Goal: Task Accomplishment & Management: Manage account settings

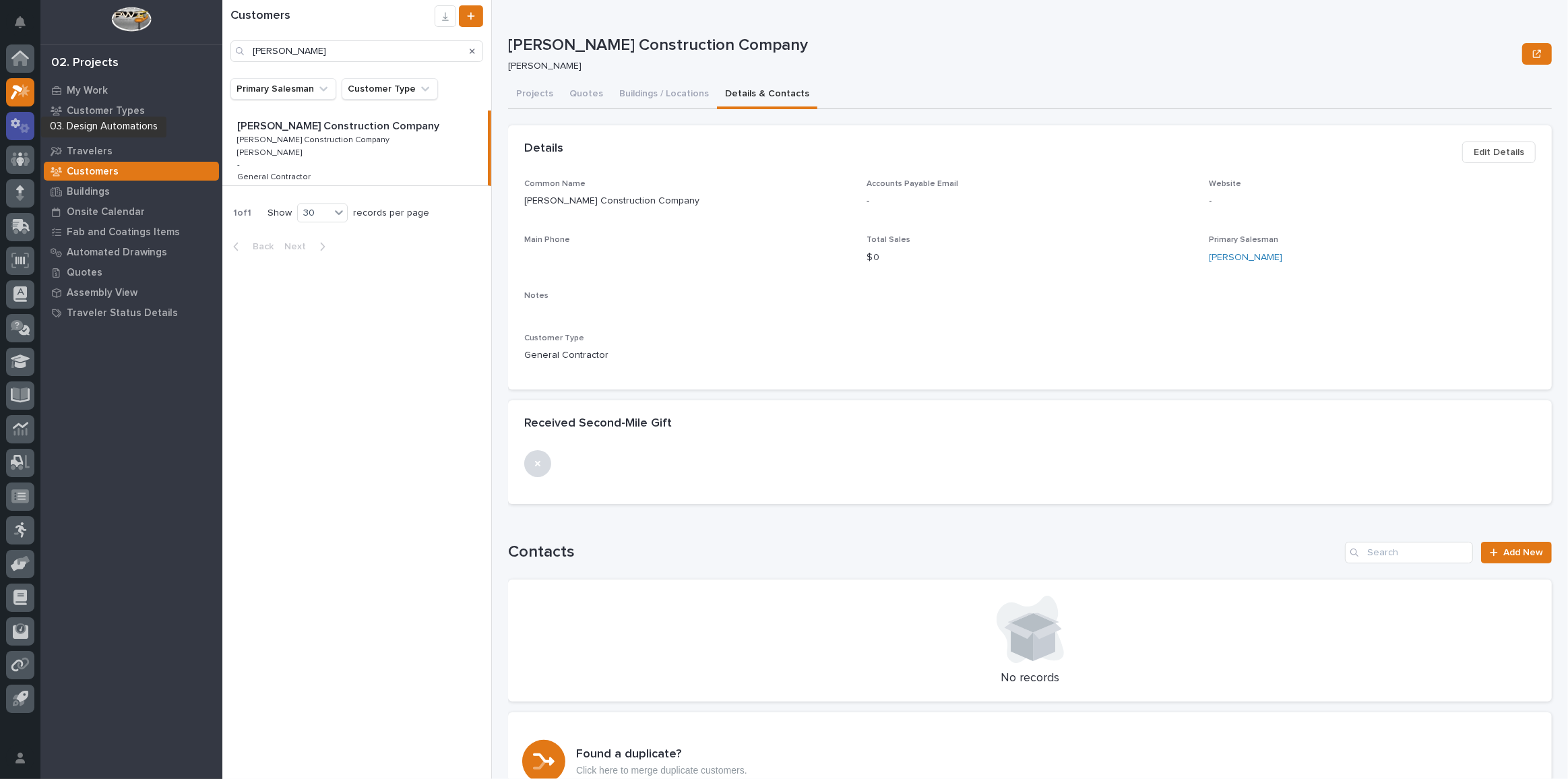
click at [26, 119] on icon at bounding box center [21, 126] width 20 height 16
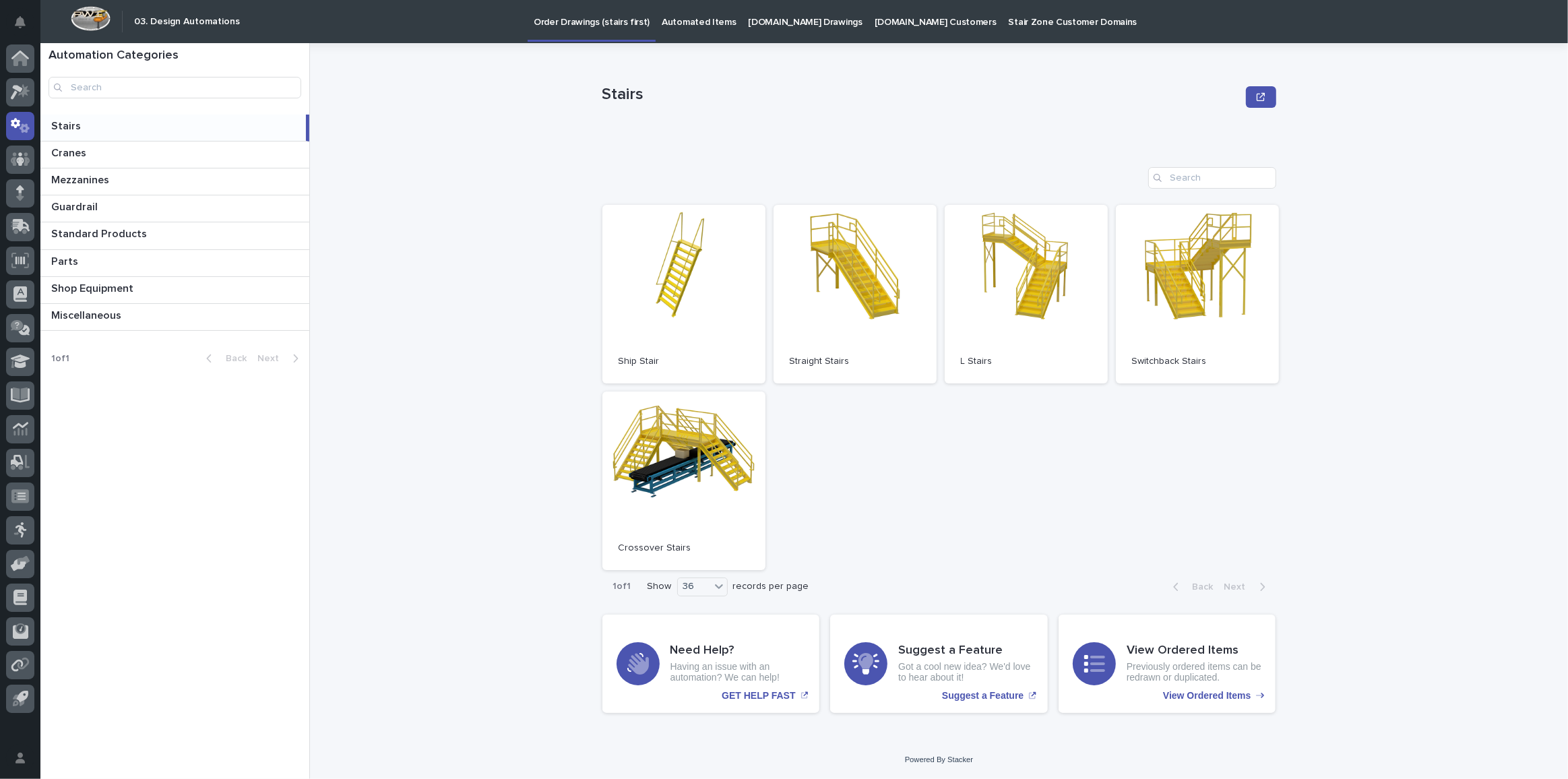
click at [757, 24] on p "[DOMAIN_NAME] Drawings" at bounding box center [806, 14] width 114 height 28
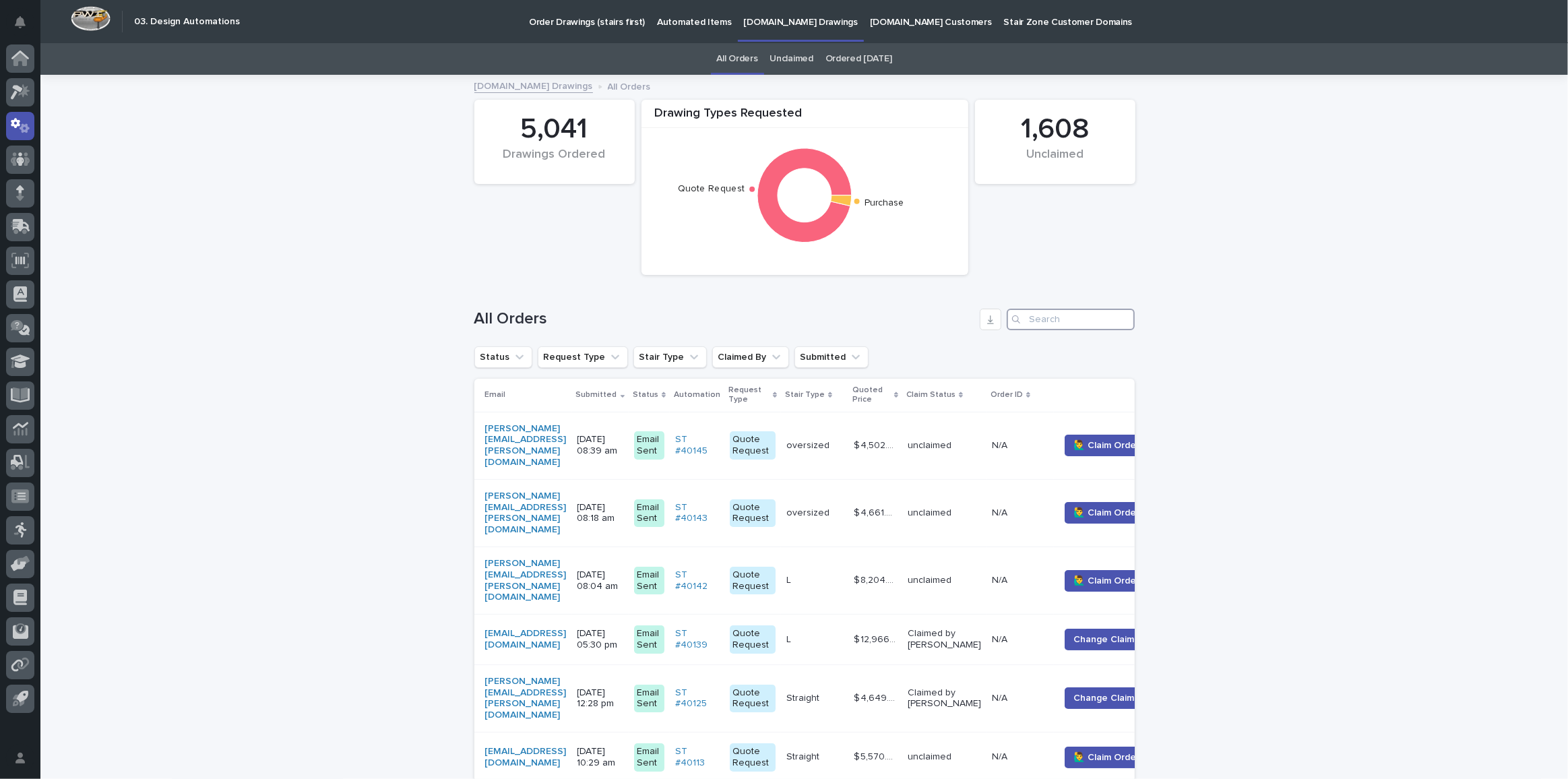
click at [1038, 317] on input "Search" at bounding box center [1070, 319] width 128 height 22
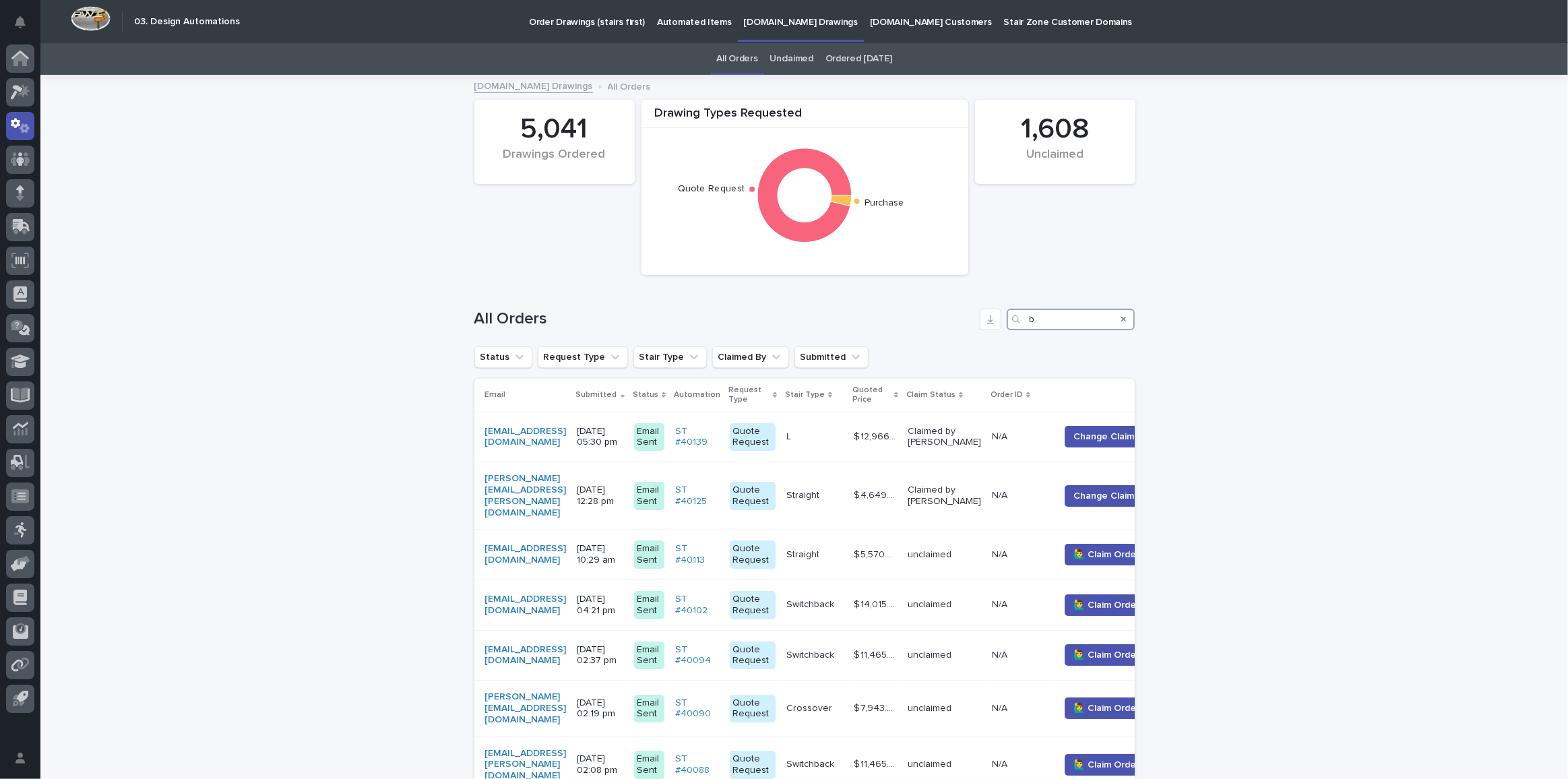
drag, startPoint x: 1069, startPoint y: 316, endPoint x: 908, endPoint y: 275, distance: 166.1
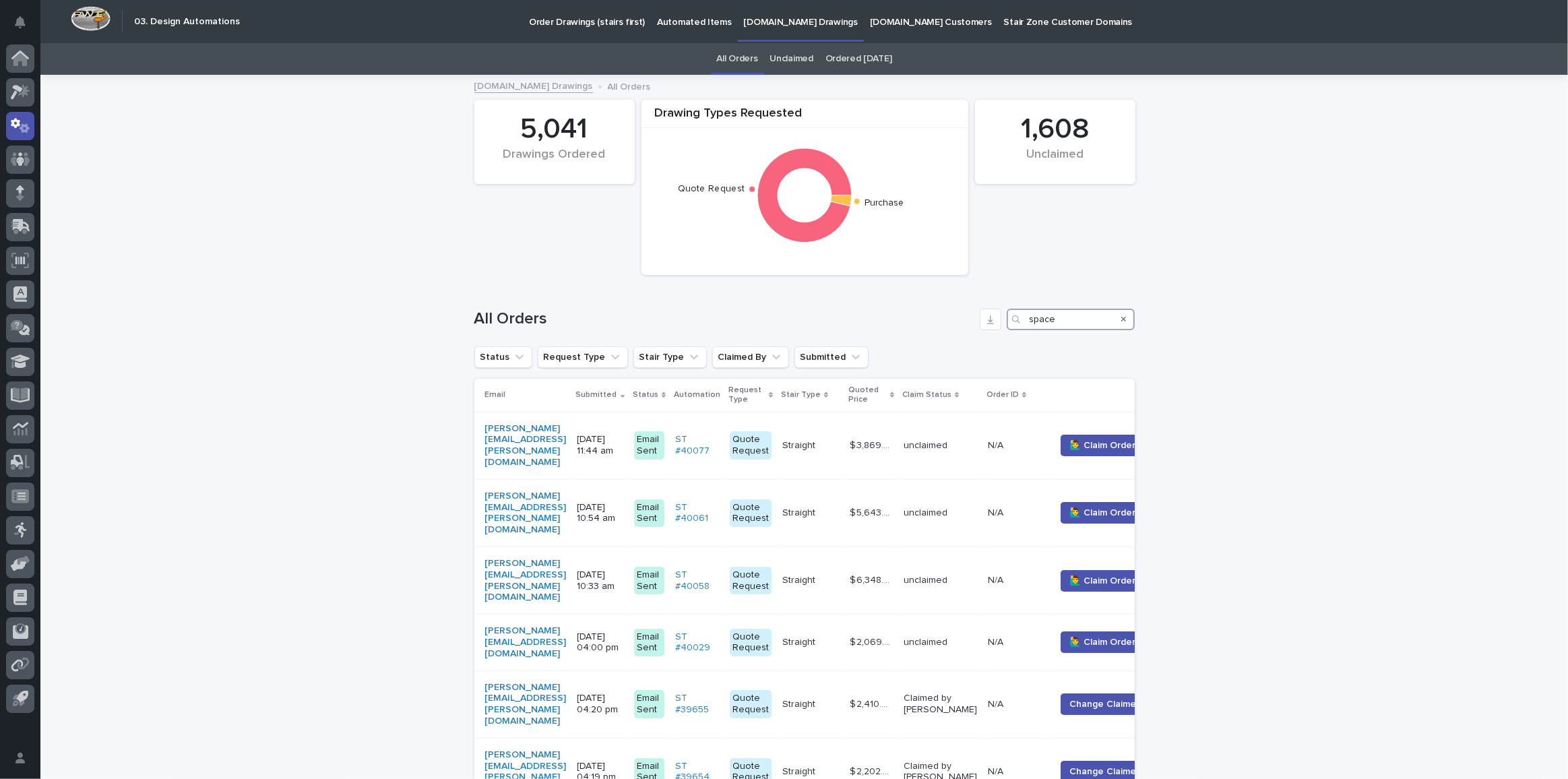
drag, startPoint x: 1087, startPoint y: 321, endPoint x: 950, endPoint y: 287, distance: 141.2
click at [950, 287] on div "All Orders space" at bounding box center [805, 313] width 660 height 65
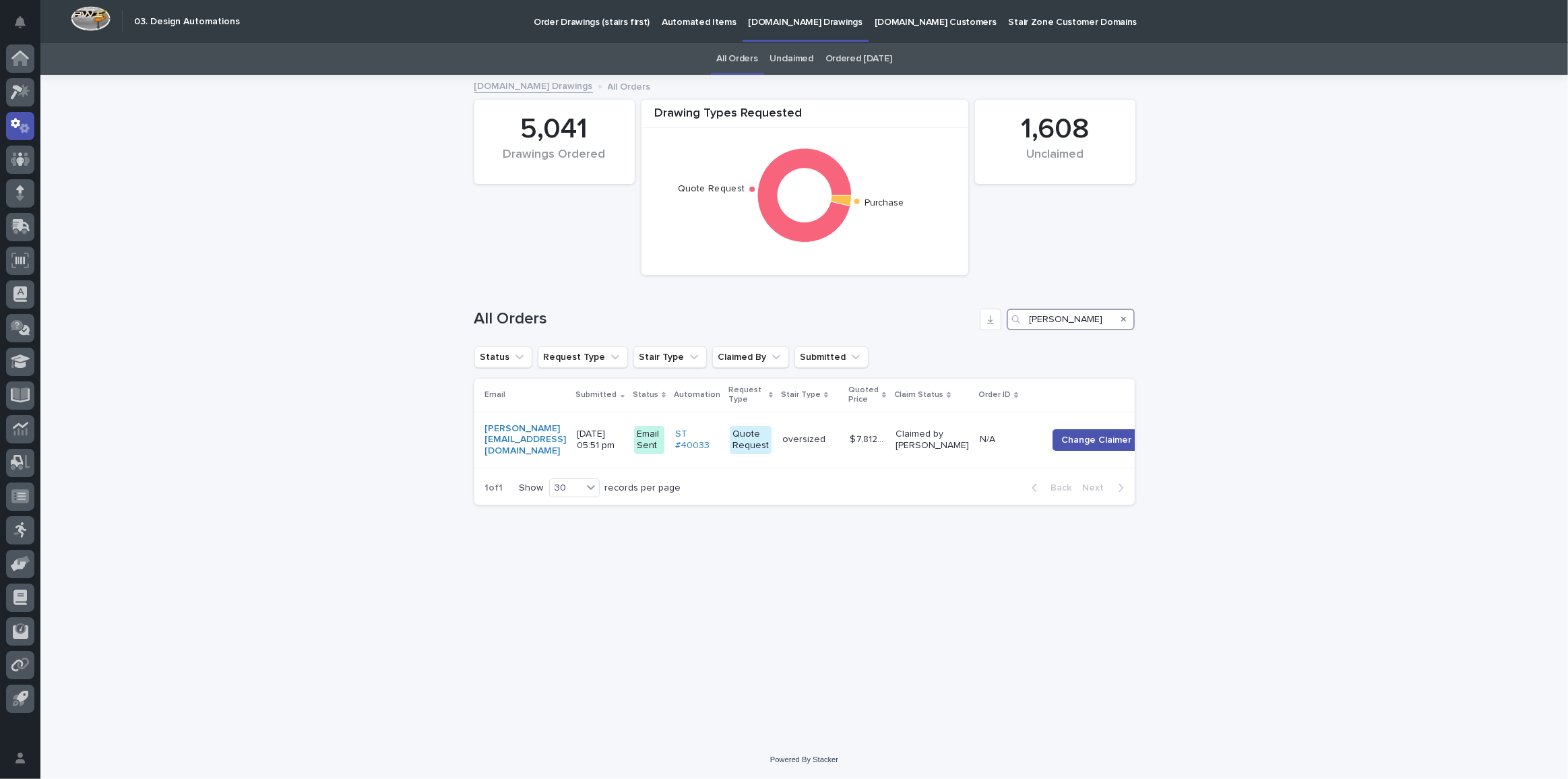
type input "mccord"
click at [16, 90] on icon at bounding box center [17, 92] width 12 height 15
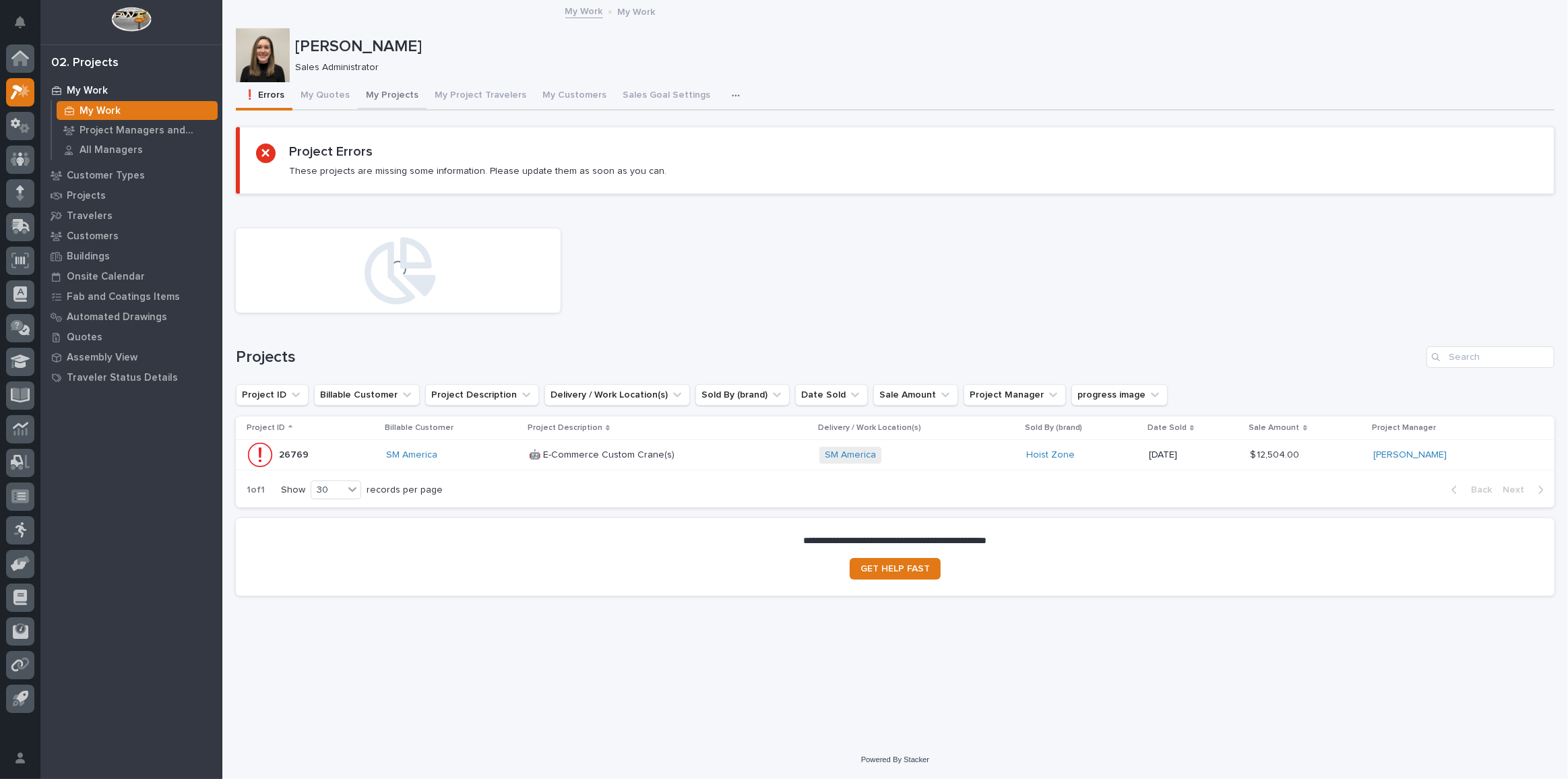
click at [375, 88] on button "My Projects" at bounding box center [392, 96] width 69 height 28
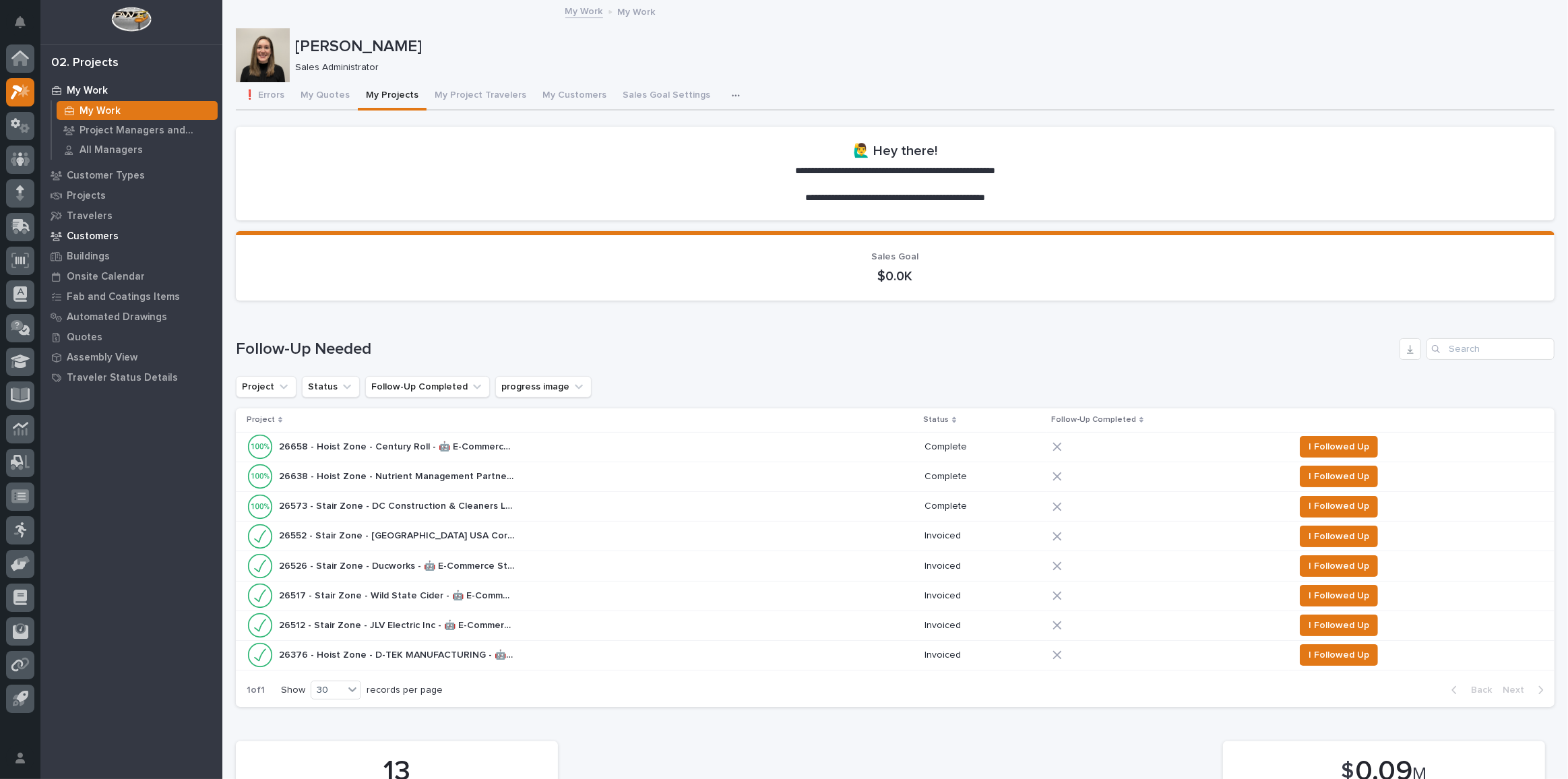
click at [105, 240] on p "Customers" at bounding box center [93, 236] width 52 height 12
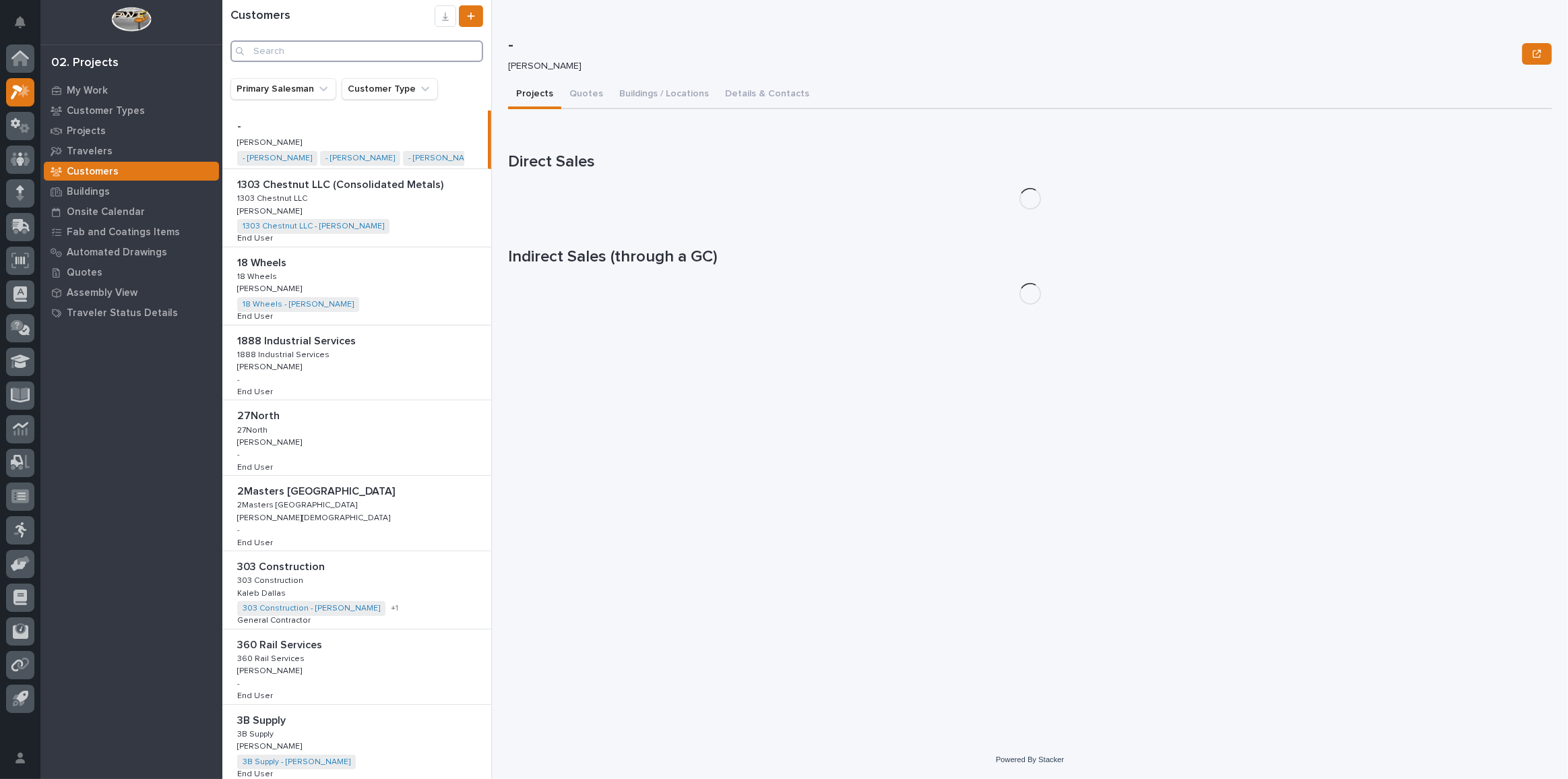
click at [290, 59] on input "Search" at bounding box center [356, 52] width 252 height 22
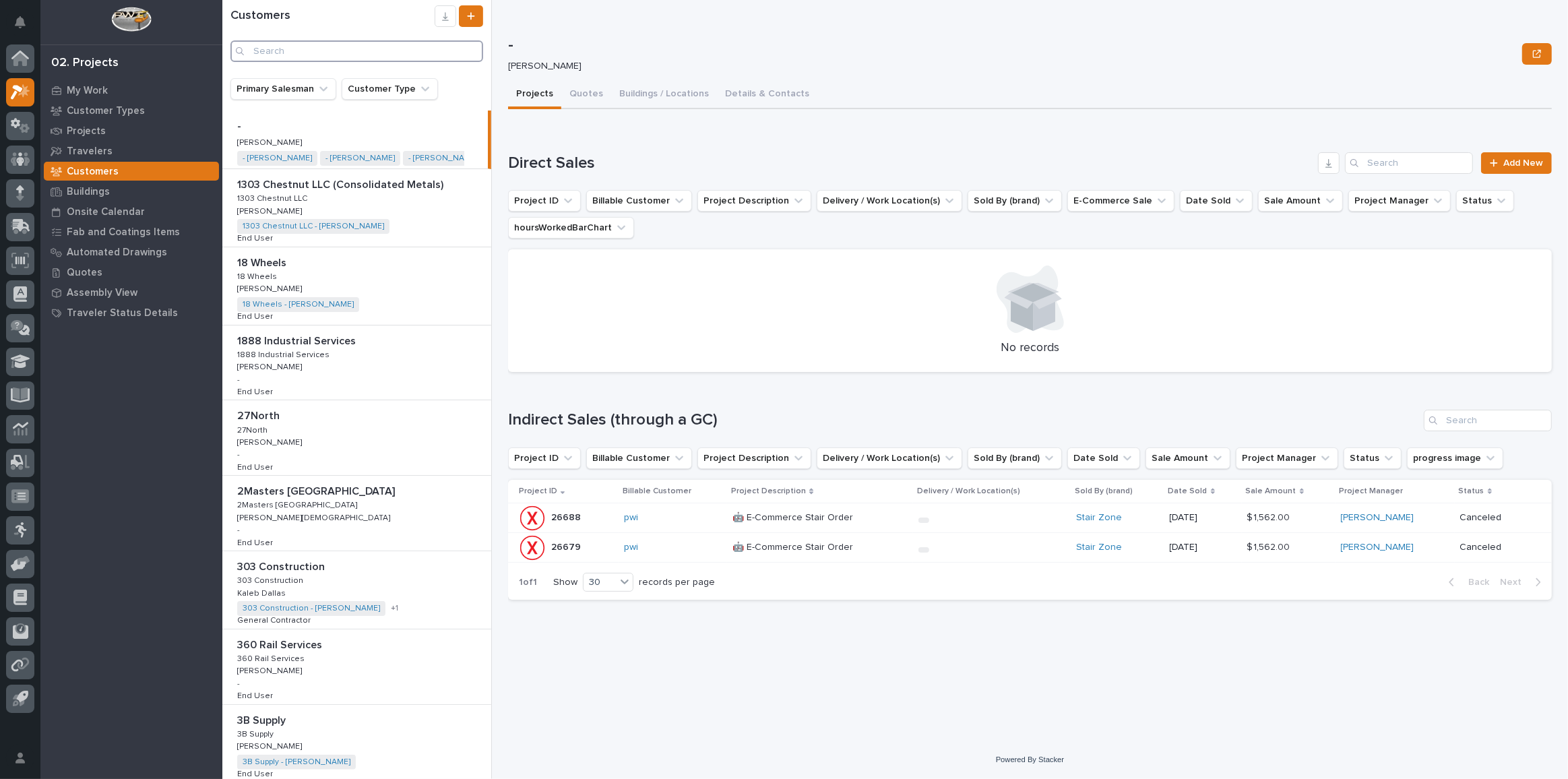
type input "b"
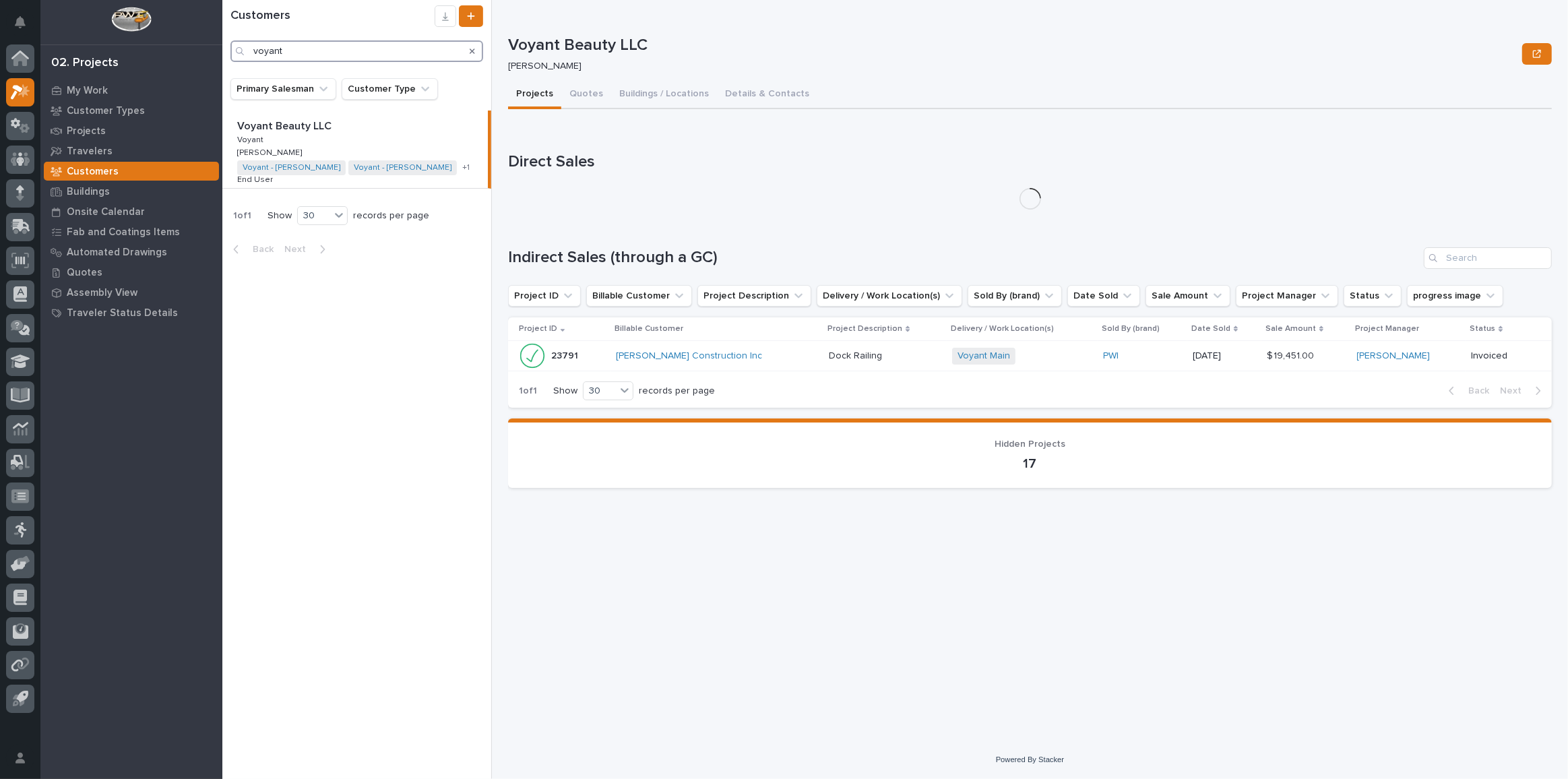
type input "voyant"
click at [384, 143] on div "Voyant Beauty LLC Voyant Beauty LLC Voyant Voyant Jim Hartung Jim Hartung Voyan…" at bounding box center [355, 150] width 265 height 78
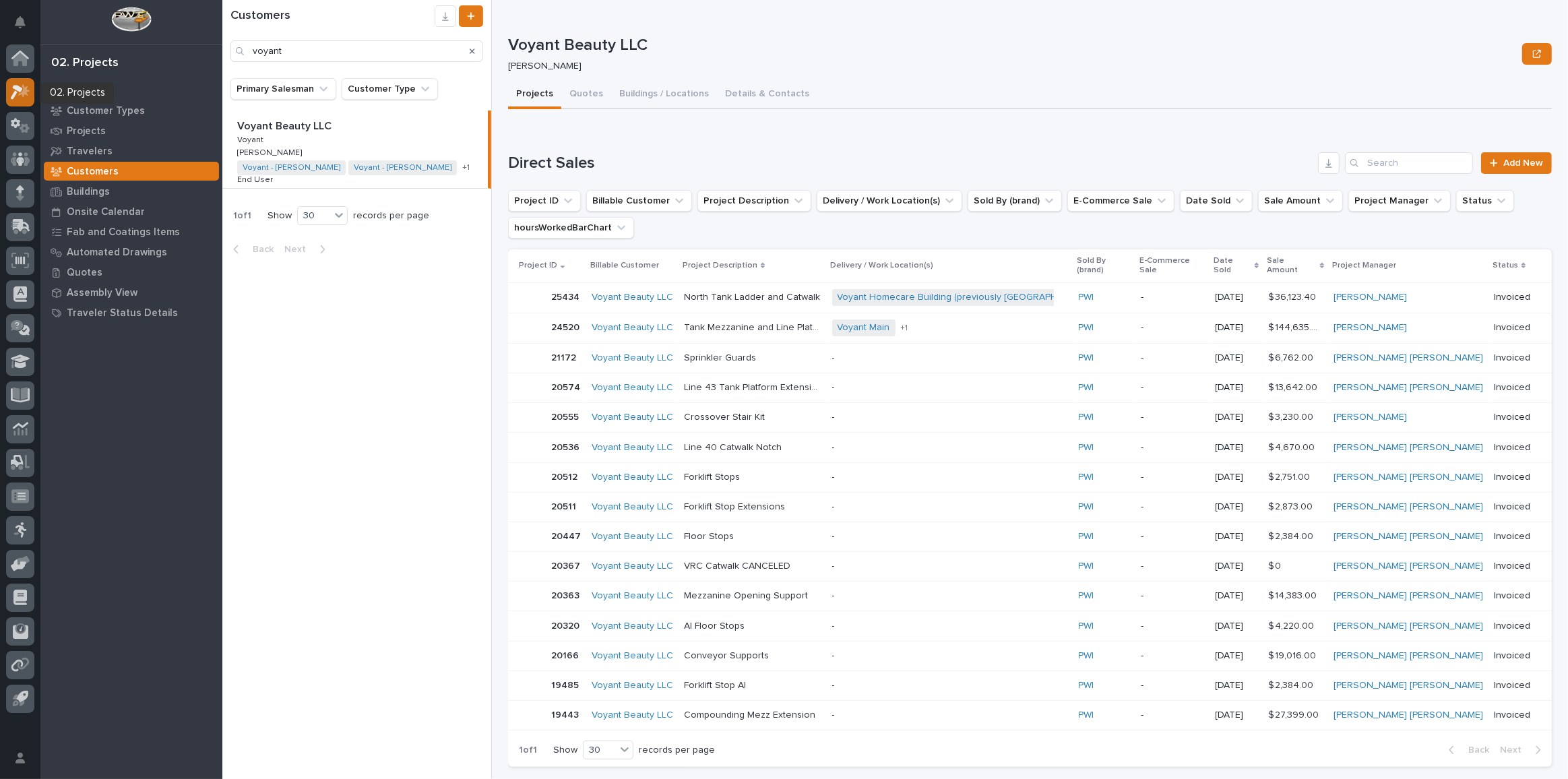
click at [22, 86] on icon at bounding box center [23, 91] width 11 height 14
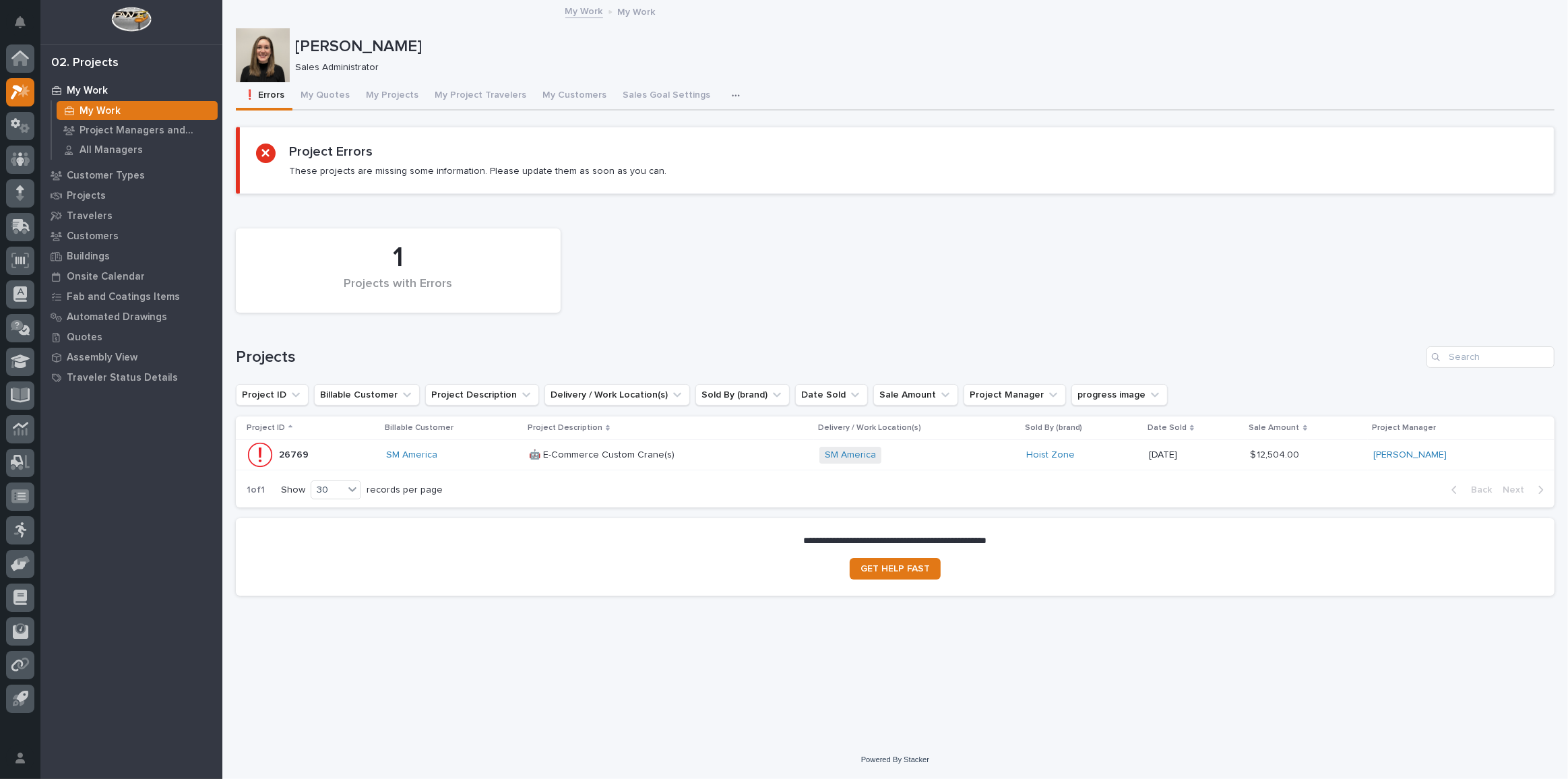
click at [1331, 346] on div "Projects" at bounding box center [895, 357] width 1319 height 22
click at [386, 97] on button "My Projects" at bounding box center [392, 96] width 69 height 28
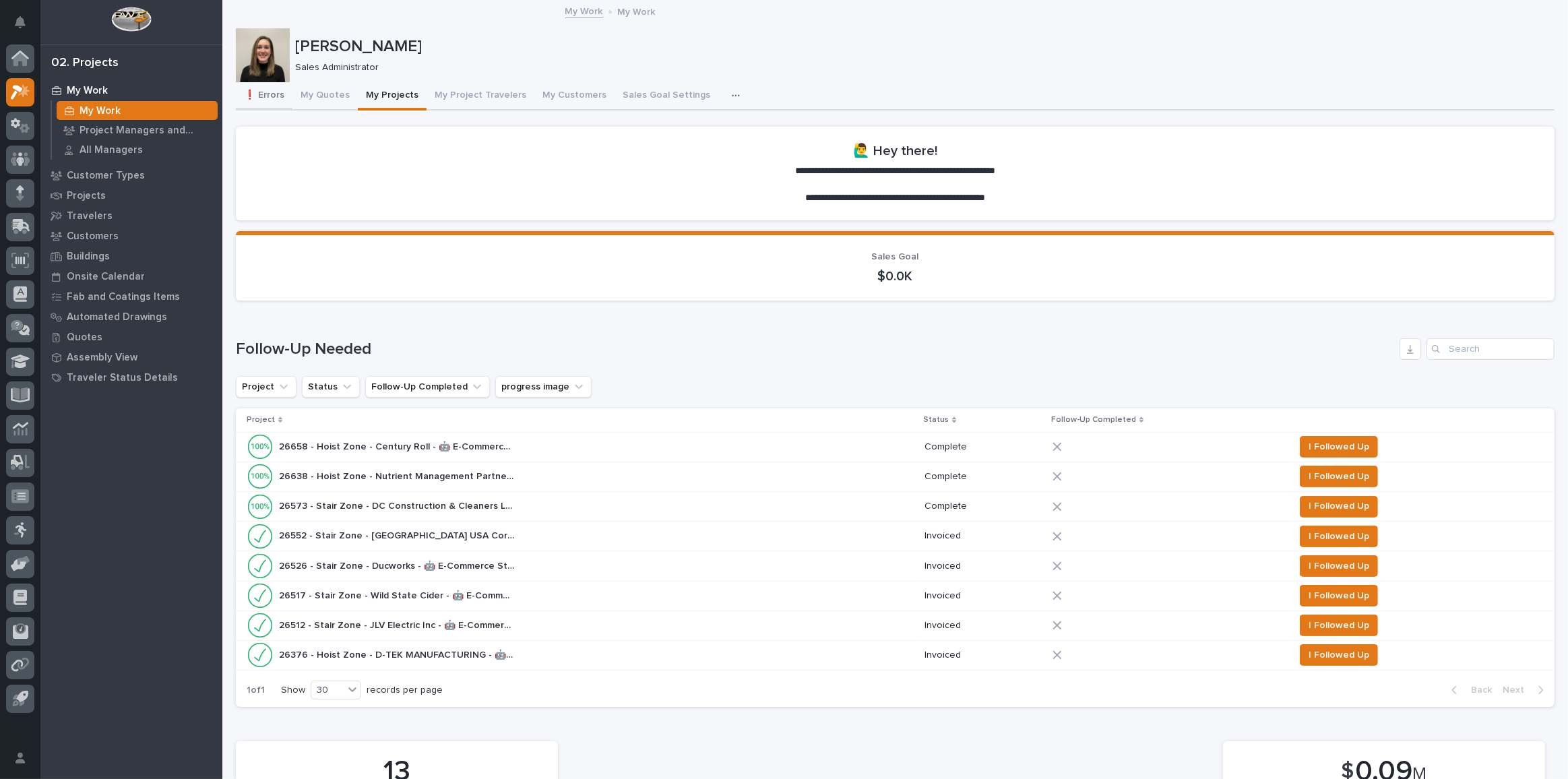
drag, startPoint x: 281, startPoint y: 99, endPoint x: 296, endPoint y: 104, distance: 15.8
click at [281, 99] on button "❗ Errors" at bounding box center [263, 96] width 57 height 28
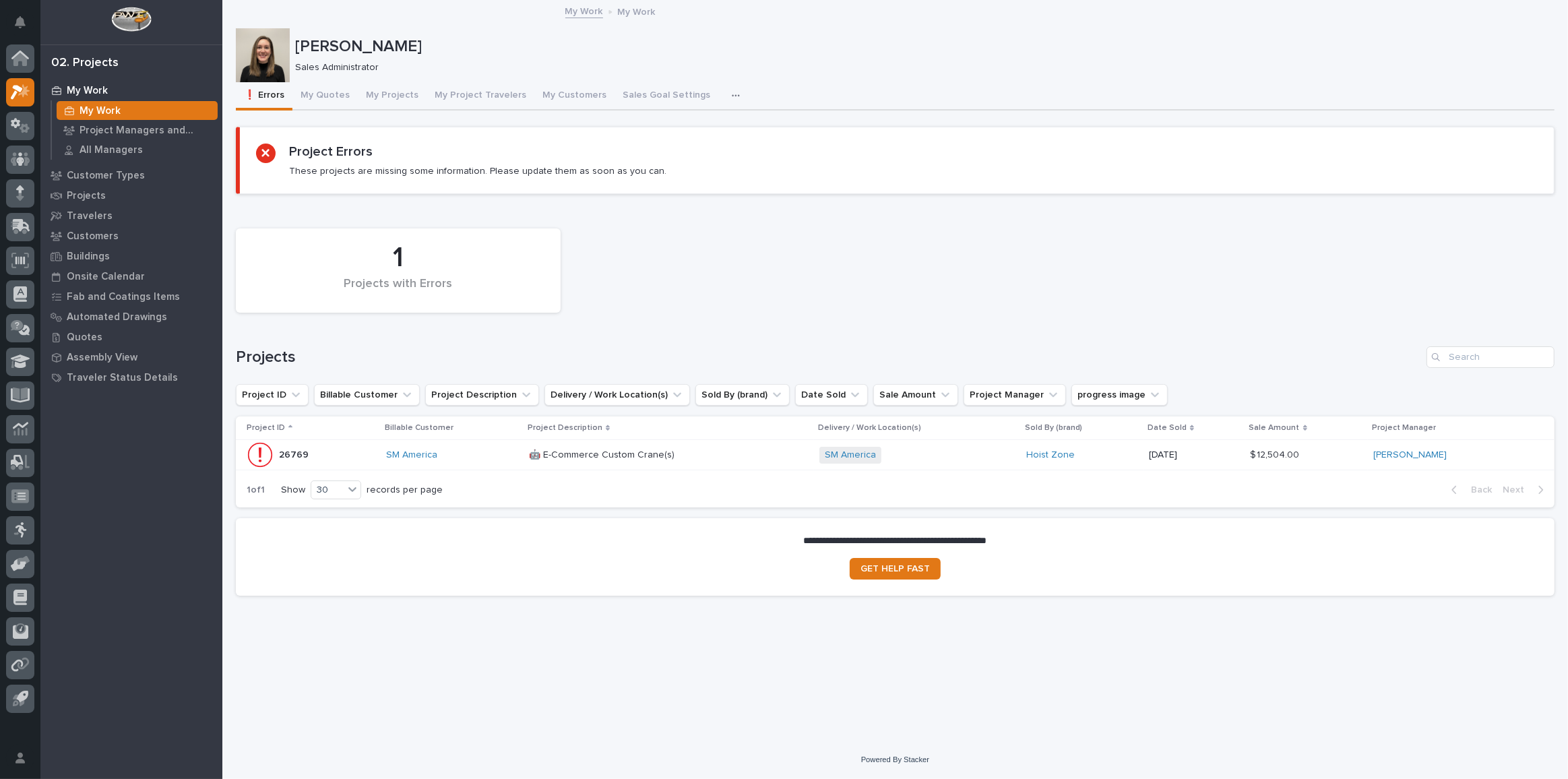
click at [707, 451] on p at bounding box center [646, 455] width 235 height 11
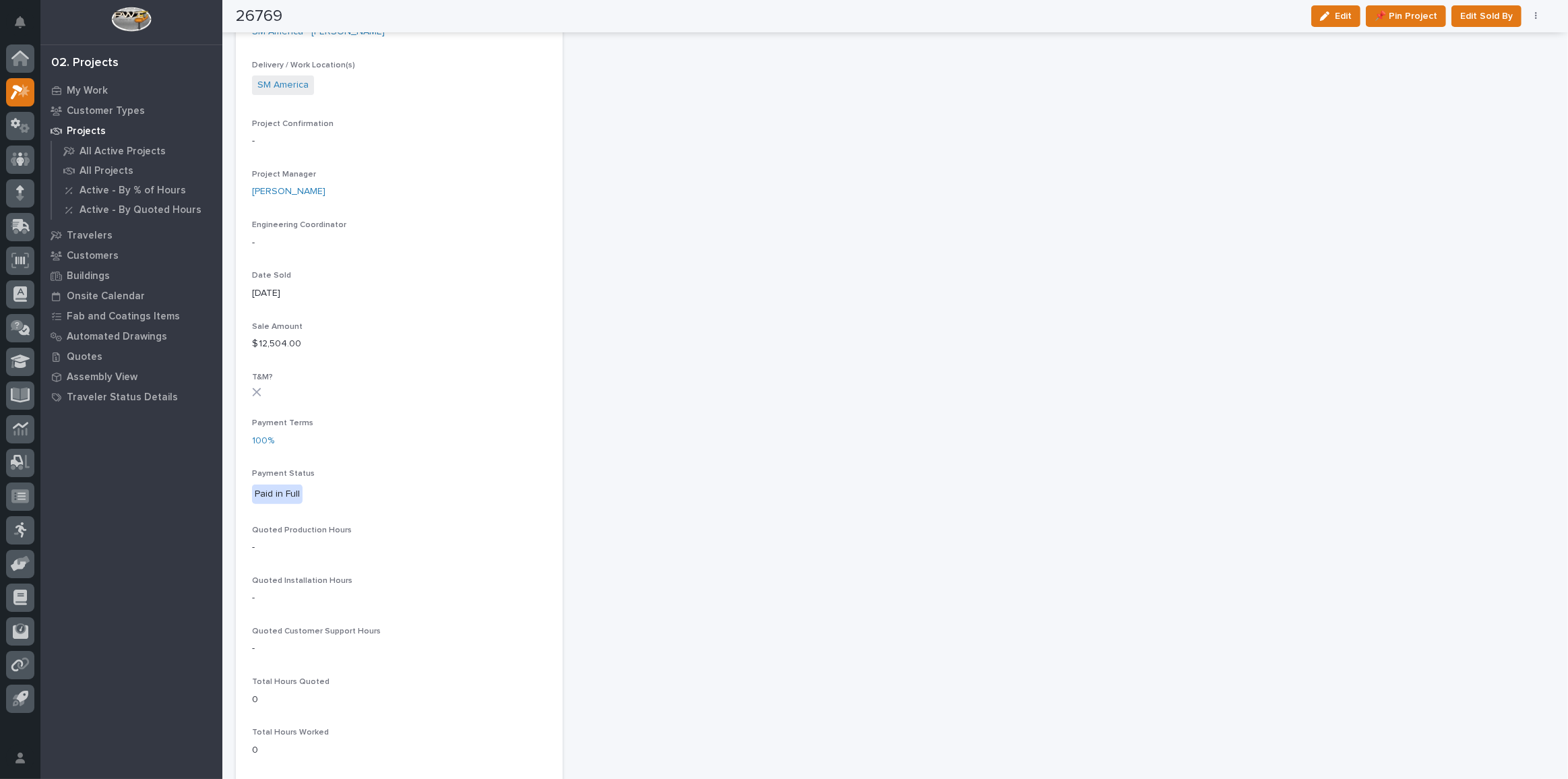
scroll to position [122, 0]
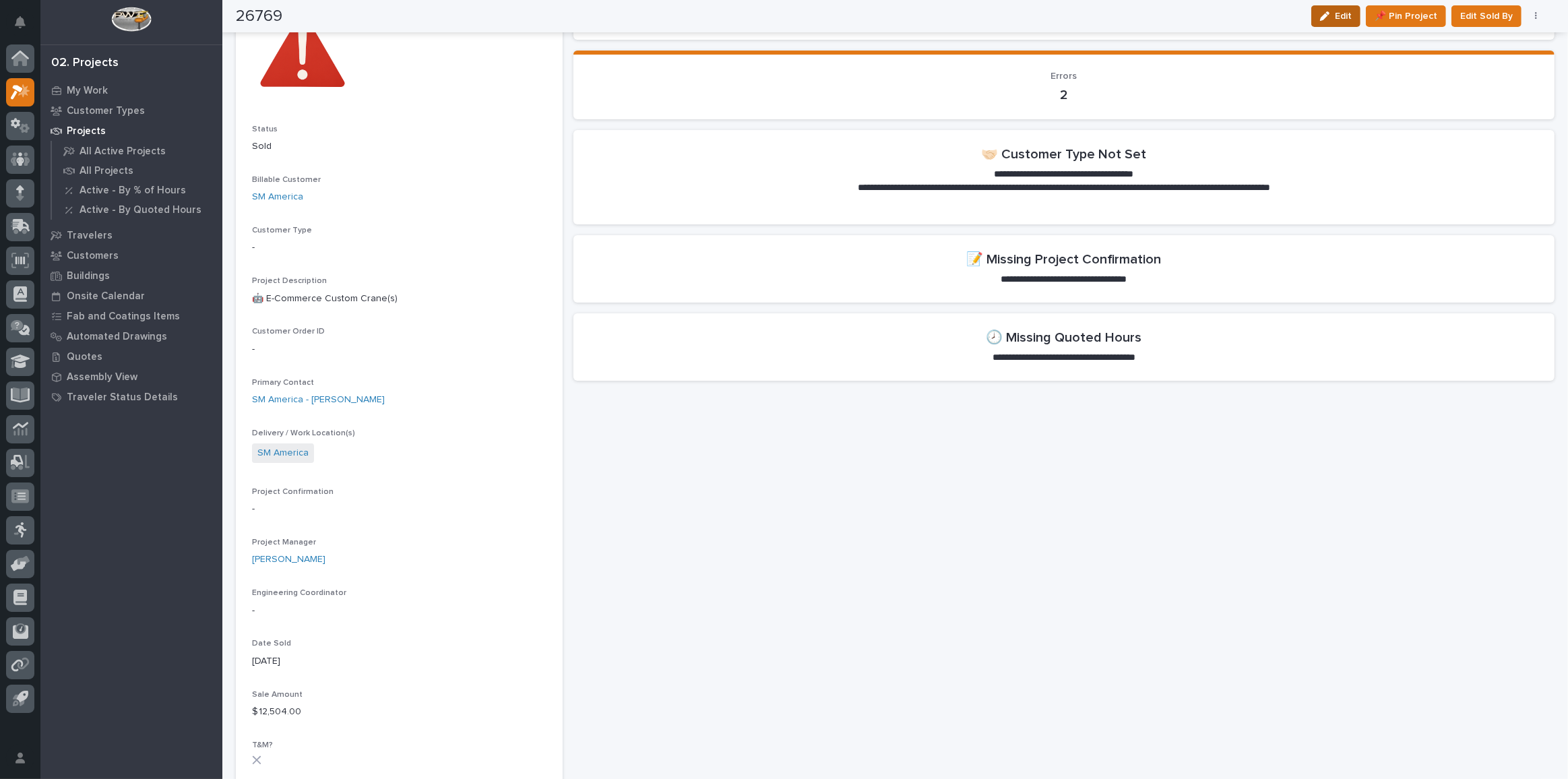
click at [1330, 7] on button "Edit" at bounding box center [1336, 16] width 49 height 22
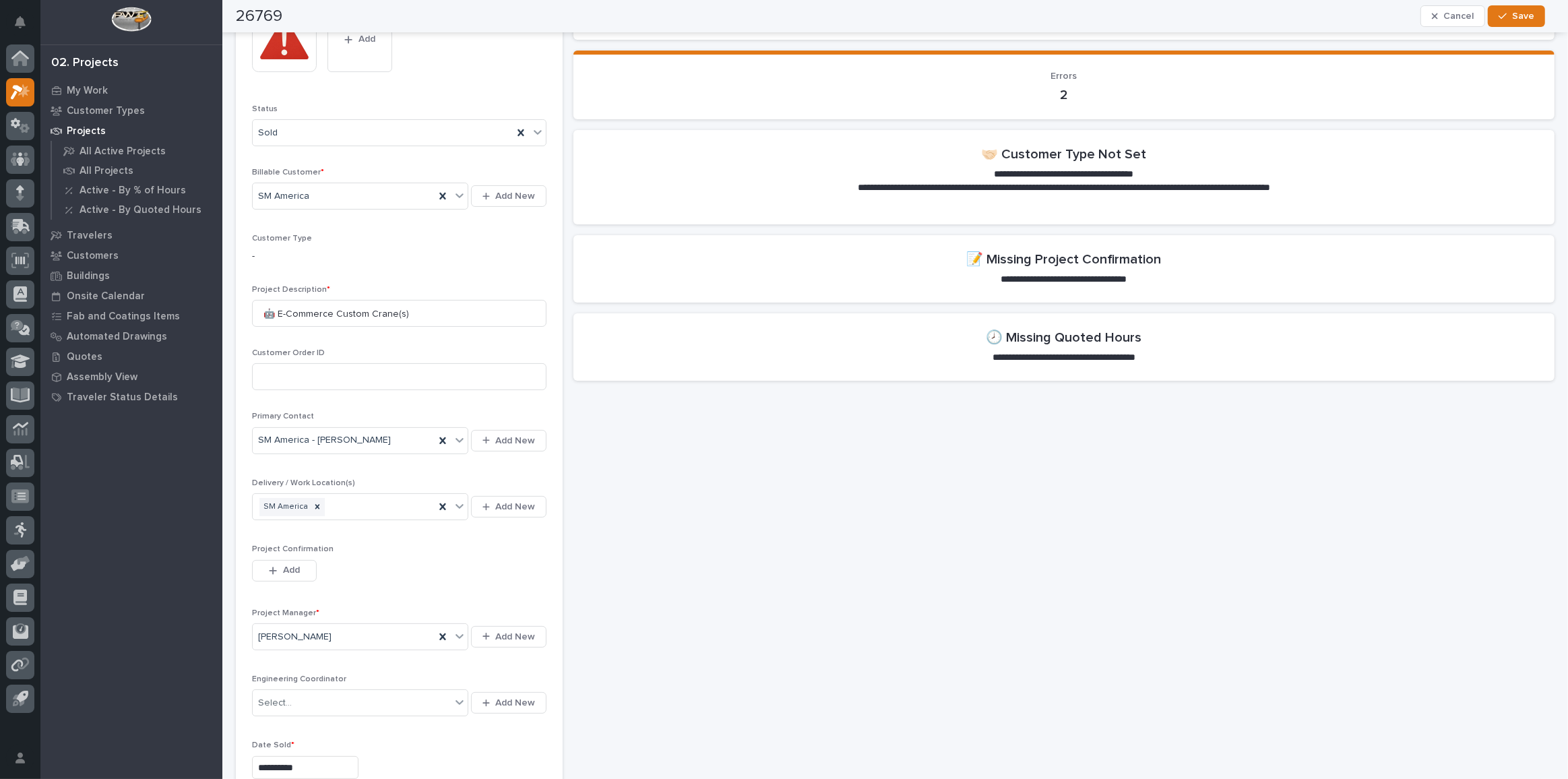
scroll to position [306, 0]
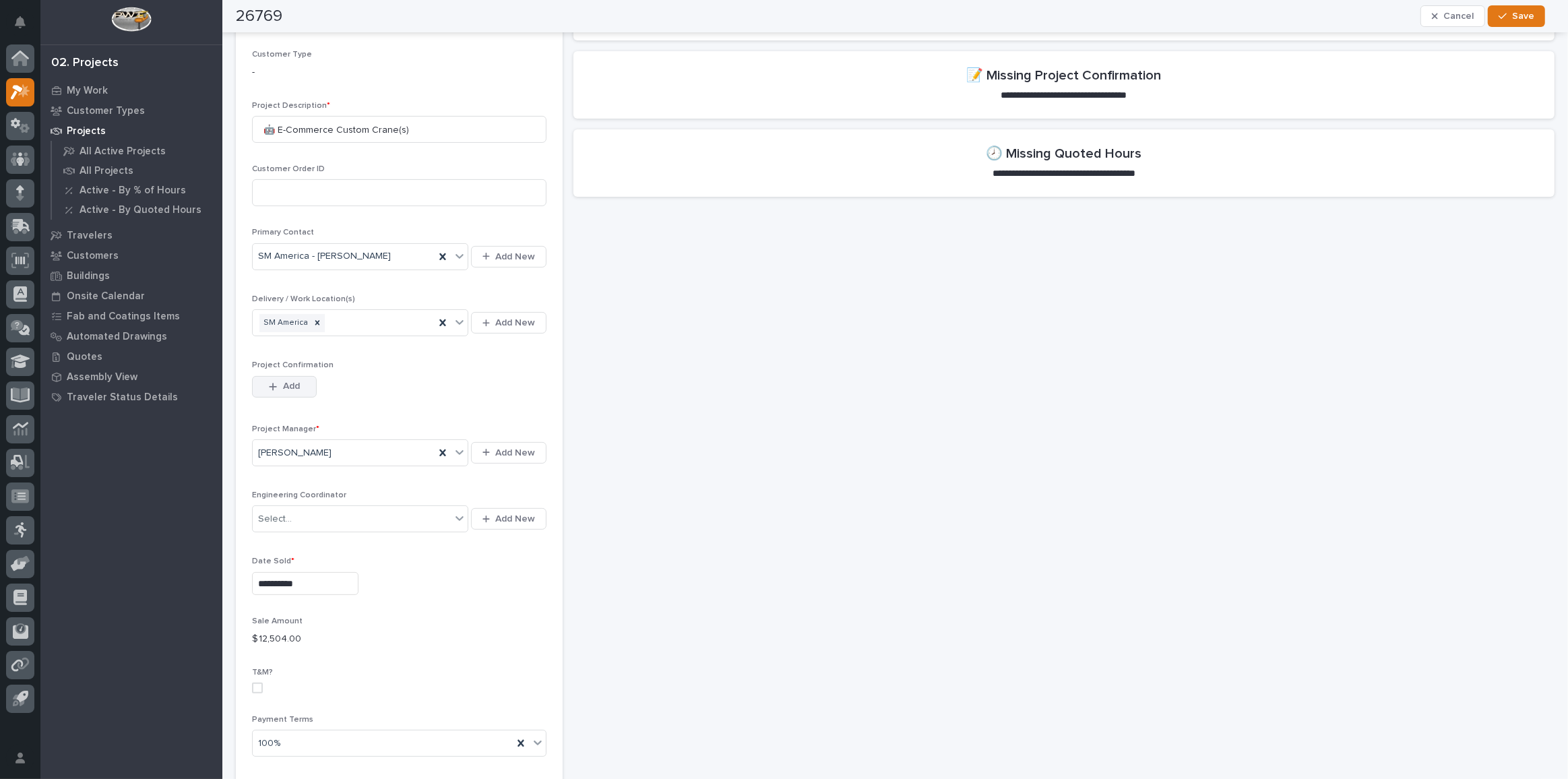
click at [269, 382] on icon "button" at bounding box center [273, 386] width 8 height 9
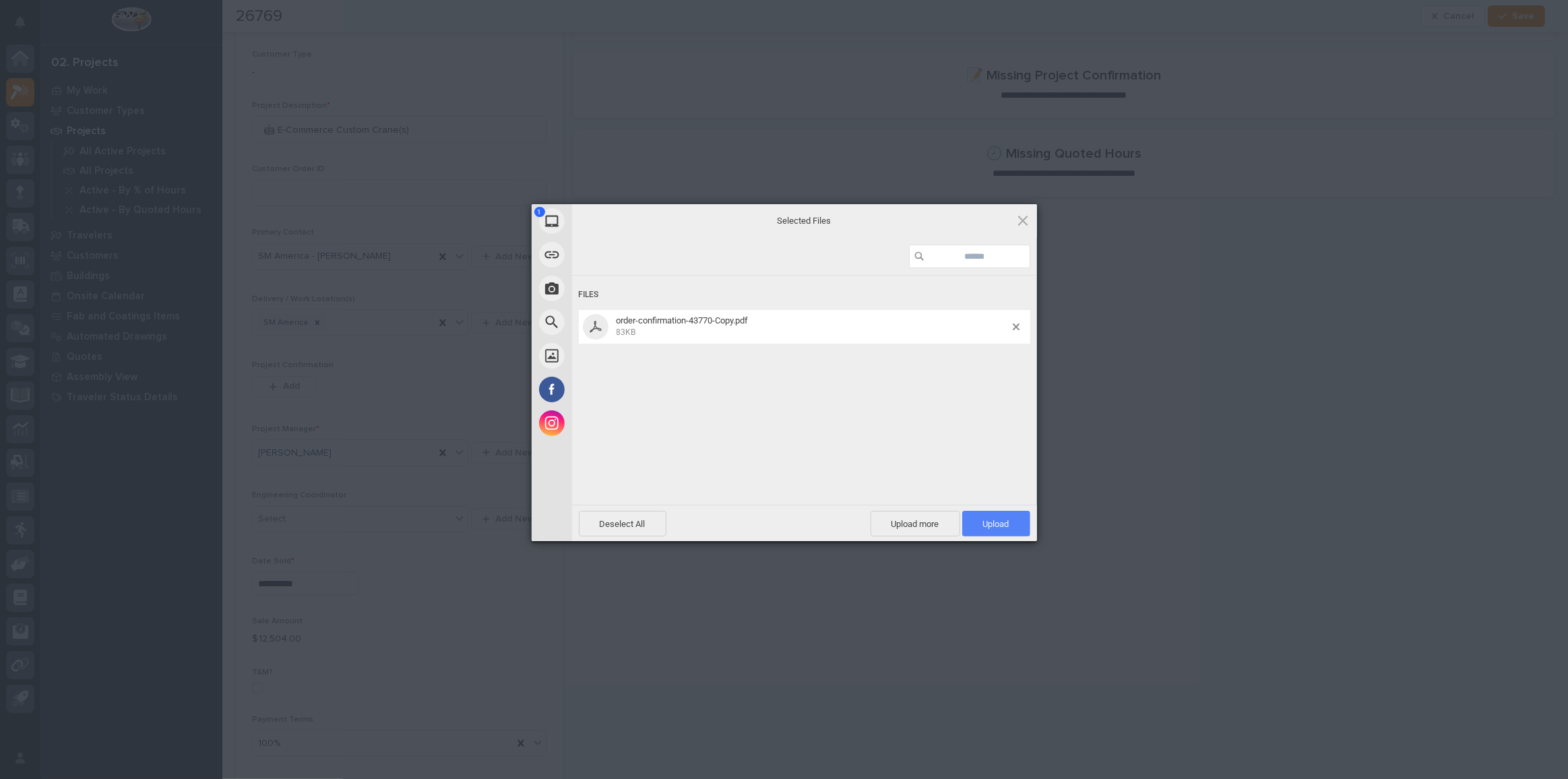
click at [990, 525] on span "Upload 1" at bounding box center [996, 524] width 26 height 10
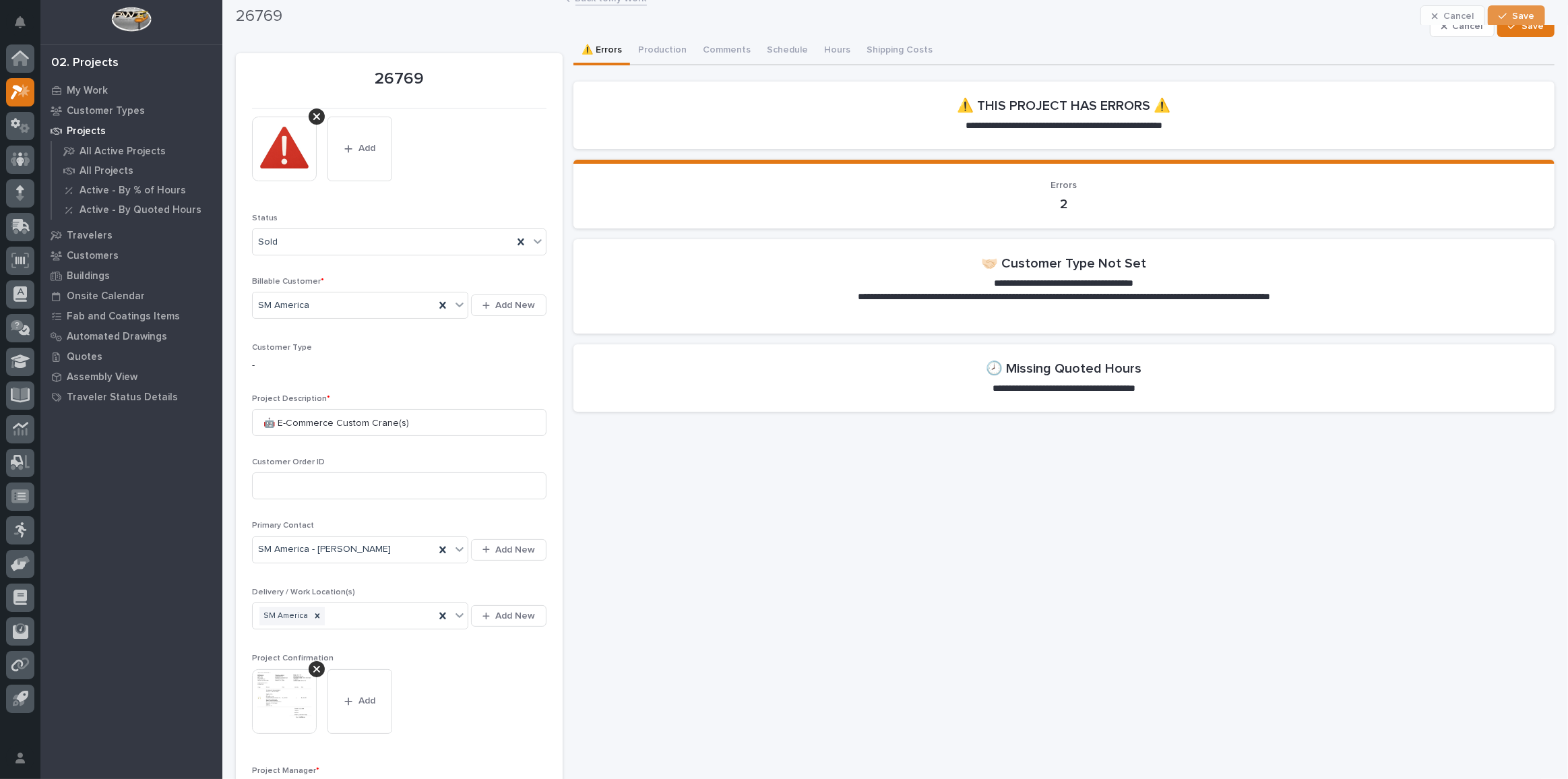
scroll to position [0, 0]
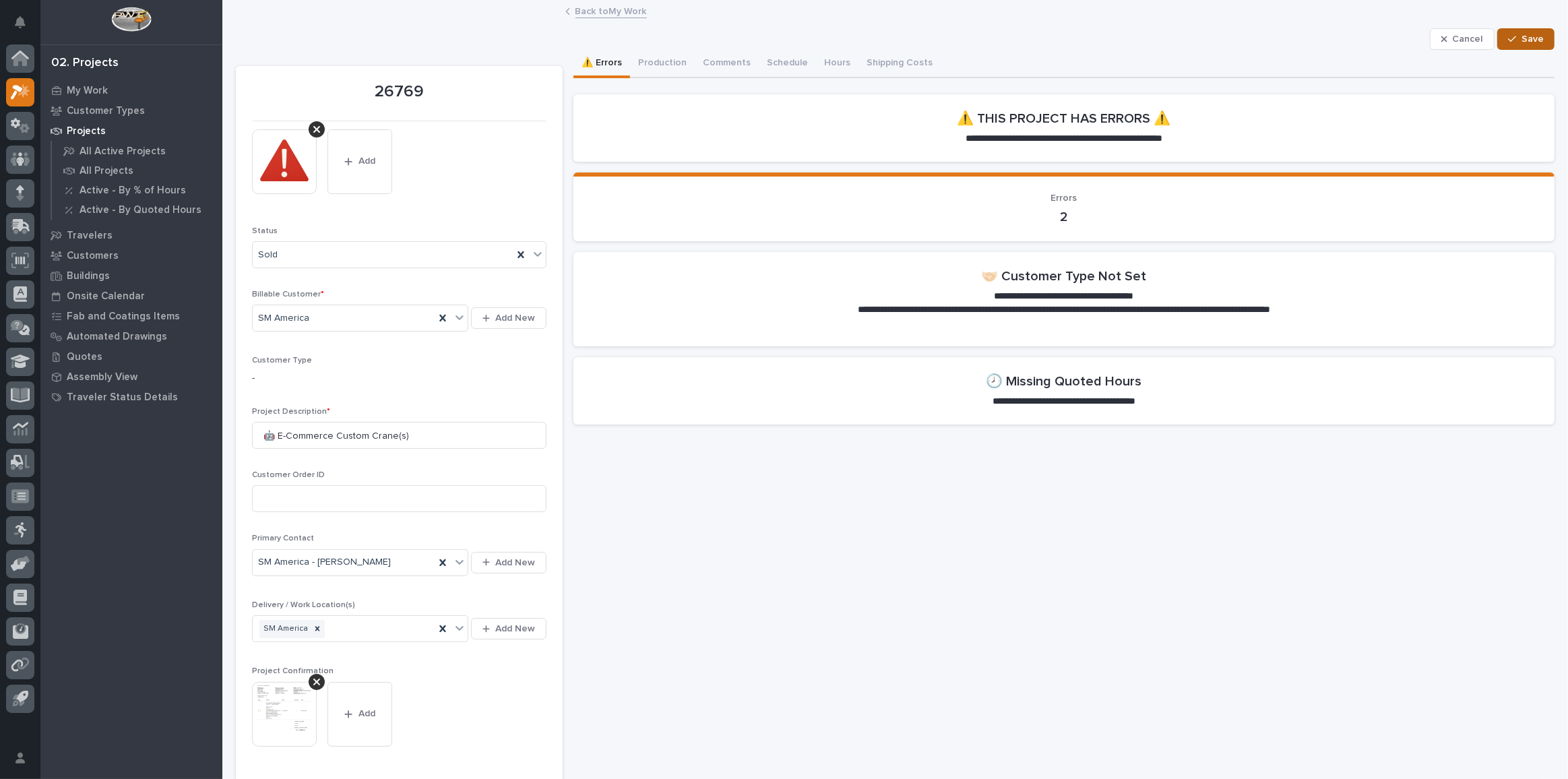
click at [1530, 45] on span "Save" at bounding box center [1533, 39] width 22 height 12
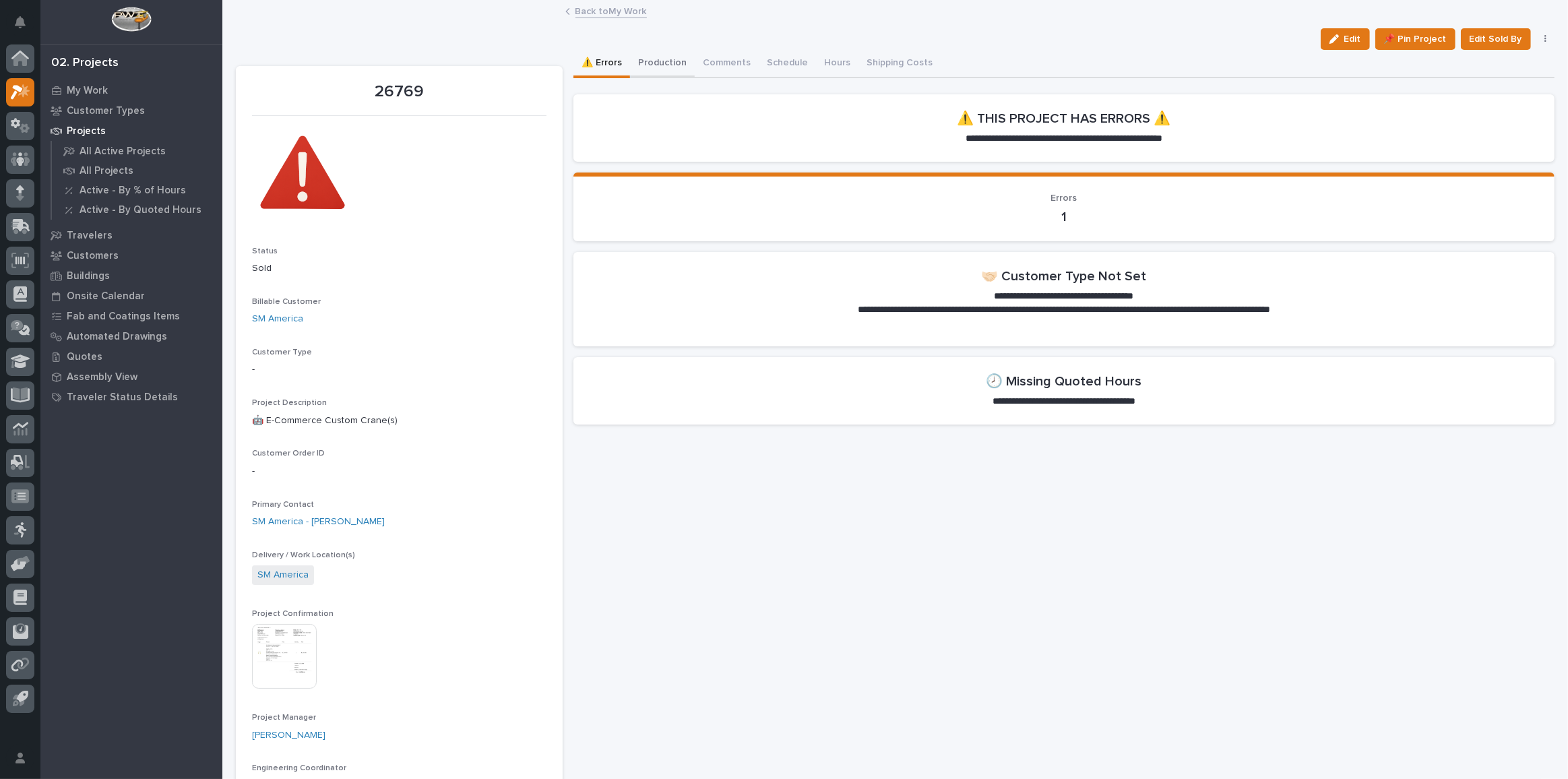
click at [661, 64] on button "Production" at bounding box center [662, 64] width 65 height 28
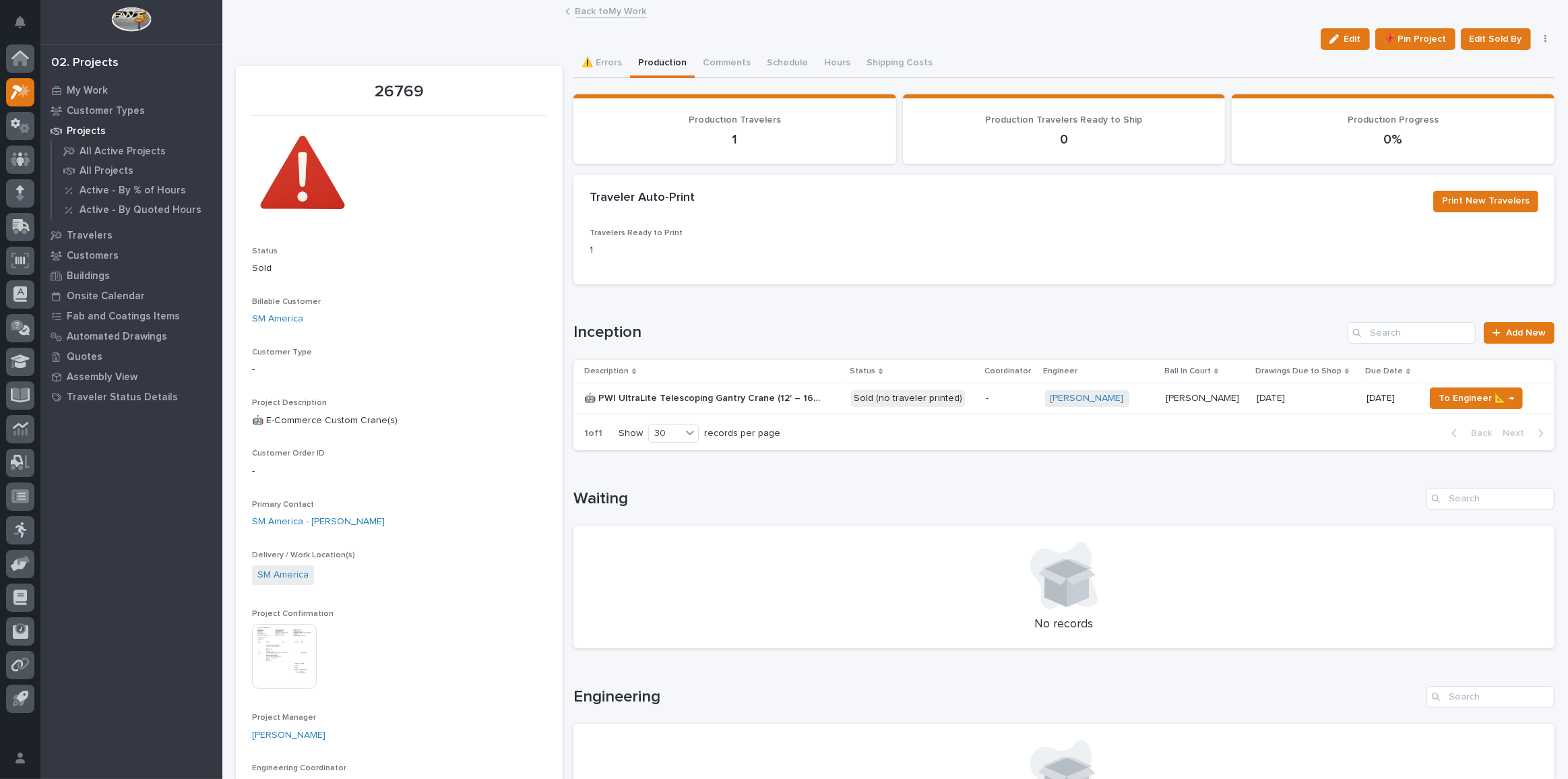
click at [839, 395] on div "🤖 PWI UltraLite Telescoping Gantry Crane (12' – 16' HUB Range) 🤖 PWI UltraLite …" at bounding box center [712, 399] width 256 height 22
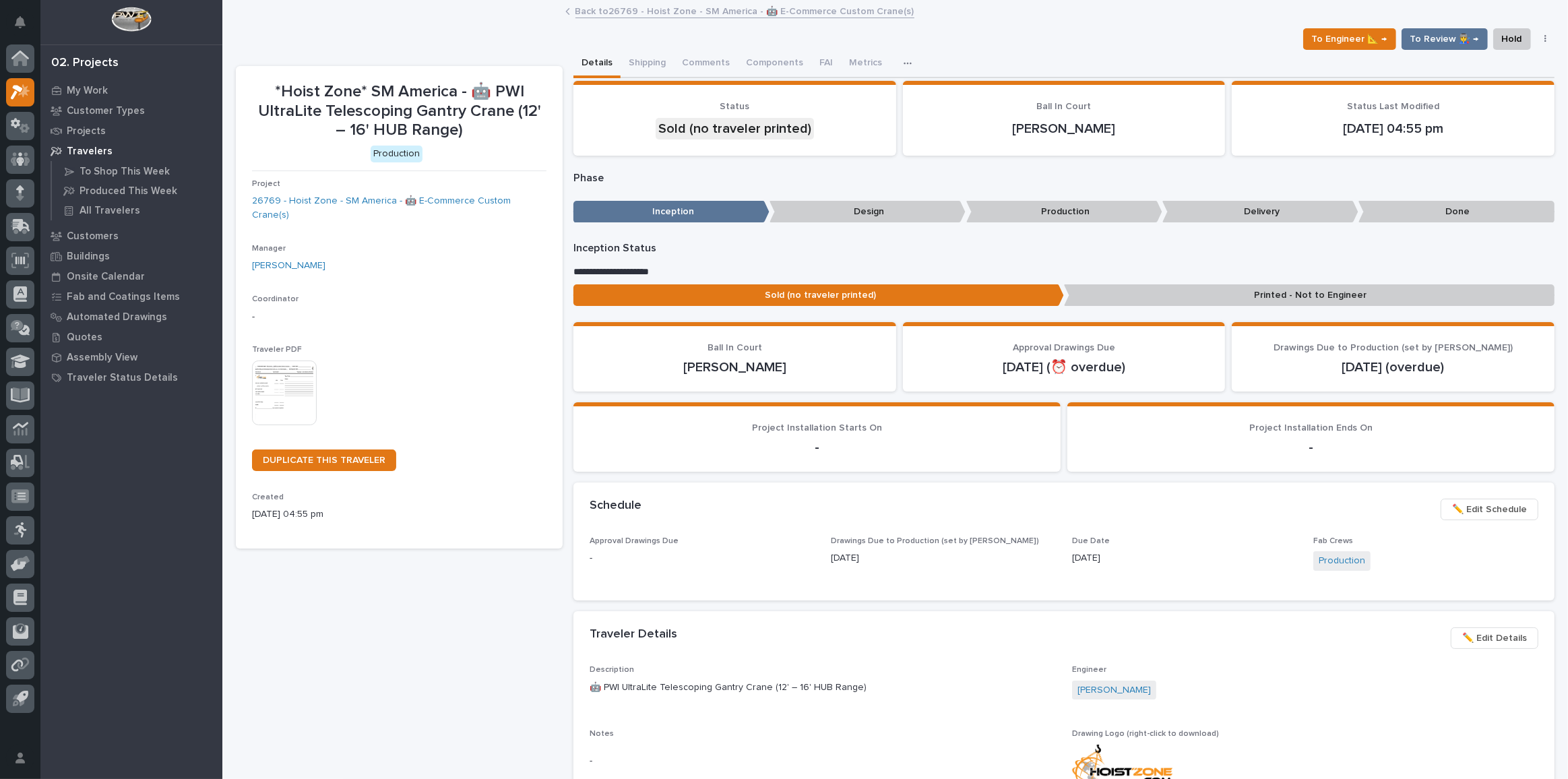
click at [306, 402] on img at bounding box center [284, 392] width 65 height 65
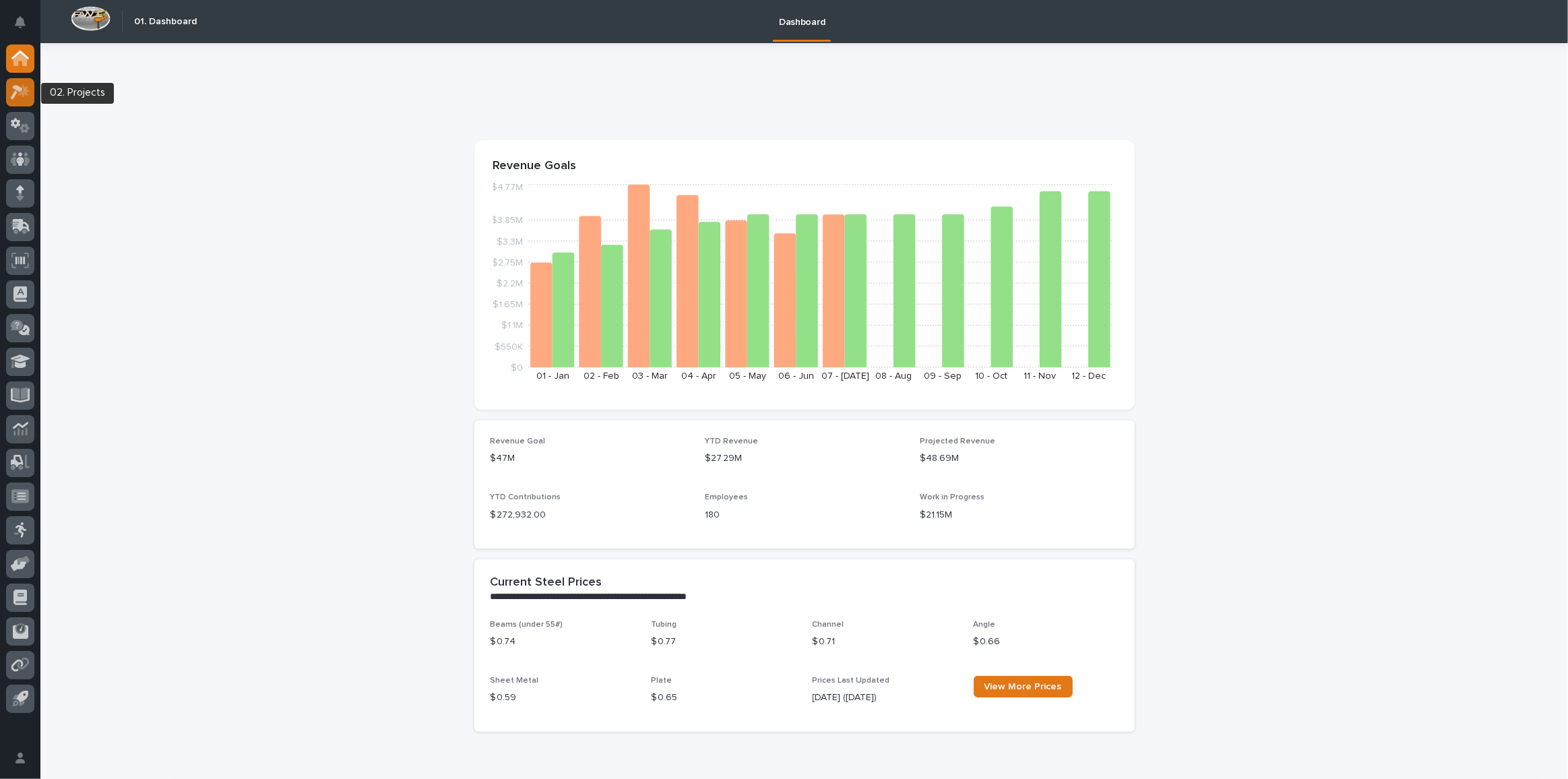
click at [23, 97] on icon at bounding box center [23, 91] width 11 height 14
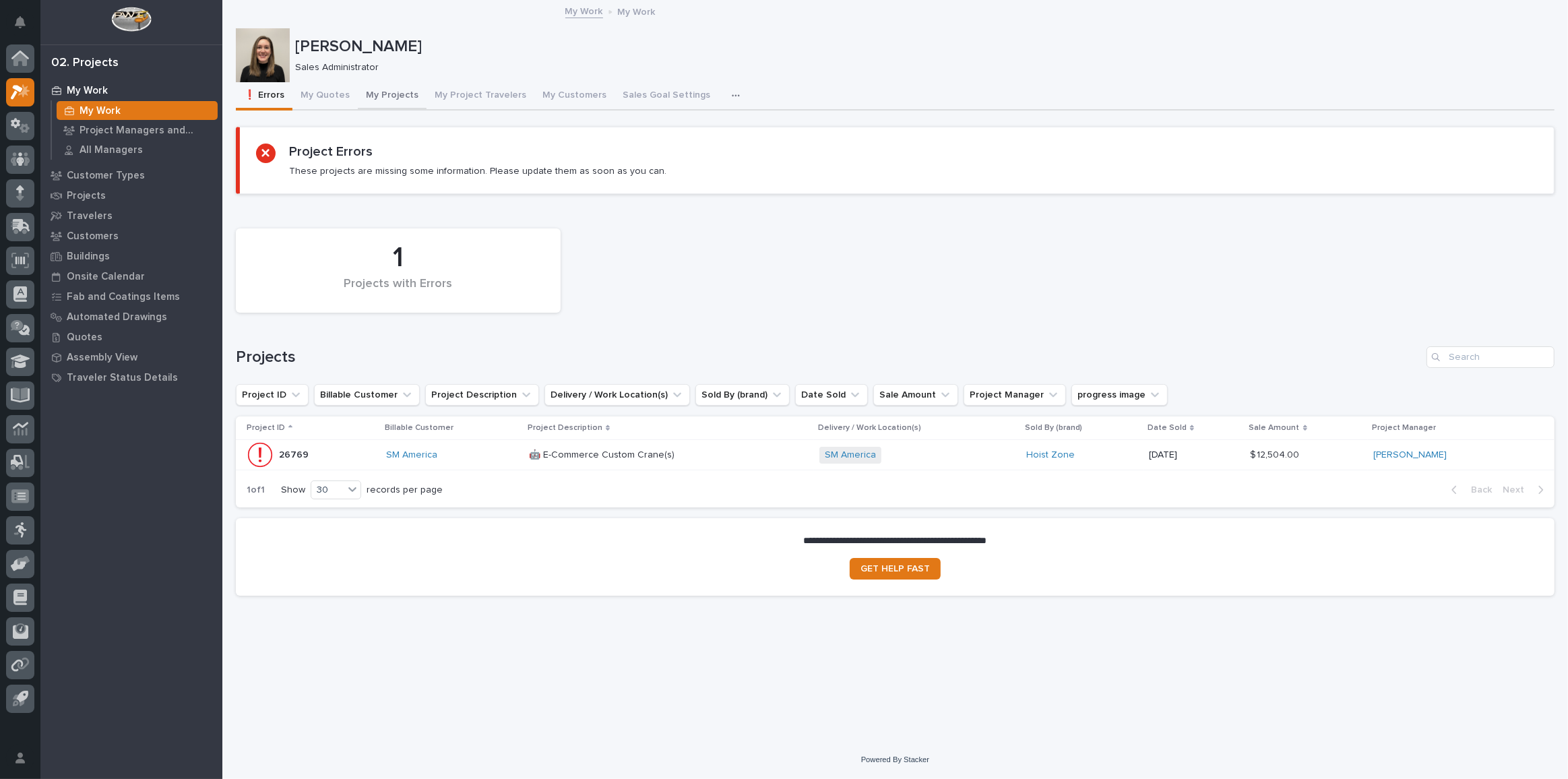
click at [390, 102] on button "My Projects" at bounding box center [392, 96] width 69 height 28
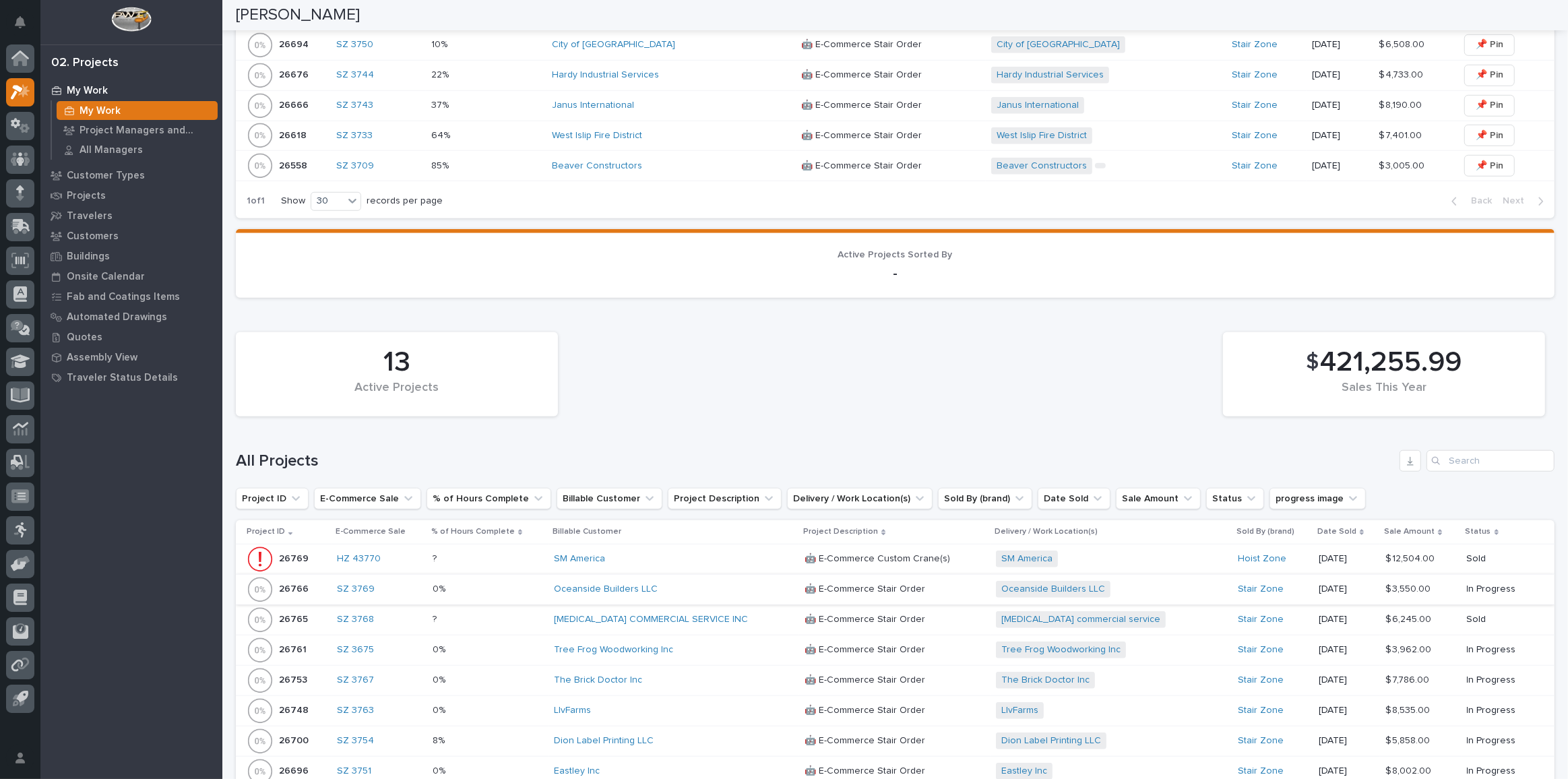
scroll to position [1225, 0]
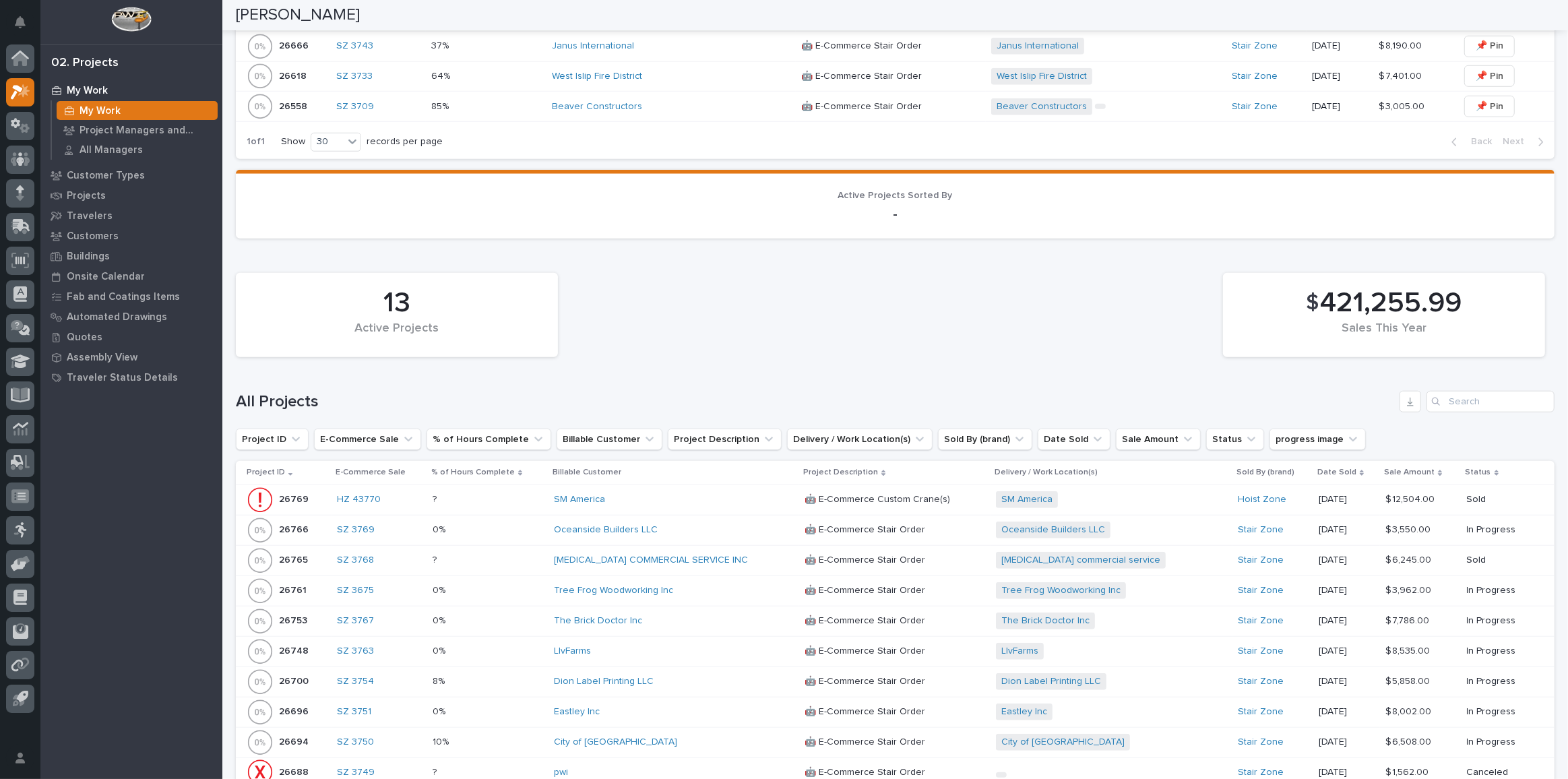
click at [521, 555] on p at bounding box center [488, 560] width 111 height 11
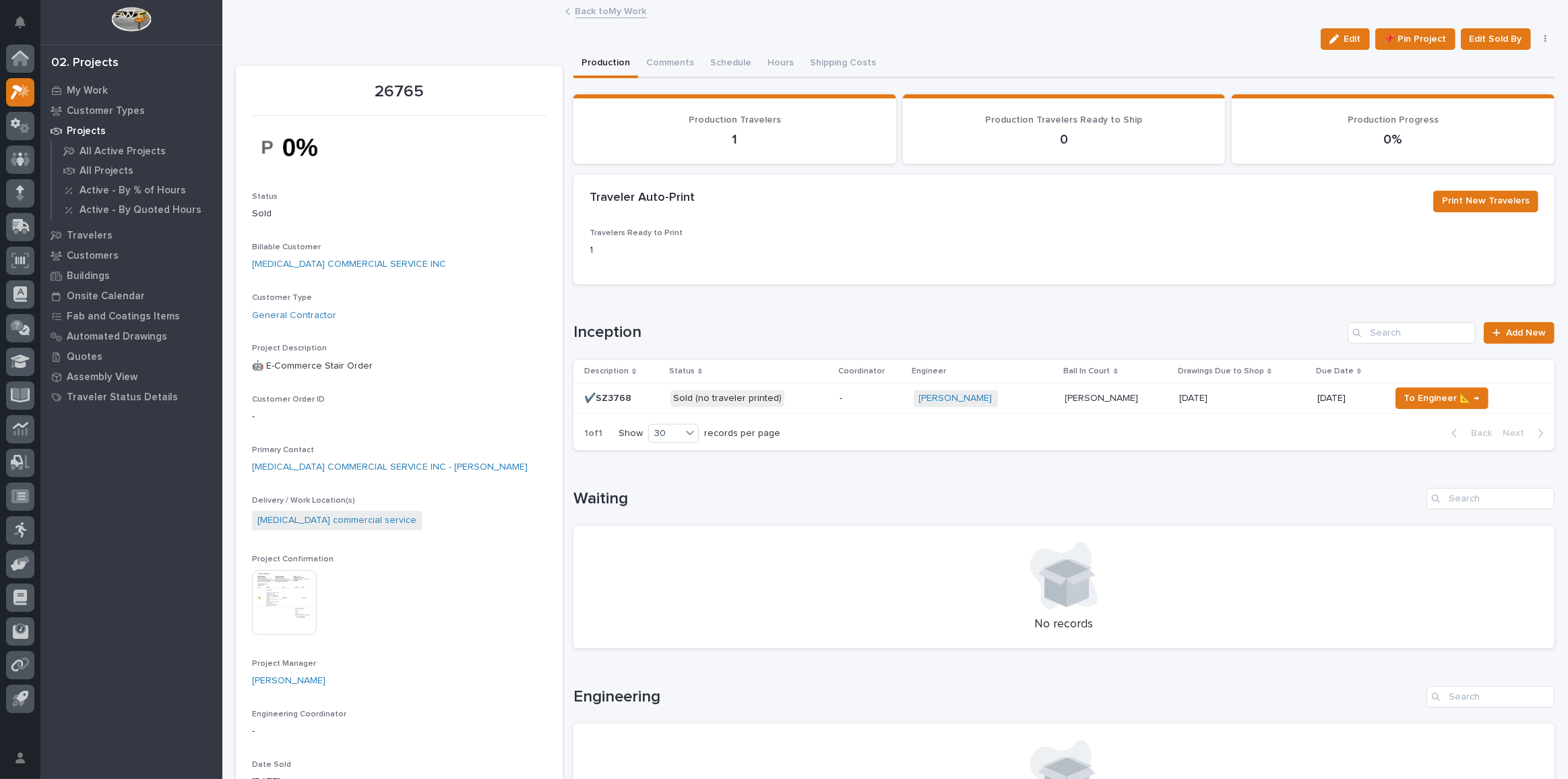
click at [854, 397] on p "-" at bounding box center [872, 398] width 64 height 11
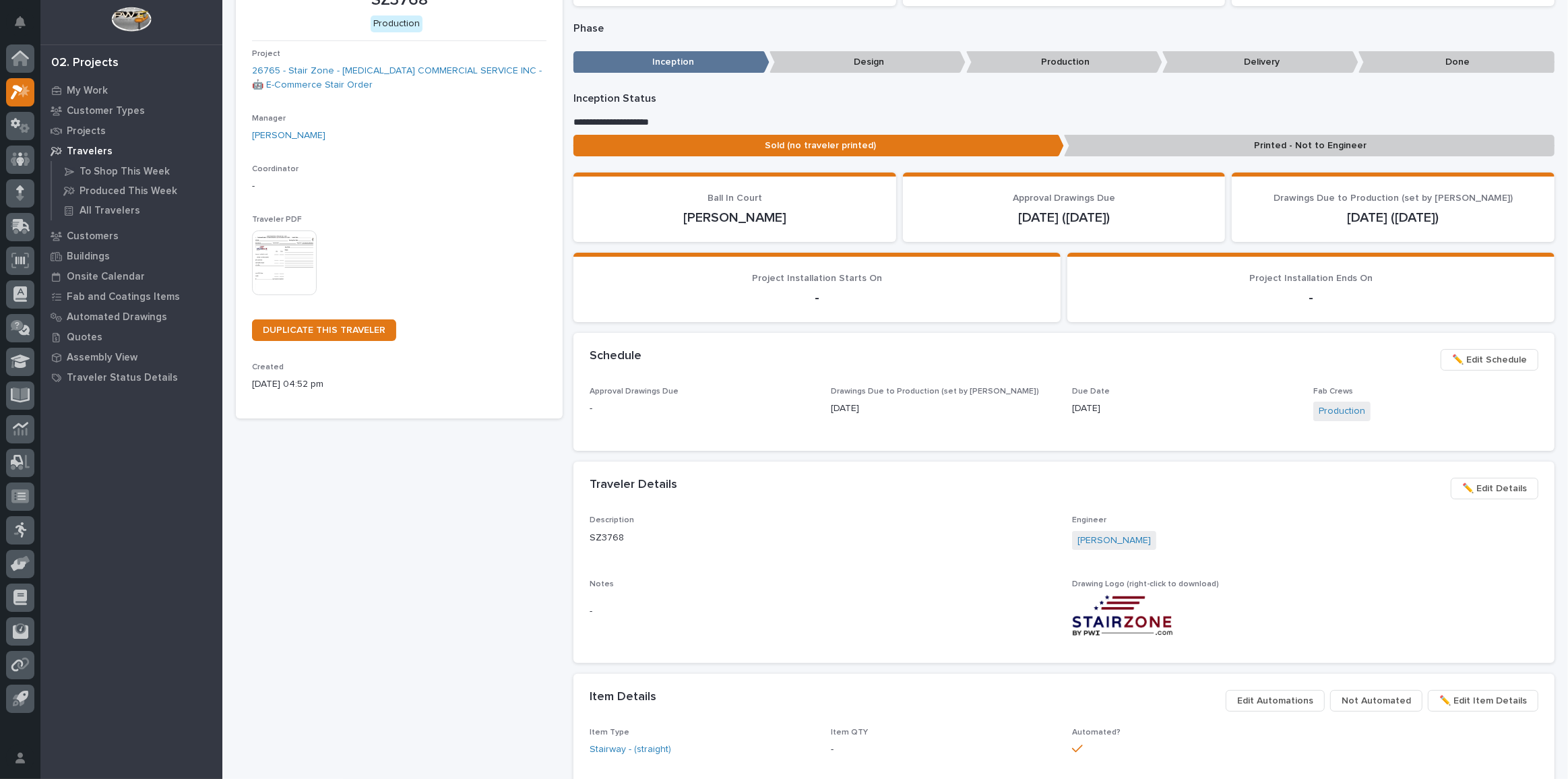
scroll to position [244, 0]
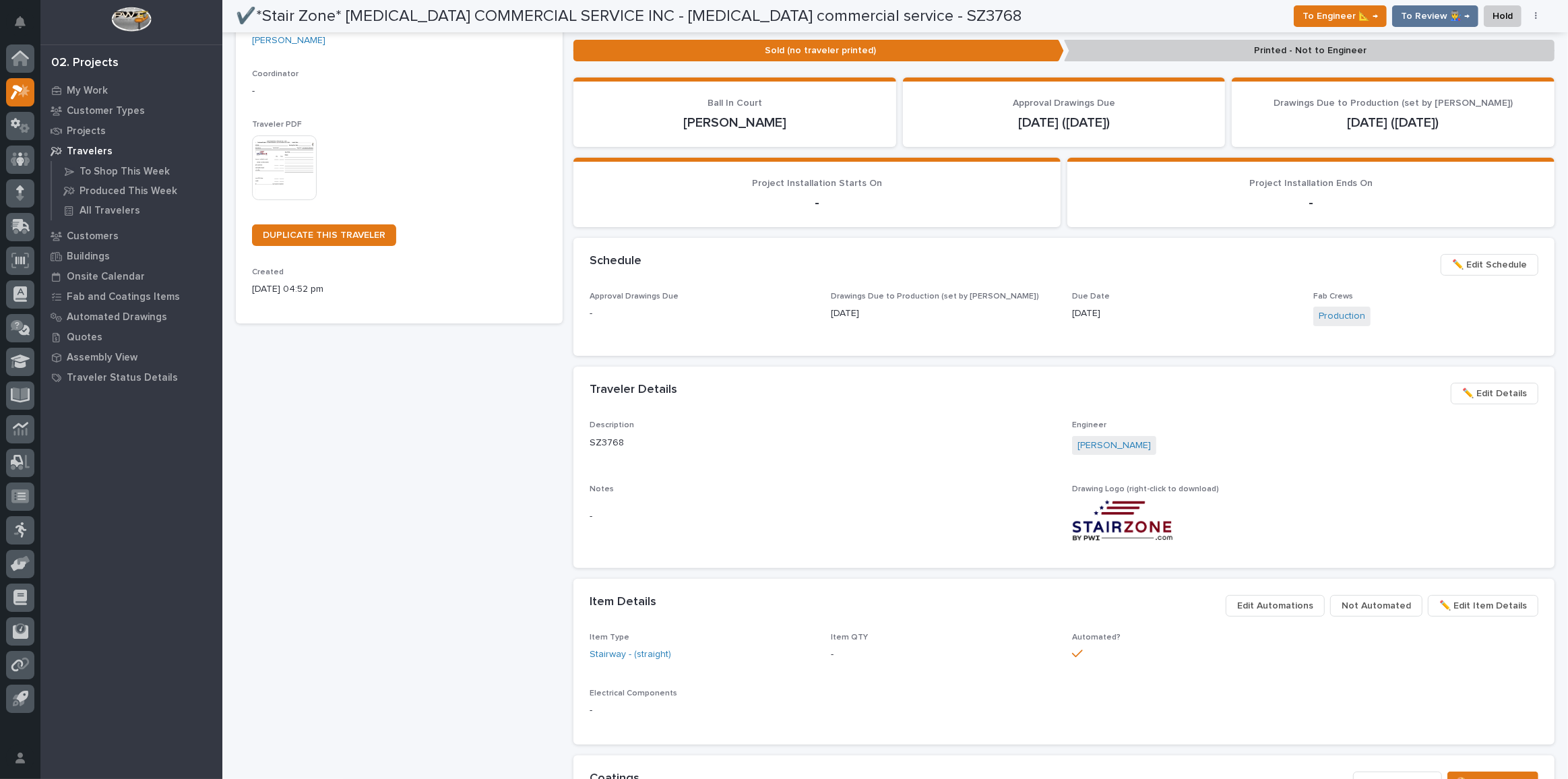
click at [1221, 308] on p "[DATE]" at bounding box center [1185, 313] width 225 height 14
click at [1509, 265] on span "✏️ Edit Schedule" at bounding box center [1489, 264] width 75 height 16
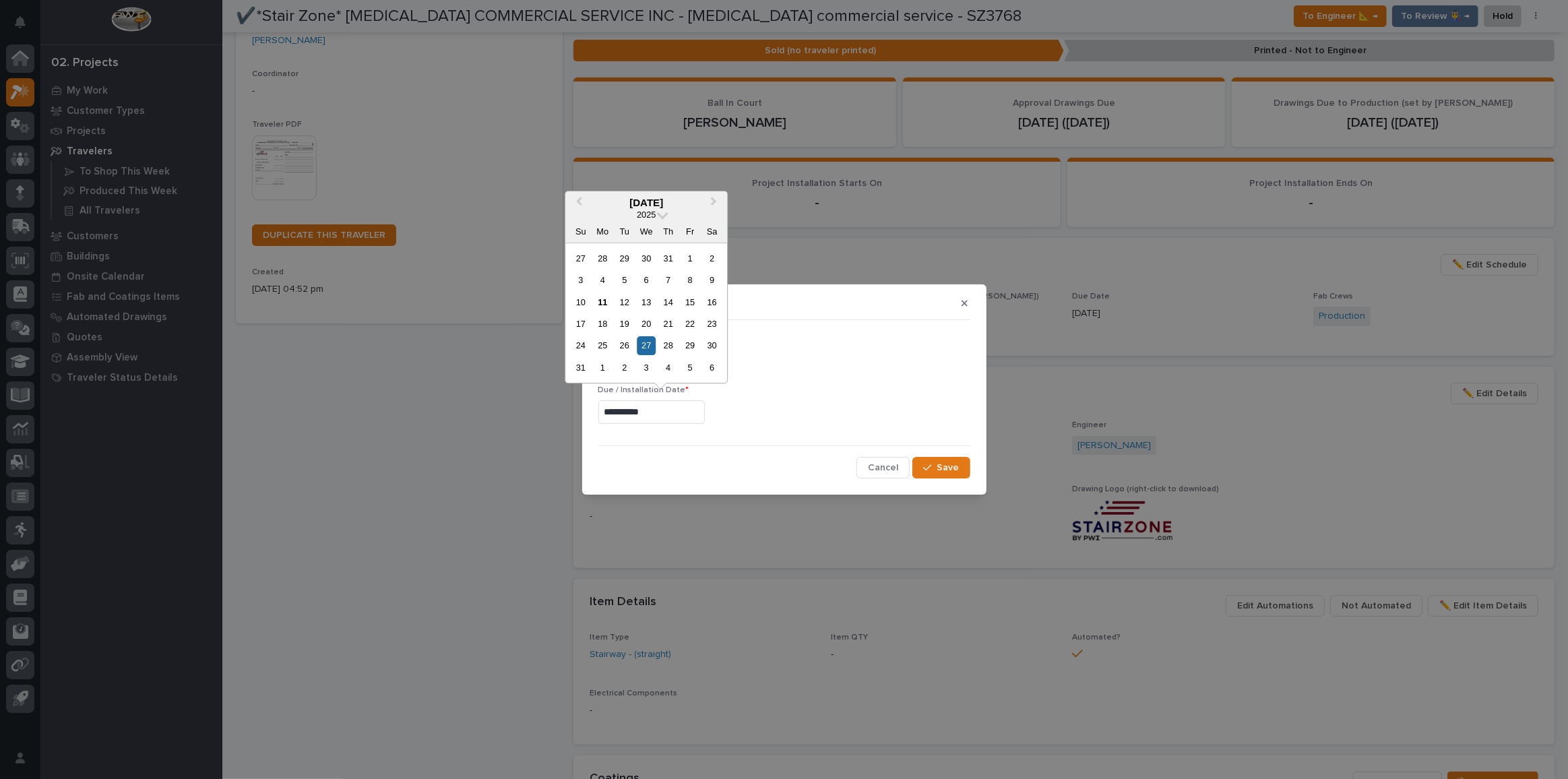
click at [662, 415] on input "**********" at bounding box center [651, 412] width 107 height 24
click at [618, 367] on div "2" at bounding box center [624, 367] width 18 height 18
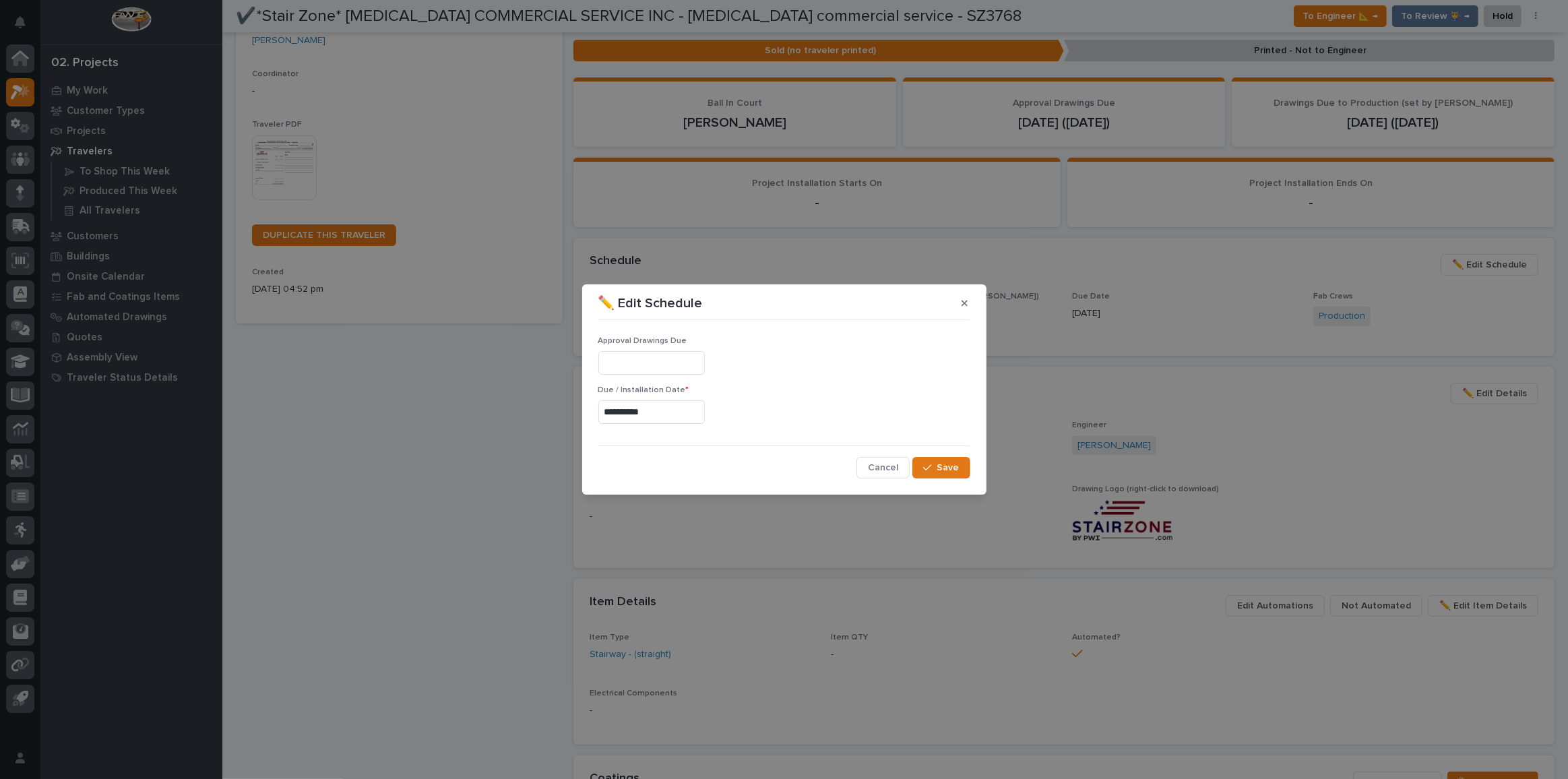
type input "**********"
click at [945, 469] on span "Save" at bounding box center [949, 468] width 22 height 12
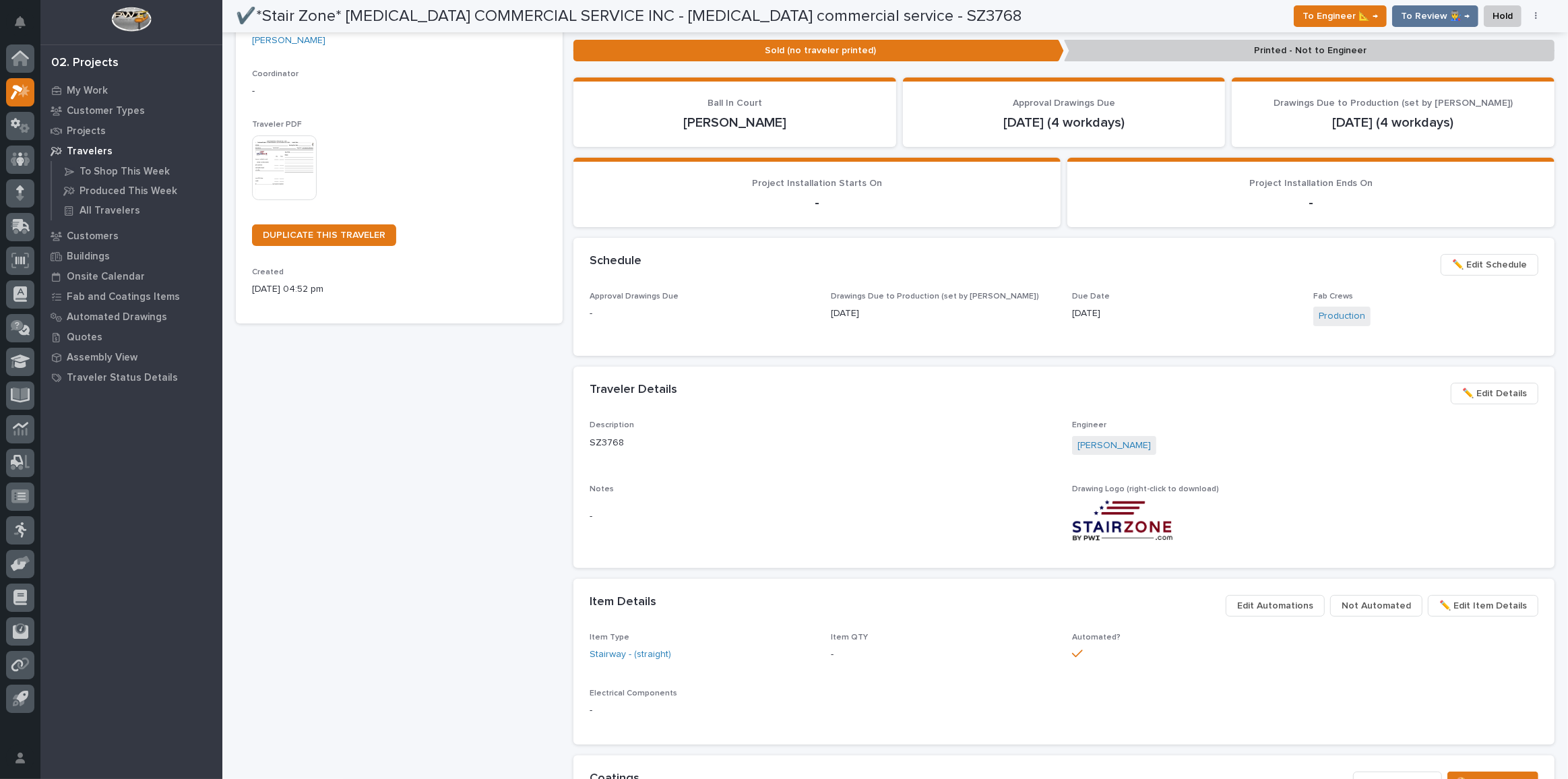
click at [1495, 391] on span "✏️ Edit Details" at bounding box center [1494, 393] width 65 height 16
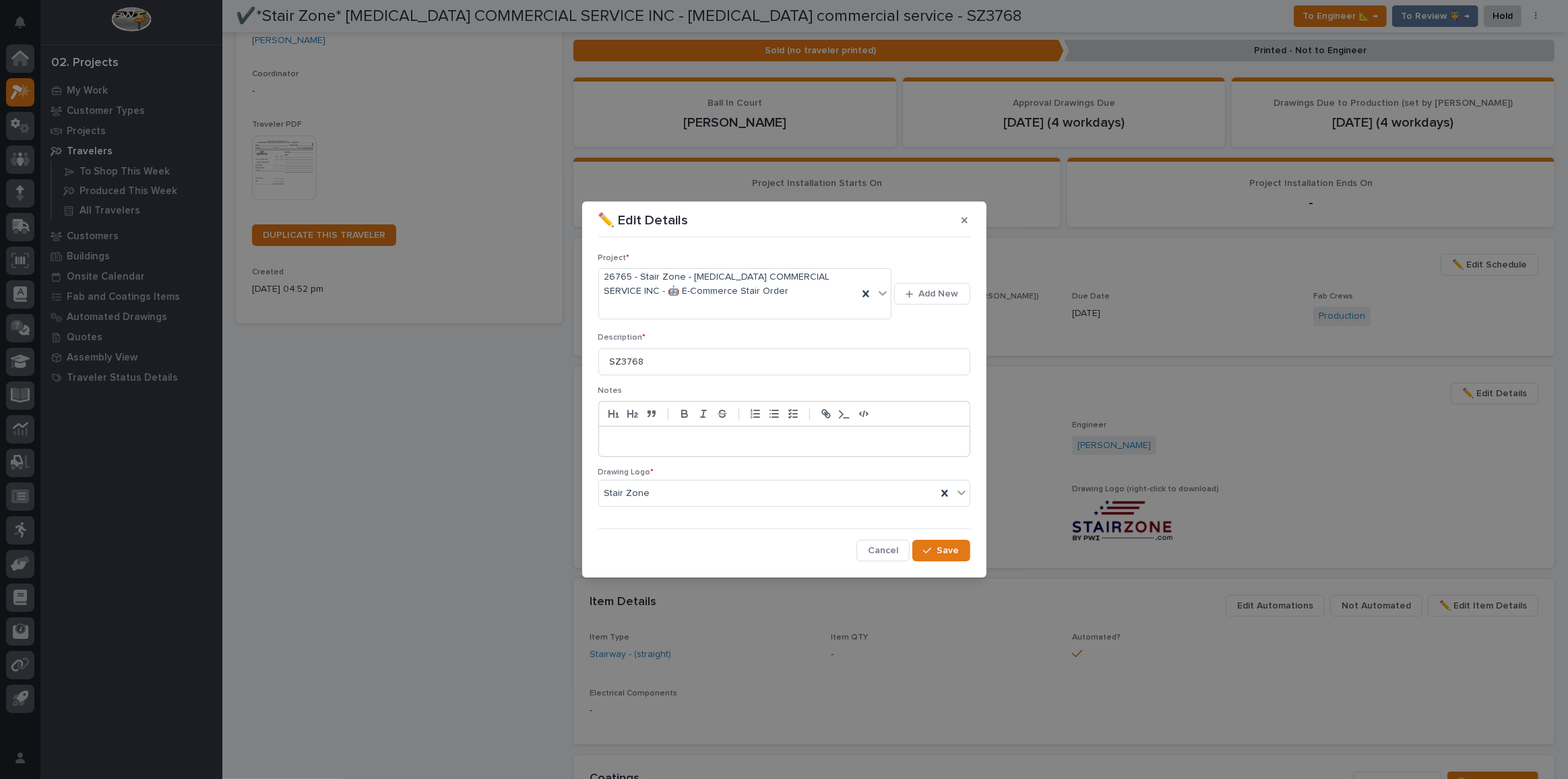
click at [651, 450] on div at bounding box center [785, 442] width 371 height 30
click at [939, 552] on span "Save" at bounding box center [949, 551] width 22 height 12
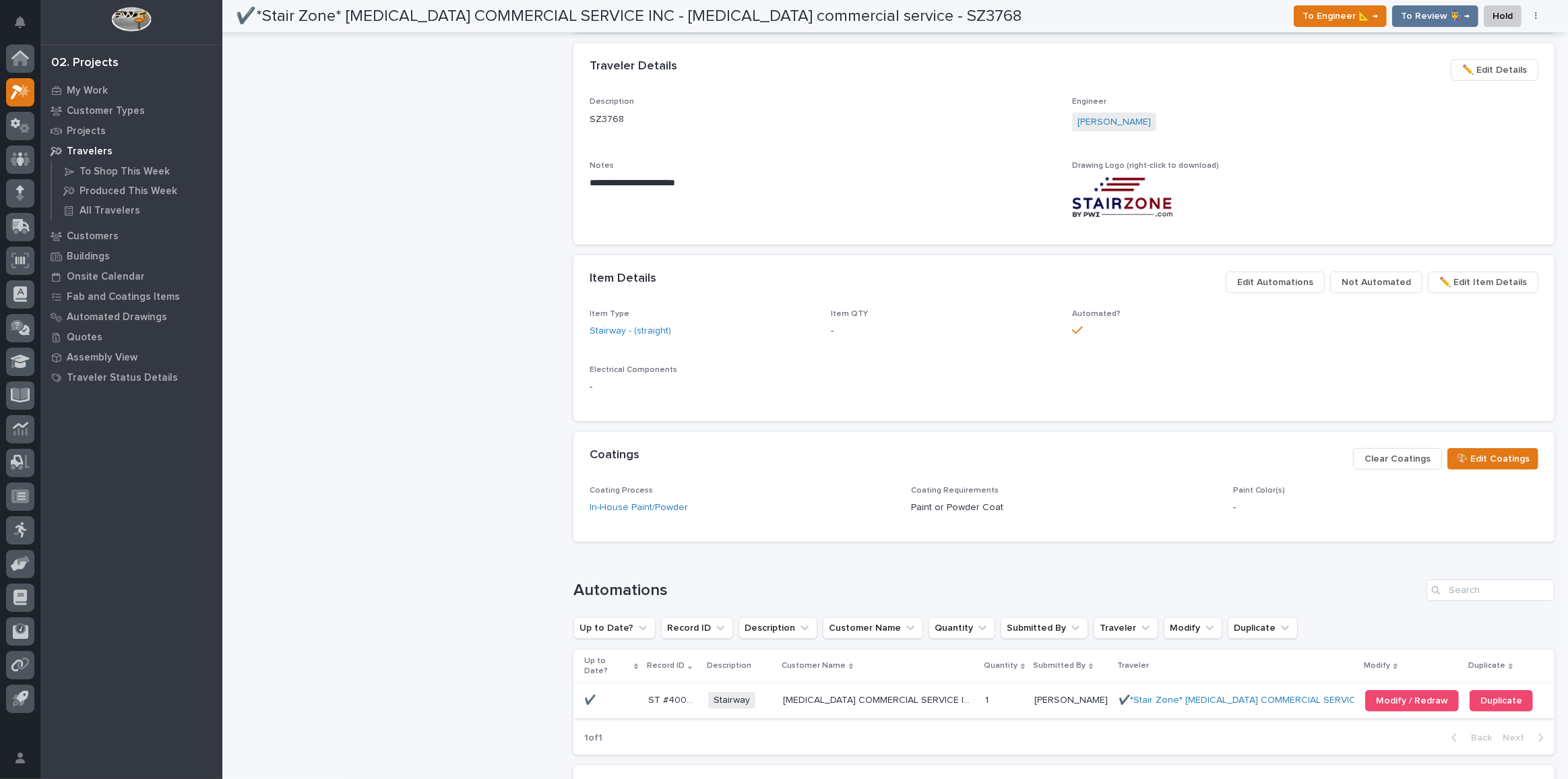
scroll to position [431, 0]
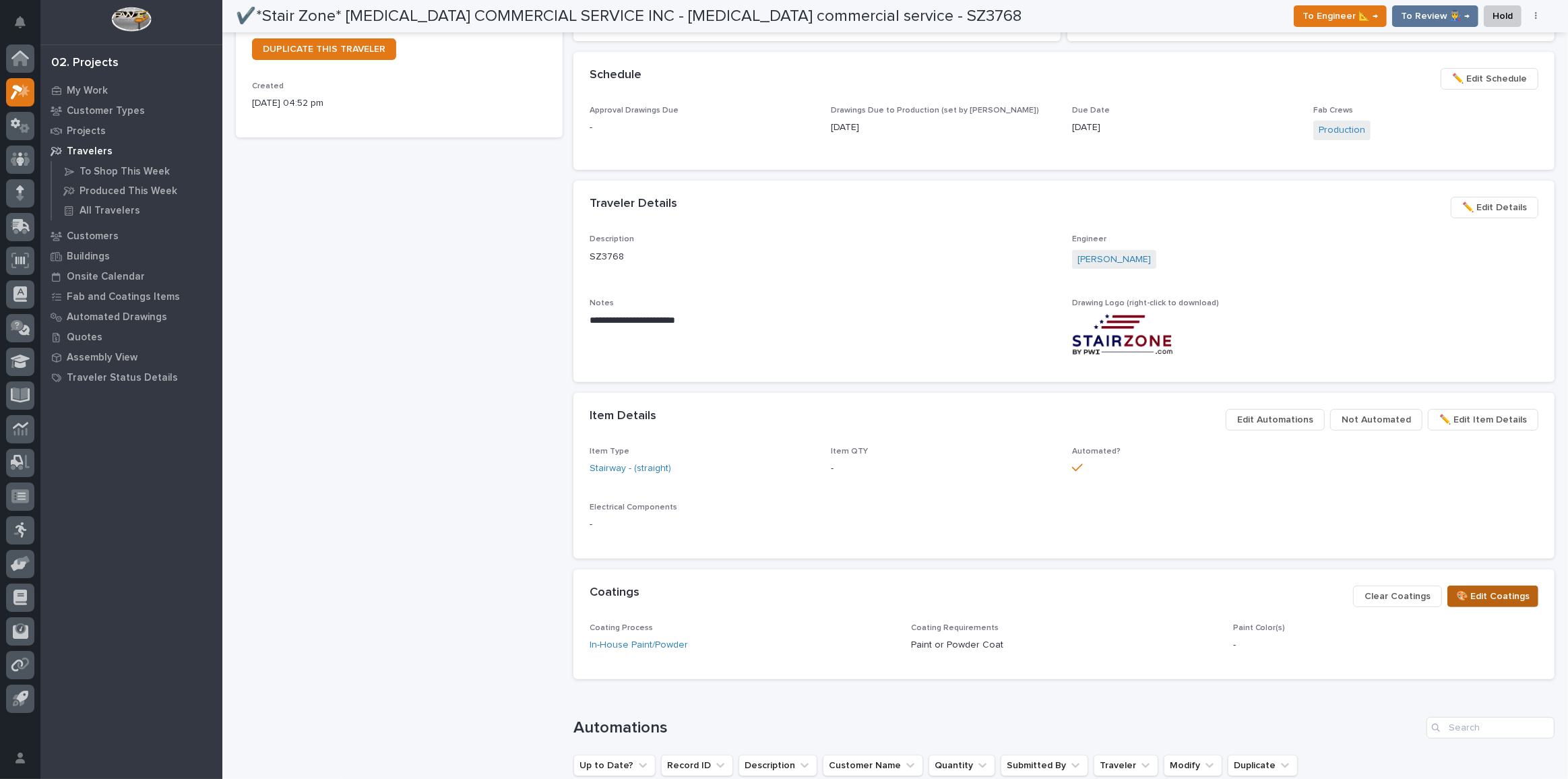
click at [1514, 603] on button "🎨 Edit Coatings" at bounding box center [1492, 596] width 91 height 22
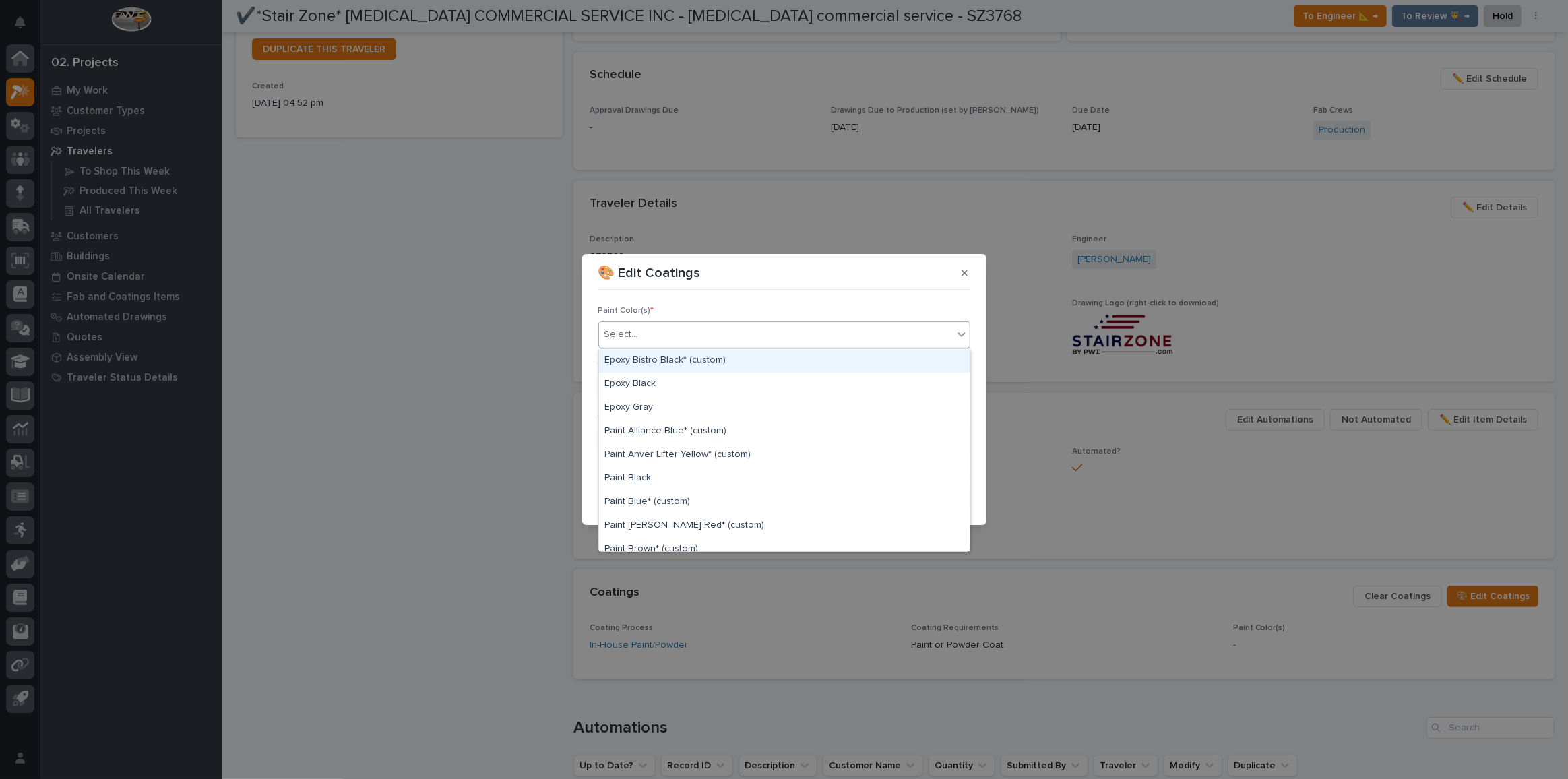
click at [768, 333] on div "Select..." at bounding box center [776, 334] width 354 height 22
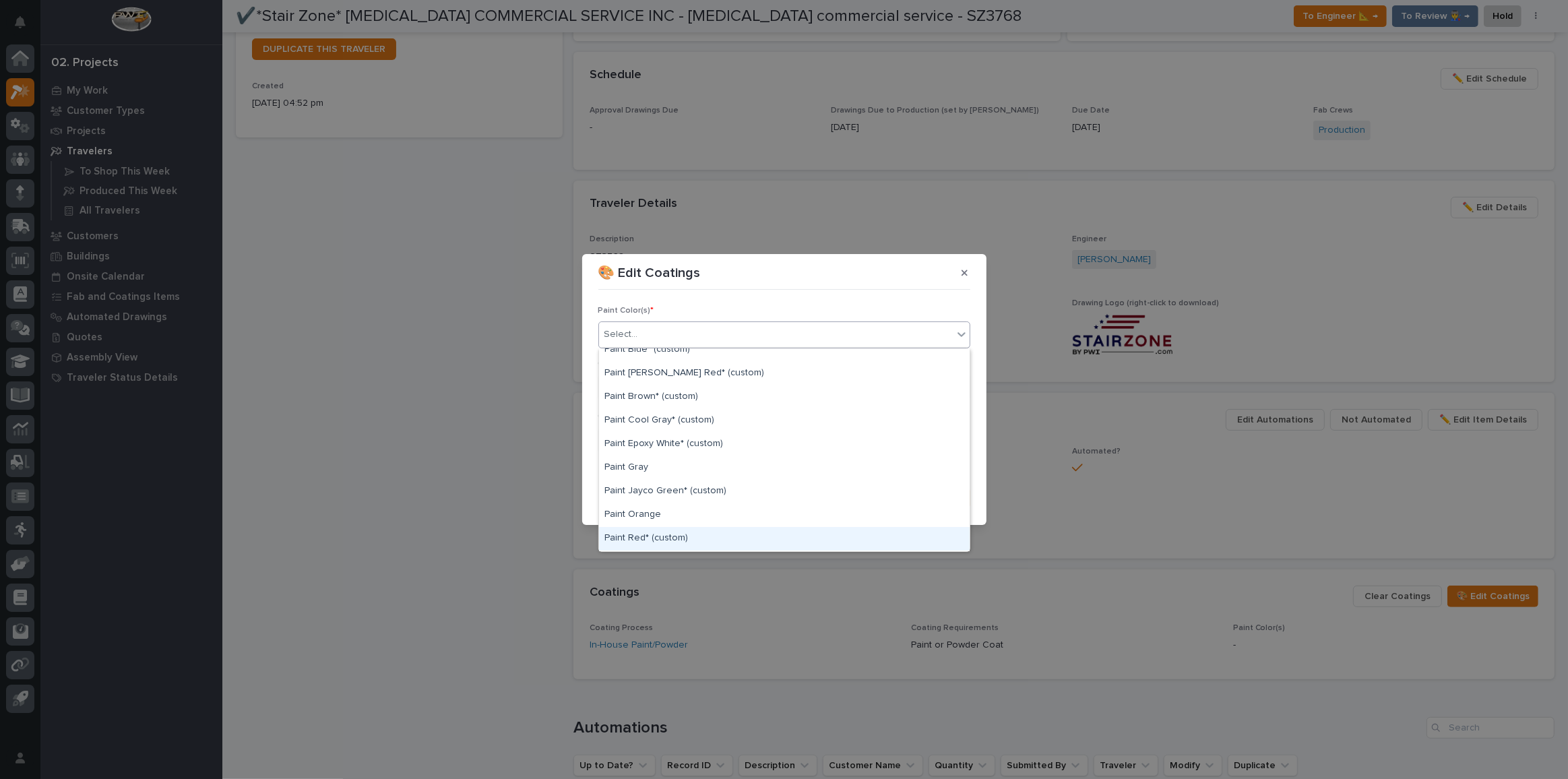
scroll to position [0, 0]
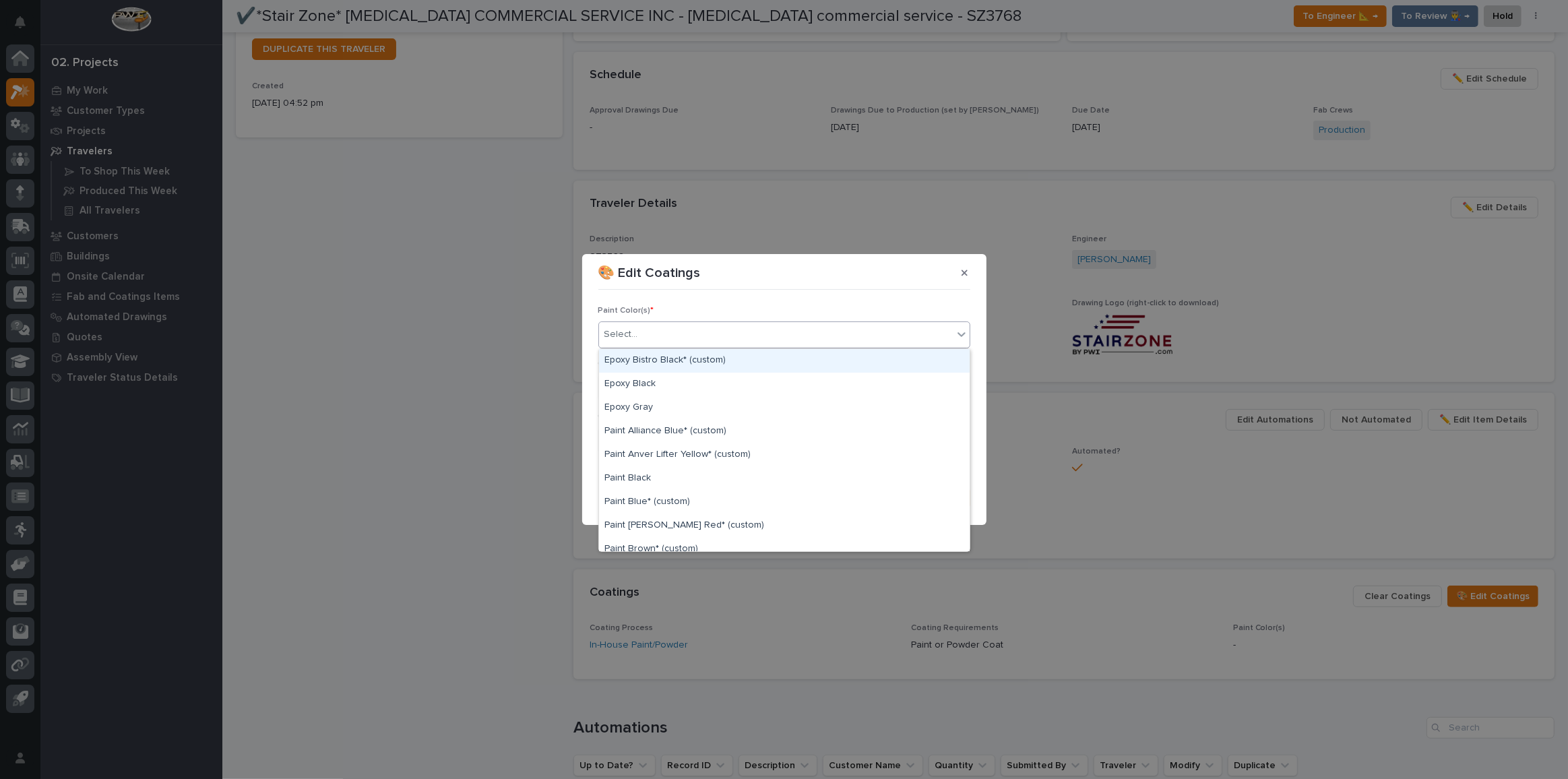
click at [944, 254] on div "🎨 Edit Coatings Paint Color(s) * option Epoxy Bistro Black* (custom) focused, 1…" at bounding box center [784, 389] width 1568 height 779
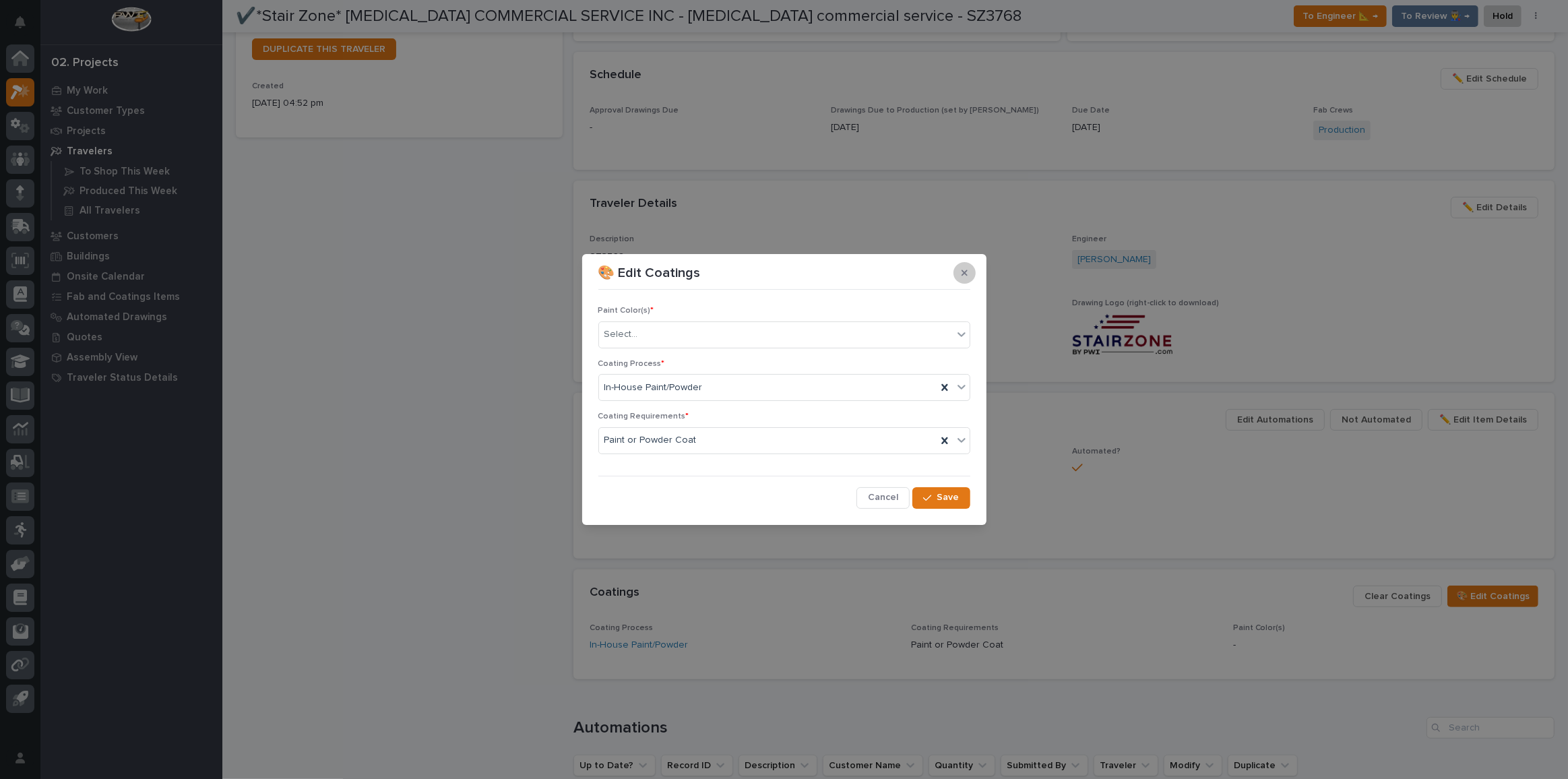
click at [968, 269] on button "button" at bounding box center [965, 273] width 22 height 22
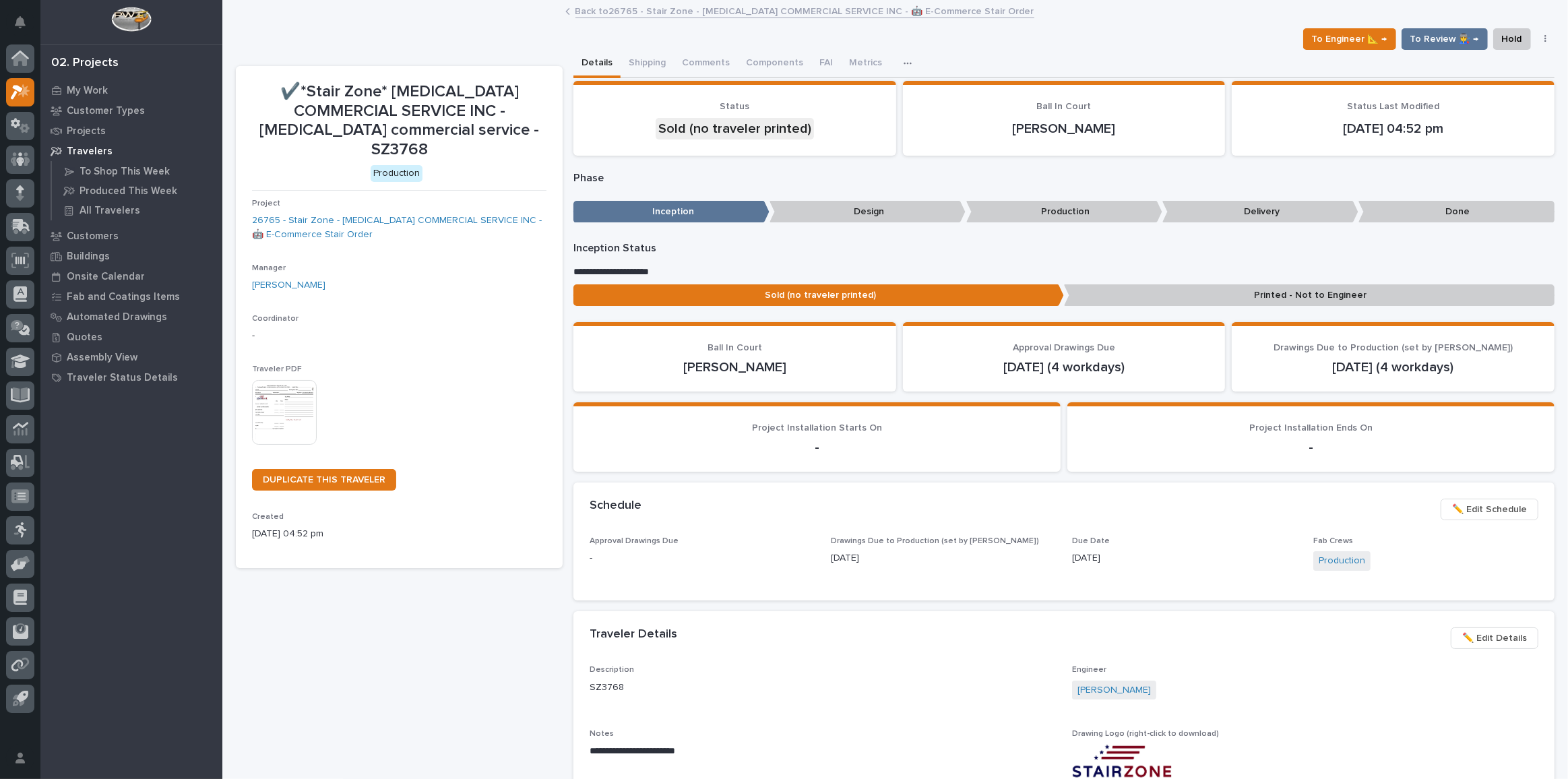
click at [298, 383] on img at bounding box center [284, 412] width 65 height 65
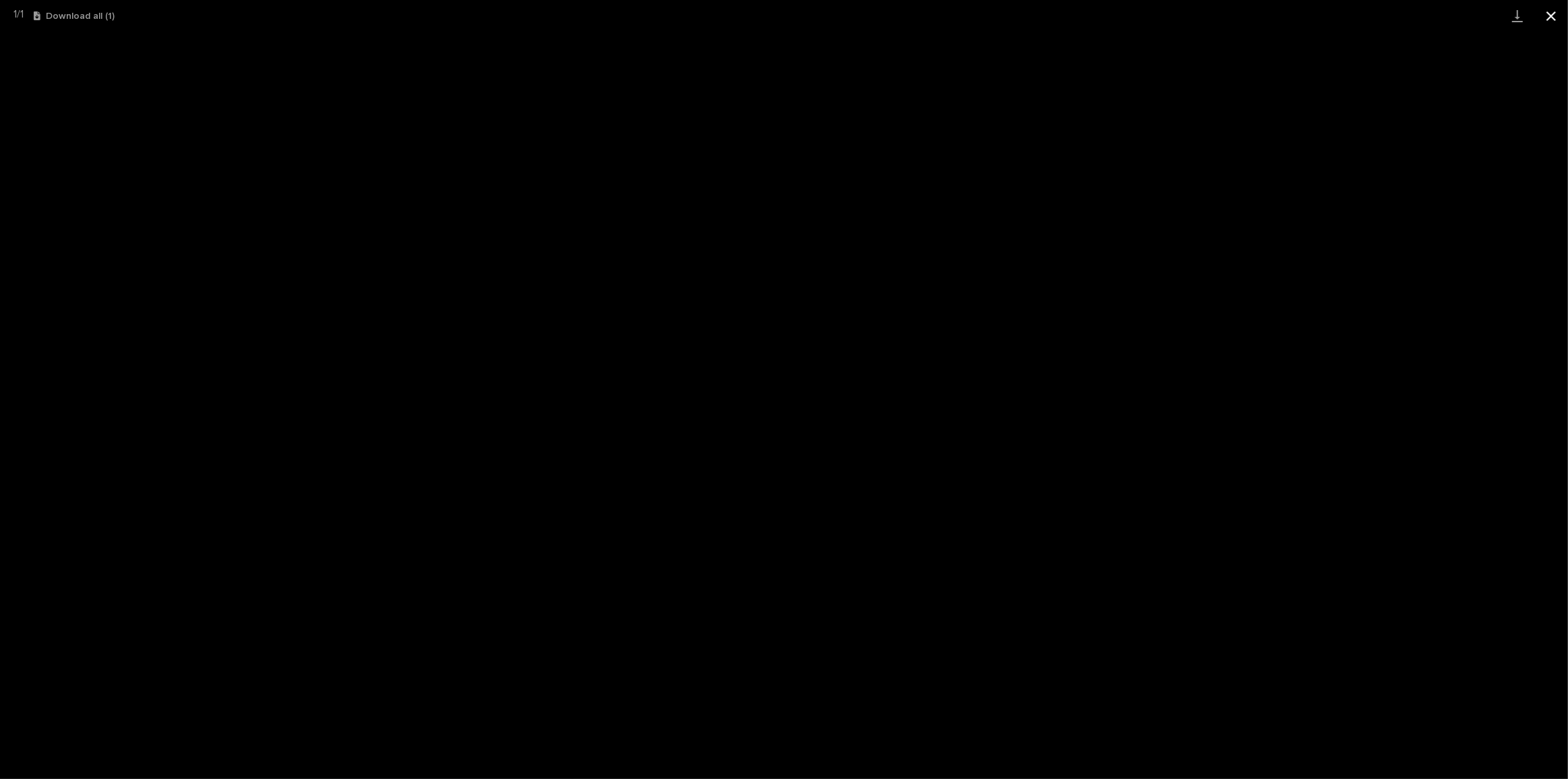
click at [1549, 15] on button "Close gallery" at bounding box center [1552, 16] width 34 height 32
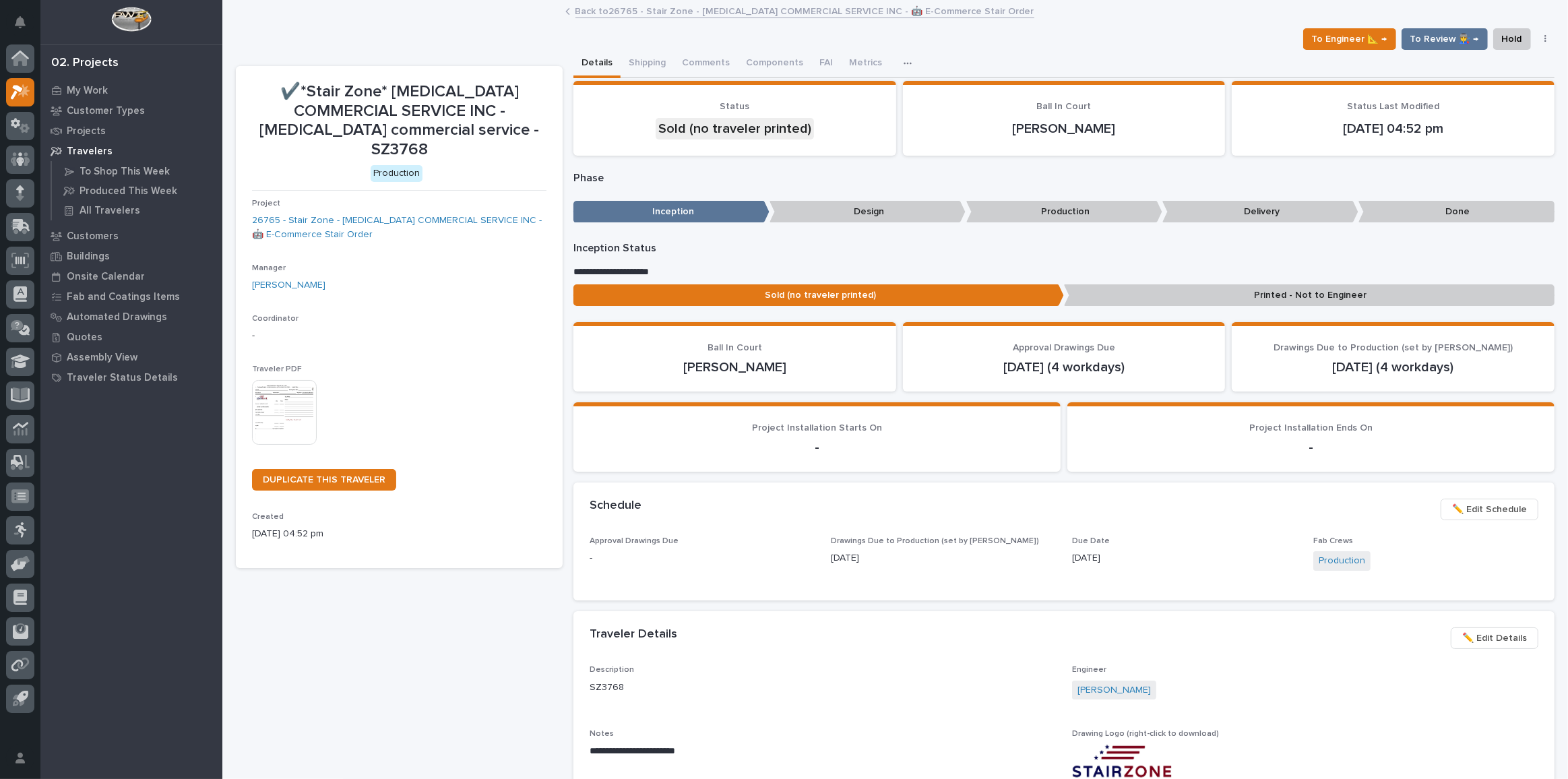
click at [620, 9] on link "Back to 26765 - Stair Zone - [MEDICAL_DATA] COMMERCIAL SERVICE INC - 🤖 E-Commer…" at bounding box center [805, 11] width 459 height 16
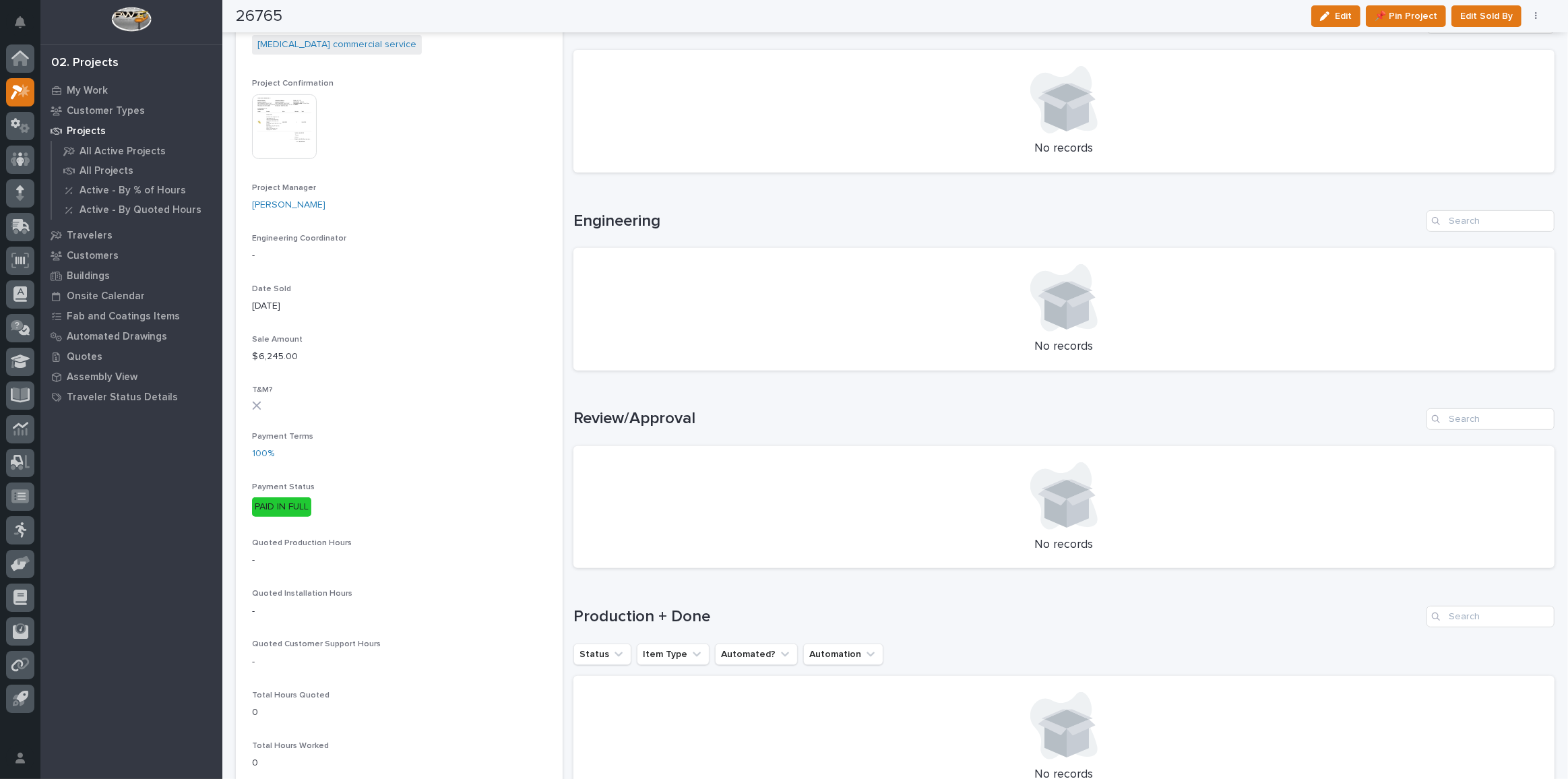
scroll to position [673, 0]
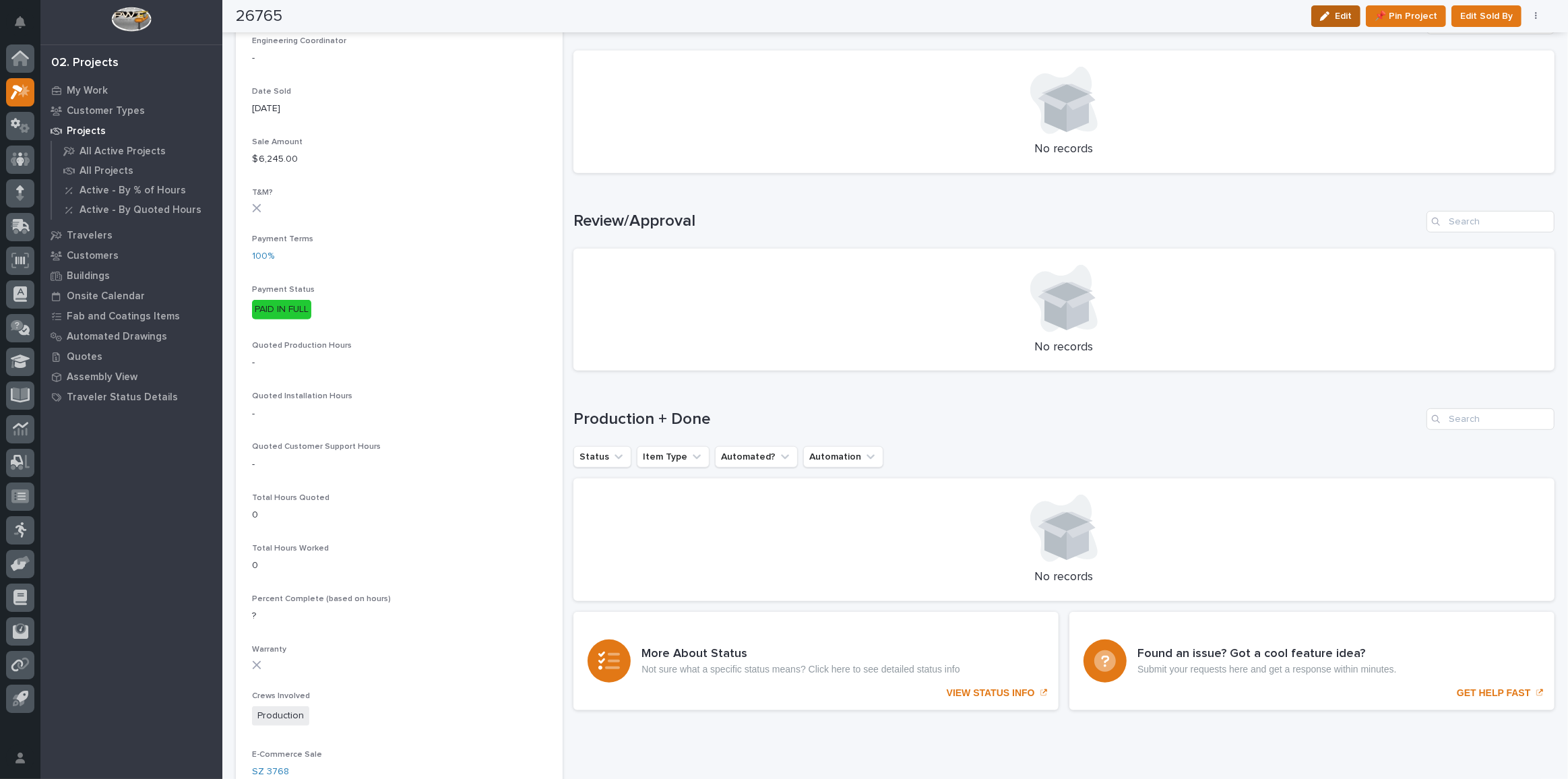
click at [1344, 14] on span "Edit" at bounding box center [1344, 16] width 17 height 12
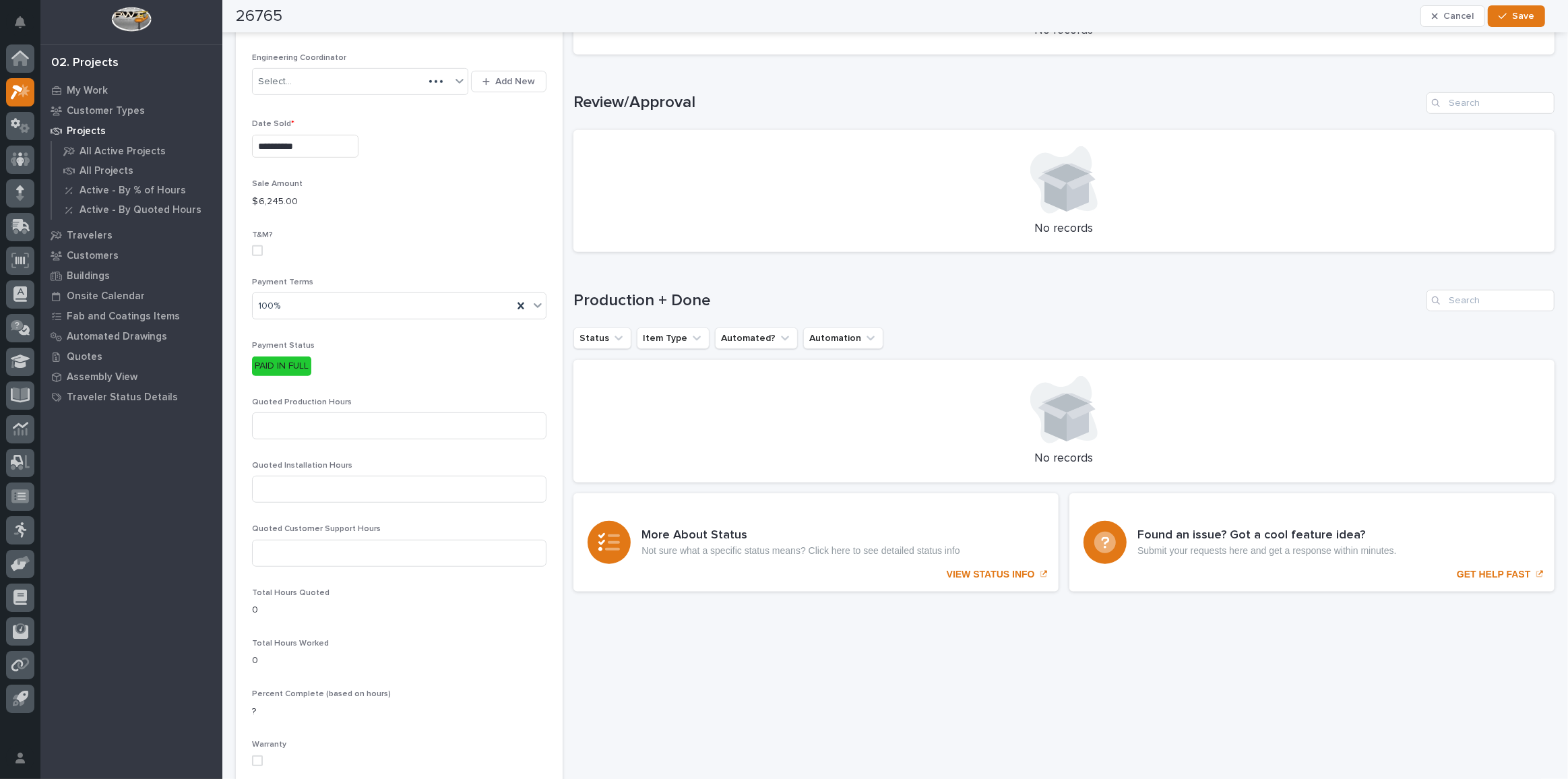
scroll to position [804, 0]
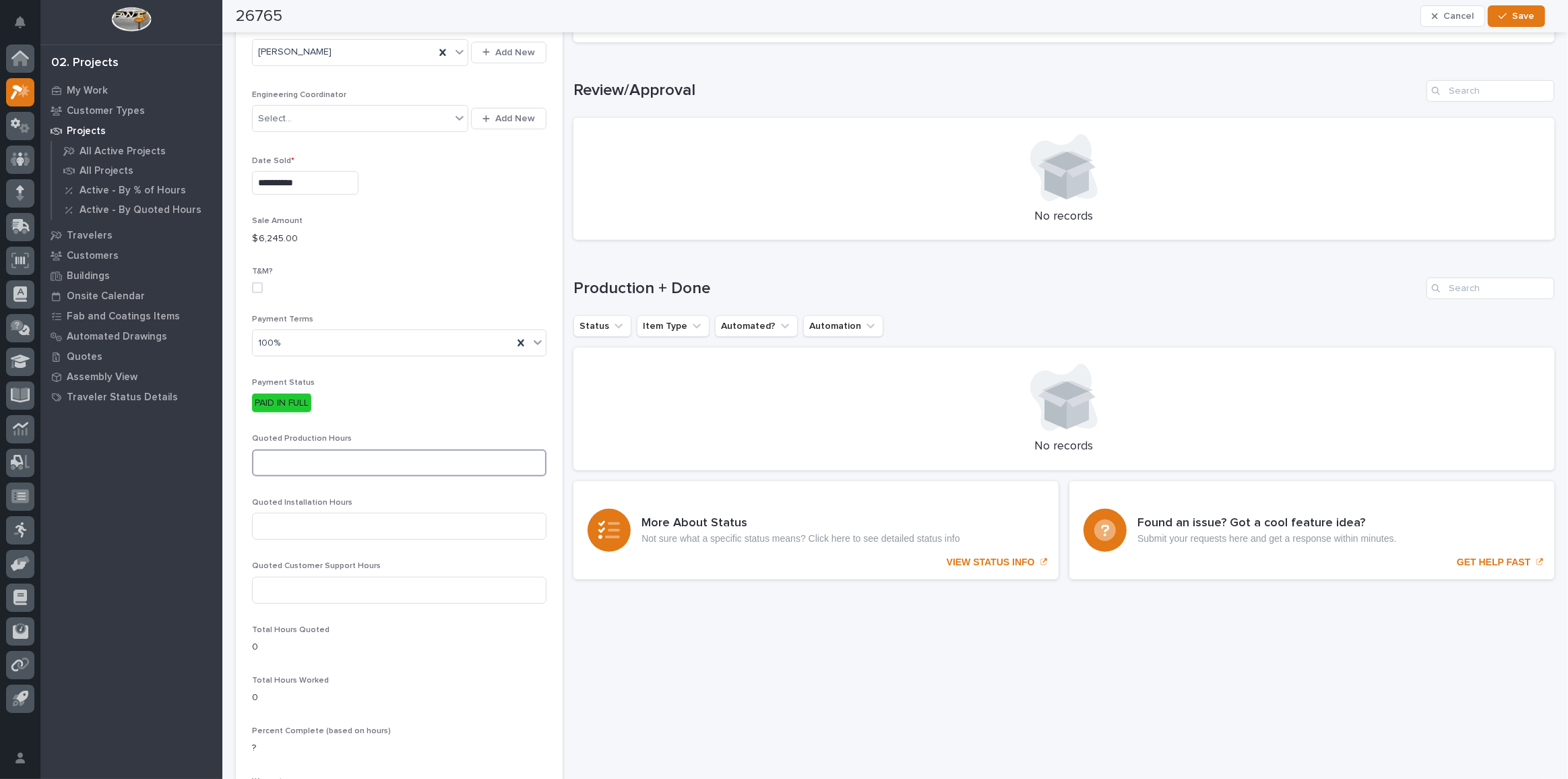
click at [350, 450] on input at bounding box center [399, 463] width 294 height 27
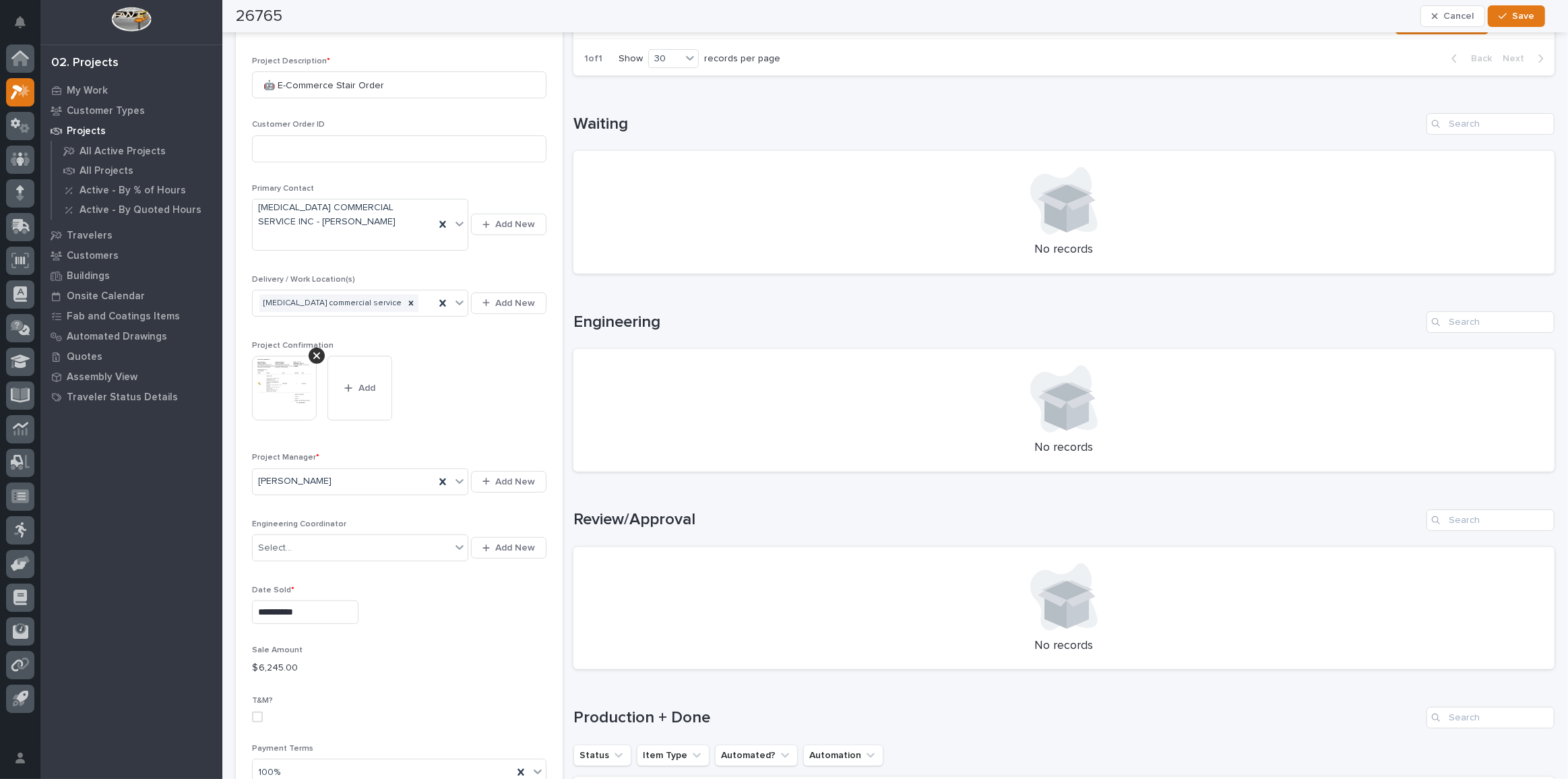
scroll to position [0, 0]
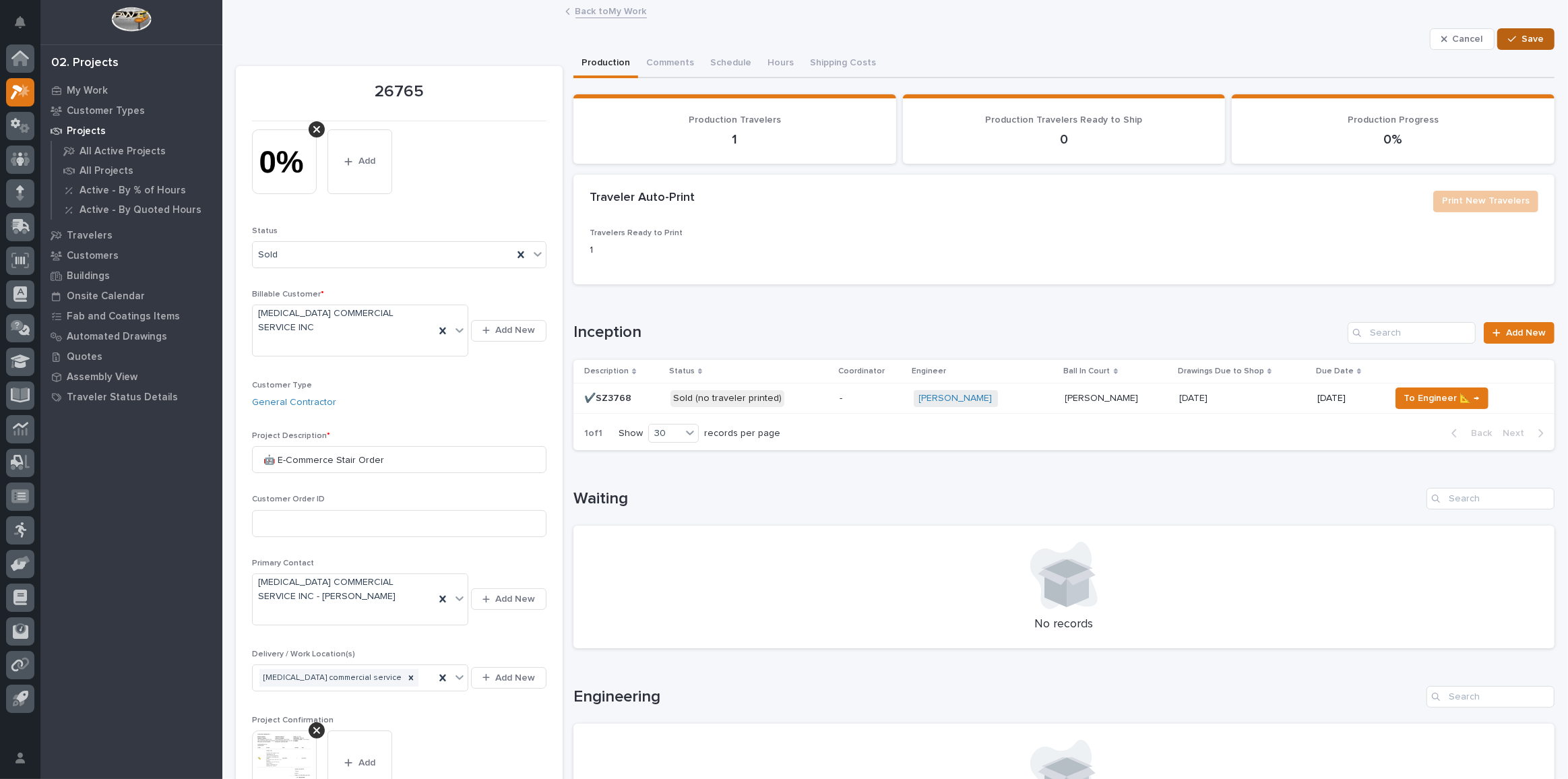
type input "11"
click at [1508, 36] on icon "button" at bounding box center [1512, 38] width 8 height 9
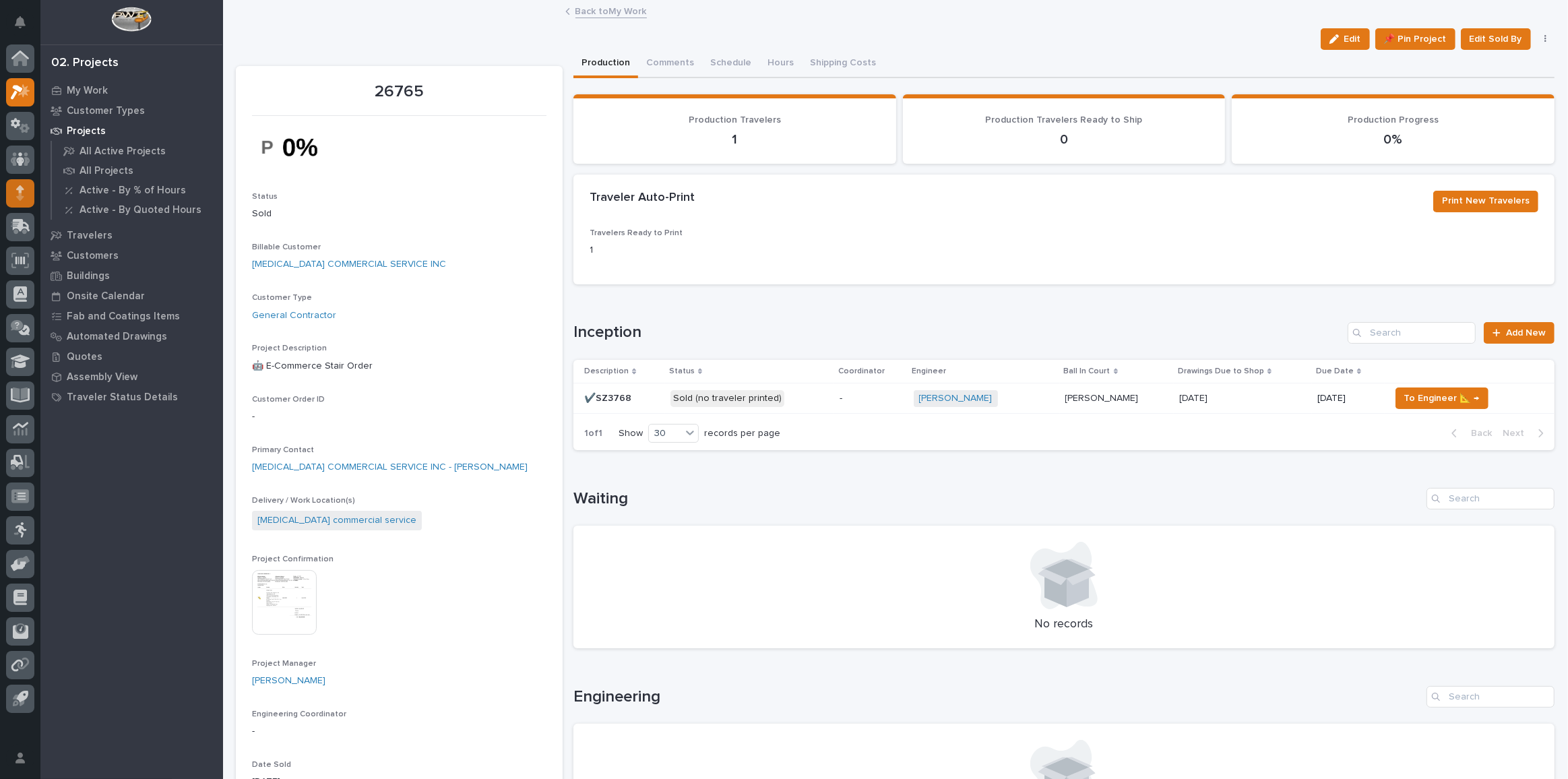
click at [26, 196] on div at bounding box center [20, 194] width 28 height 28
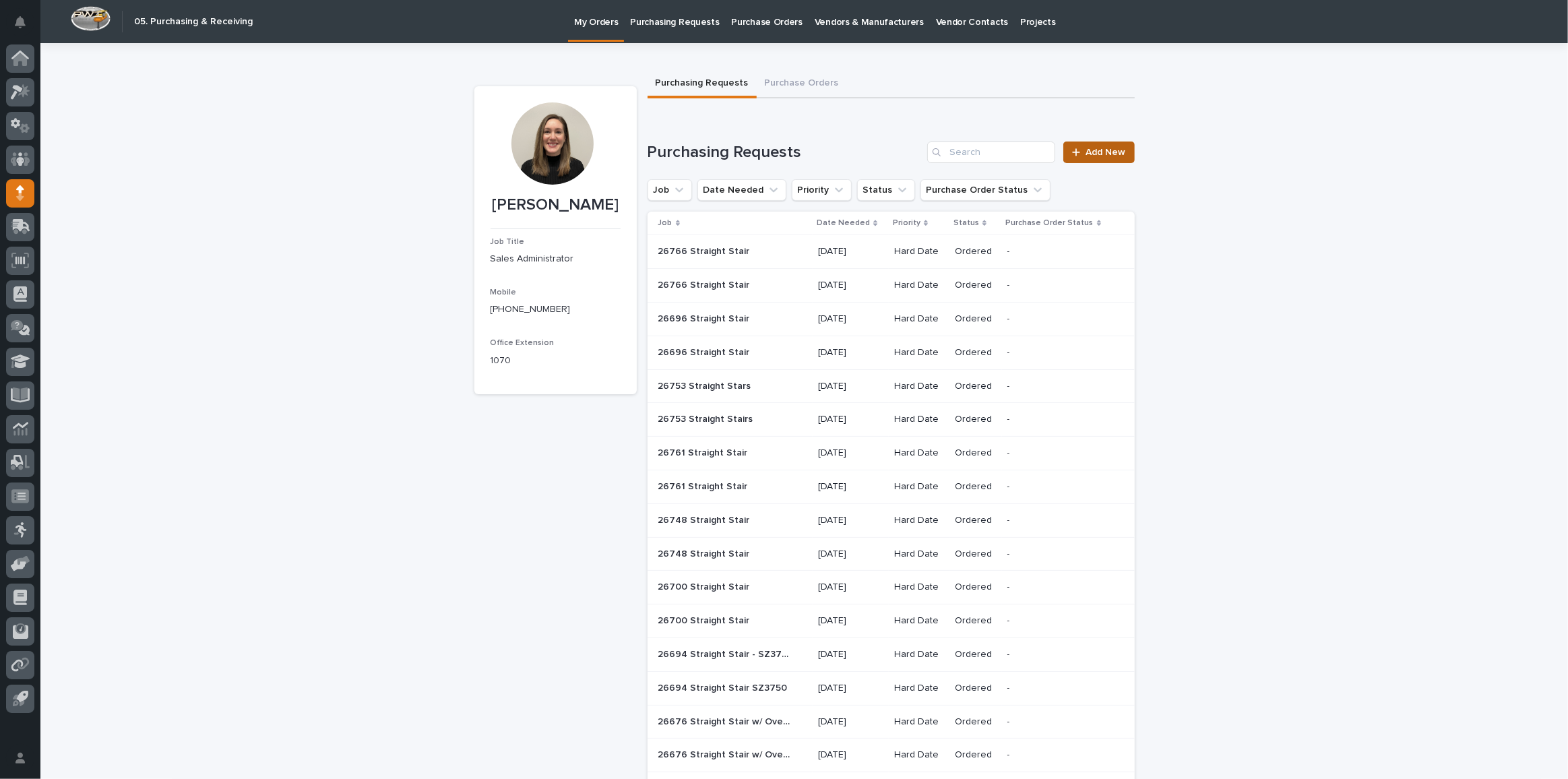
click at [1121, 152] on span "Add New" at bounding box center [1106, 152] width 40 height 9
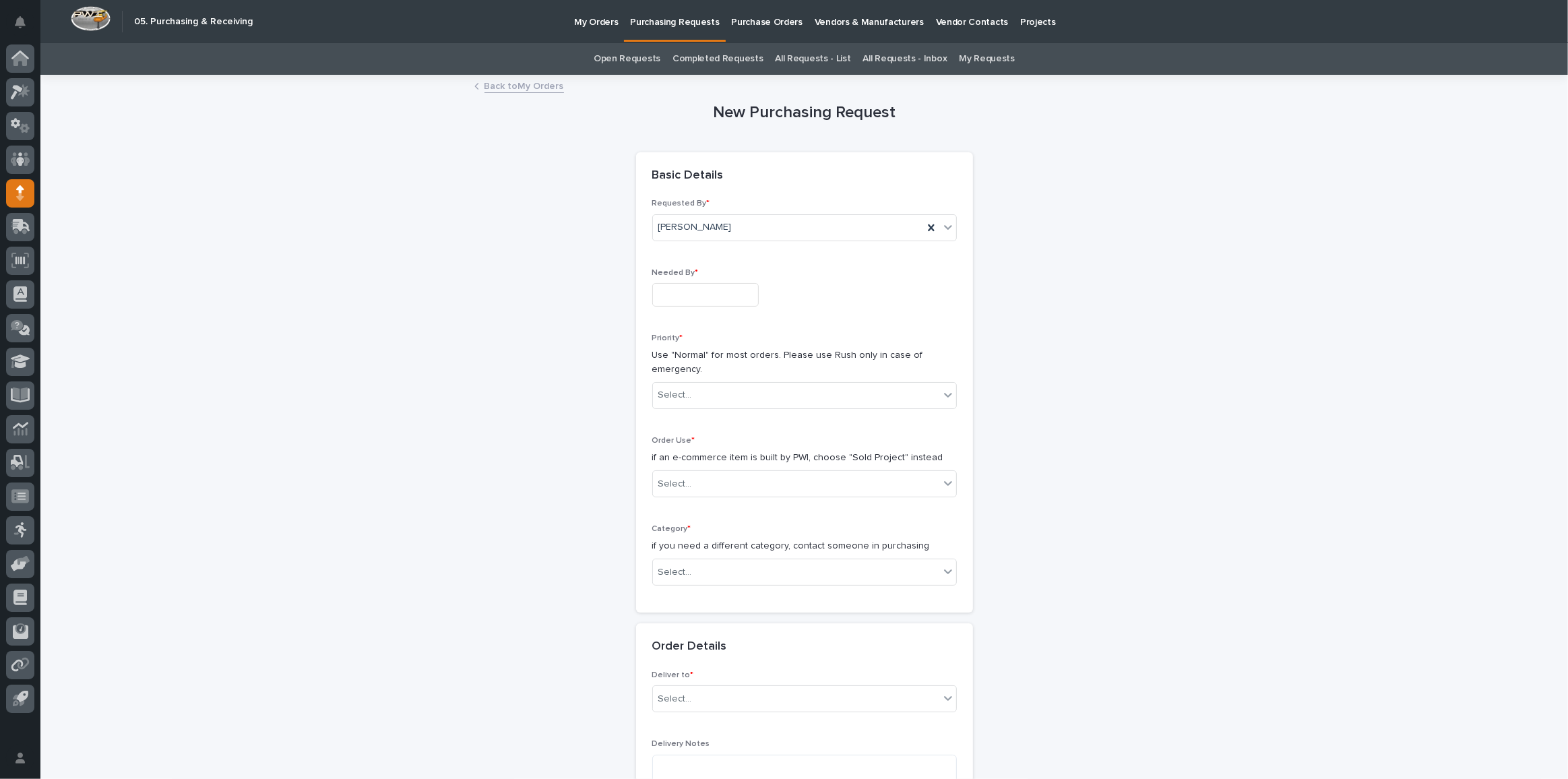
click at [698, 290] on input "text" at bounding box center [705, 295] width 107 height 24
click at [692, 184] on div "13" at bounding box center [696, 184] width 18 height 18
type input "**********"
click at [676, 393] on div "Select..." at bounding box center [675, 395] width 34 height 14
click at [682, 439] on div "Hard Date" at bounding box center [800, 443] width 303 height 24
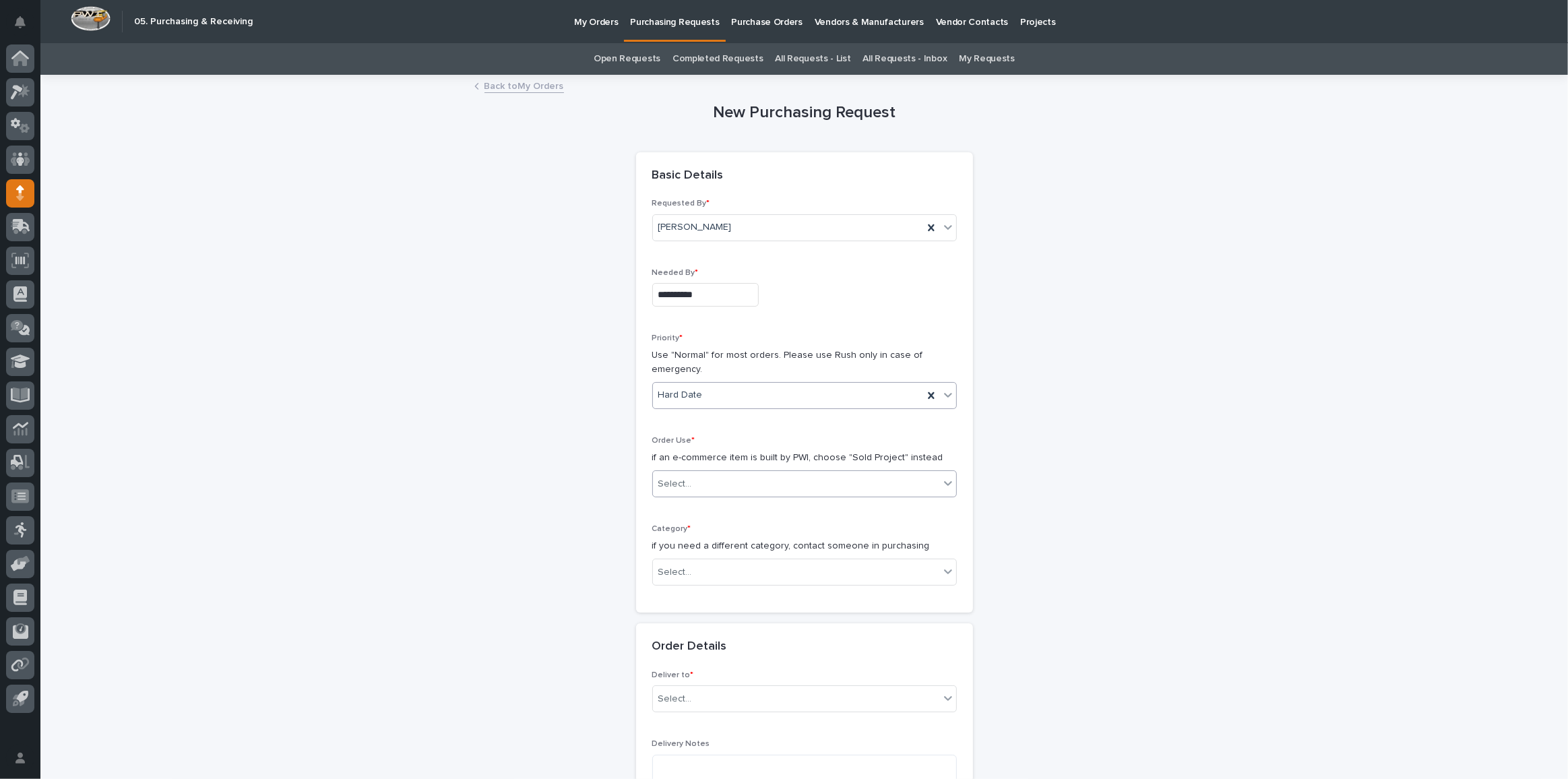
click at [692, 473] on div "Select..." at bounding box center [796, 484] width 286 height 22
click at [684, 503] on div "Sold Project" at bounding box center [800, 508] width 303 height 24
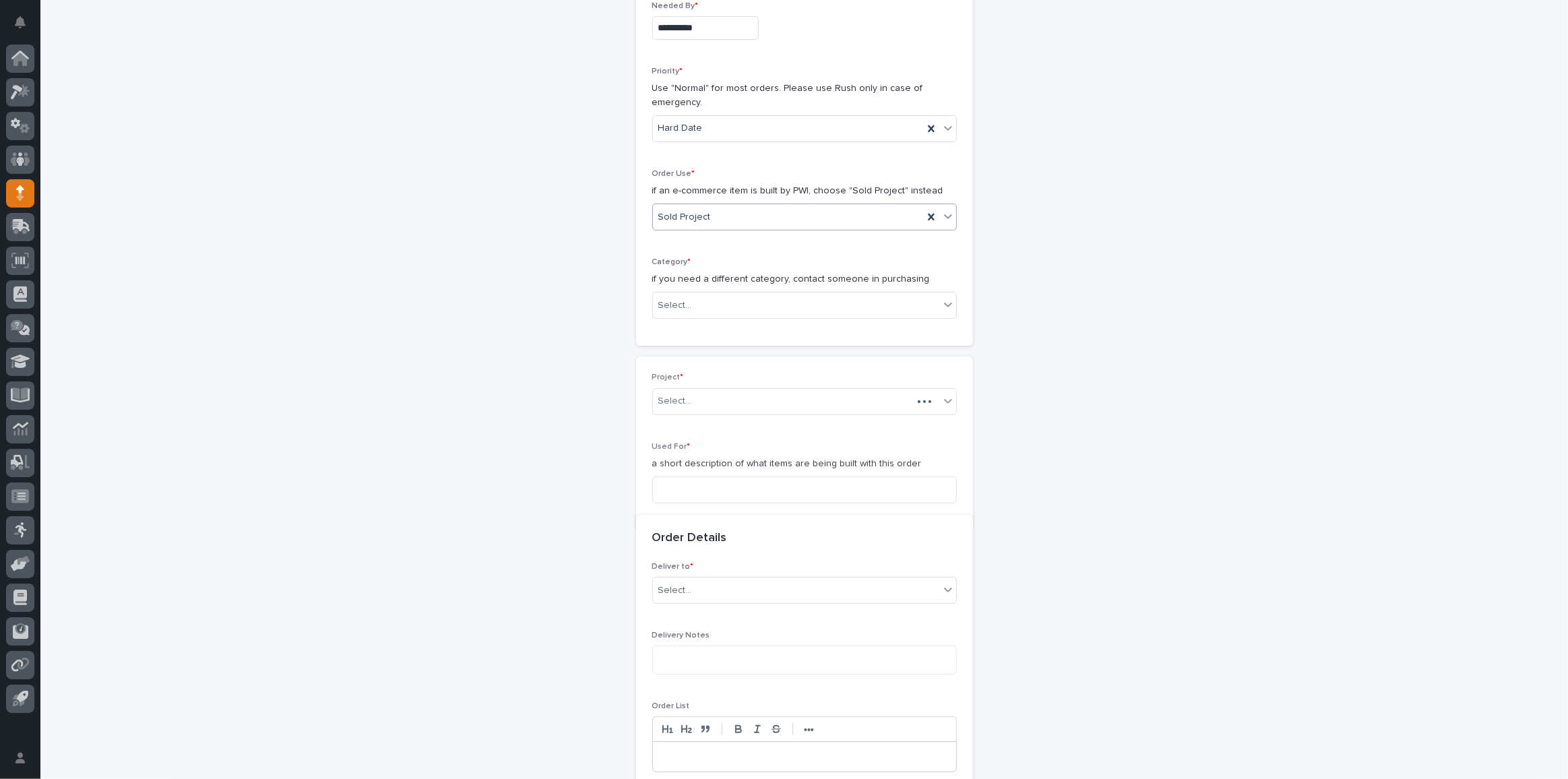
scroll to position [275, 0]
click at [734, 299] on div "Select..." at bounding box center [796, 297] width 286 height 22
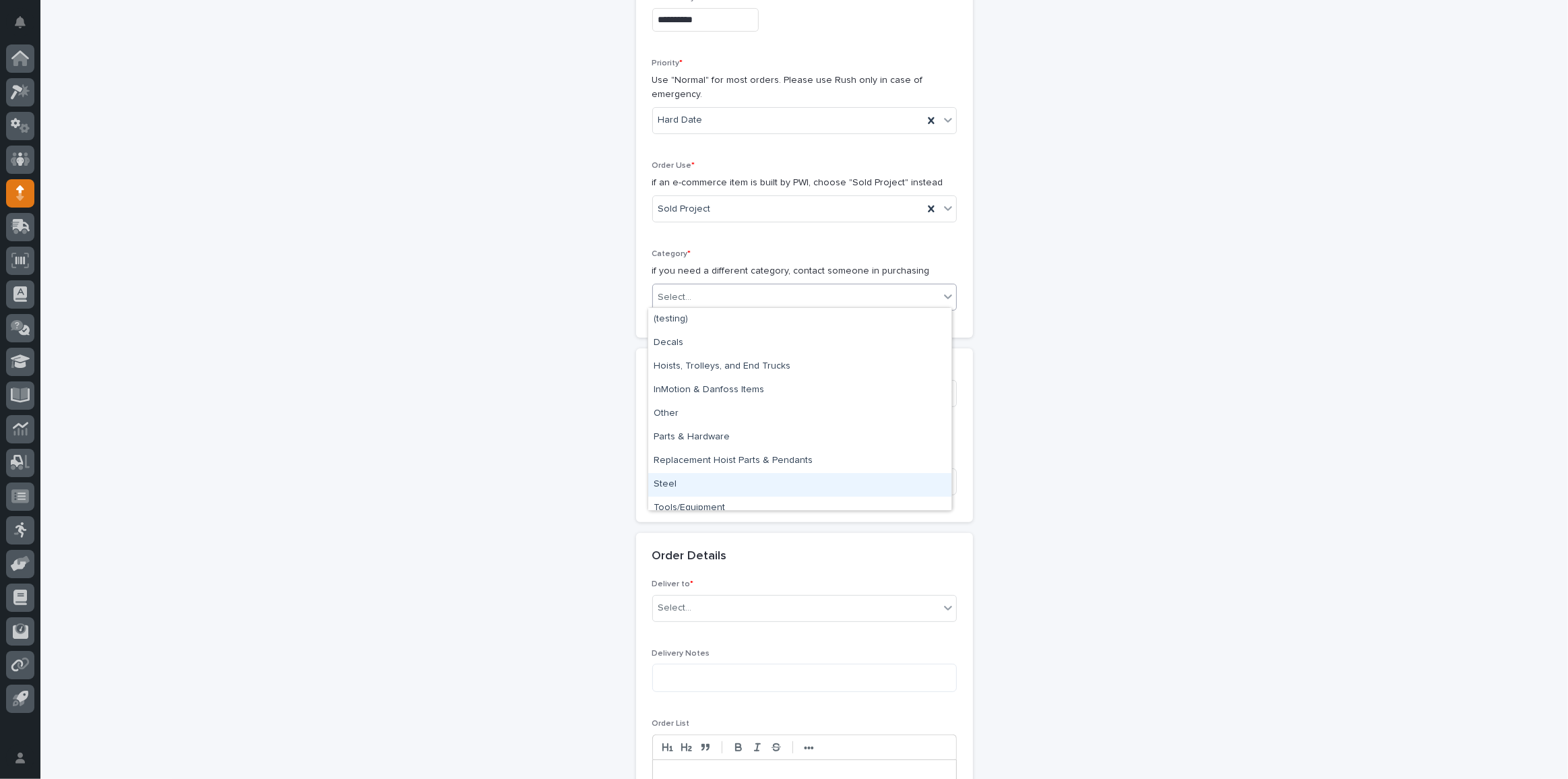
click at [724, 487] on div "Steel" at bounding box center [800, 485] width 303 height 24
click at [722, 385] on div "Select..." at bounding box center [796, 393] width 286 height 22
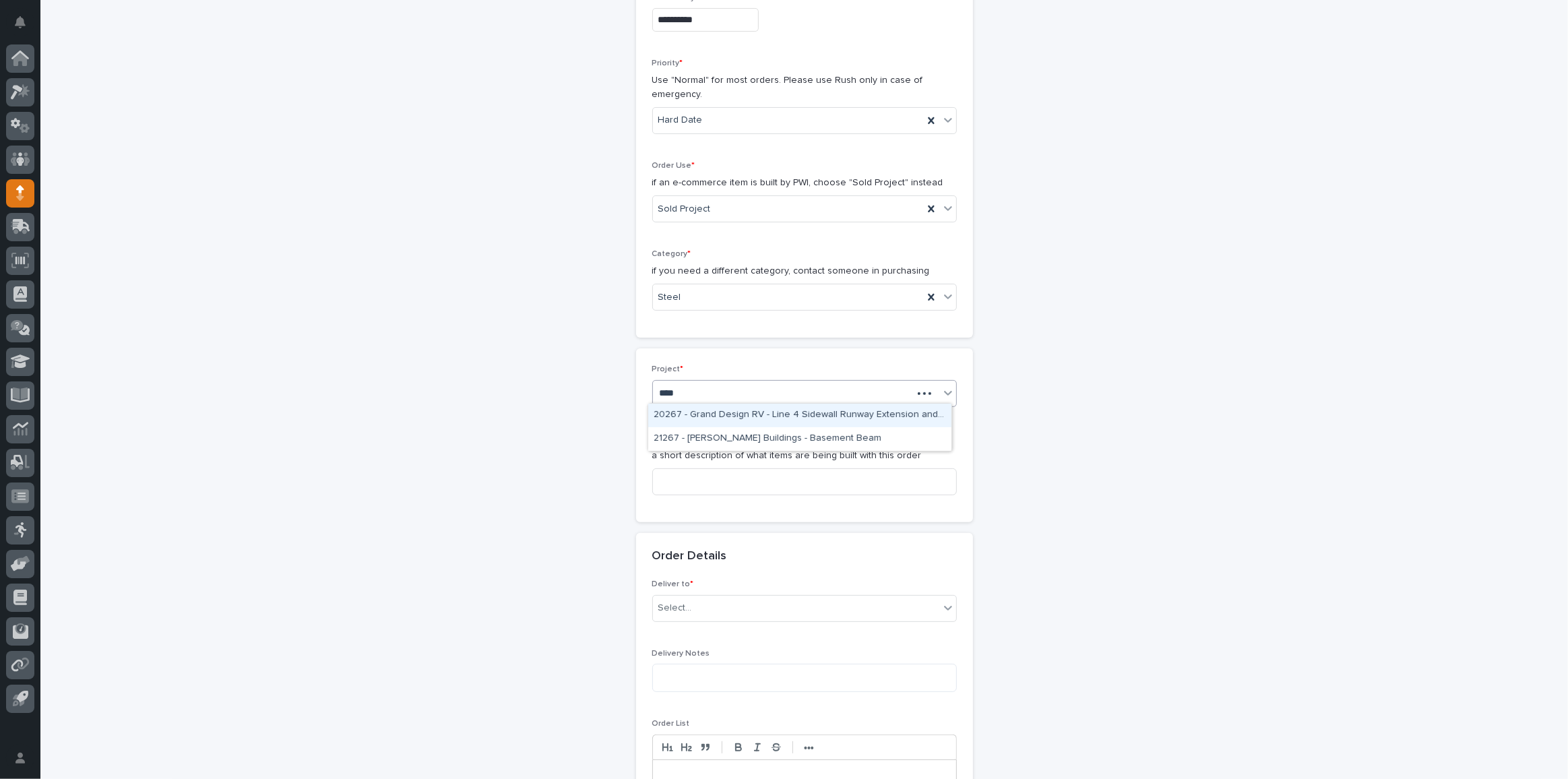
type input "*****"
click at [727, 410] on div "26765 - Stair Zone - [MEDICAL_DATA] COMMERCIAL SERVICE INC - 🤖 E-Commerce Stair…" at bounding box center [800, 416] width 303 height 24
click at [701, 478] on input at bounding box center [804, 482] width 304 height 27
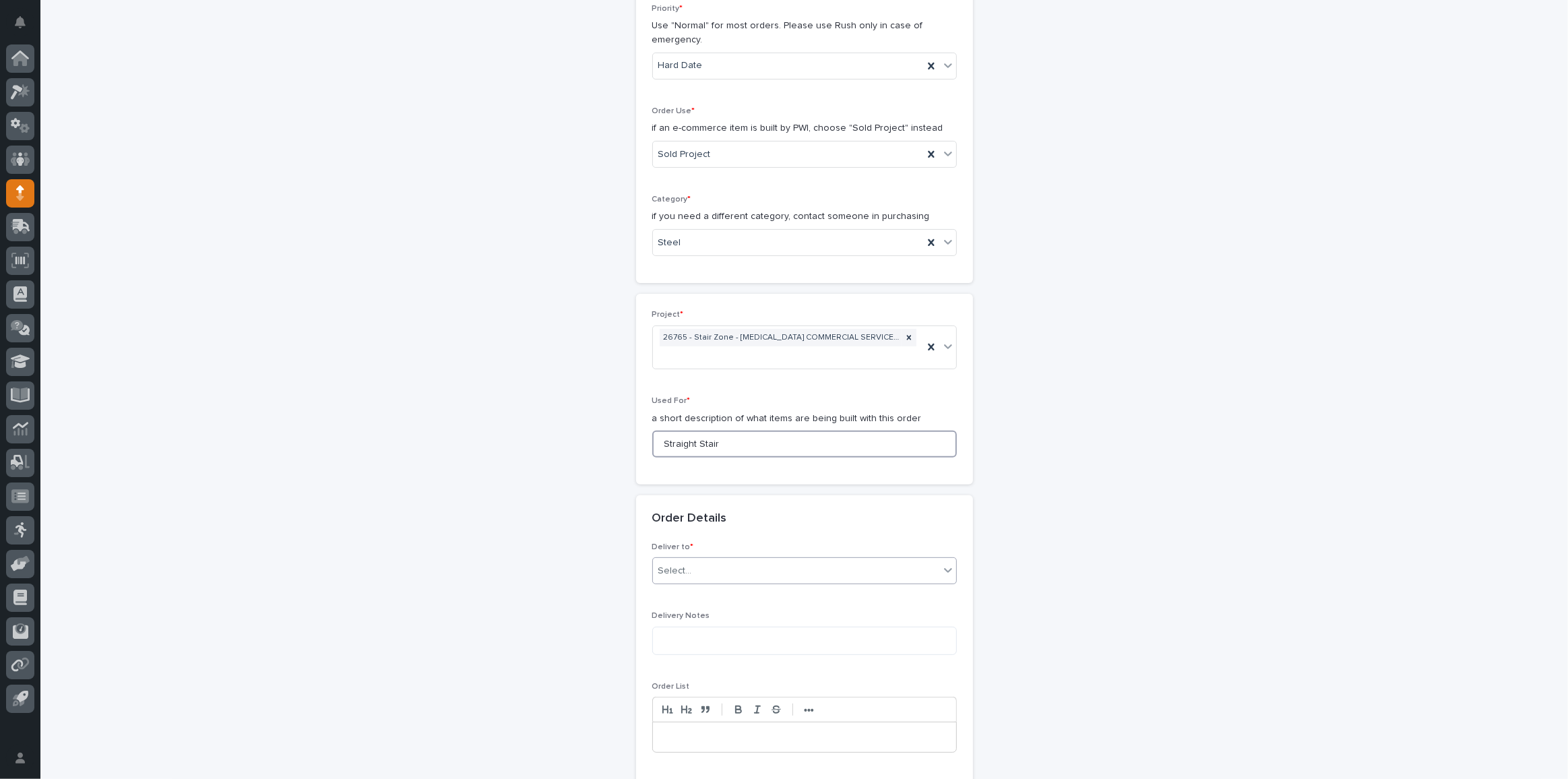
scroll to position [406, 0]
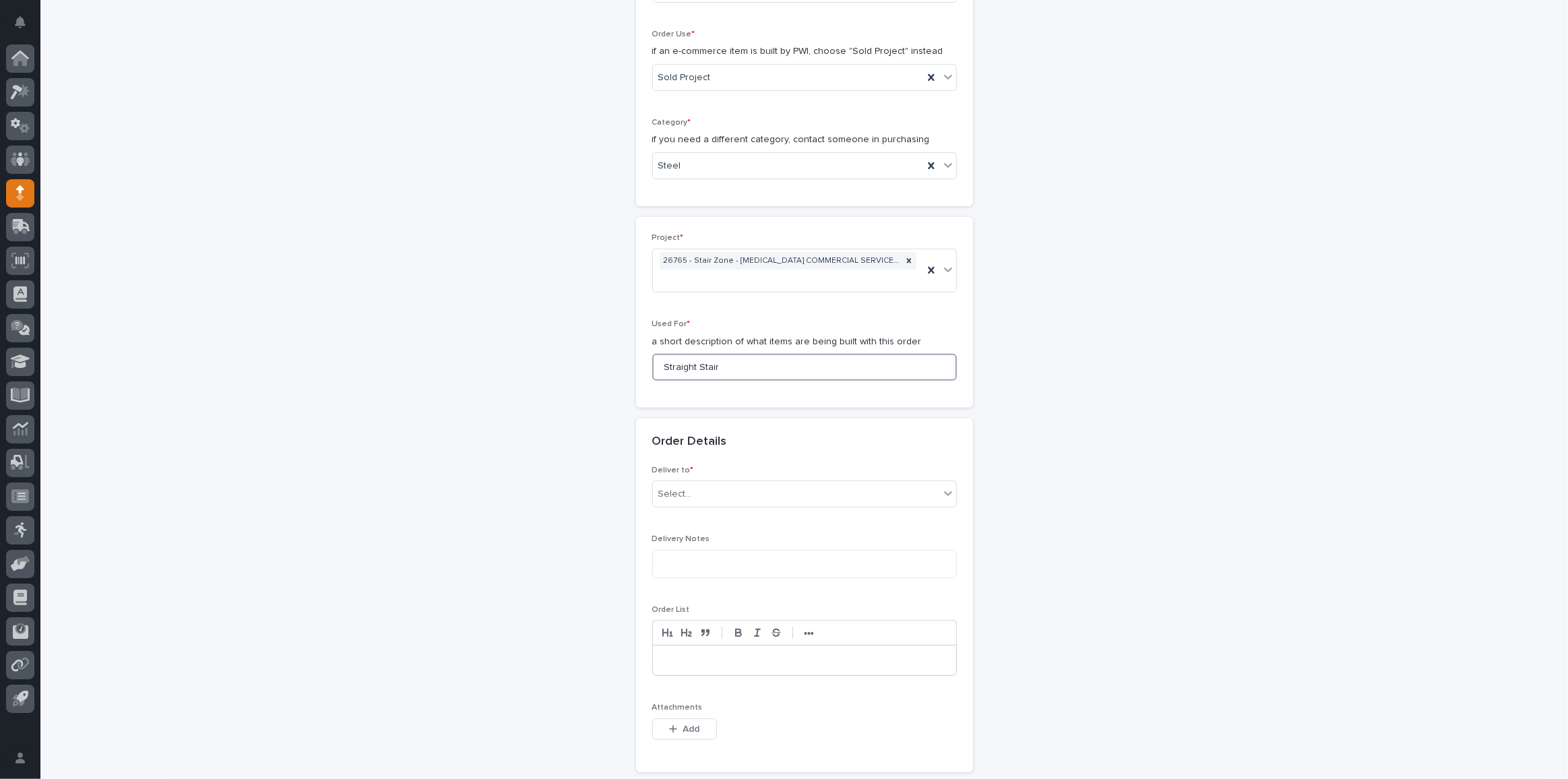
type input "Straight Stair"
click at [722, 473] on div "Deliver to * Select..." at bounding box center [804, 492] width 304 height 53
click at [716, 483] on div "Select..." at bounding box center [796, 494] width 286 height 22
click at [719, 512] on div "PWI" at bounding box center [800, 516] width 303 height 24
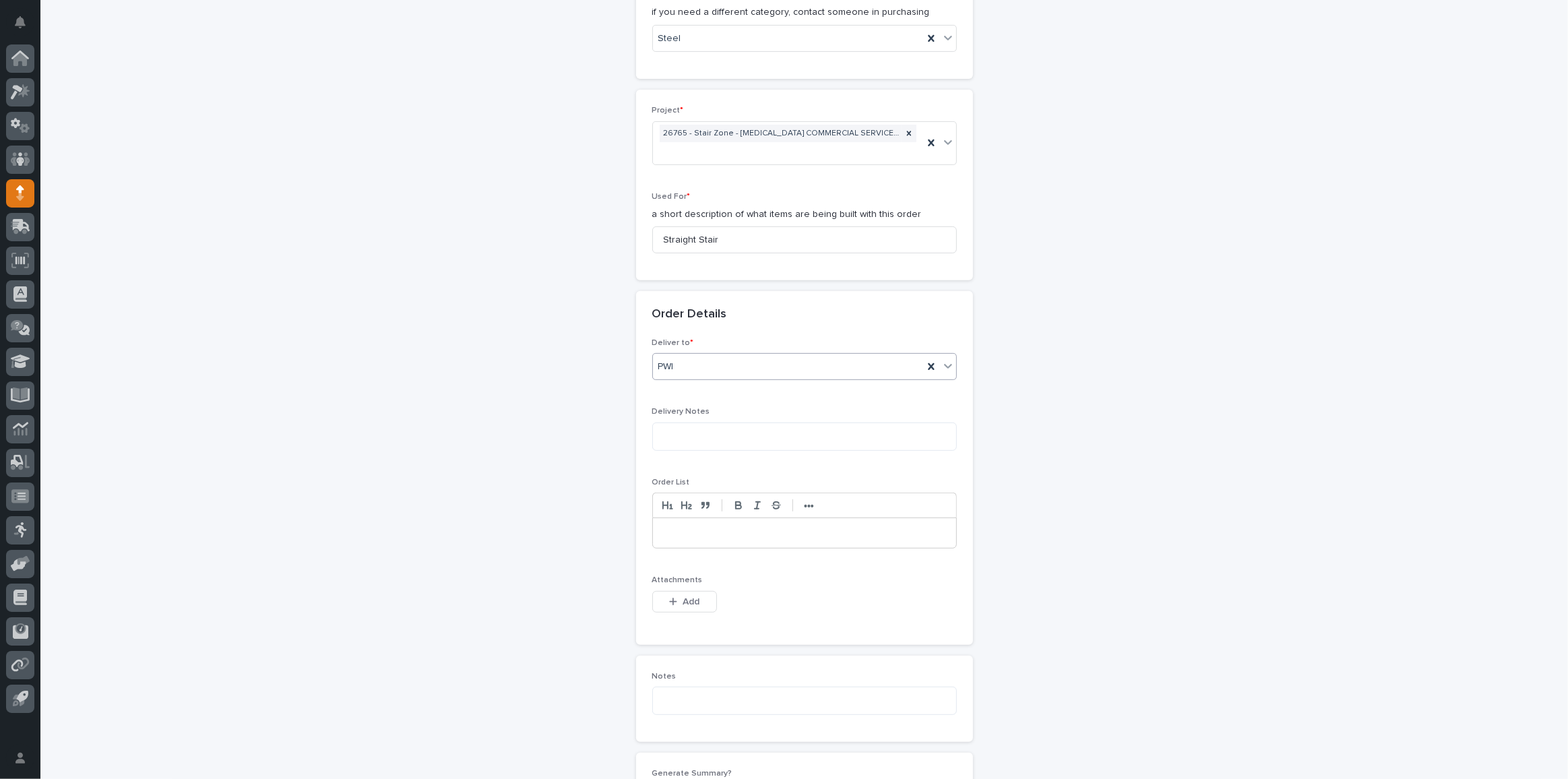
scroll to position [651, 0]
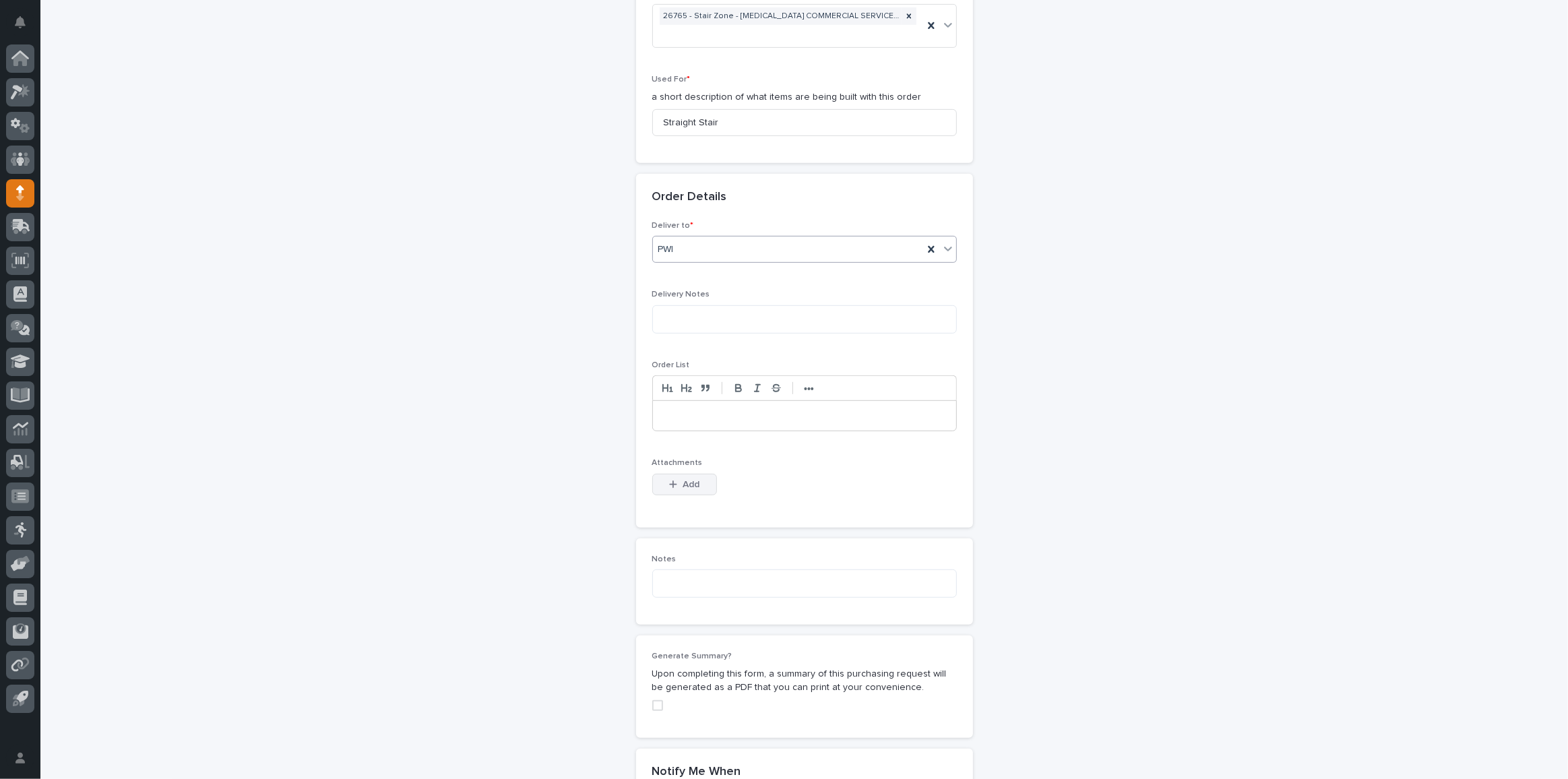
click at [699, 485] on button "Add" at bounding box center [684, 485] width 65 height 22
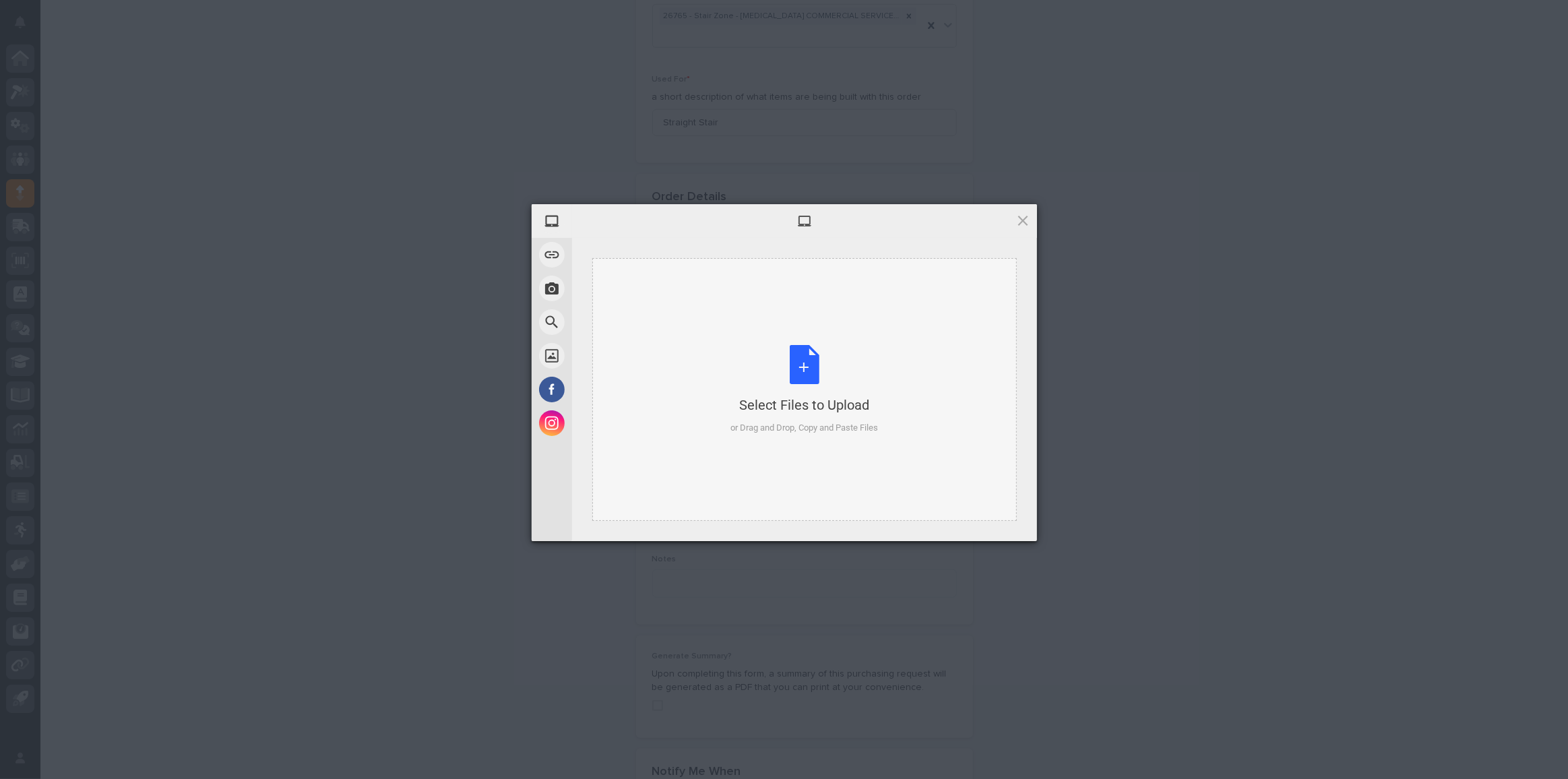
click at [818, 369] on div "Select Files to Upload or Drag and Drop, Copy and Paste Files" at bounding box center [804, 390] width 148 height 90
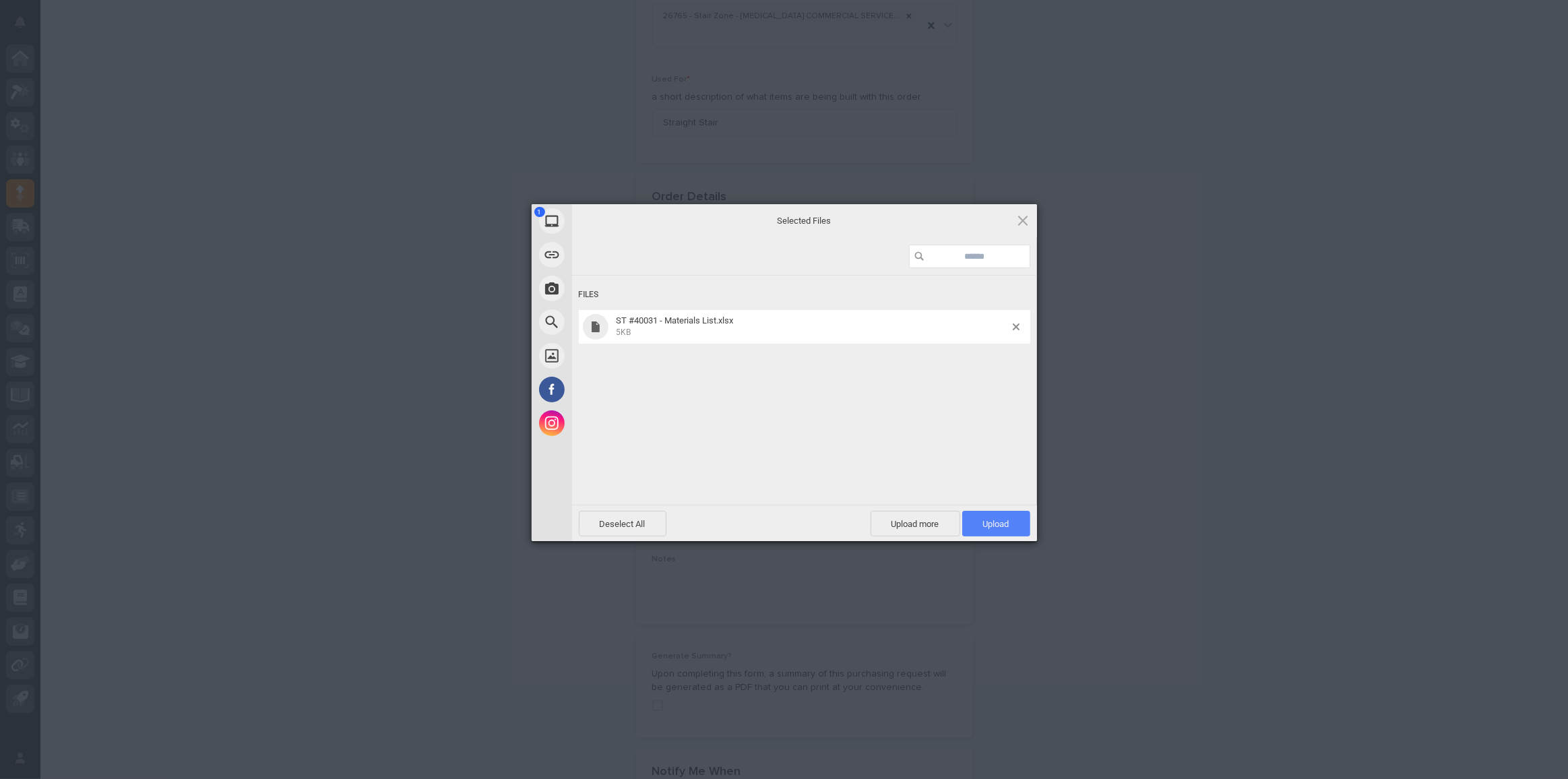
click at [1013, 527] on span "Upload 1" at bounding box center [996, 524] width 68 height 26
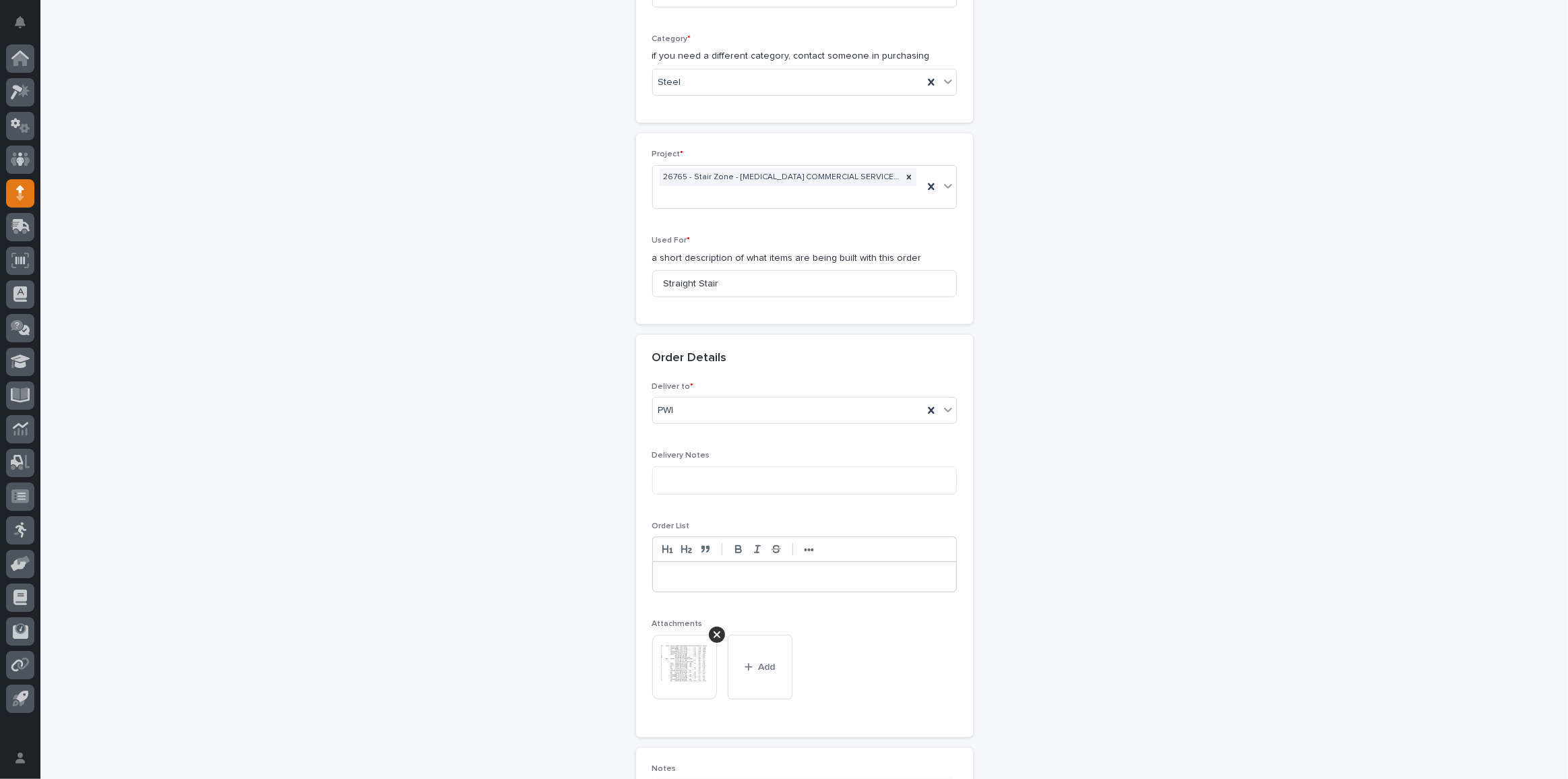
scroll to position [1007, 0]
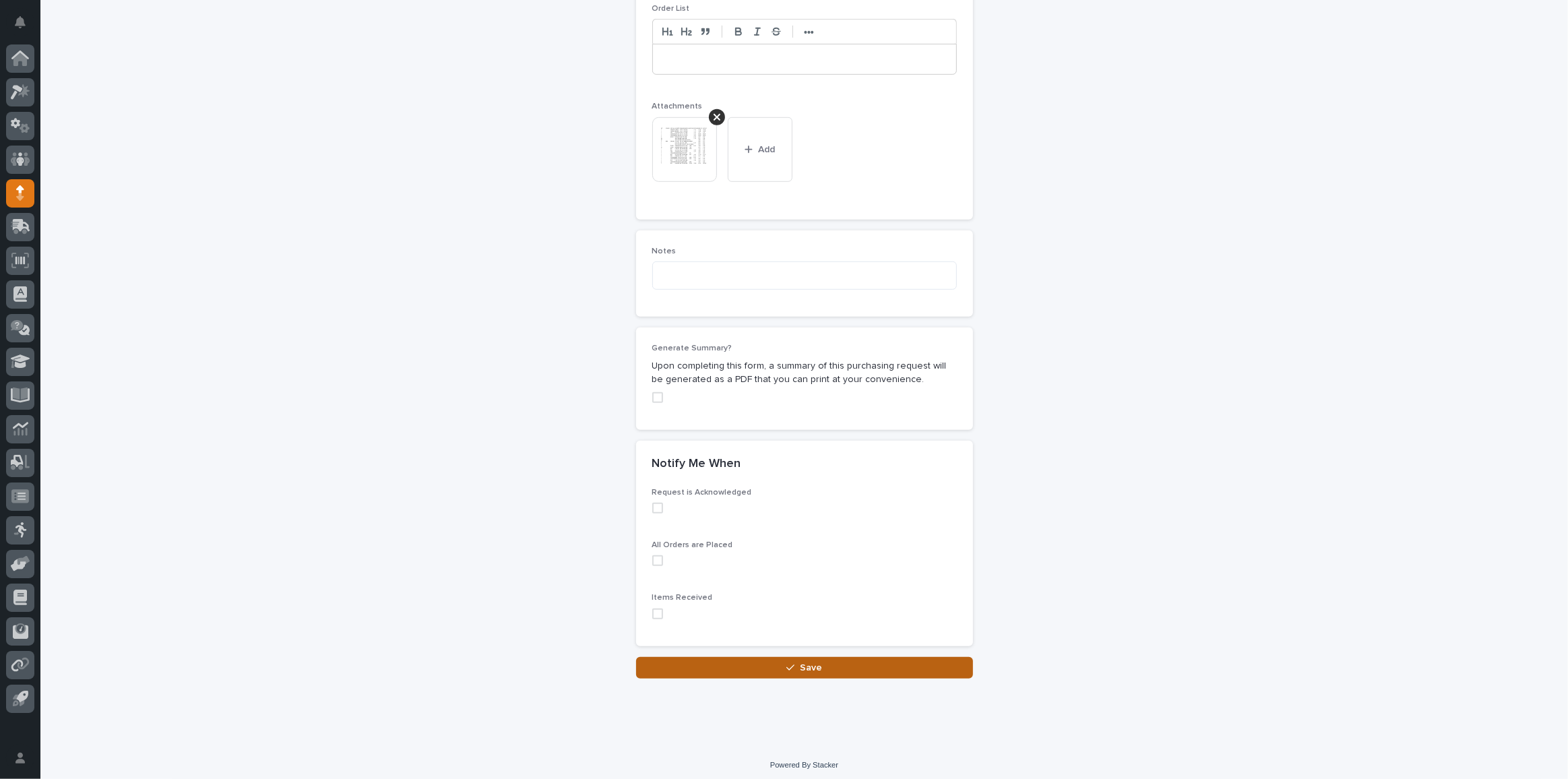
click at [805, 670] on button "Save" at bounding box center [805, 668] width 337 height 22
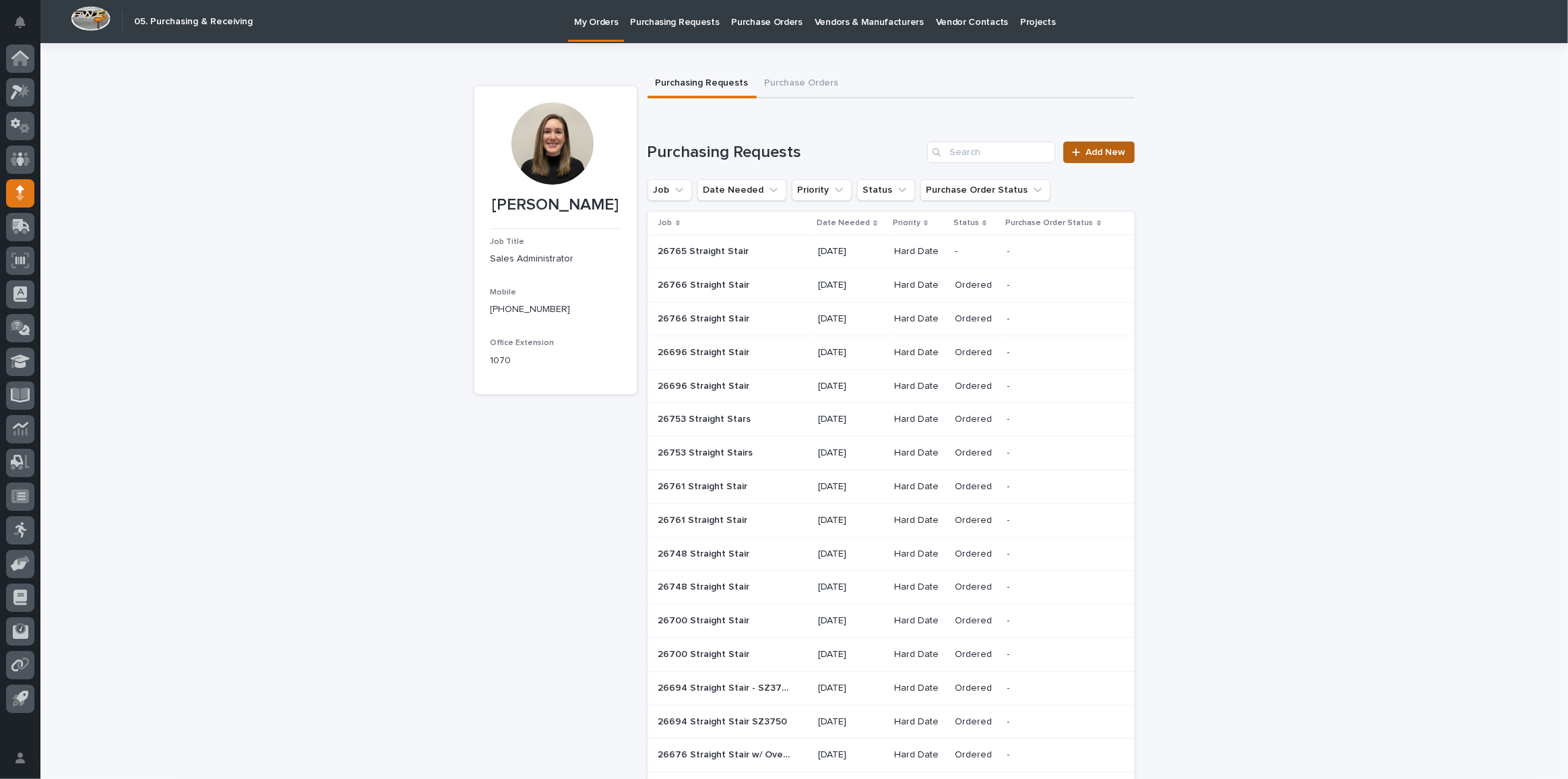
click at [1088, 154] on span "Add New" at bounding box center [1106, 152] width 40 height 9
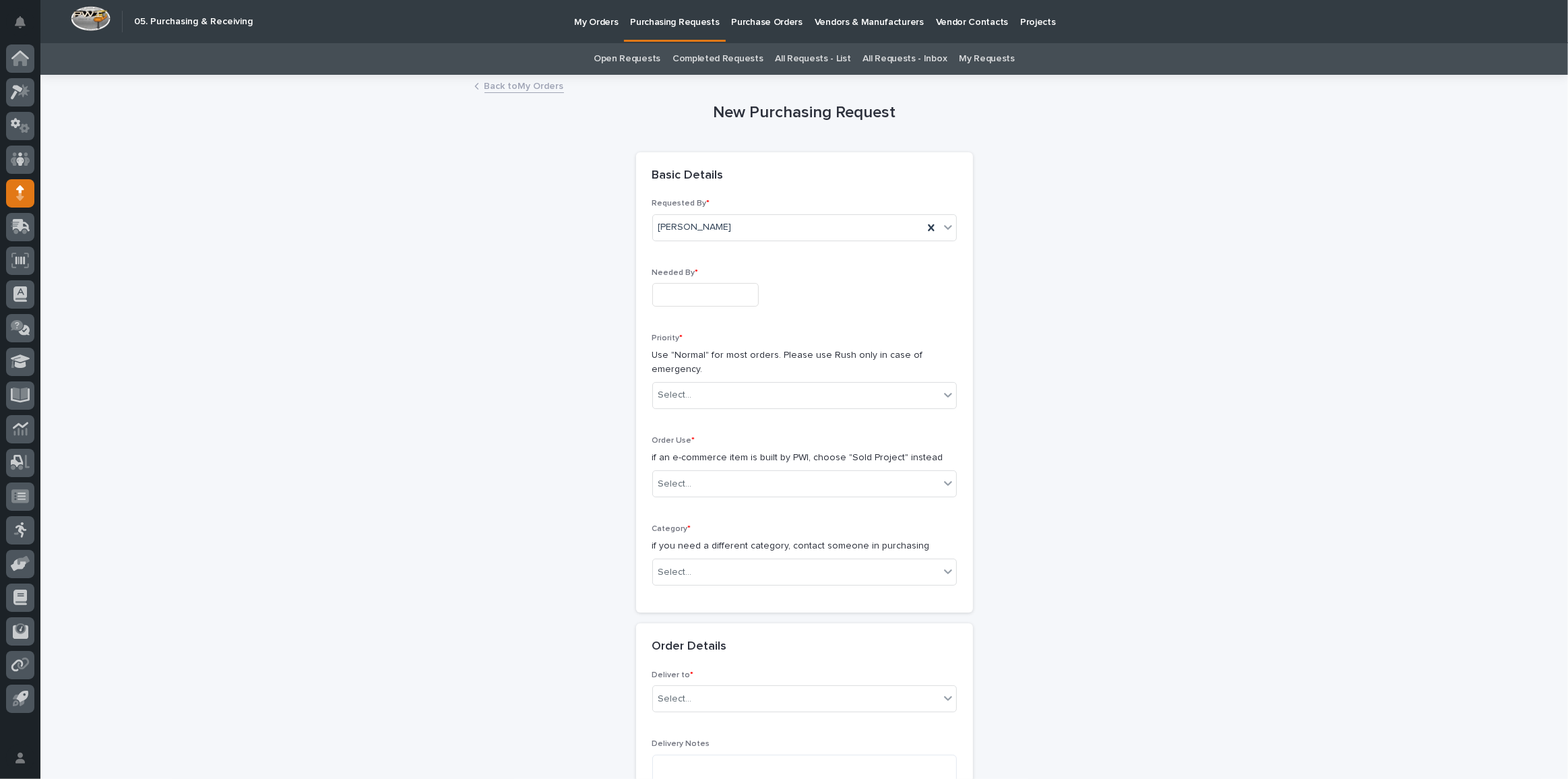
click at [688, 285] on input "text" at bounding box center [705, 295] width 107 height 24
click at [693, 186] on div "13" at bounding box center [696, 184] width 18 height 18
type input "**********"
click at [698, 394] on div "Select..." at bounding box center [796, 395] width 286 height 22
click at [691, 446] on div "Hard Date" at bounding box center [800, 443] width 303 height 24
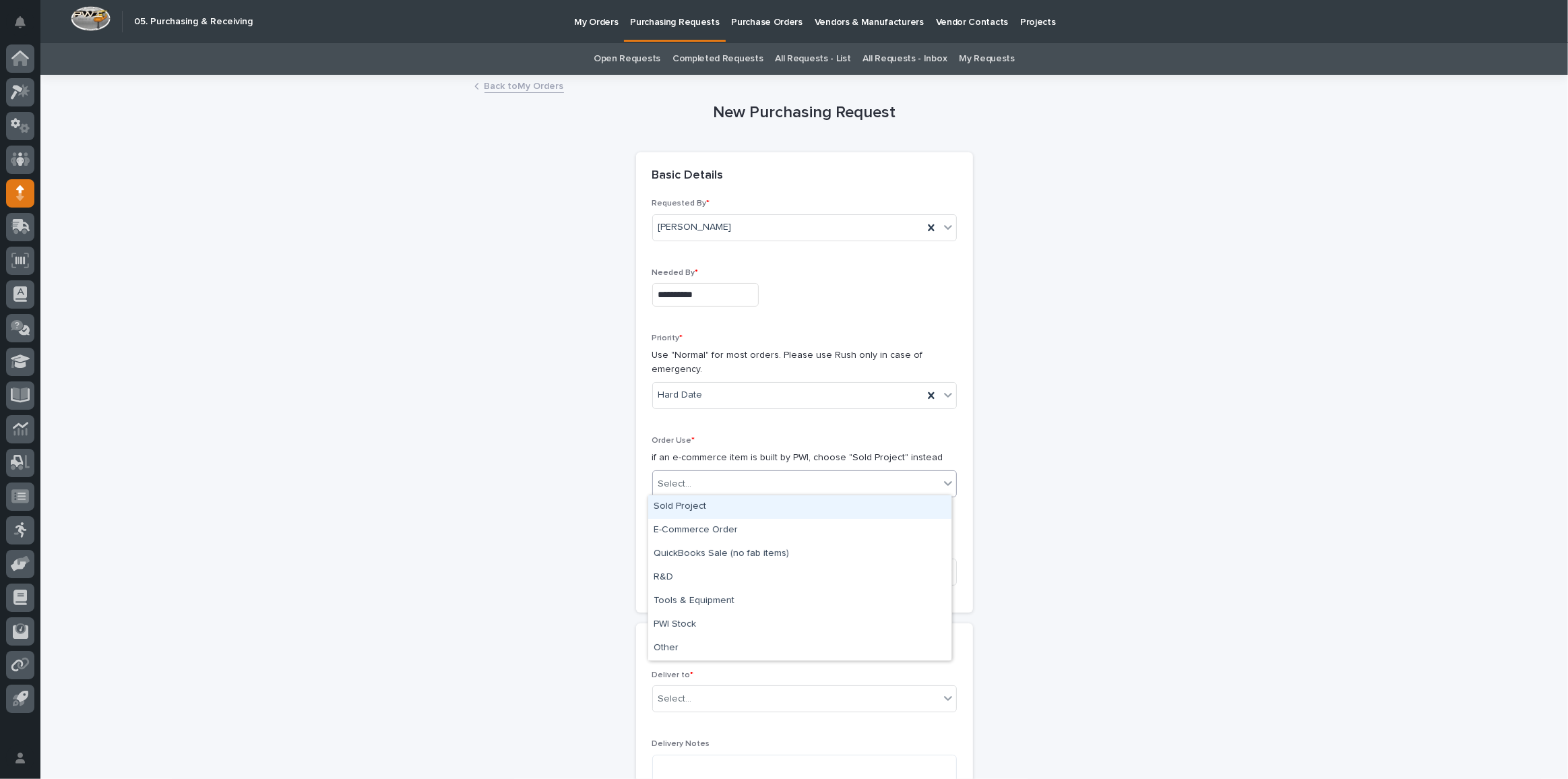
click at [705, 490] on div "Select..." at bounding box center [796, 484] width 286 height 22
click at [724, 509] on div "Sold Project" at bounding box center [800, 508] width 303 height 24
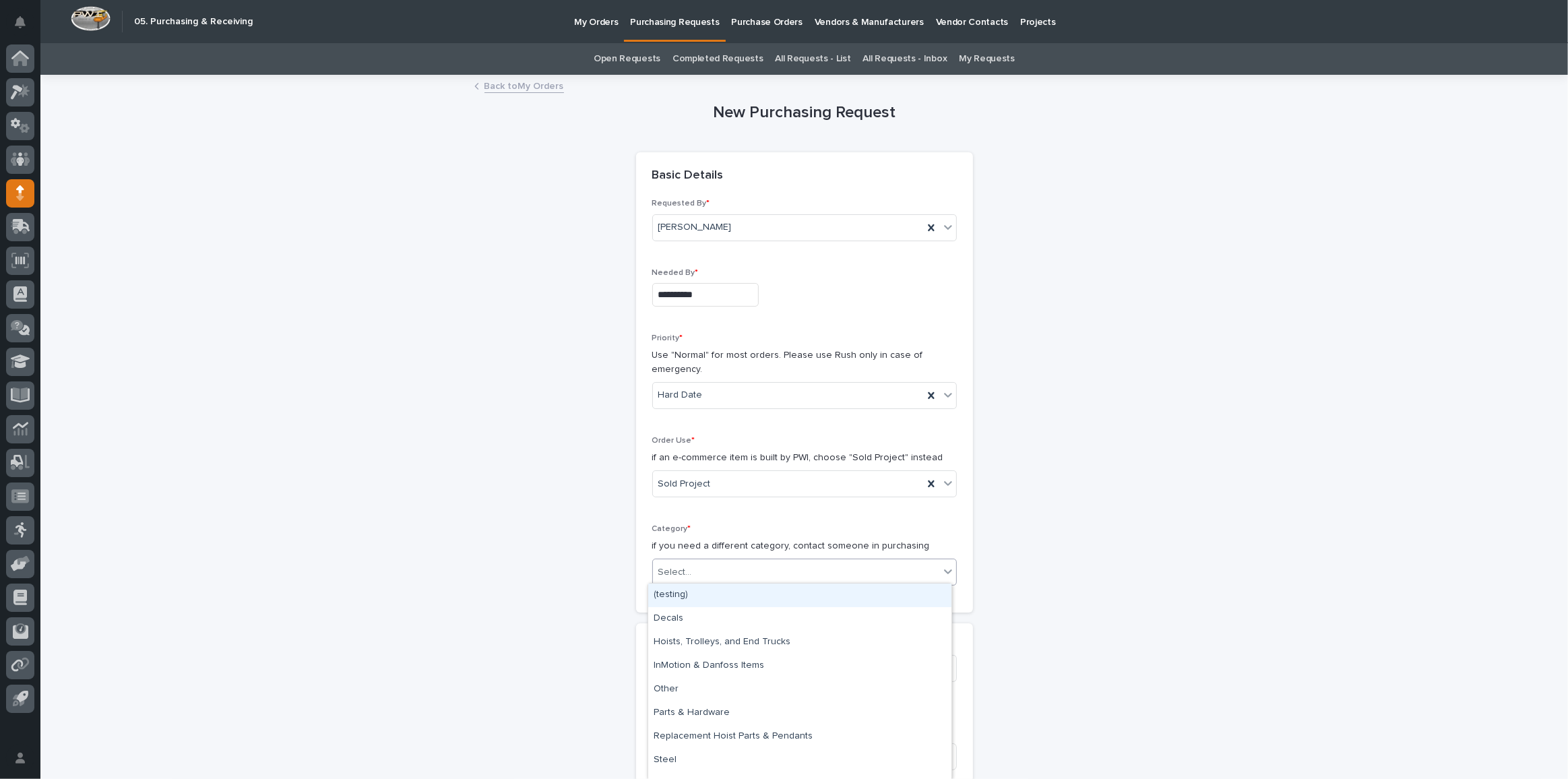
click at [695, 575] on div "Select..." at bounding box center [796, 573] width 286 height 22
click at [730, 703] on div "Parts & Hardware" at bounding box center [800, 713] width 303 height 24
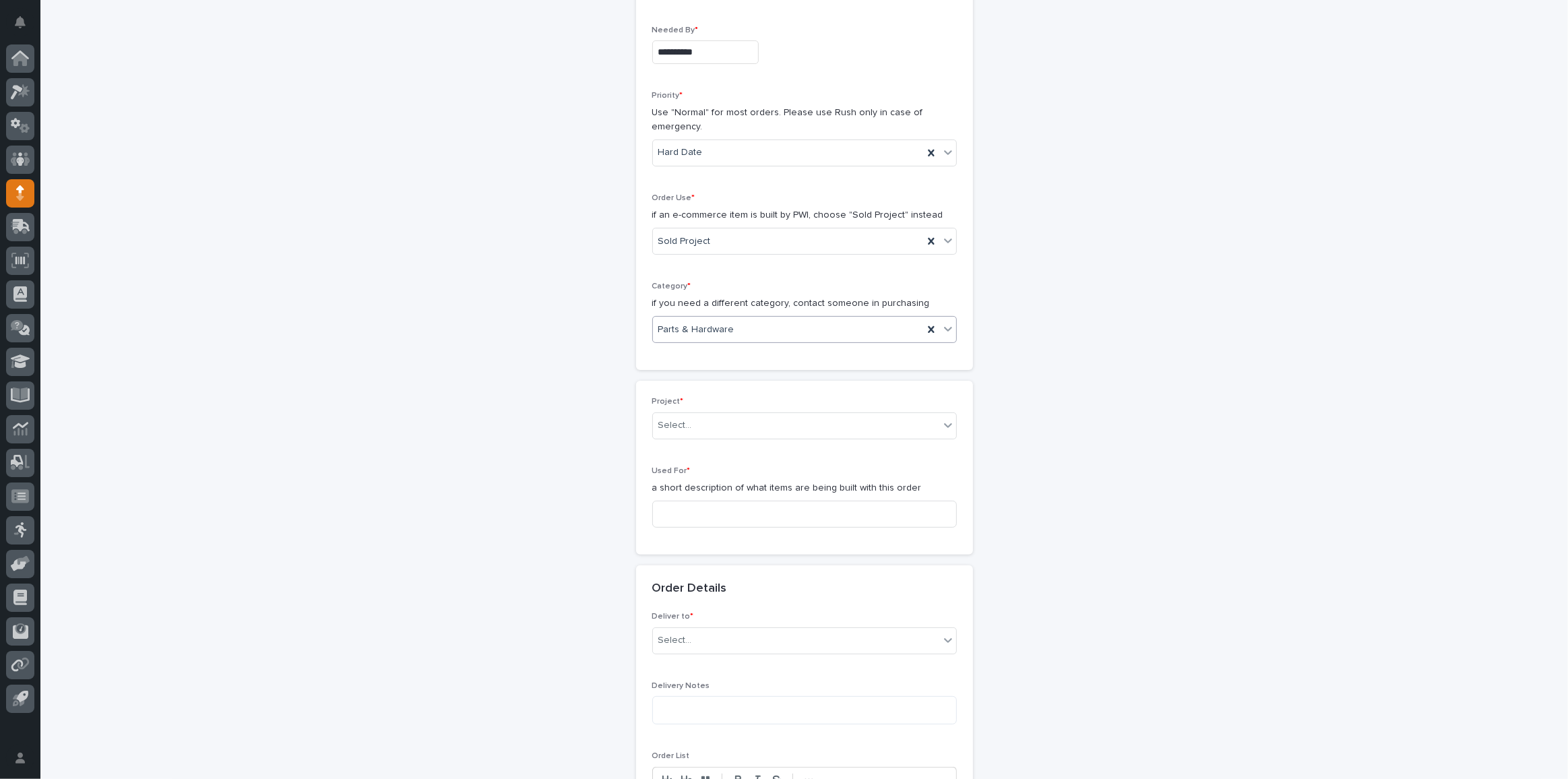
scroll to position [244, 0]
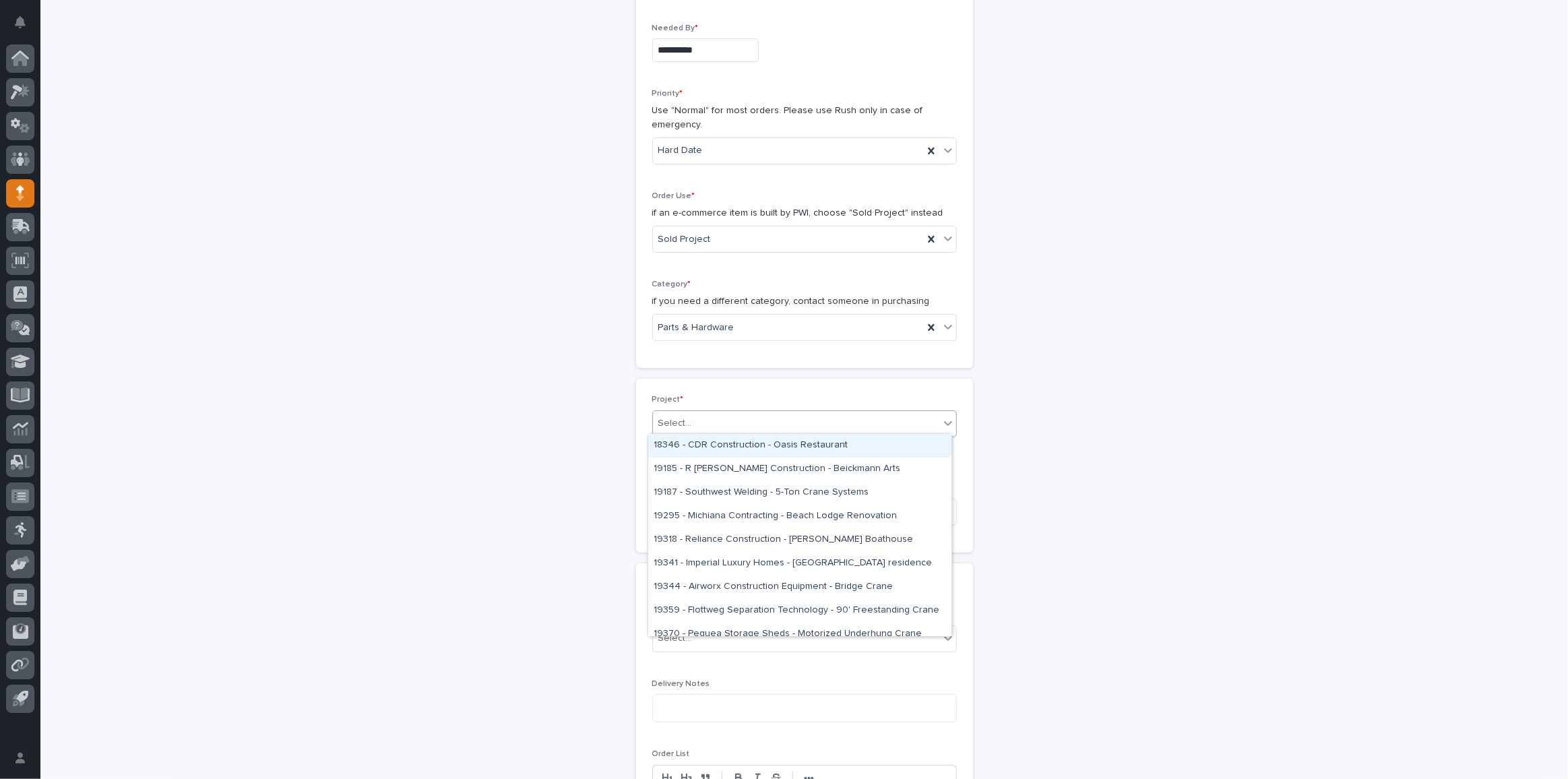
click at [726, 422] on div "Select..." at bounding box center [796, 424] width 286 height 22
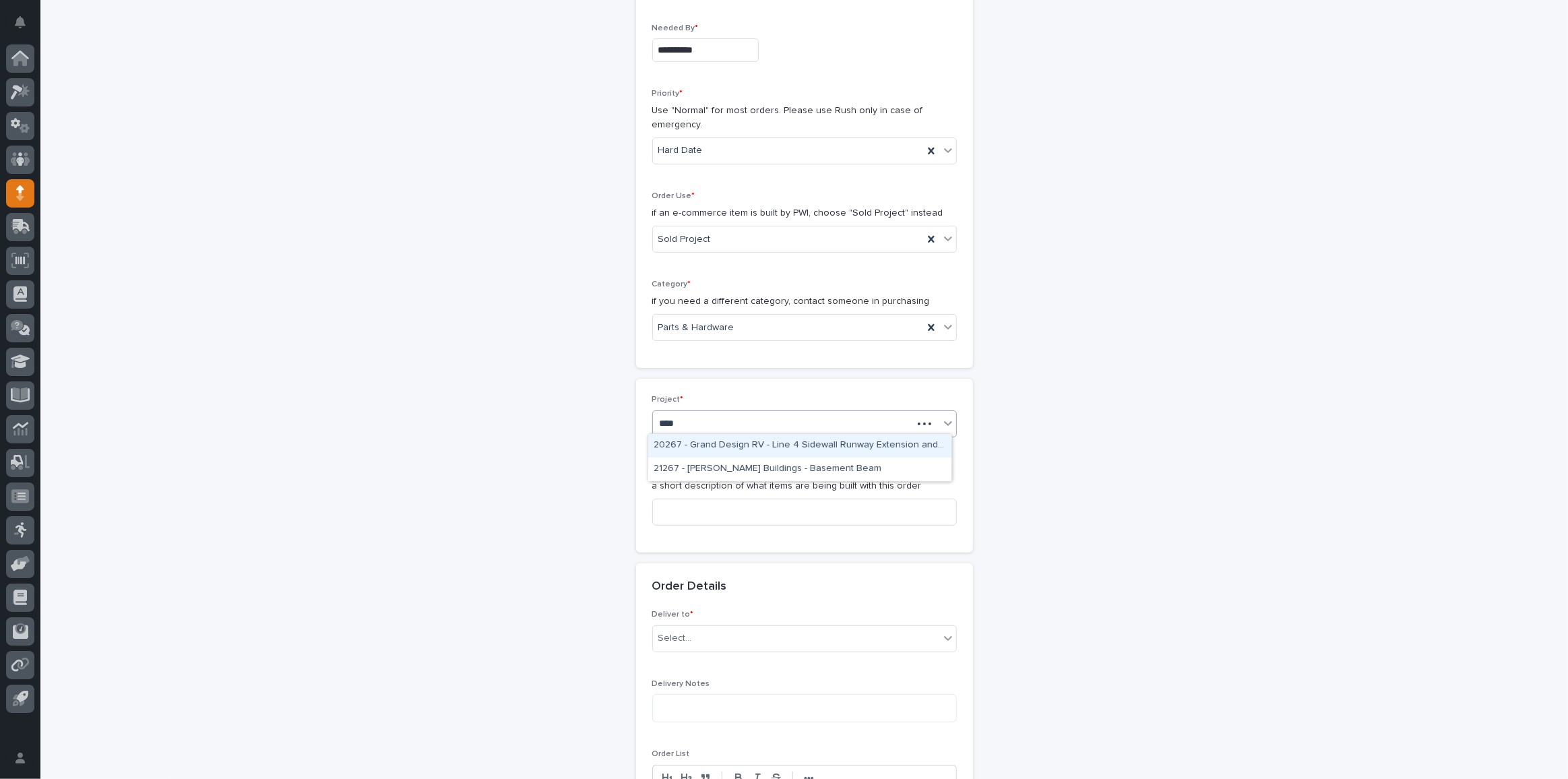
type input "*****"
click at [730, 446] on div "26765 - Stair Zone - [MEDICAL_DATA] COMMERCIAL SERVICE INC - 🤖 E-Commerce Stair…" at bounding box center [800, 446] width 303 height 24
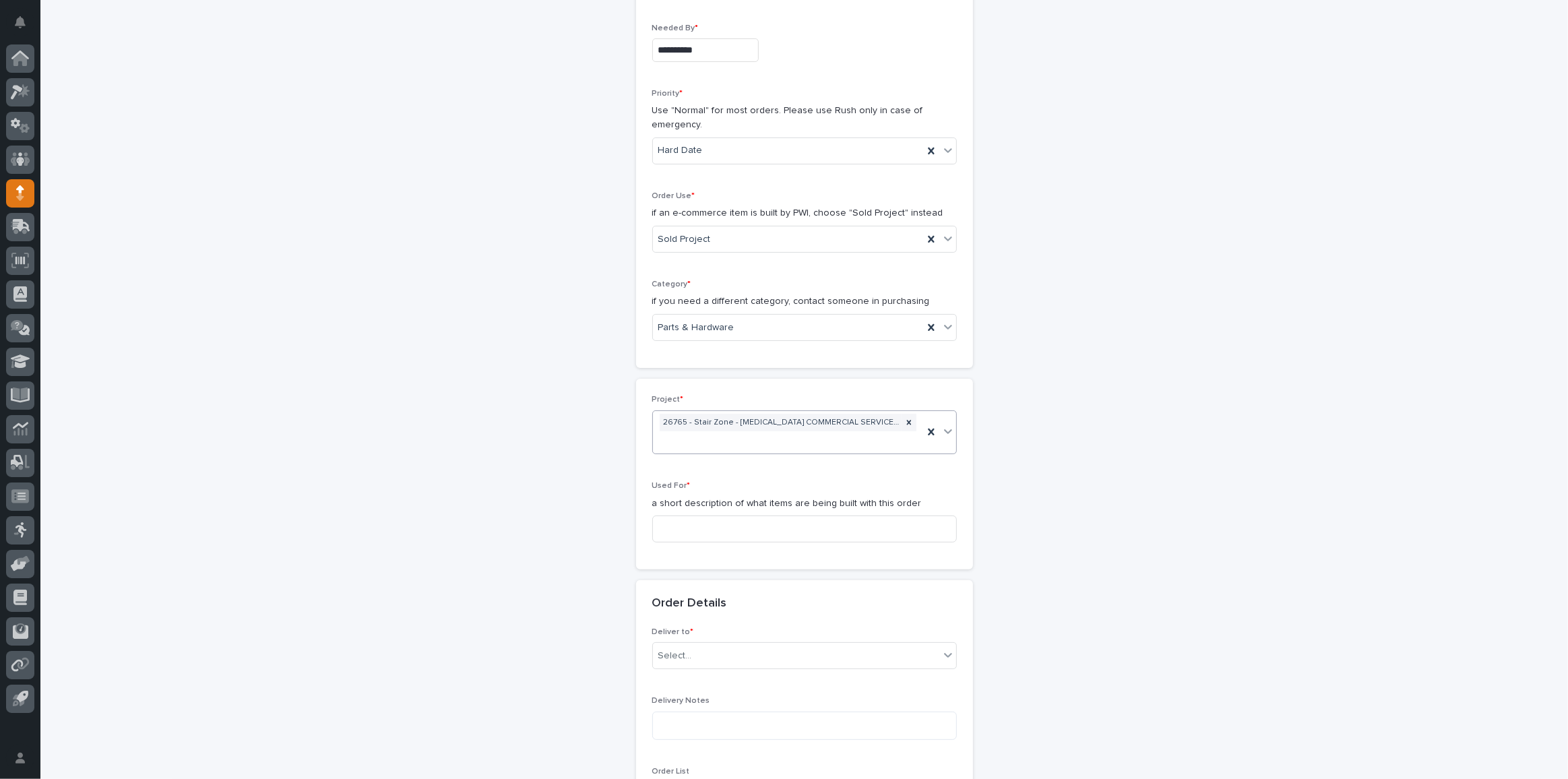
scroll to position [253, 0]
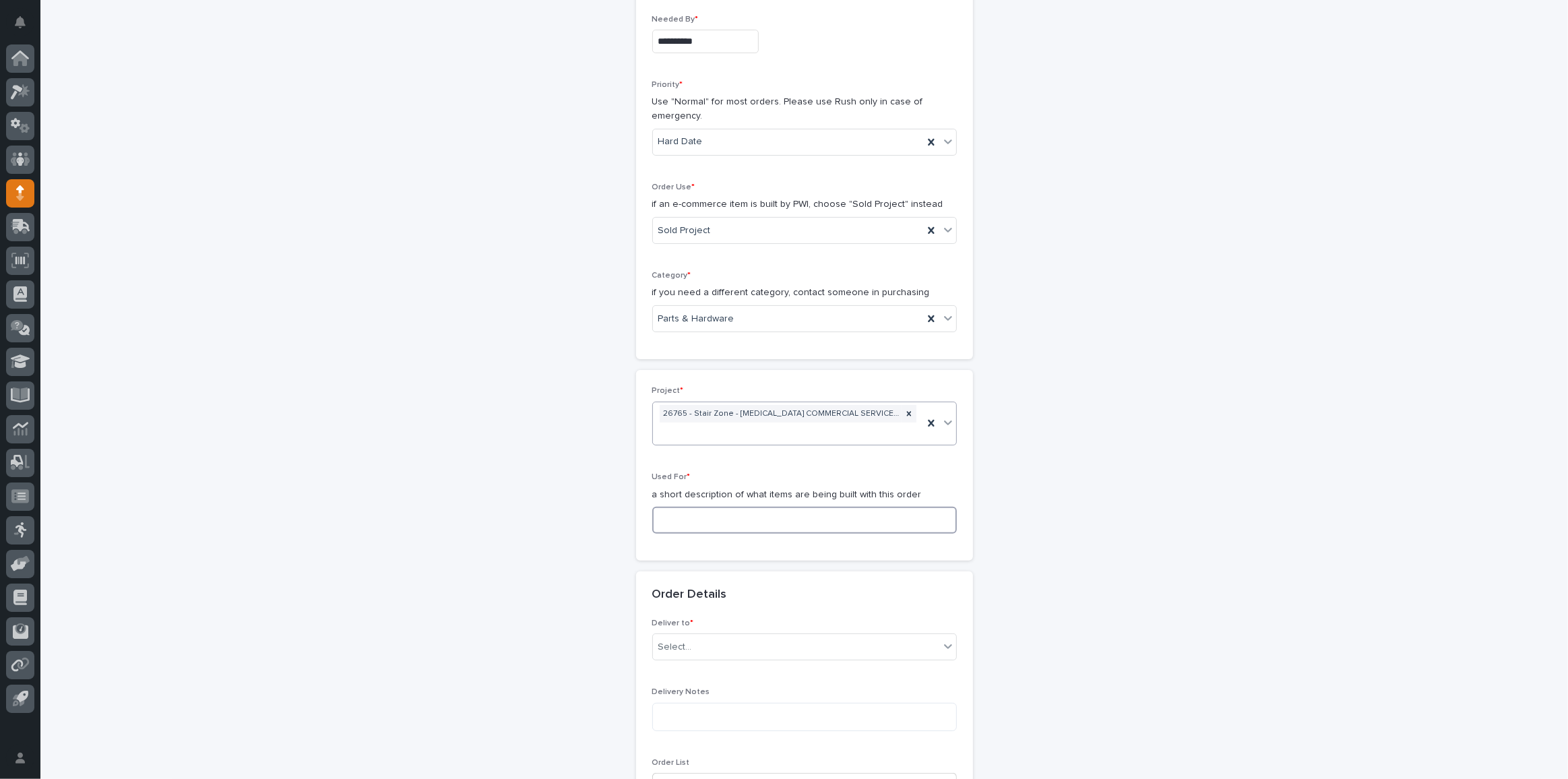
click at [709, 514] on input at bounding box center [804, 520] width 304 height 27
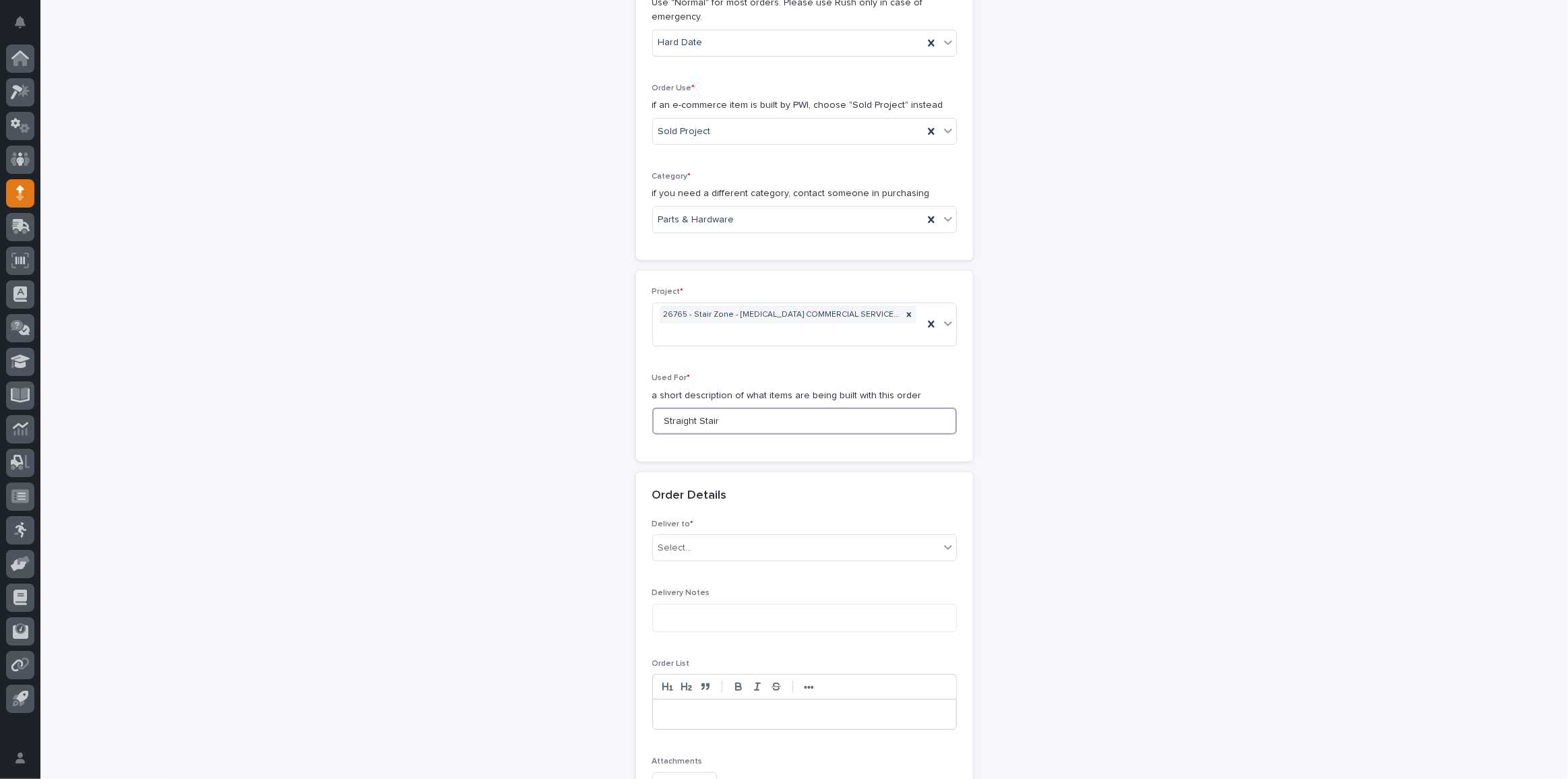
scroll to position [438, 0]
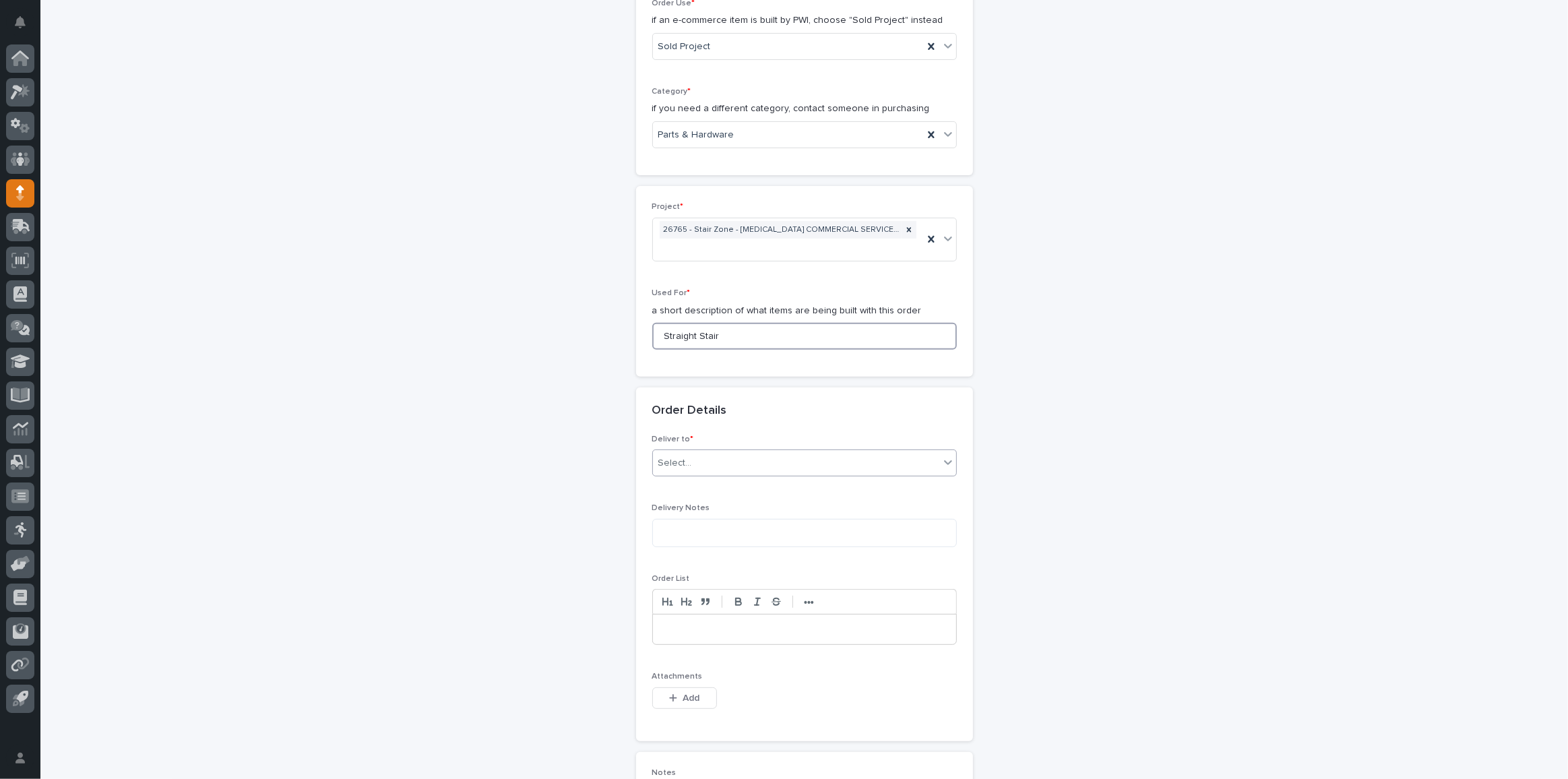
type input "Straight Stair"
click at [696, 460] on div "Select..." at bounding box center [796, 463] width 286 height 22
click at [682, 483] on div "PWI" at bounding box center [800, 485] width 303 height 24
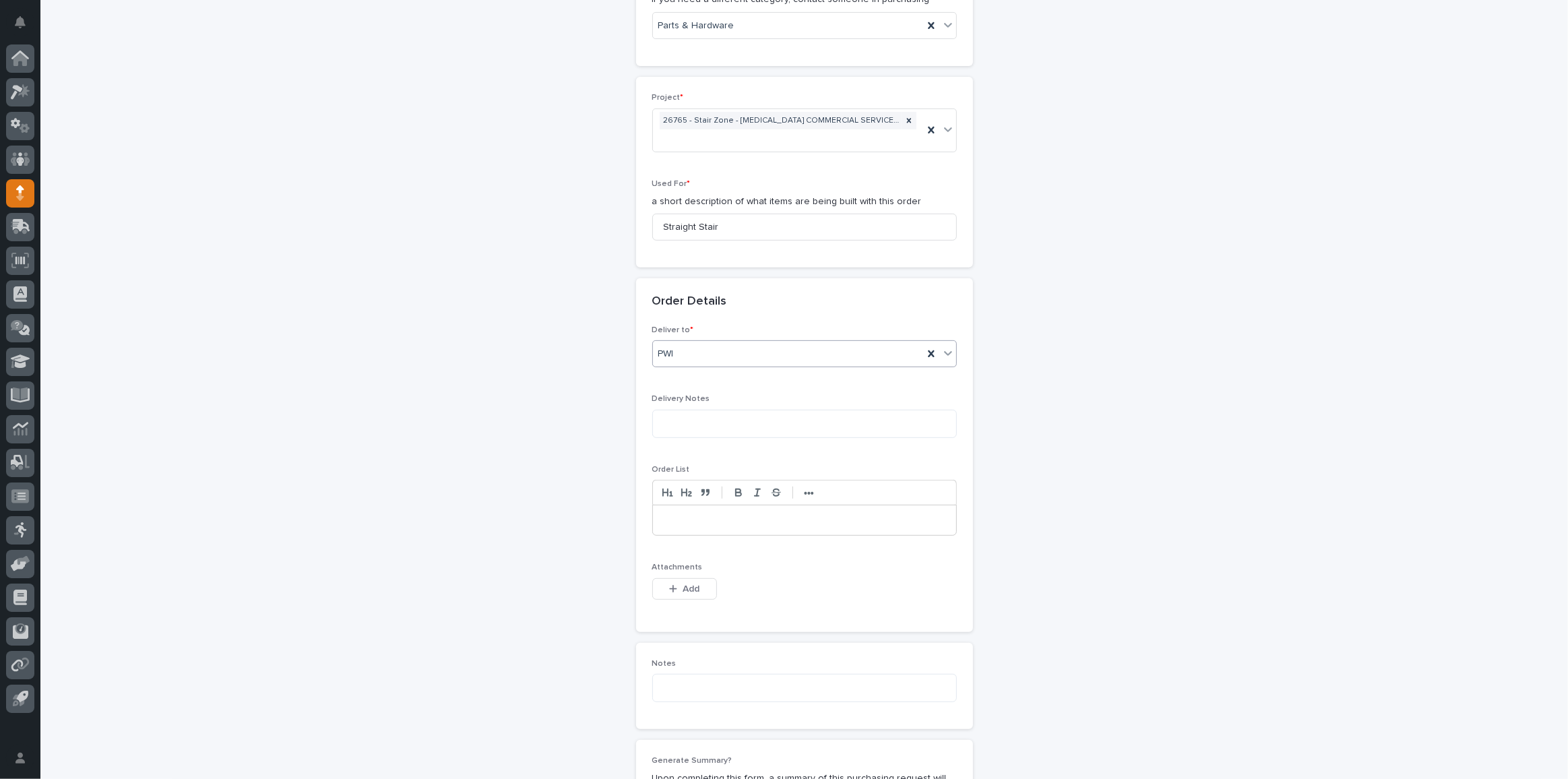
scroll to position [682, 0]
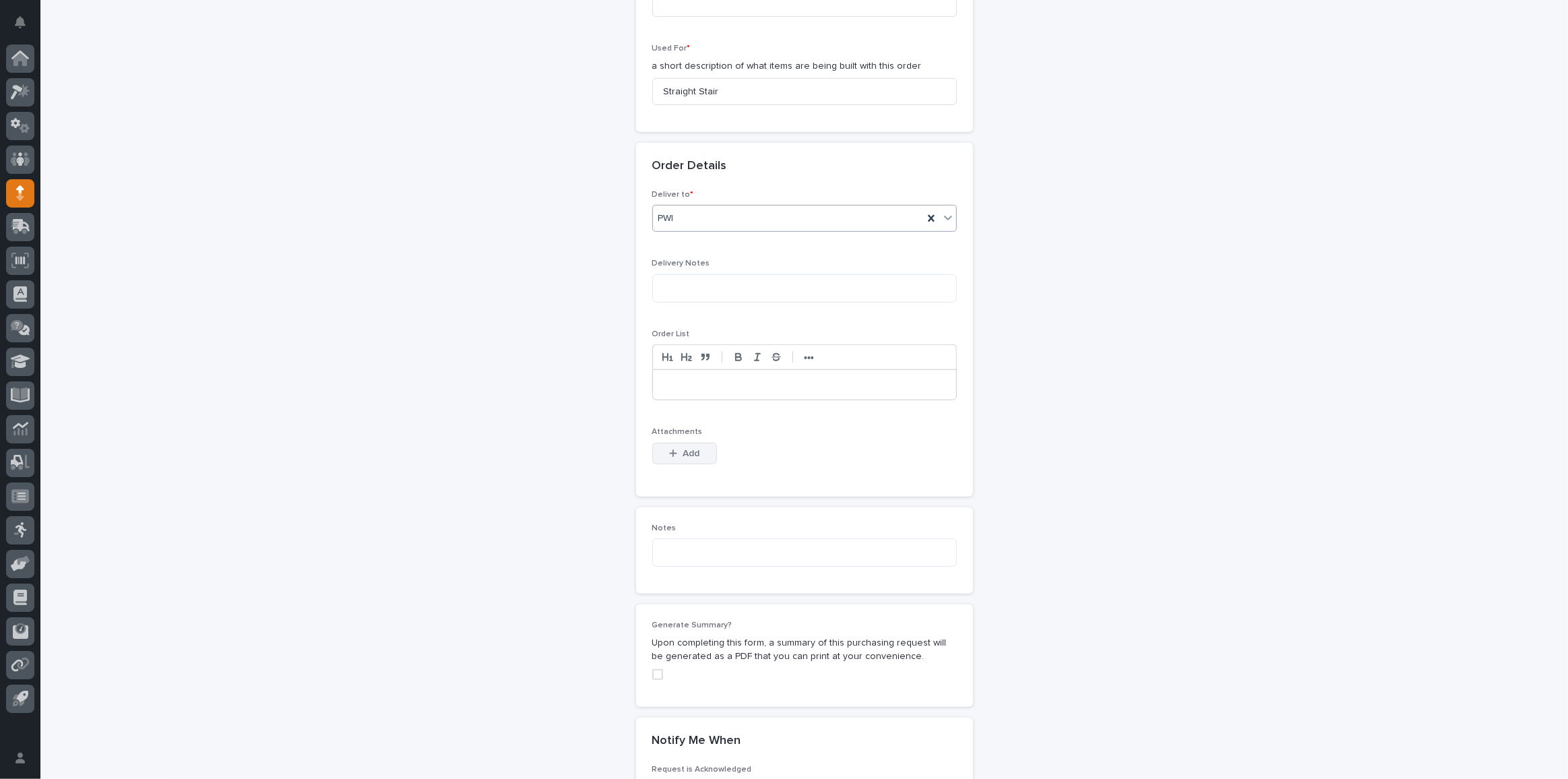
click at [678, 443] on button "Add" at bounding box center [684, 454] width 65 height 22
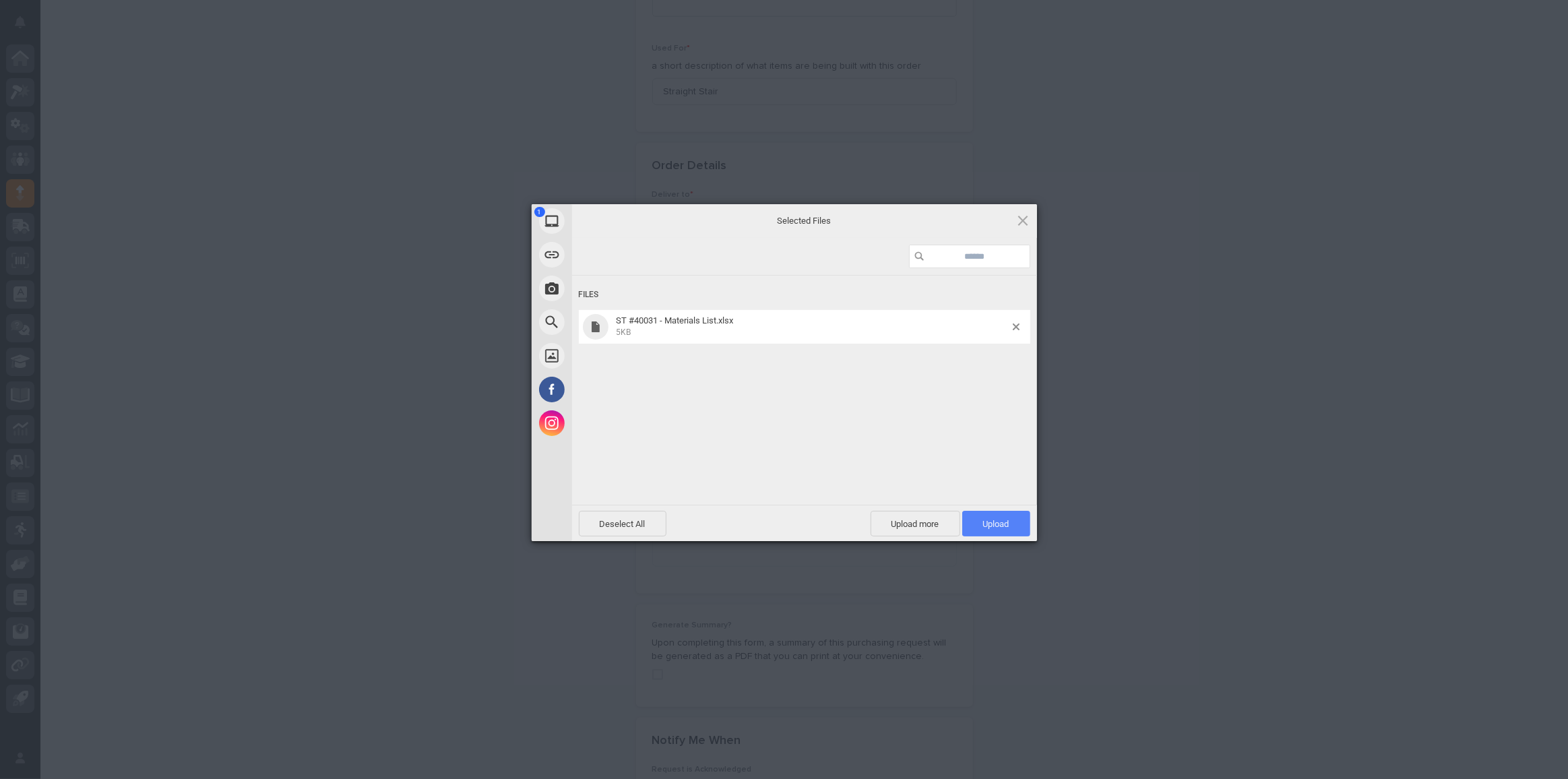
click at [1010, 532] on span "Upload 1" at bounding box center [996, 524] width 68 height 26
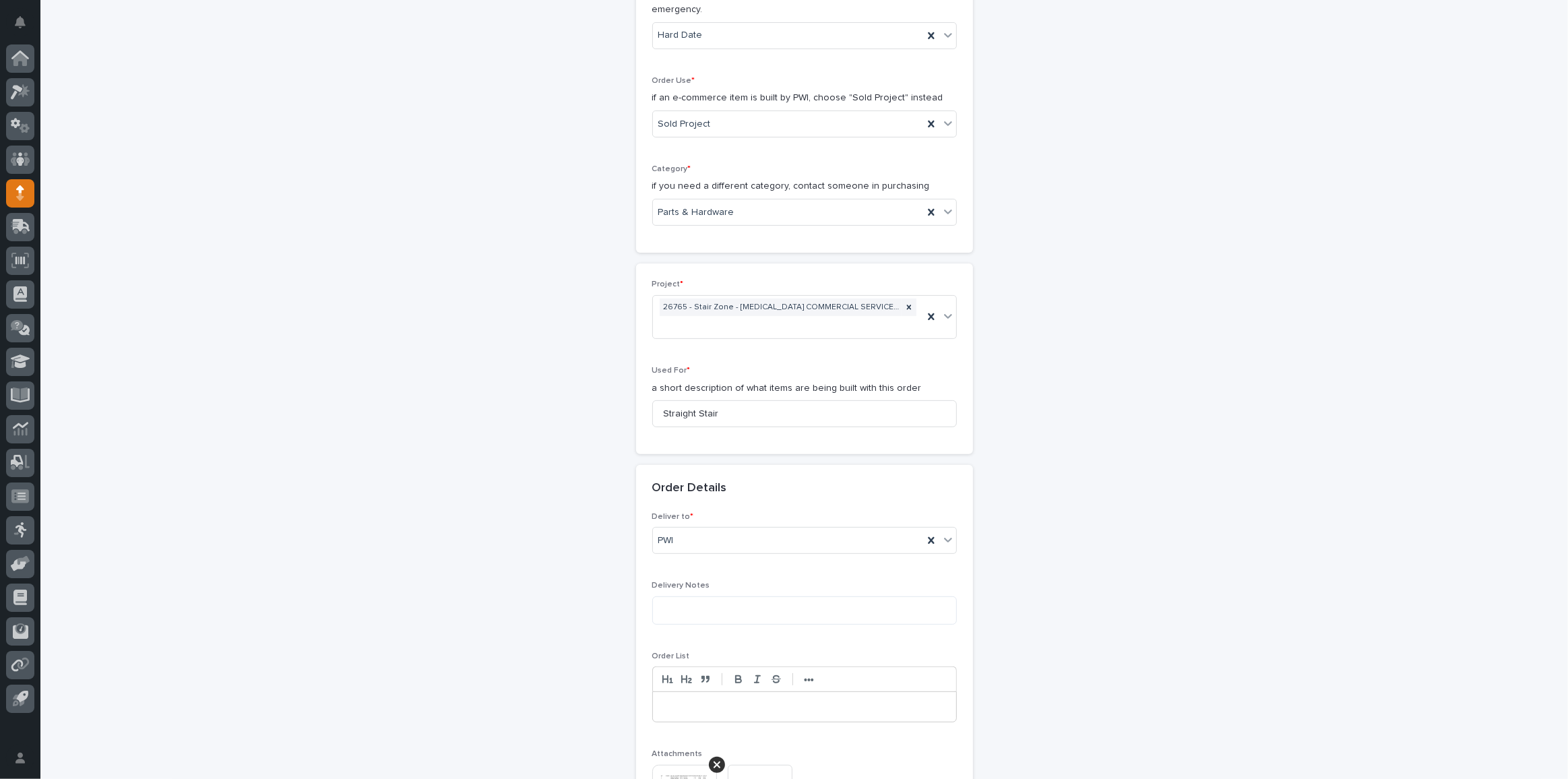
scroll to position [1007, 0]
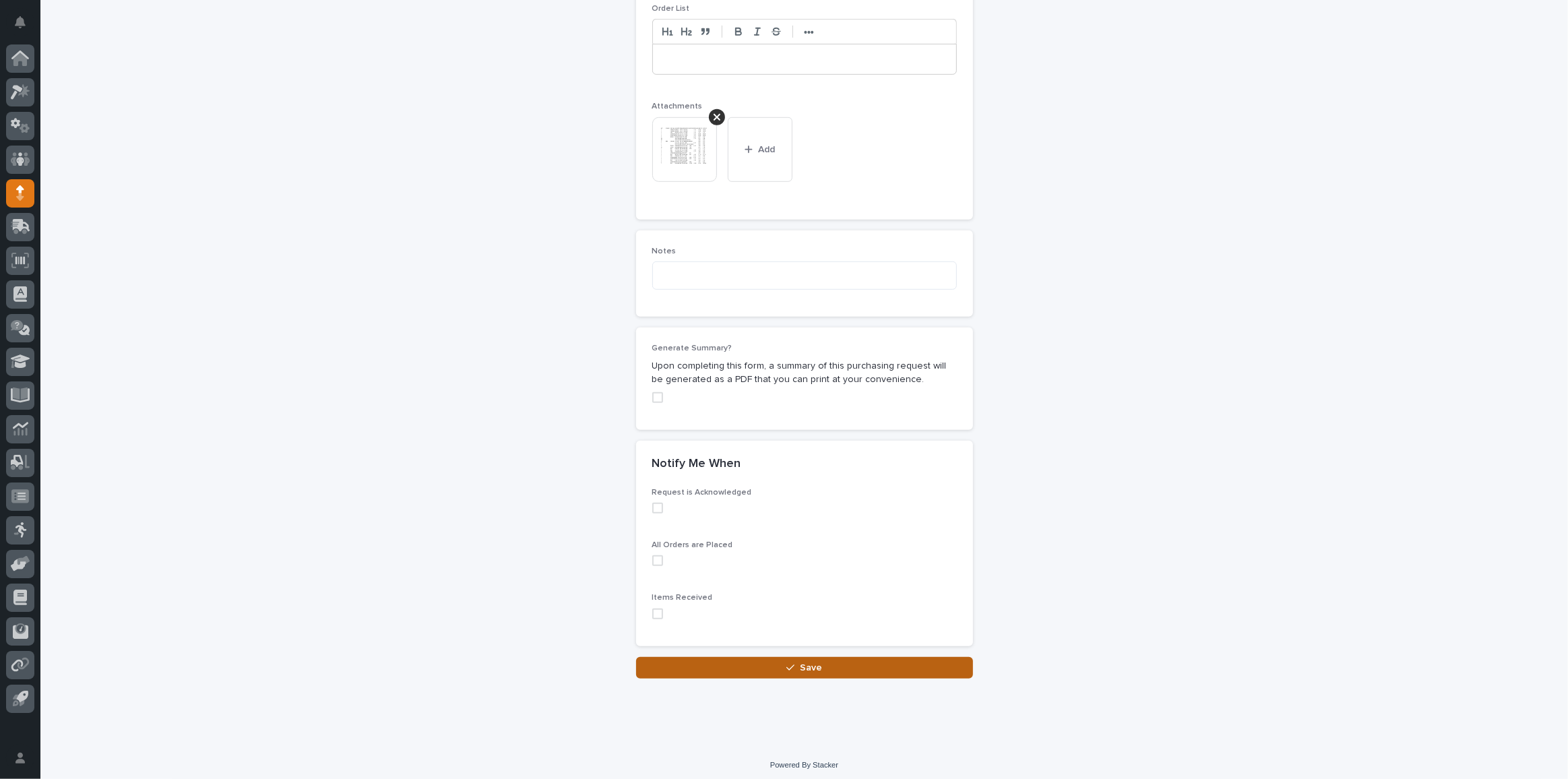
click at [814, 657] on button "Save" at bounding box center [805, 668] width 337 height 22
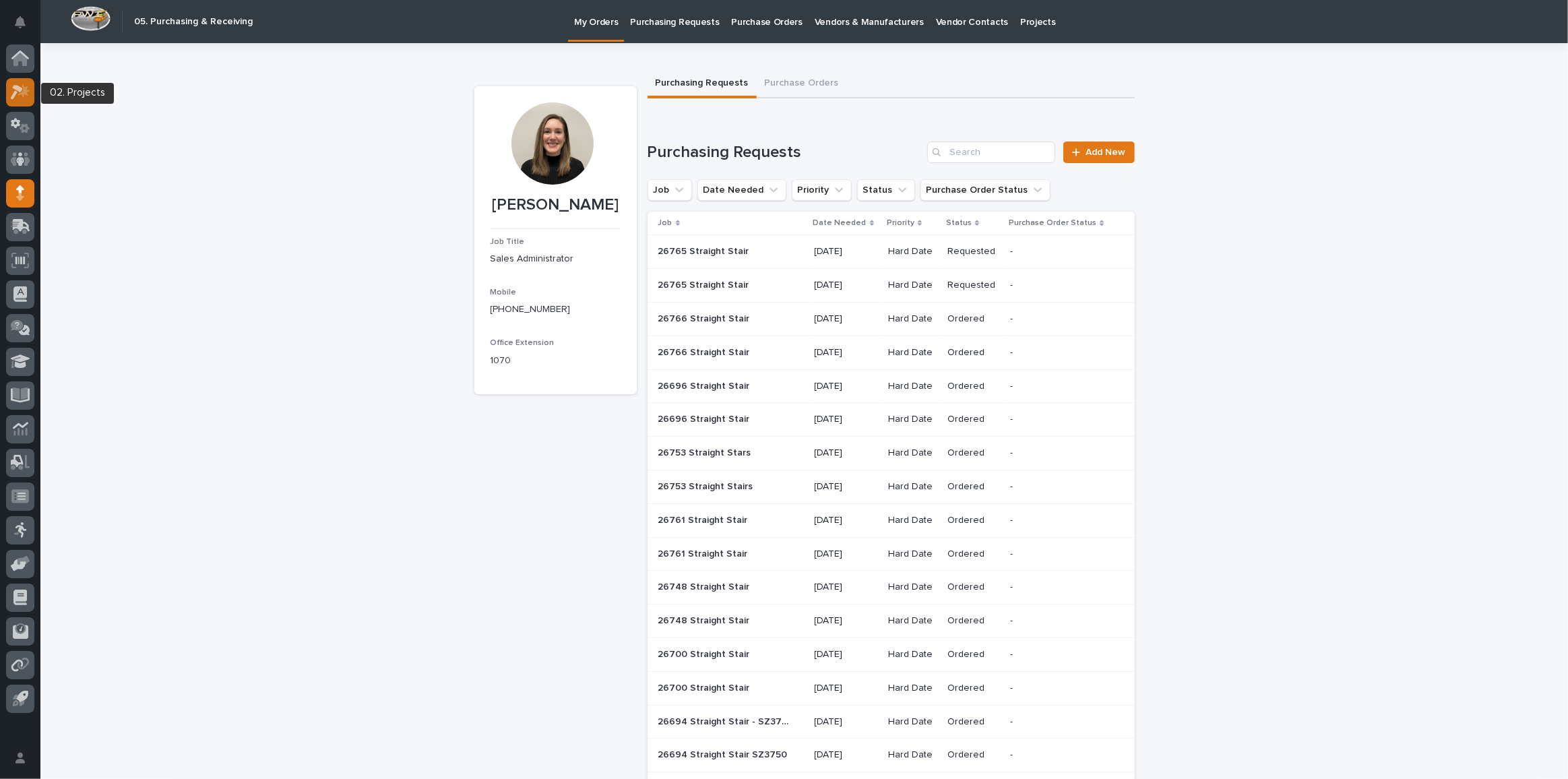
click at [12, 97] on icon at bounding box center [17, 92] width 12 height 15
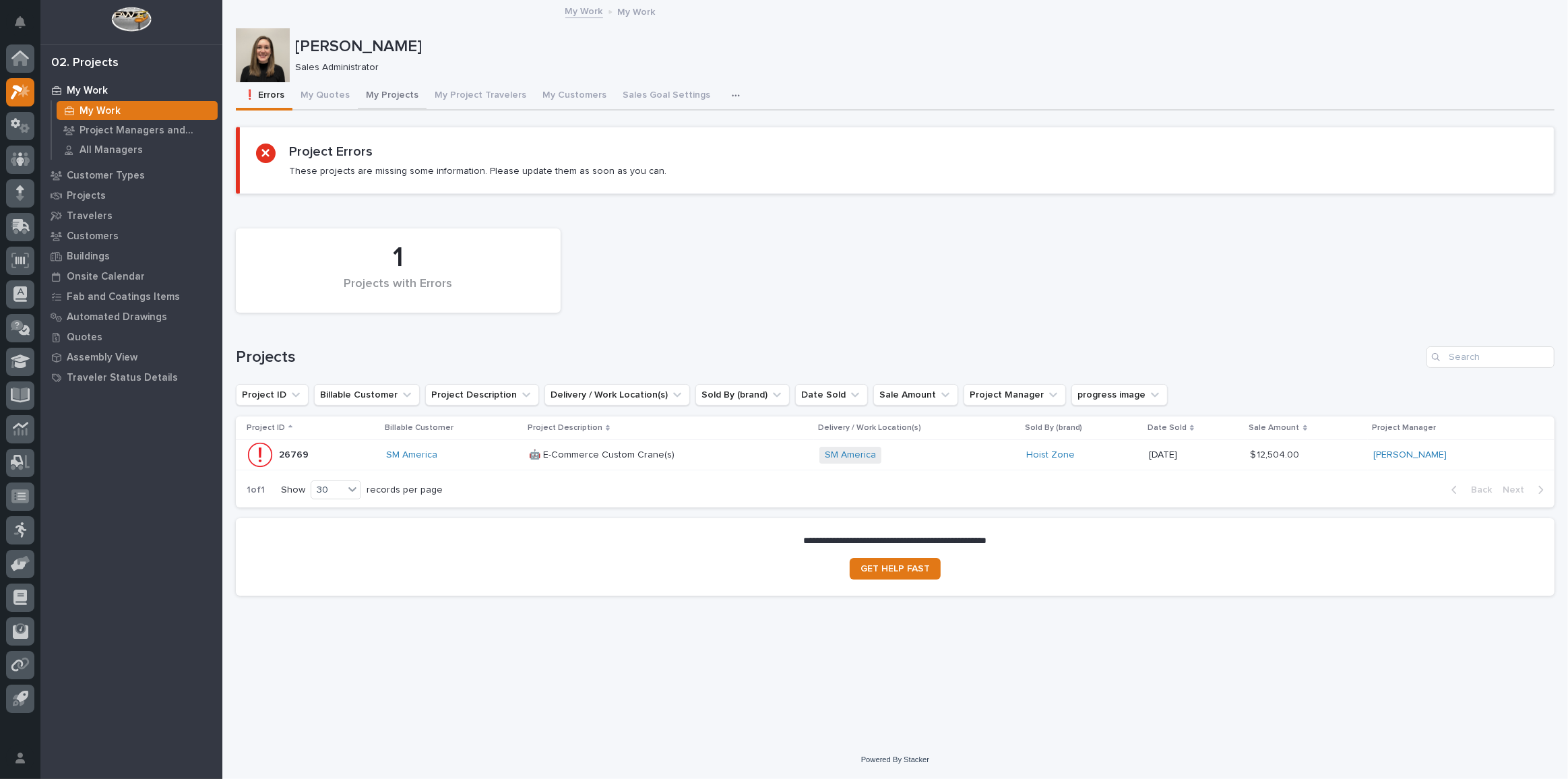
click at [387, 100] on button "My Projects" at bounding box center [392, 96] width 69 height 28
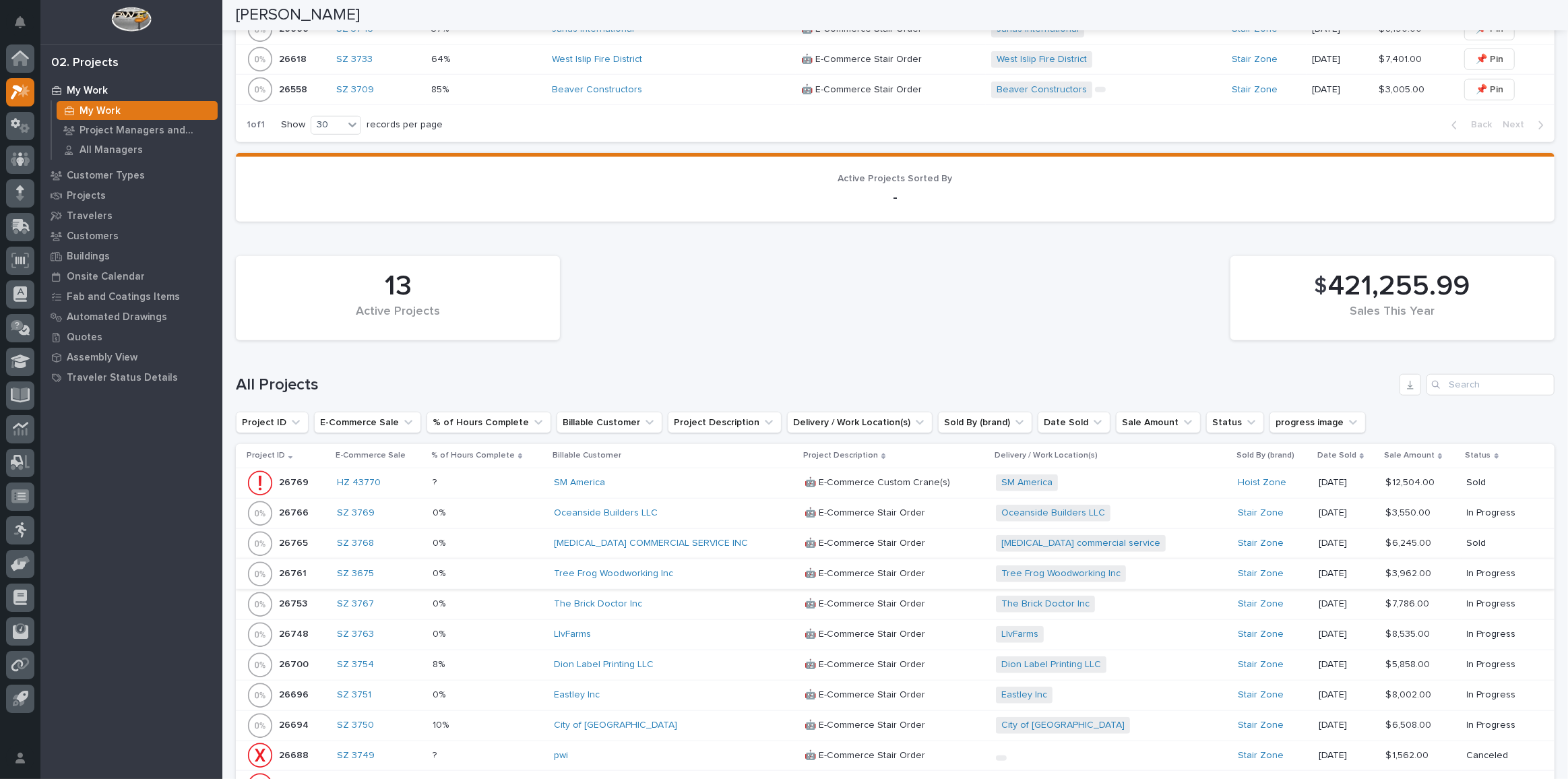
scroll to position [1261, 0]
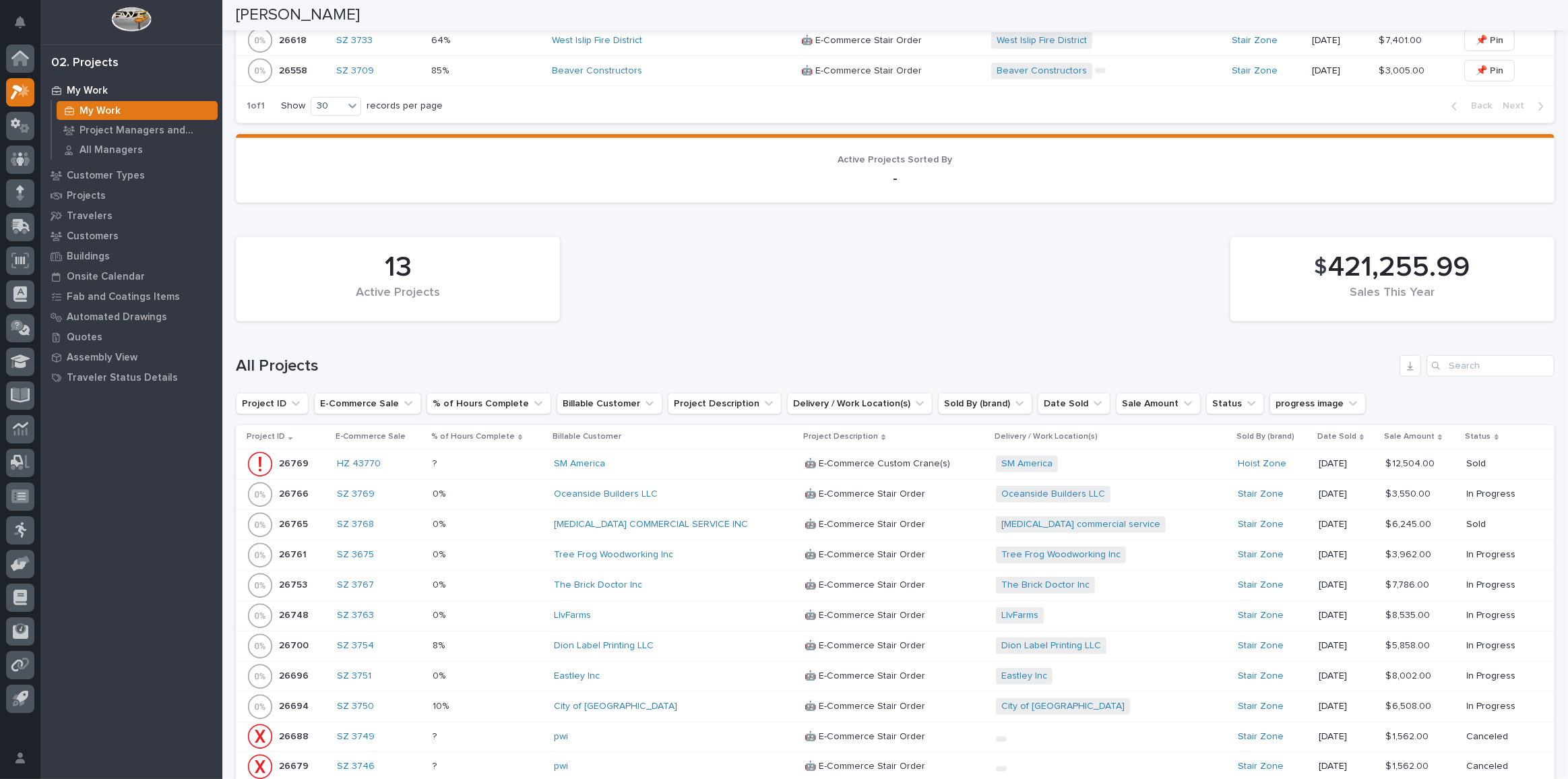
click at [741, 510] on td "[MEDICAL_DATA] COMMERCIAL SERVICE INC" at bounding box center [673, 525] width 250 height 30
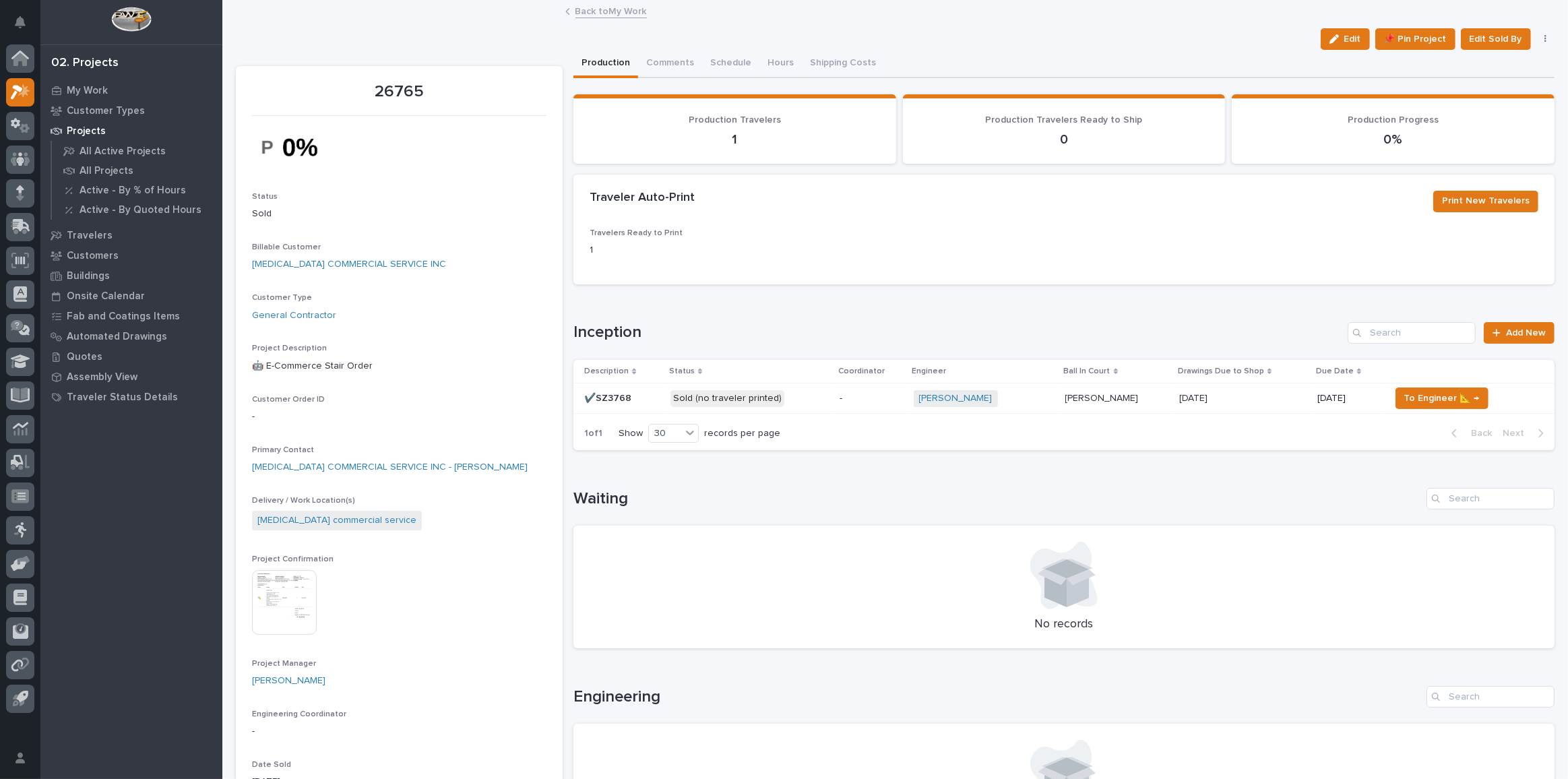
click at [809, 406] on div "Sold (no traveler printed)" at bounding box center [749, 399] width 159 height 28
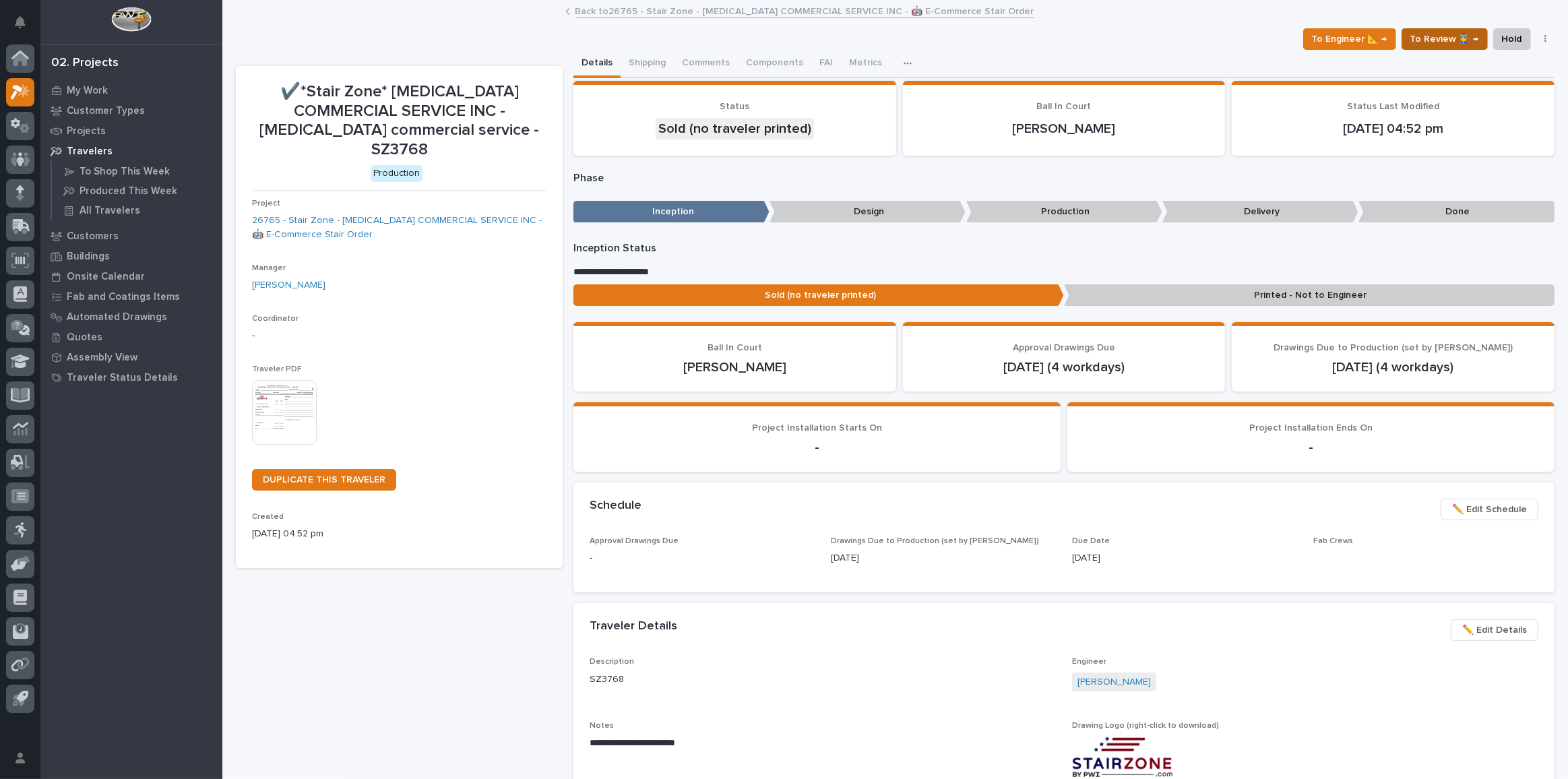
click at [1430, 39] on span "To Review 👨‍🏭 →" at bounding box center [1444, 39] width 69 height 16
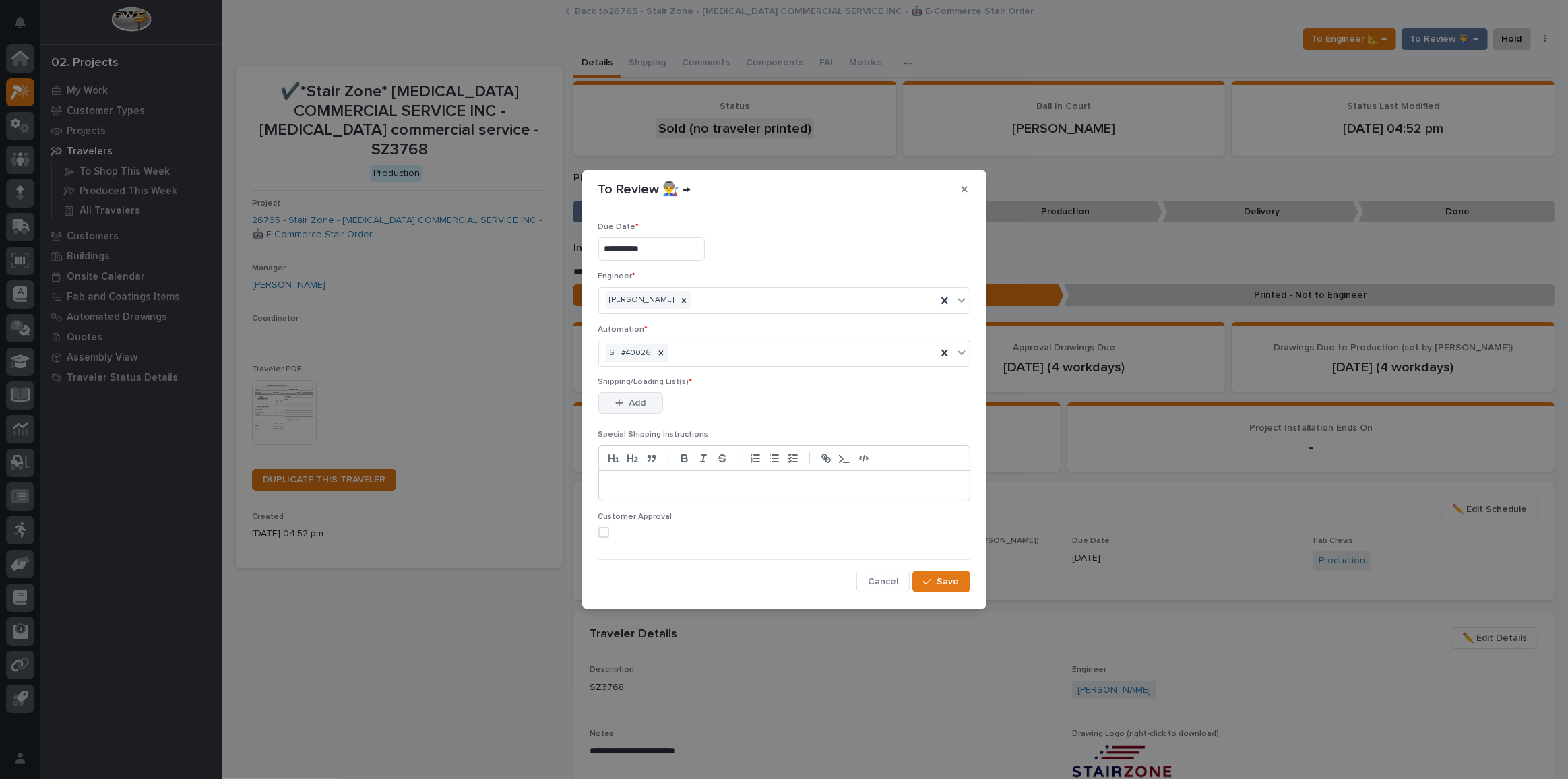
click at [641, 400] on span "Add" at bounding box center [636, 403] width 17 height 12
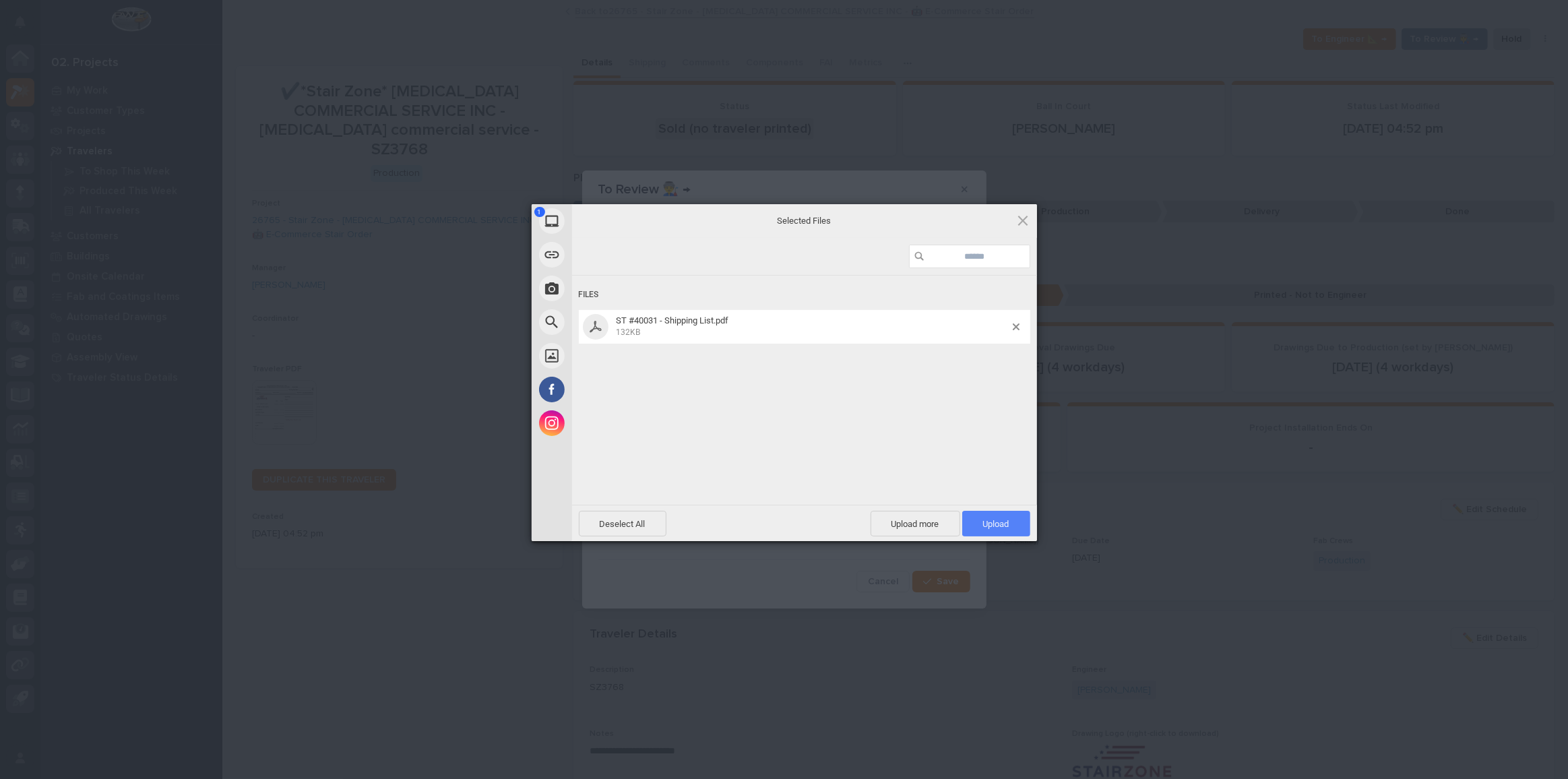
click at [984, 525] on span "Upload 1" at bounding box center [996, 524] width 26 height 10
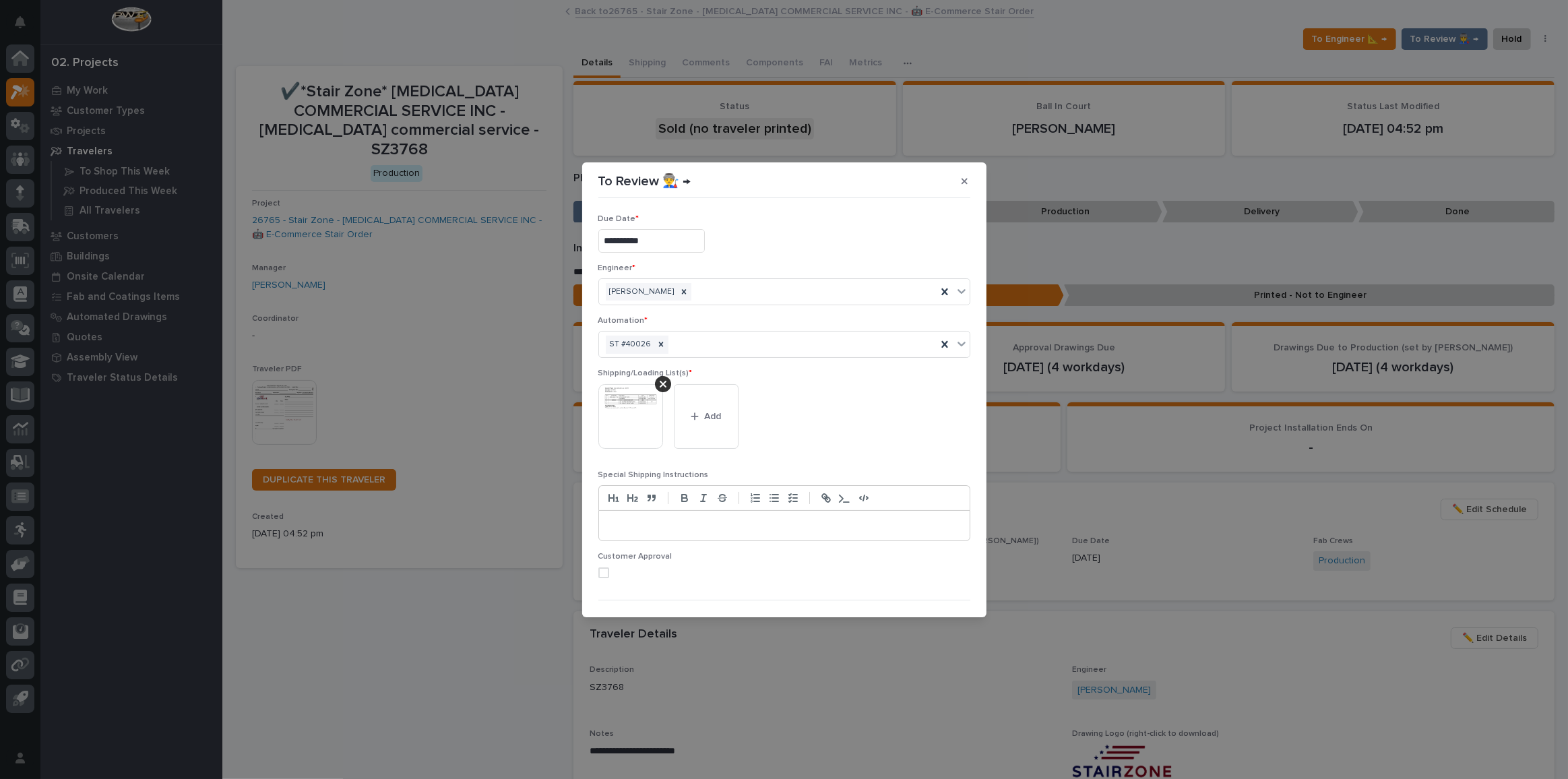
scroll to position [26, 0]
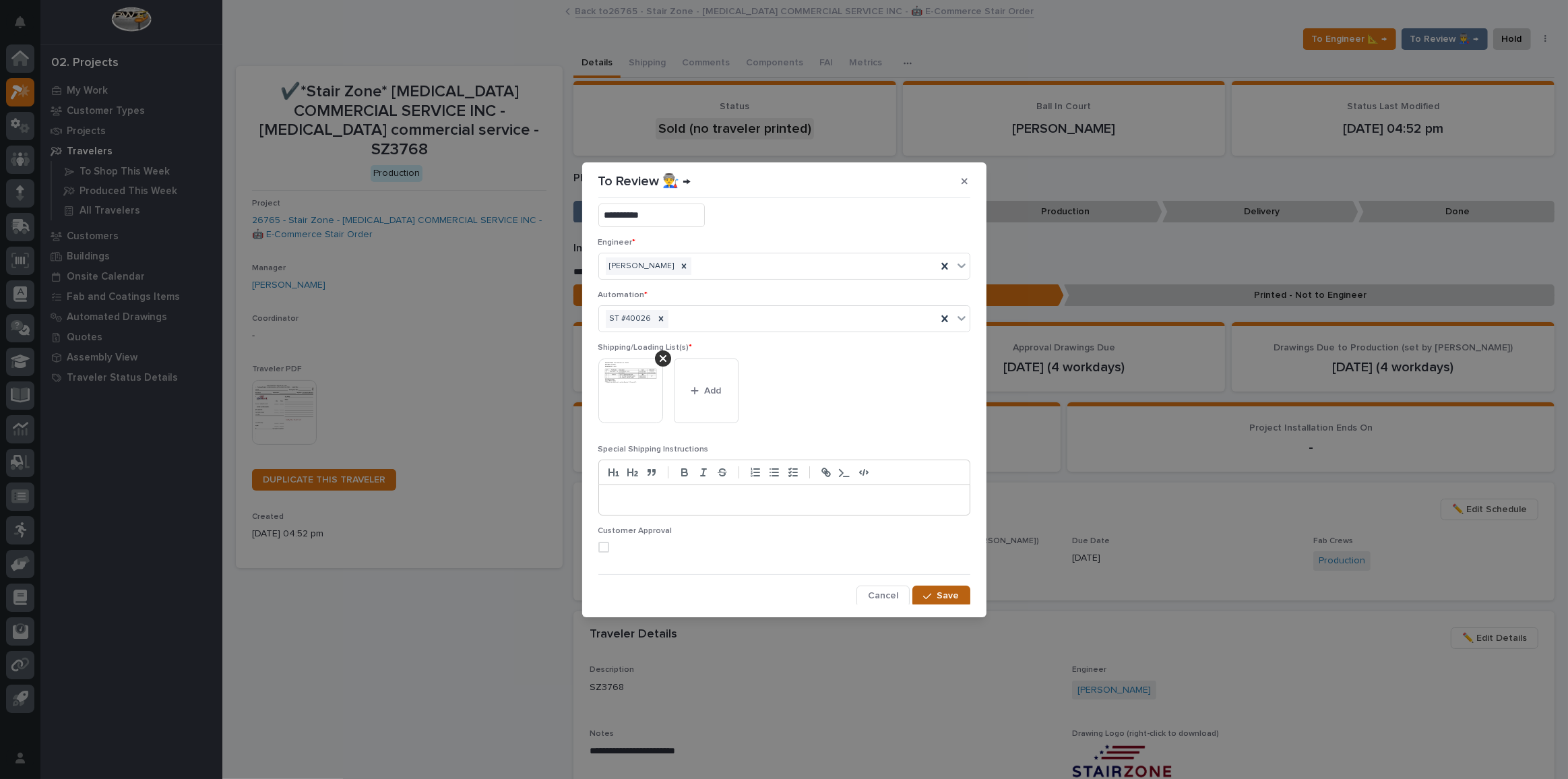
click at [938, 593] on span "Save" at bounding box center [949, 595] width 22 height 12
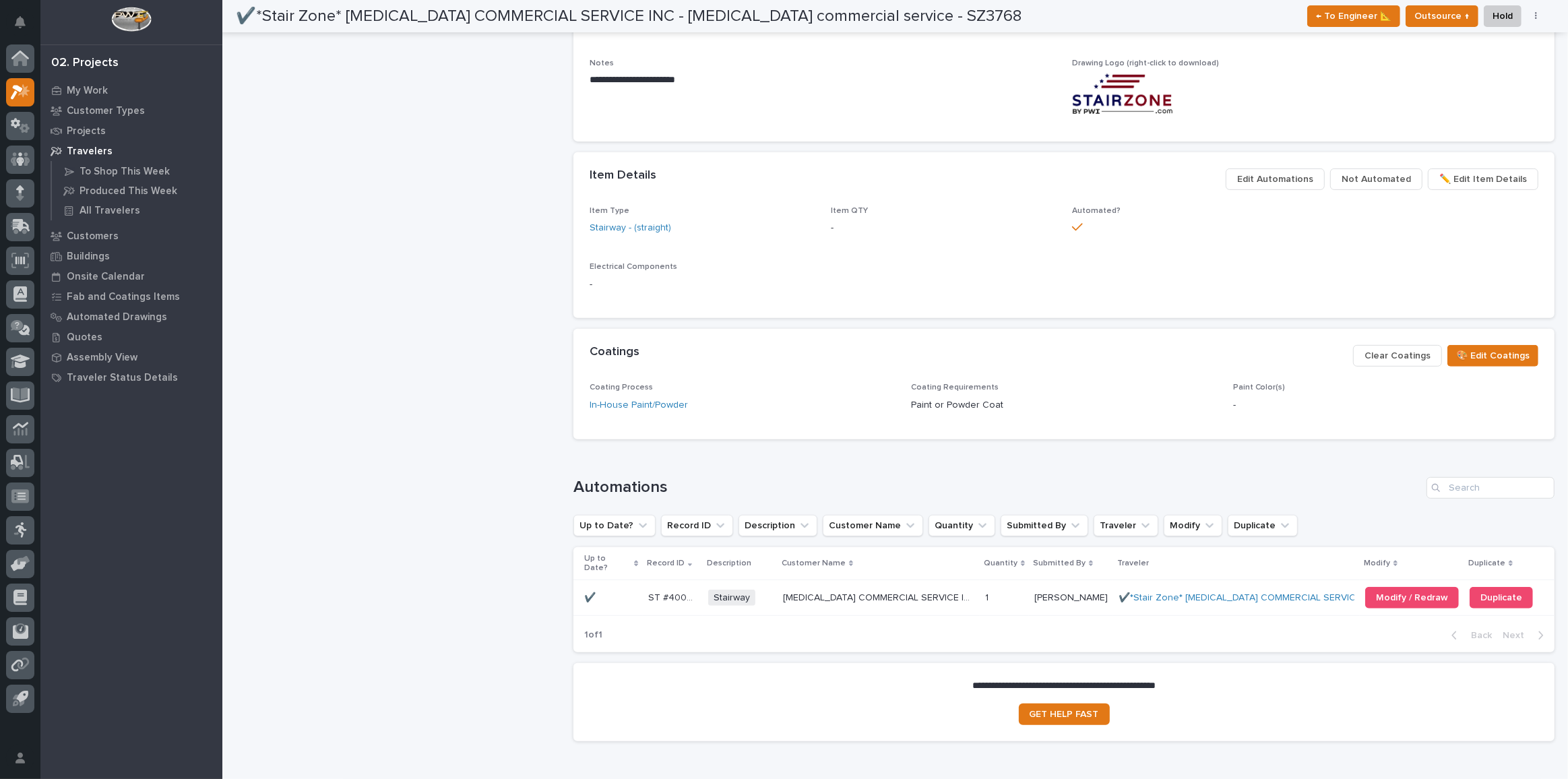
scroll to position [641, 0]
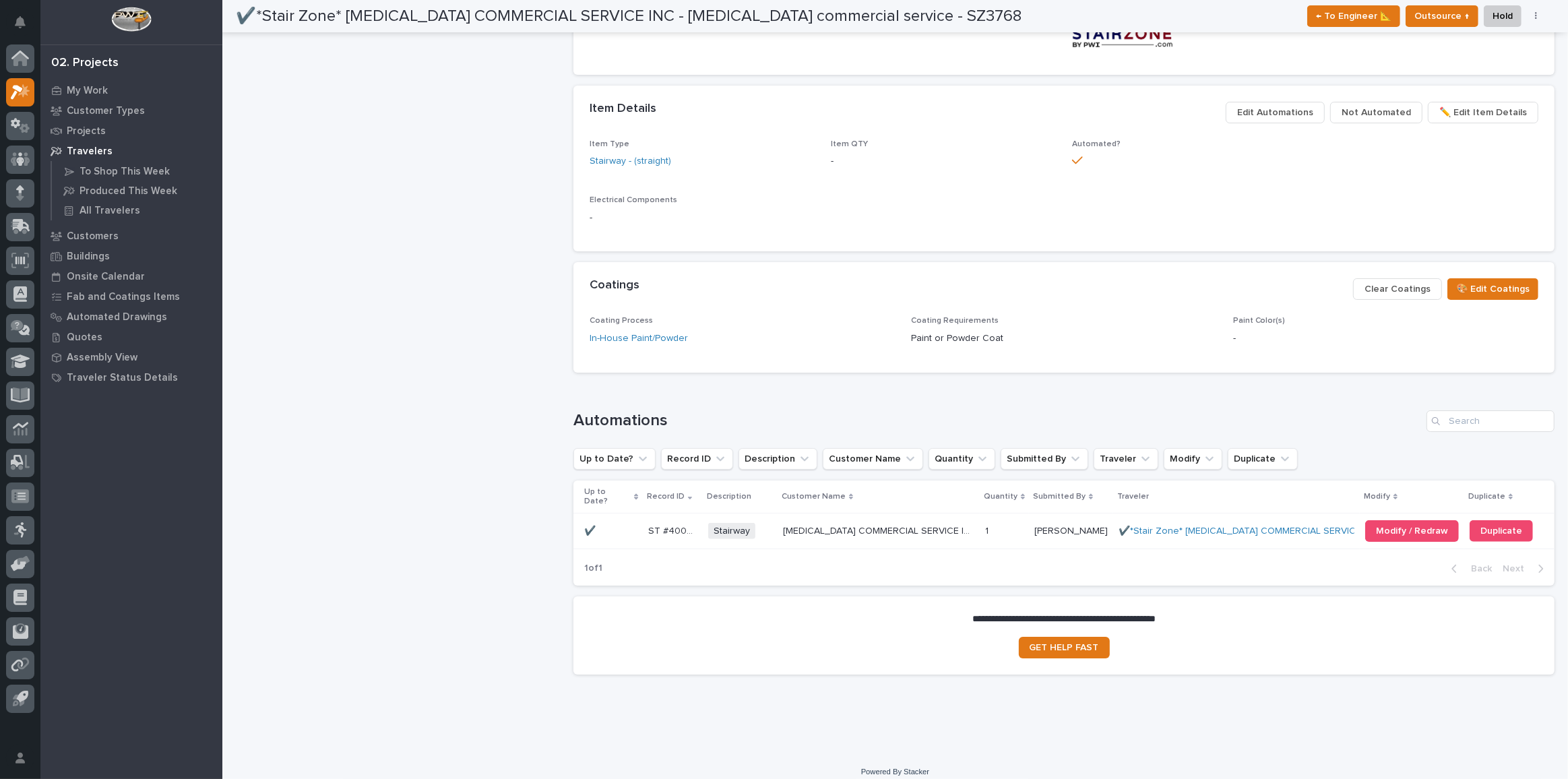
click at [628, 526] on p at bounding box center [610, 531] width 53 height 11
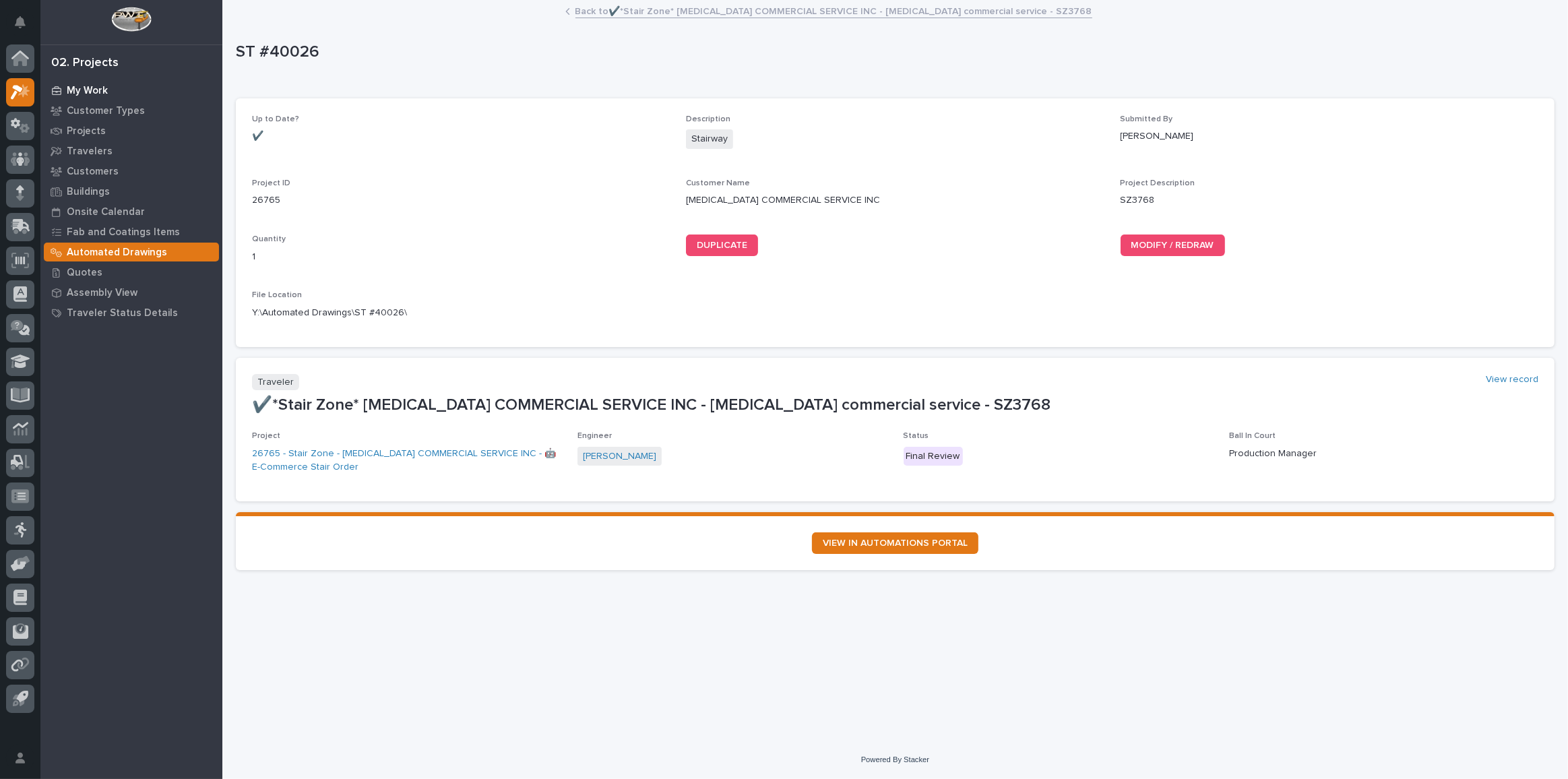
click at [85, 85] on p "My Work" at bounding box center [87, 91] width 41 height 12
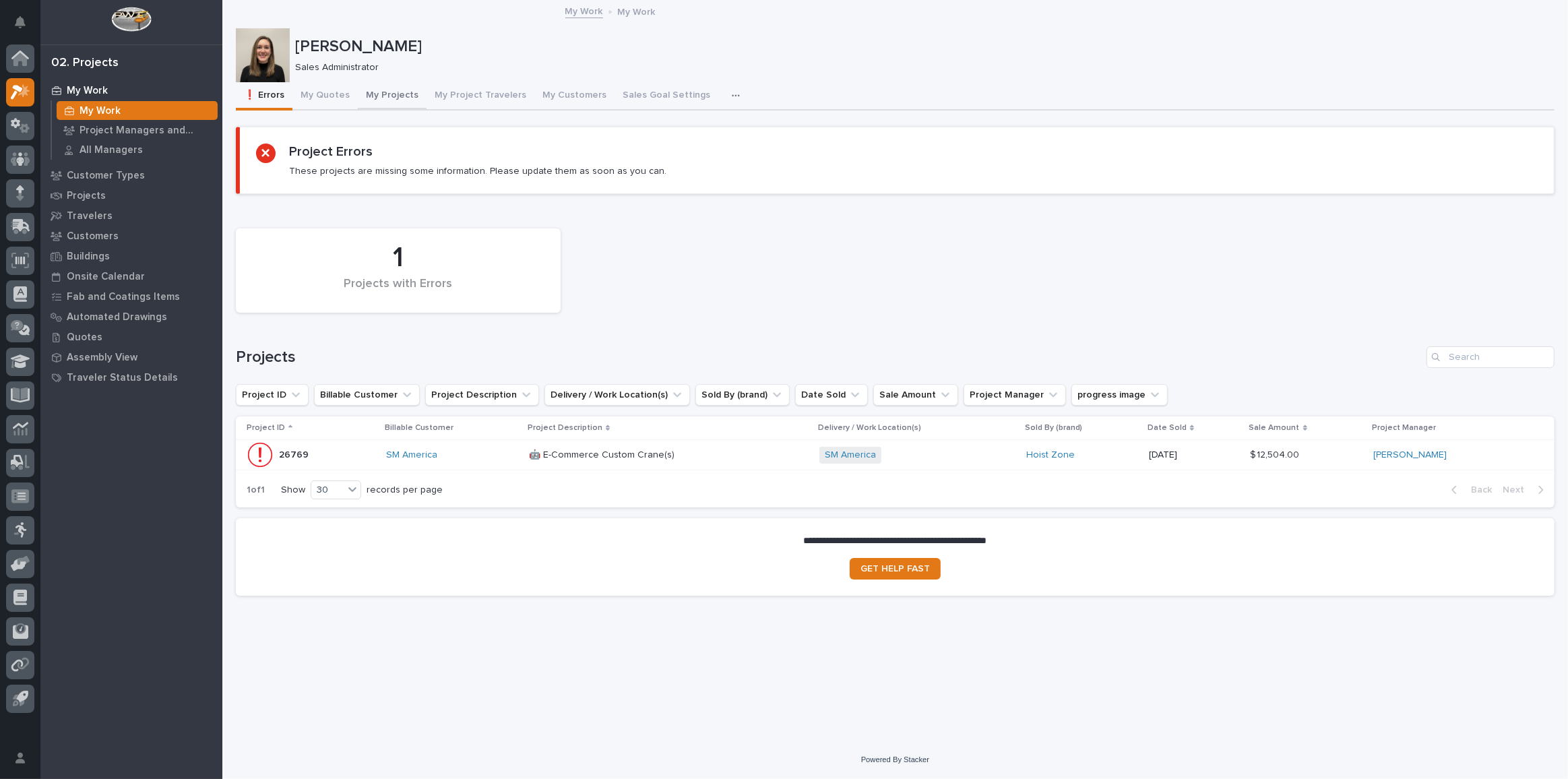
click at [387, 98] on button "My Projects" at bounding box center [392, 96] width 69 height 28
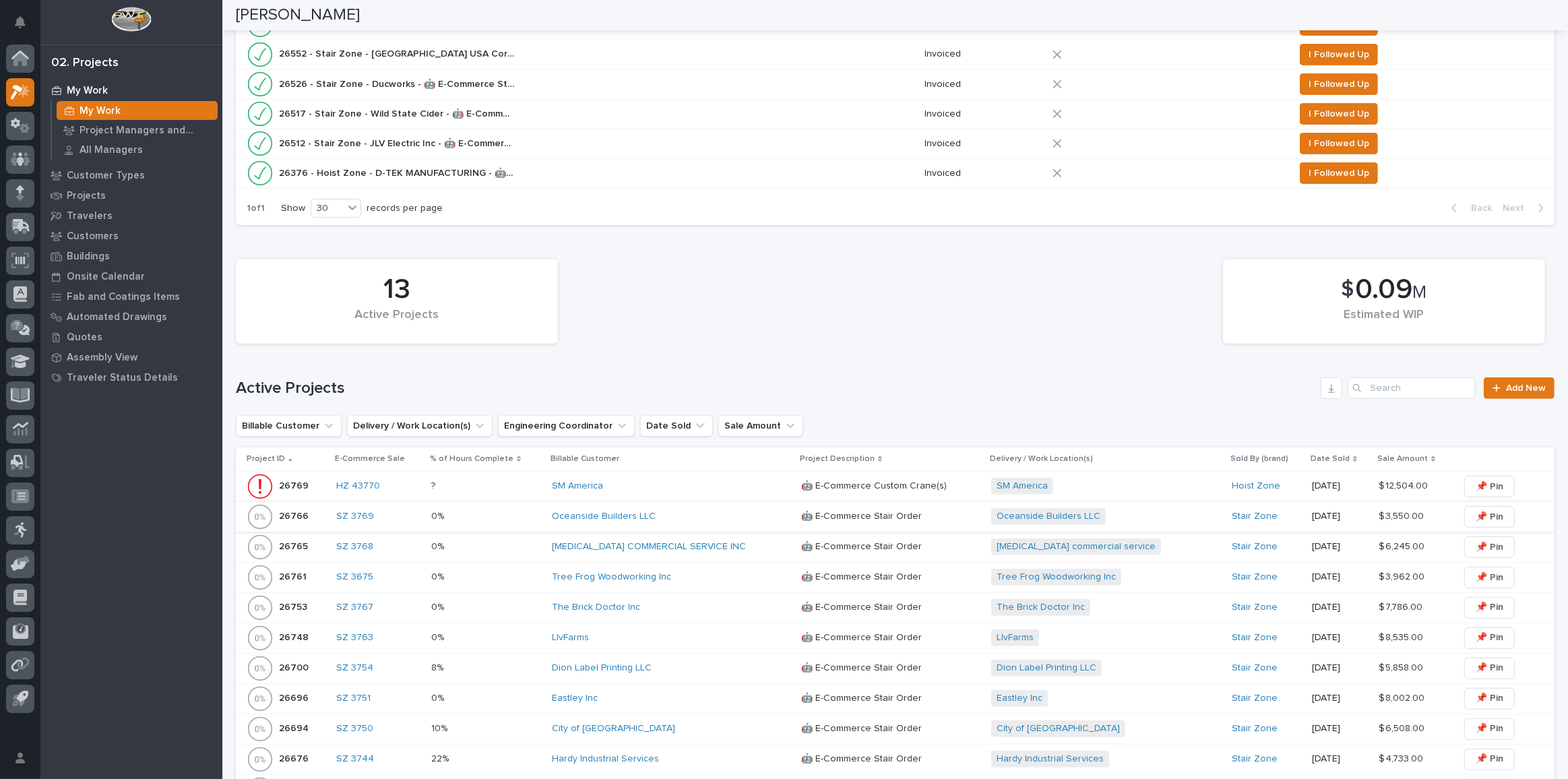
scroll to position [552, 0]
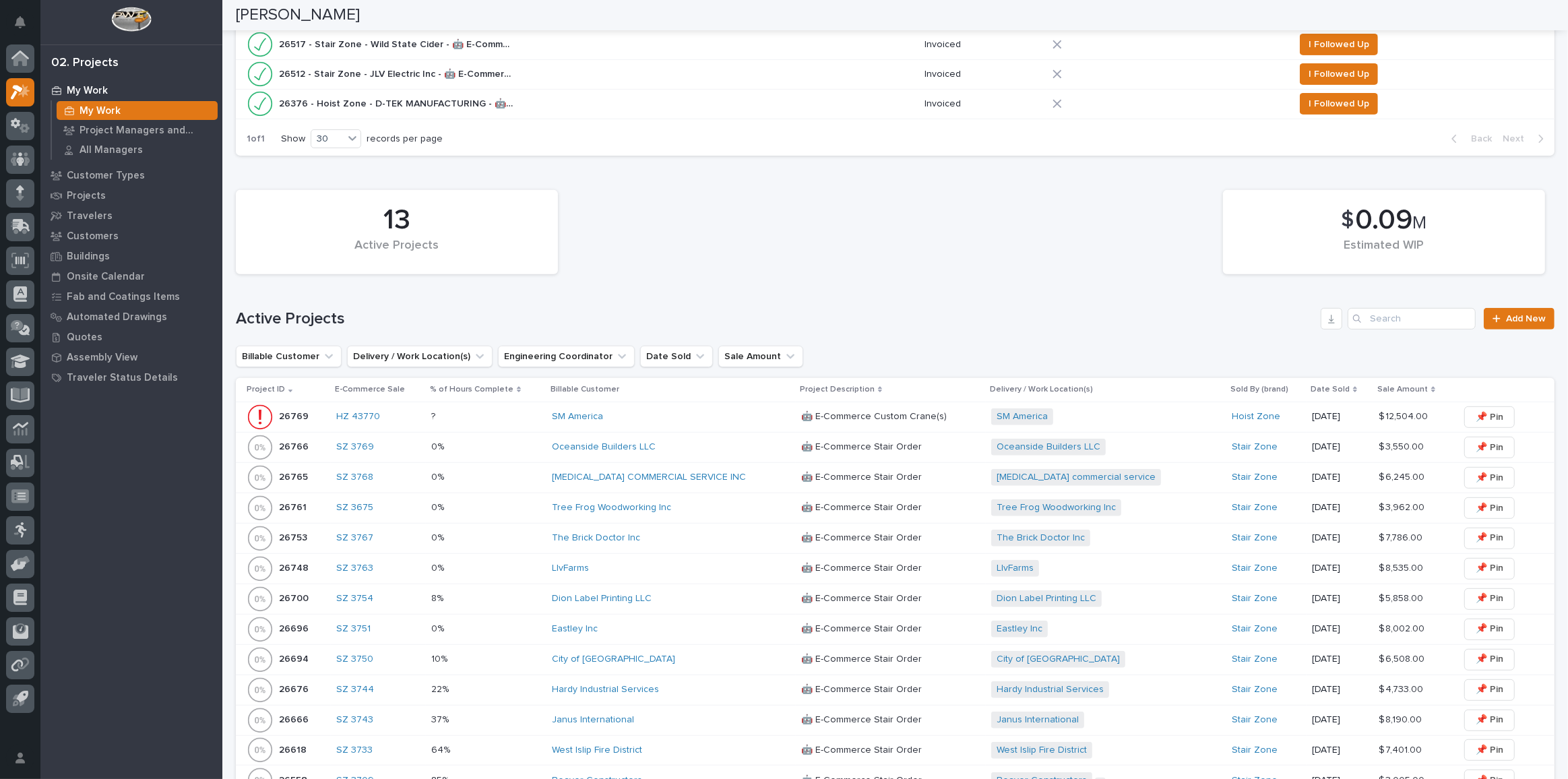
click at [747, 472] on div "[MEDICAL_DATA] COMMERCIAL SERVICE INC" at bounding box center [669, 477] width 235 height 11
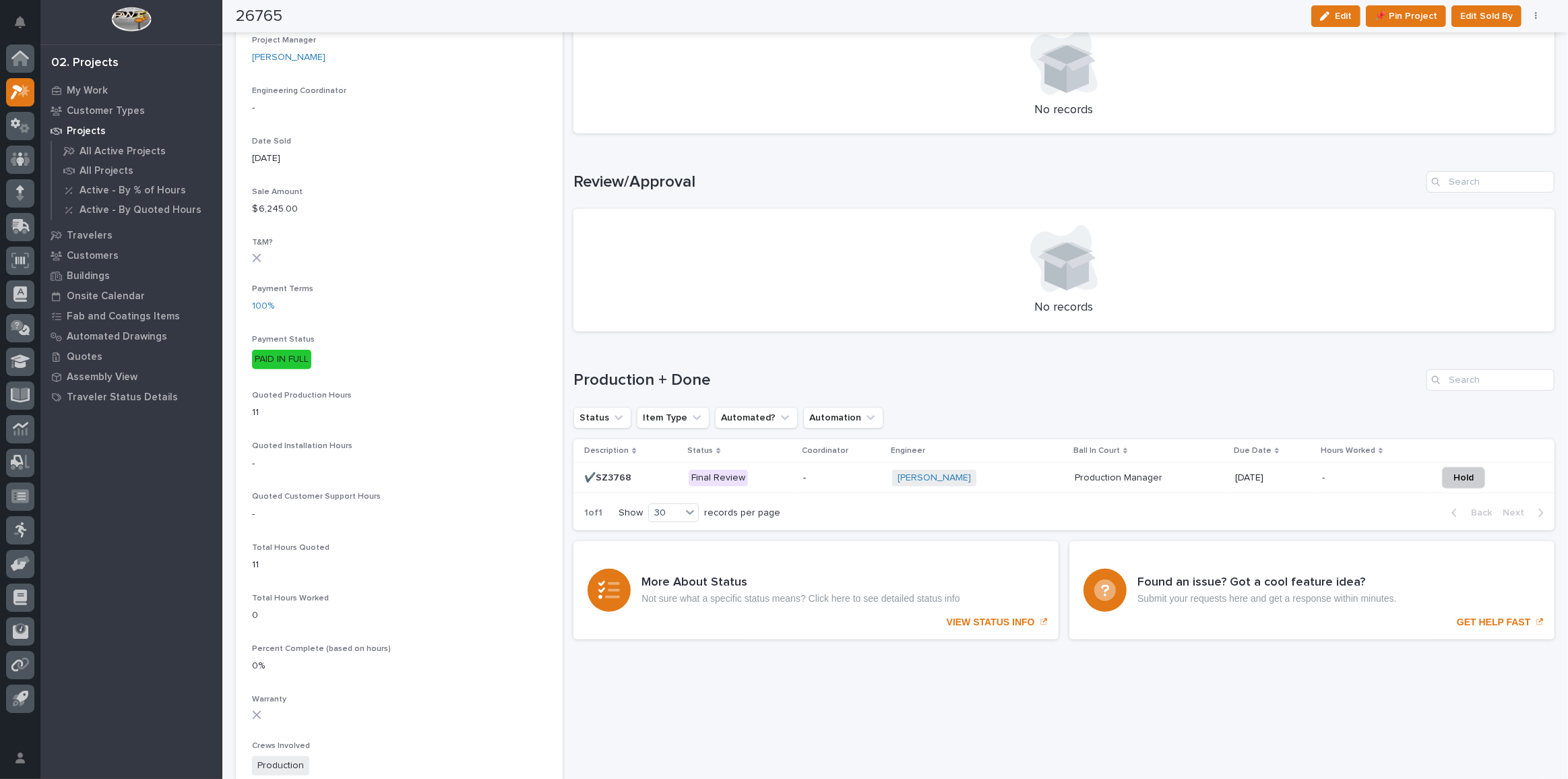
scroll to position [796, 0]
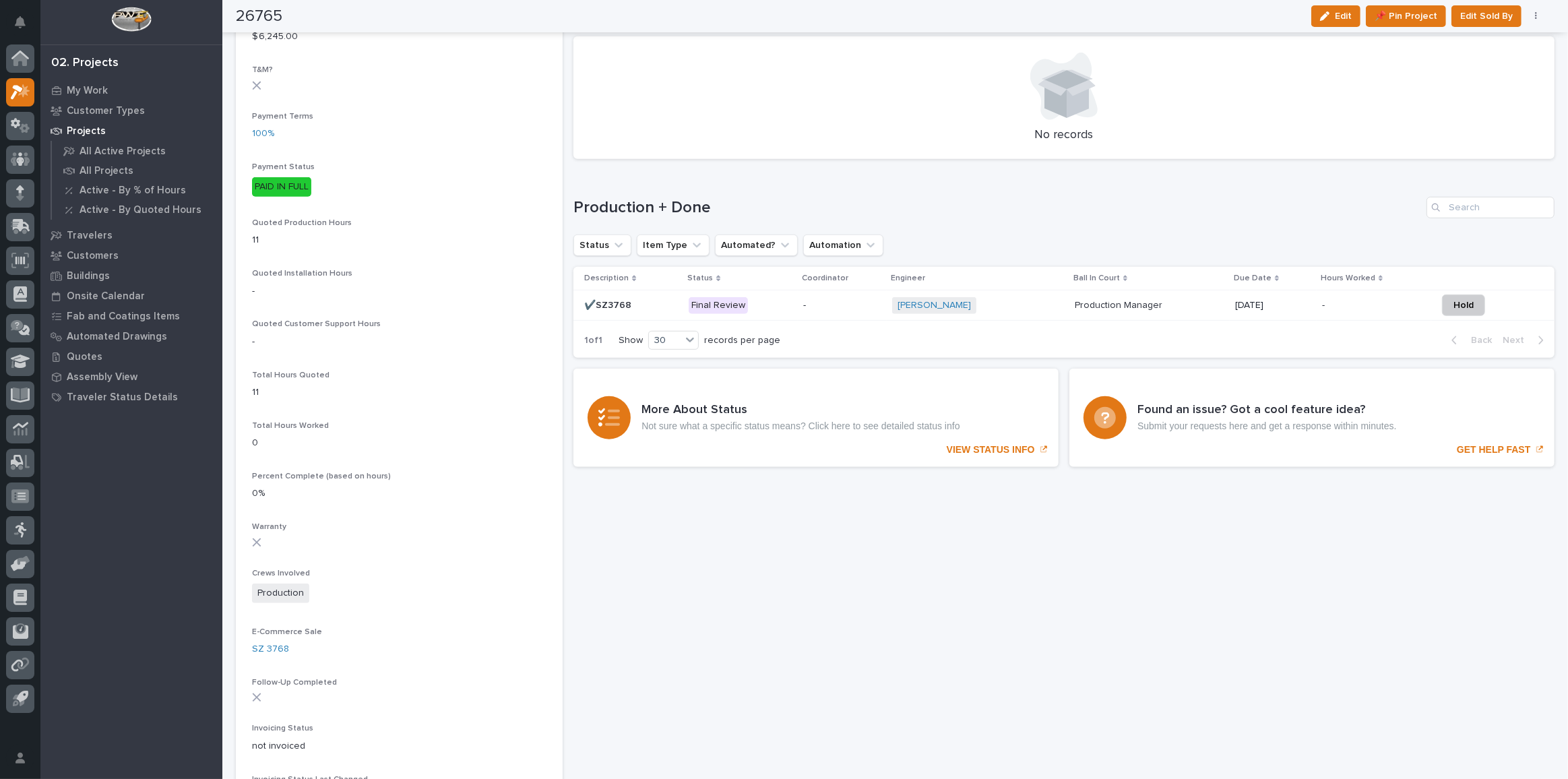
click at [666, 304] on p at bounding box center [631, 305] width 94 height 11
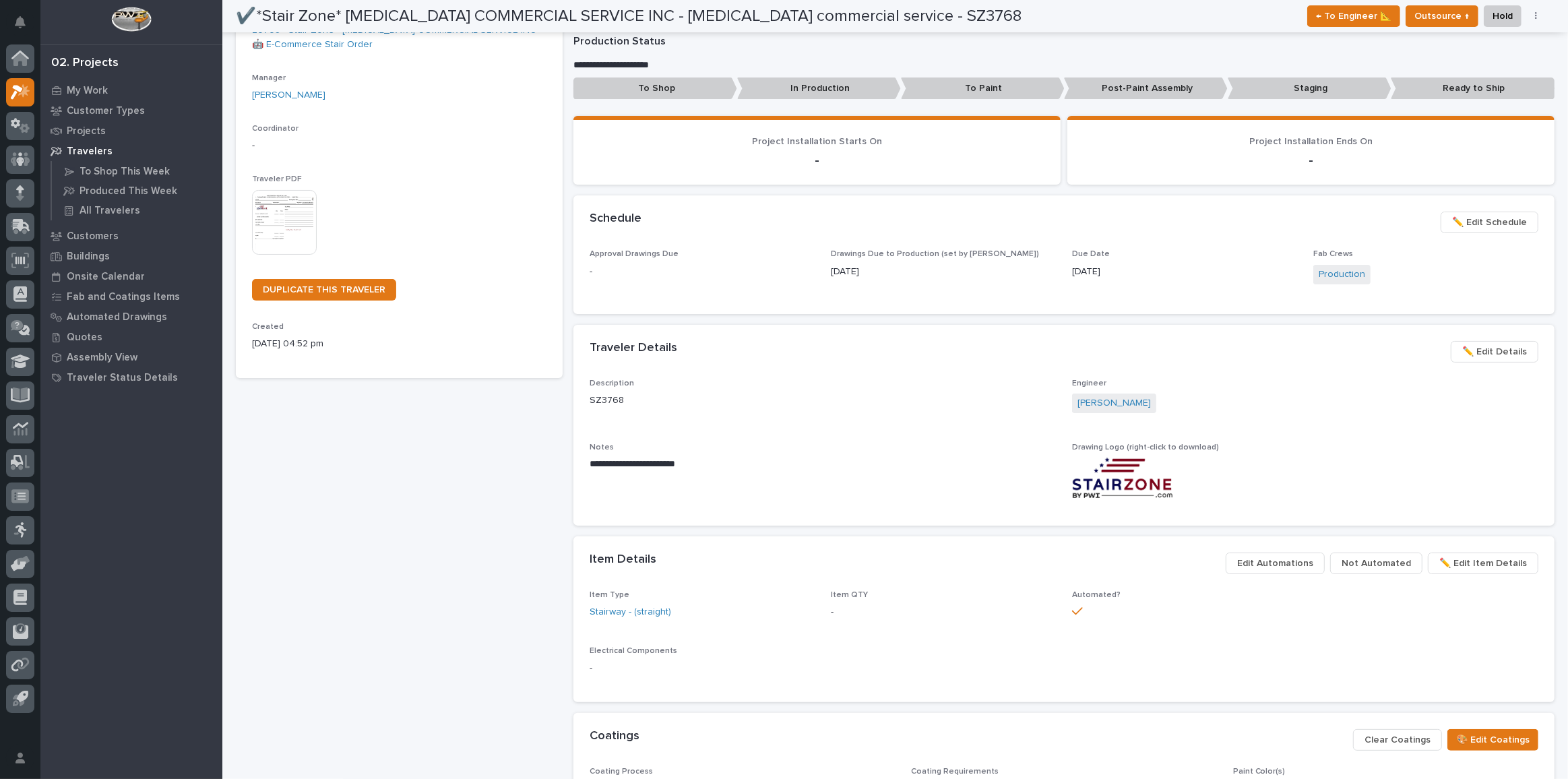
scroll to position [306, 0]
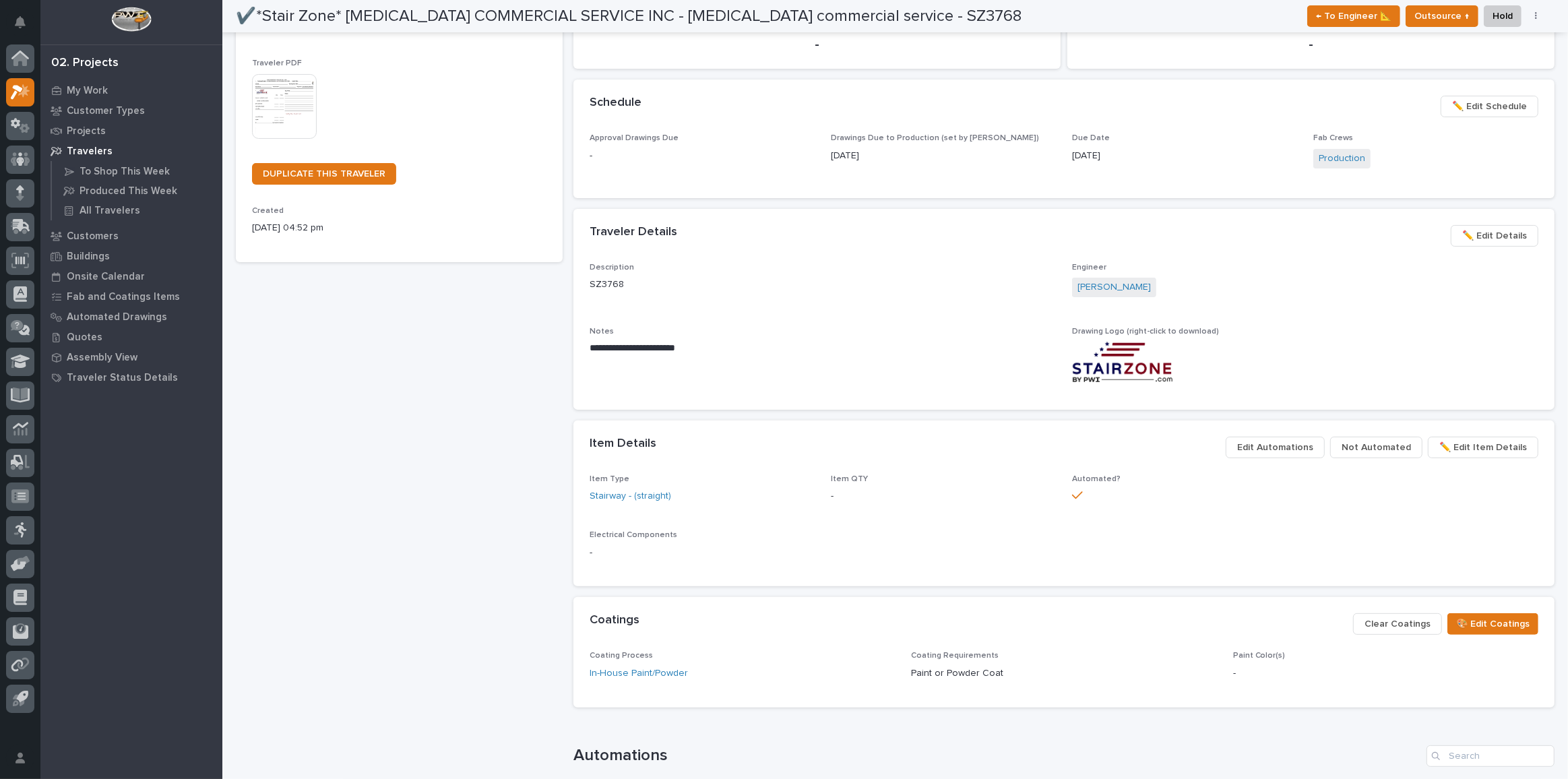
click at [1493, 236] on span "✏️ Edit Details" at bounding box center [1494, 235] width 65 height 16
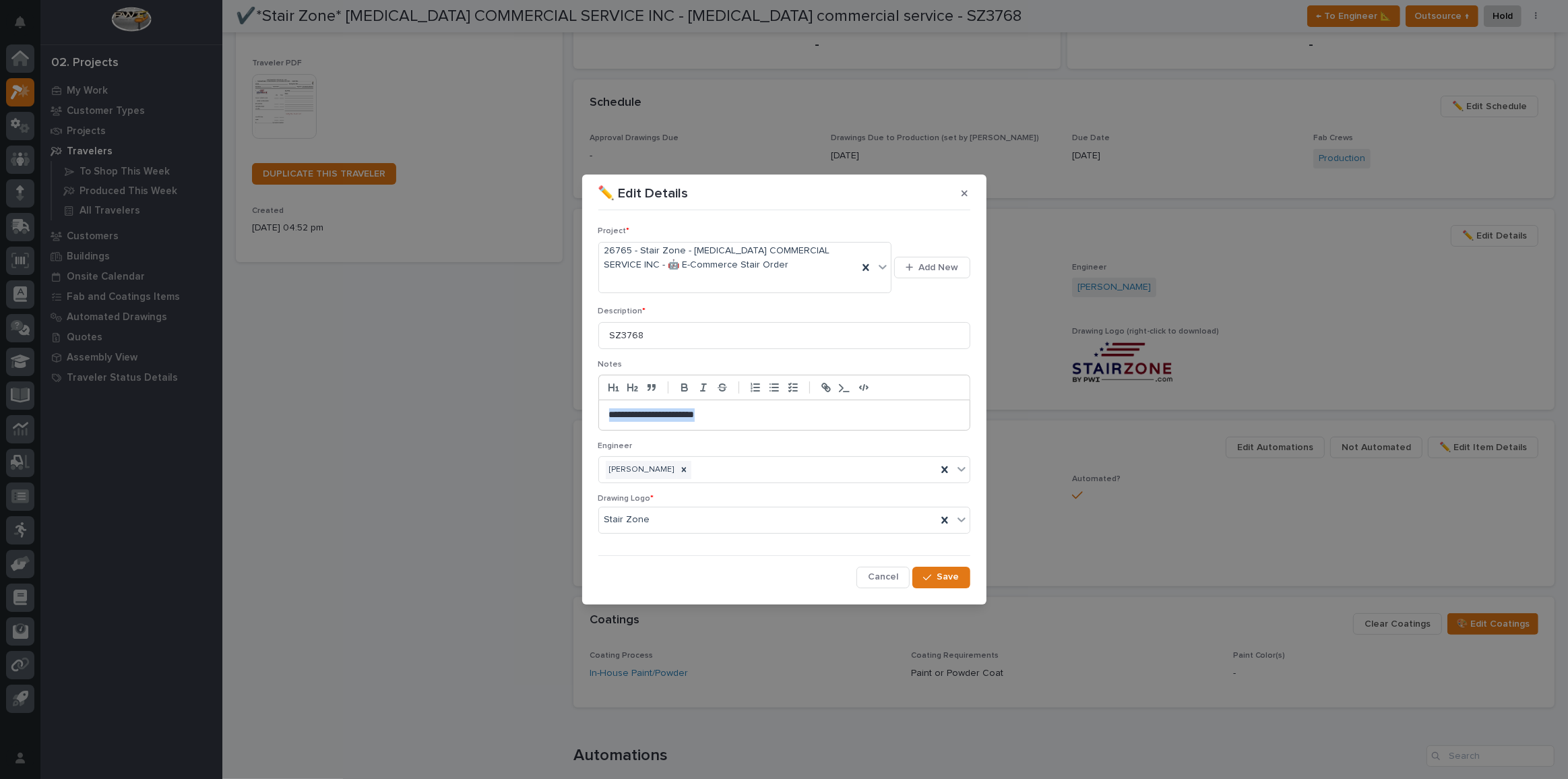
drag, startPoint x: 739, startPoint y: 415, endPoint x: 426, endPoint y: 405, distance: 313.2
click at [426, 405] on div "**********" at bounding box center [784, 389] width 1568 height 779
click at [927, 573] on icon "button" at bounding box center [928, 577] width 8 height 9
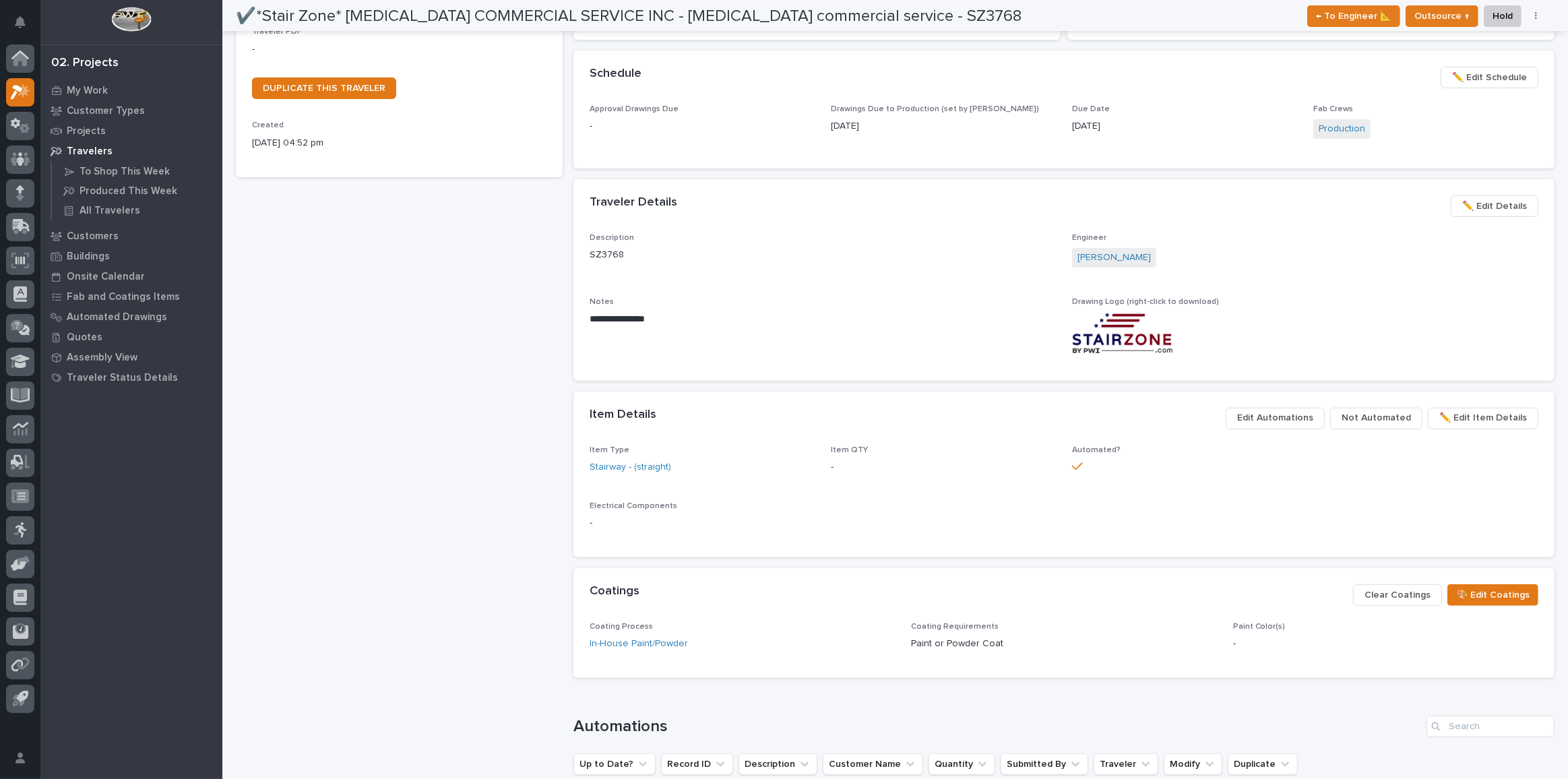
scroll to position [0, 0]
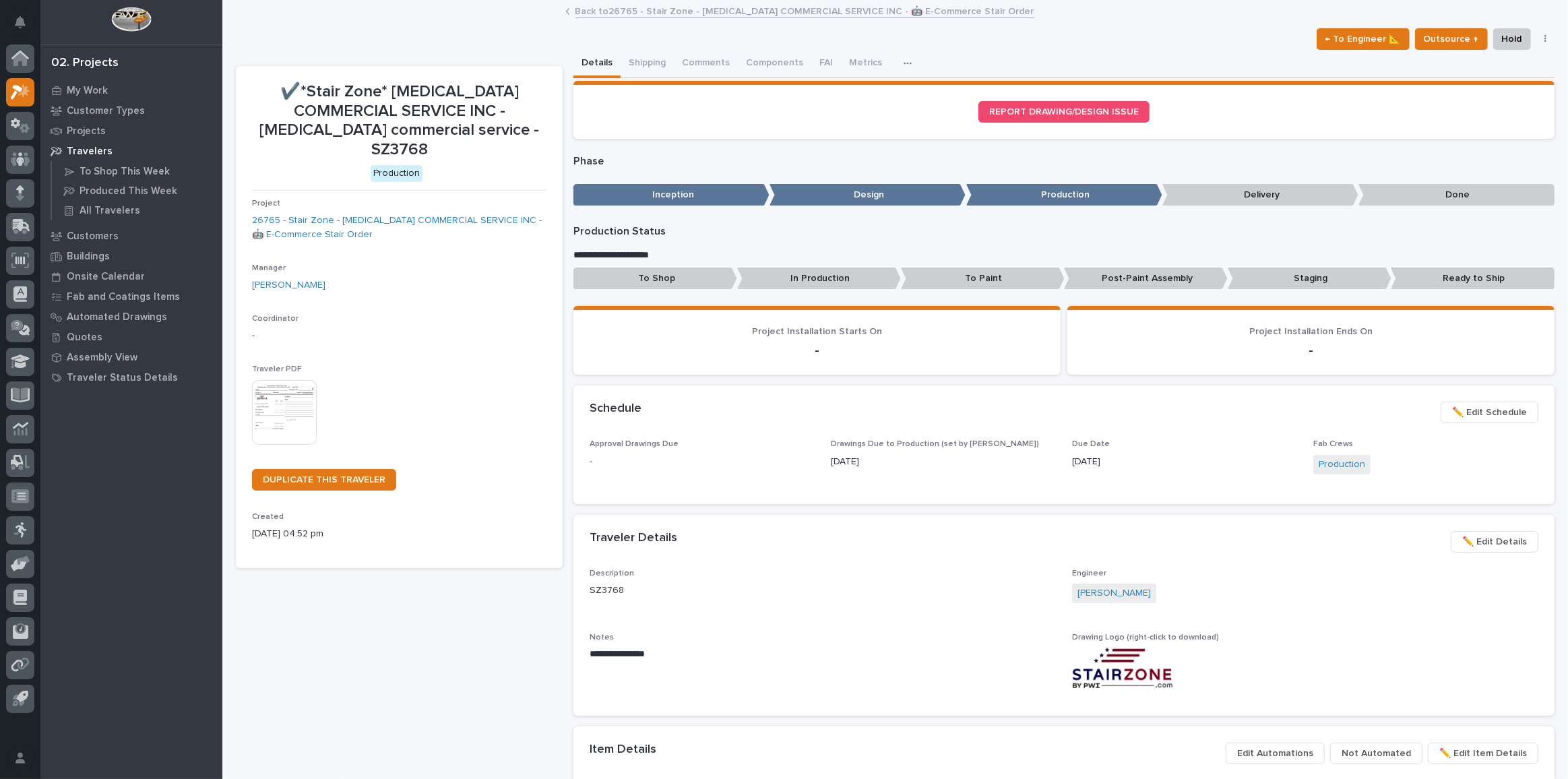
click at [623, 15] on link "Back to 26765 - Stair Zone - [MEDICAL_DATA] COMMERCIAL SERVICE INC - 🤖 E-Commer…" at bounding box center [805, 11] width 459 height 16
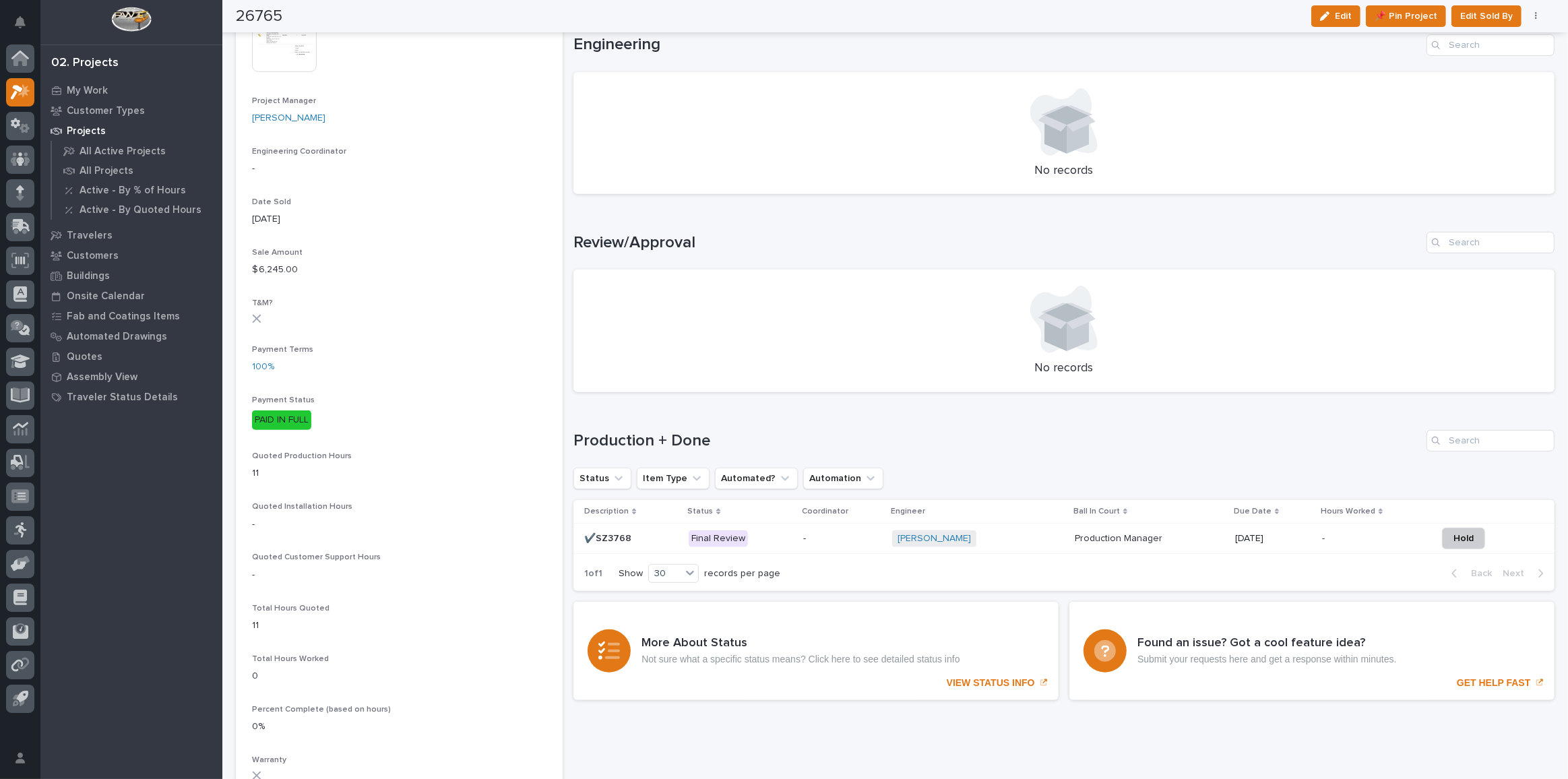
scroll to position [796, 0]
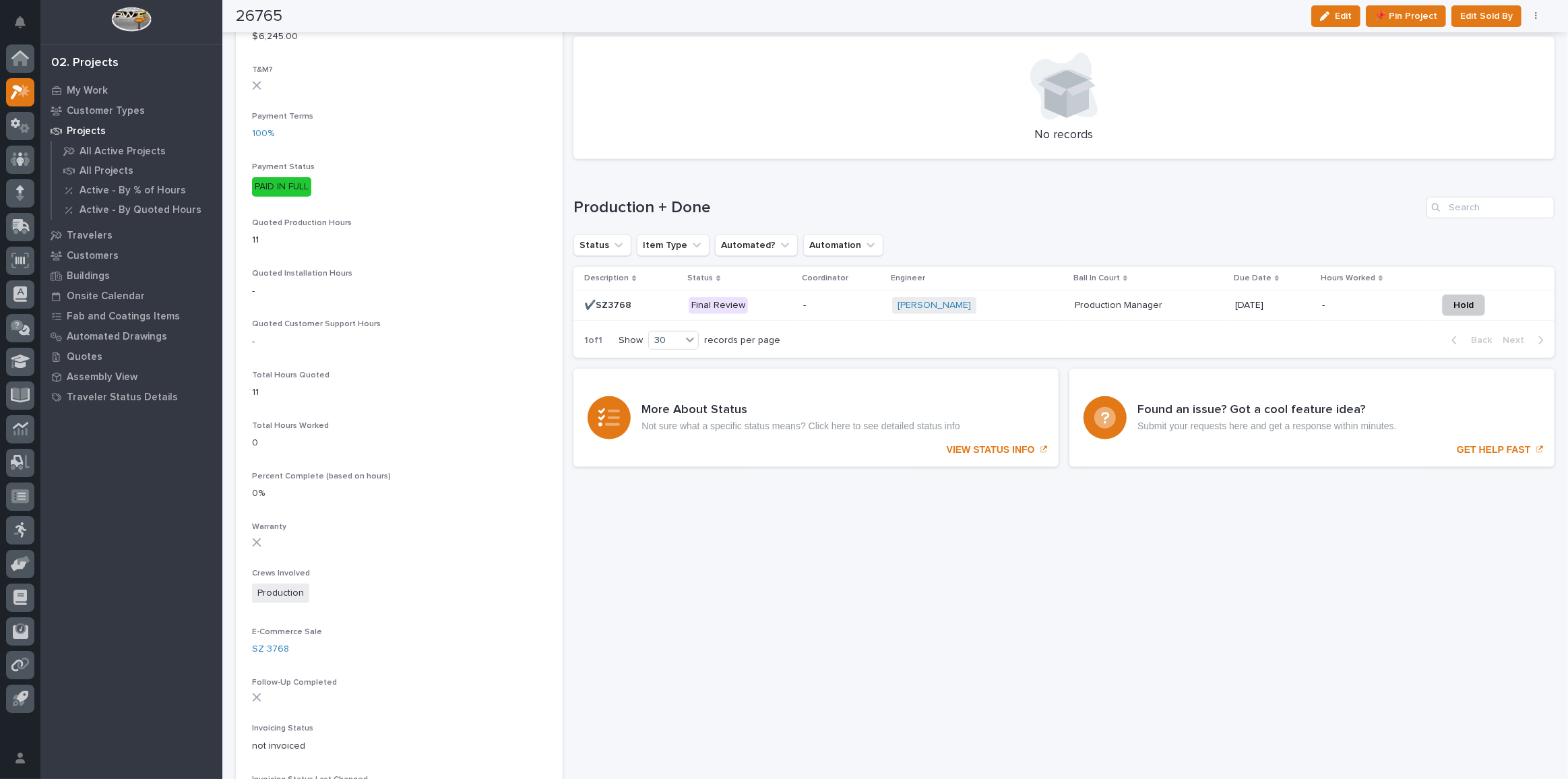
click at [777, 312] on div "Final Review" at bounding box center [741, 306] width 104 height 28
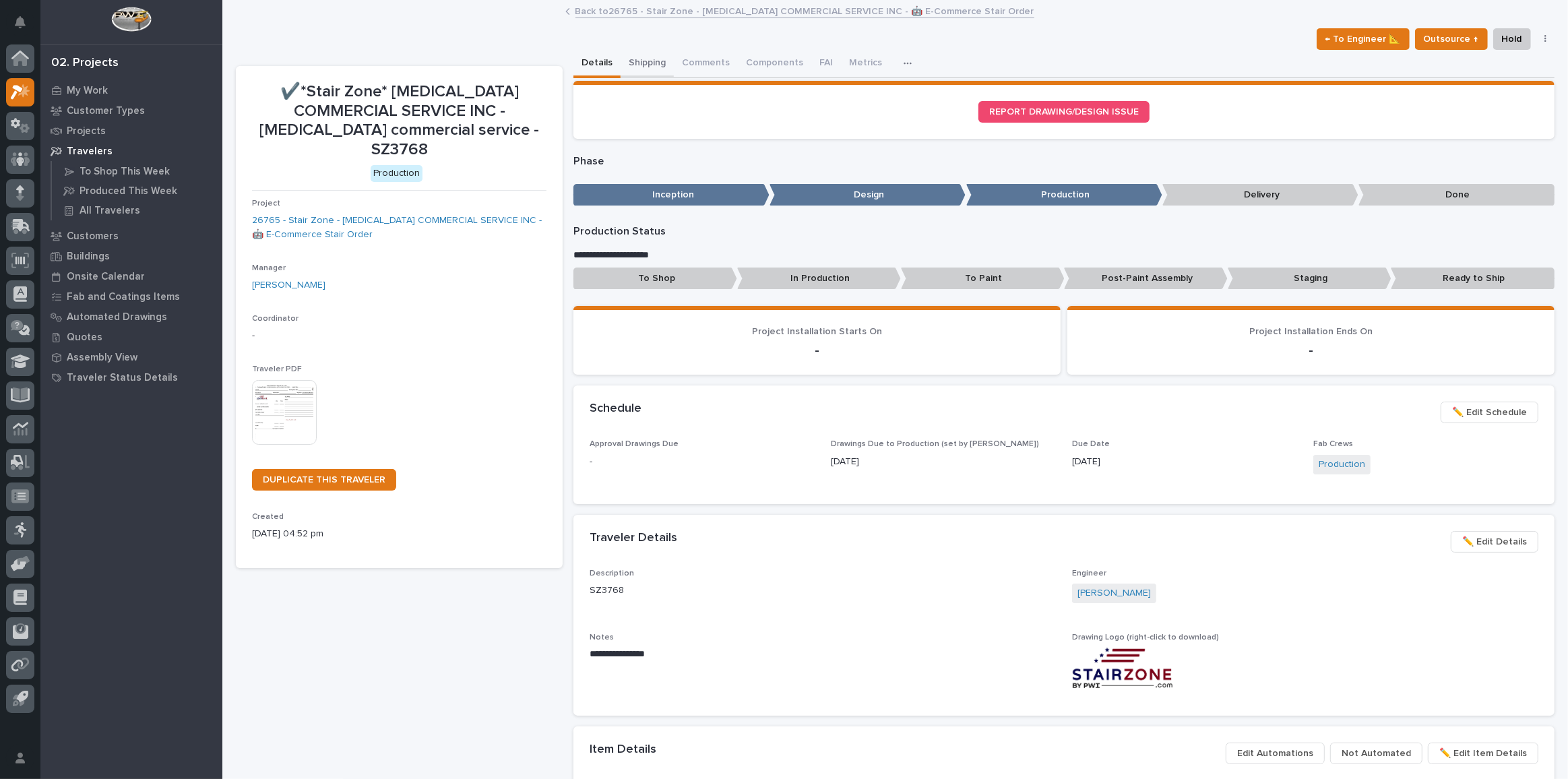
click at [639, 68] on button "Shipping" at bounding box center [646, 64] width 53 height 28
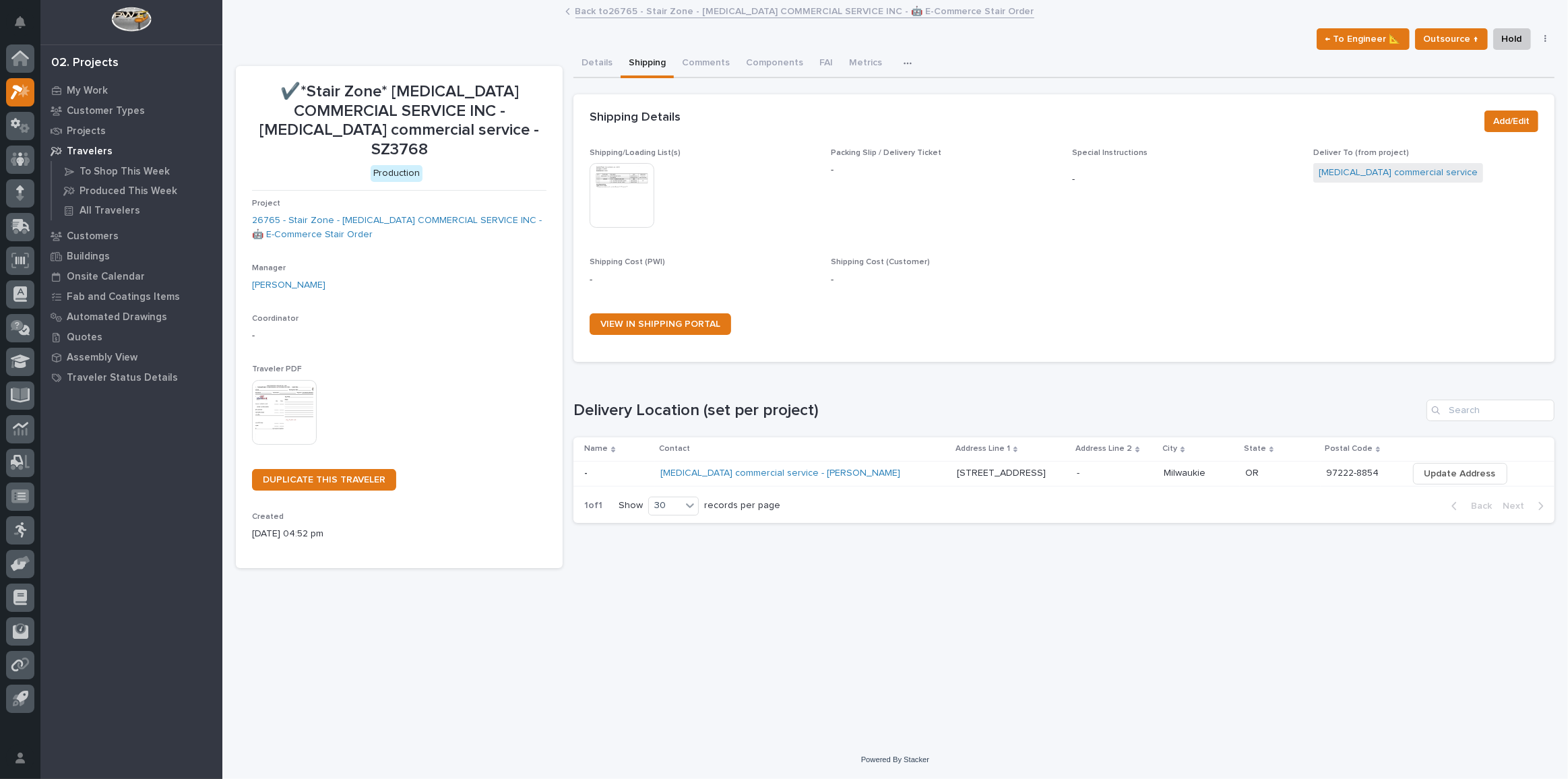
click at [633, 204] on img at bounding box center [621, 195] width 65 height 65
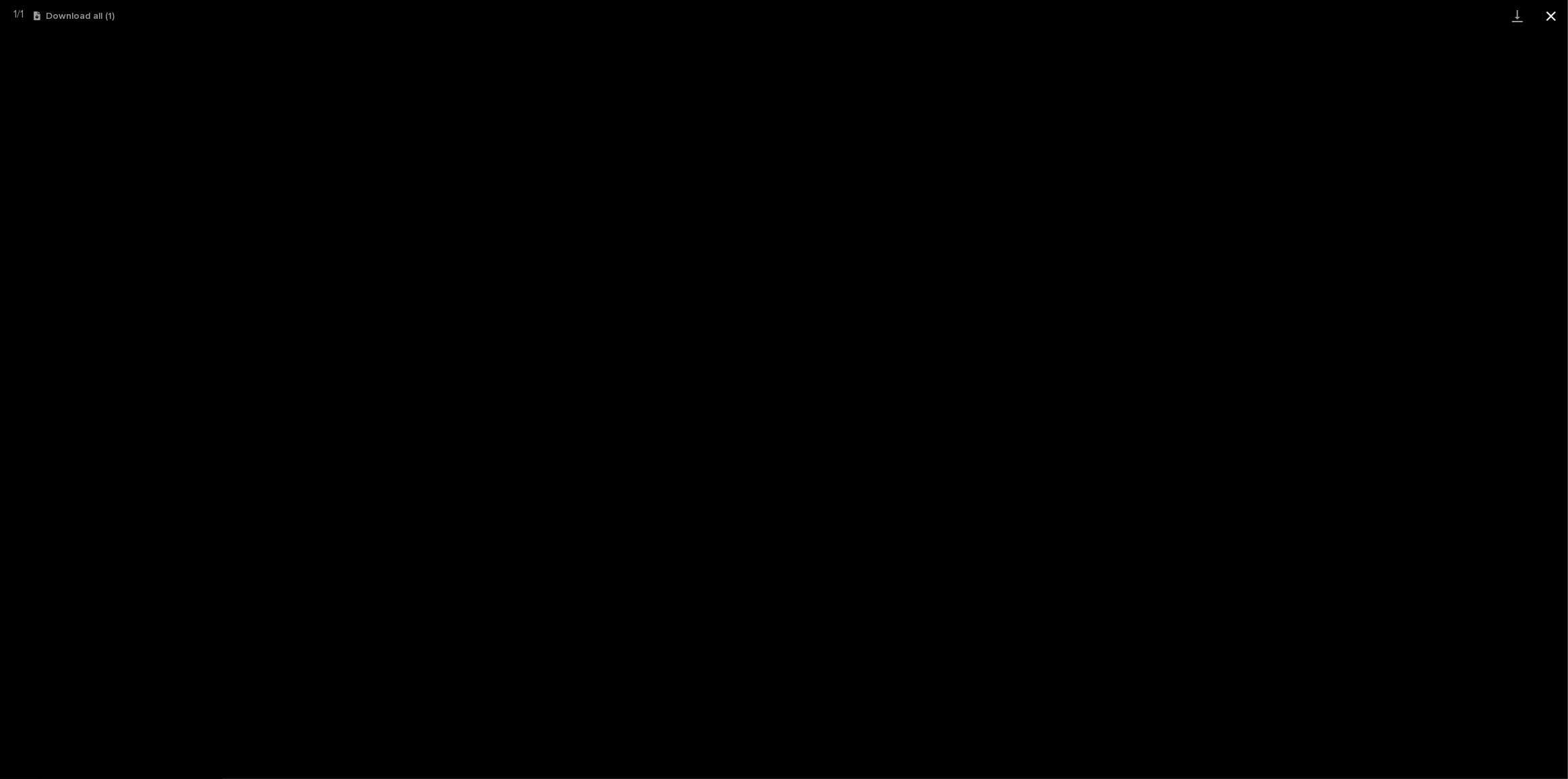
click at [1545, 18] on button "Close gallery" at bounding box center [1552, 16] width 34 height 32
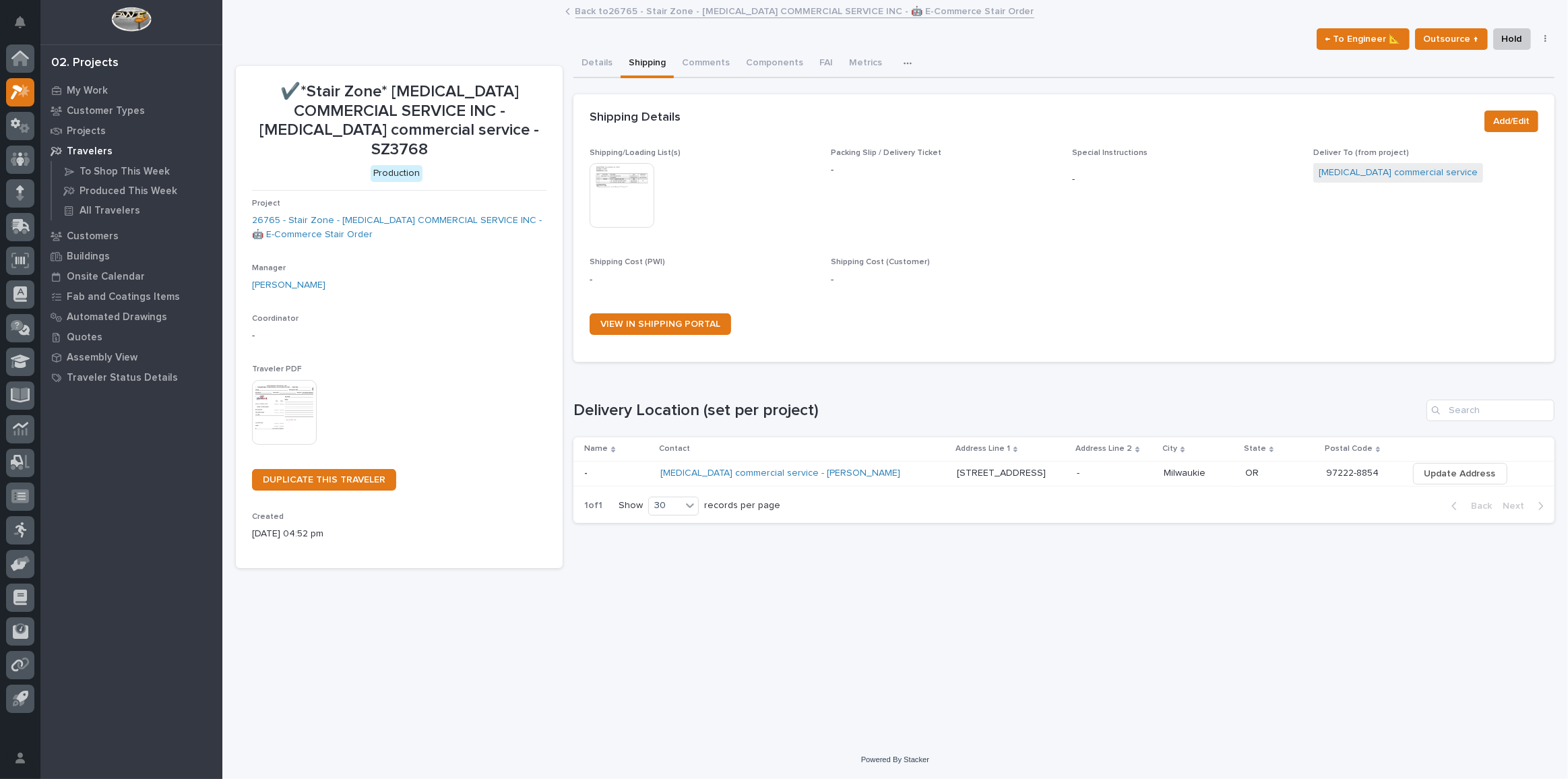
drag, startPoint x: 631, startPoint y: 210, endPoint x: 751, endPoint y: 183, distance: 123.0
click at [751, 183] on div "This file cannot be opened Download File" at bounding box center [702, 197] width 225 height 68
click at [1501, 118] on span "Add/Edit" at bounding box center [1511, 122] width 36 height 16
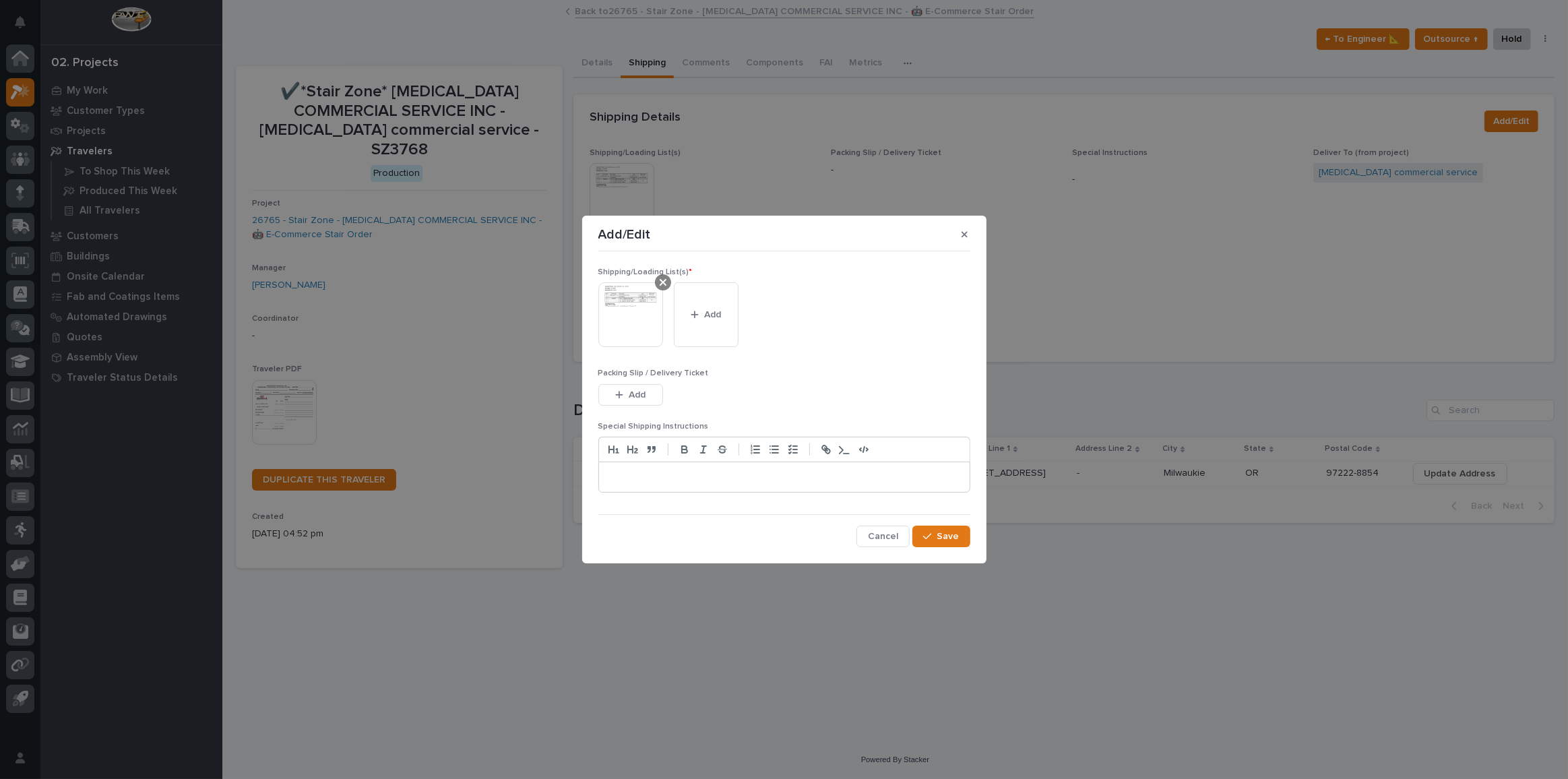
click at [657, 277] on div at bounding box center [663, 282] width 16 height 16
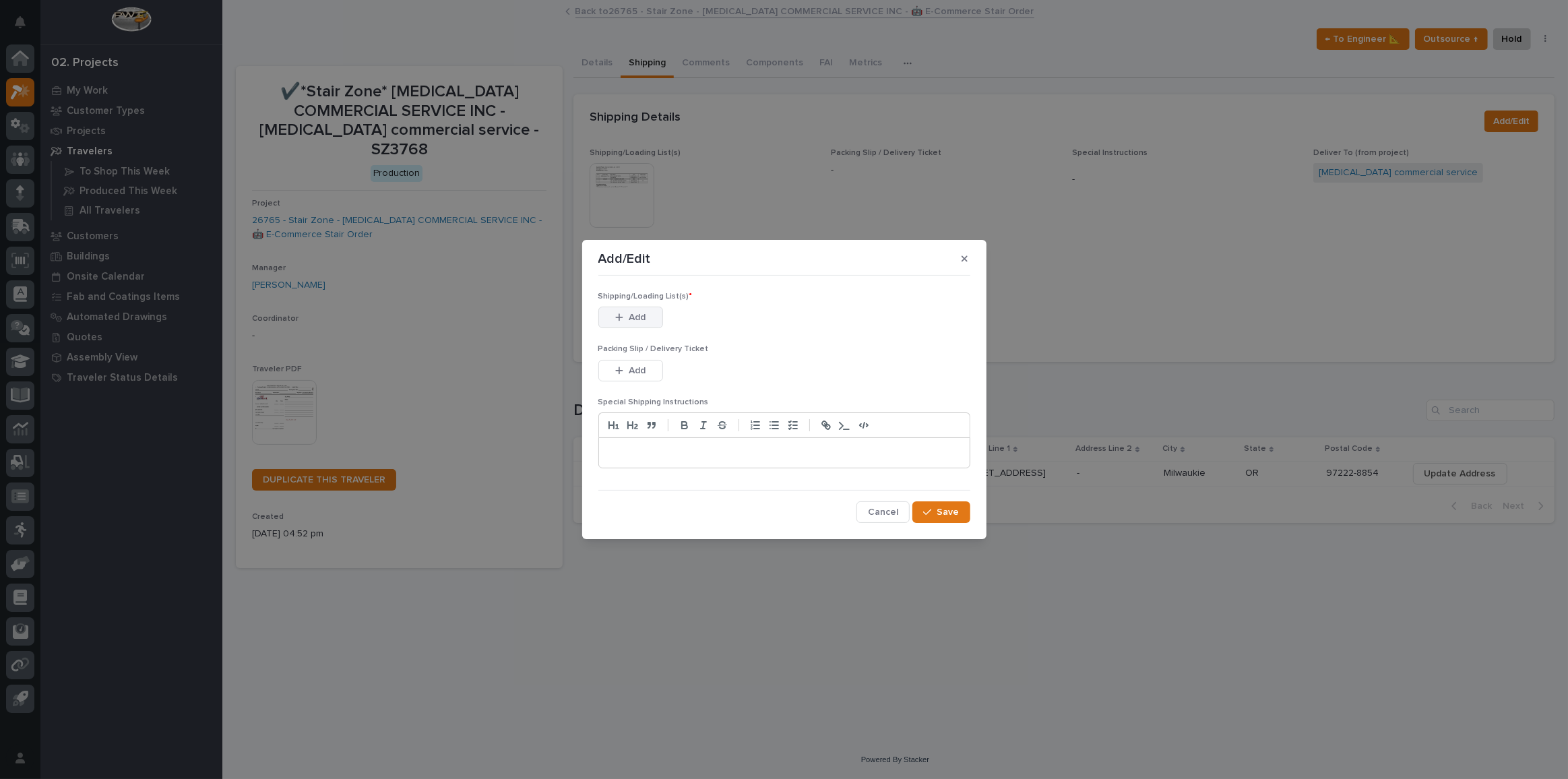
click at [609, 321] on button "Add" at bounding box center [630, 317] width 65 height 22
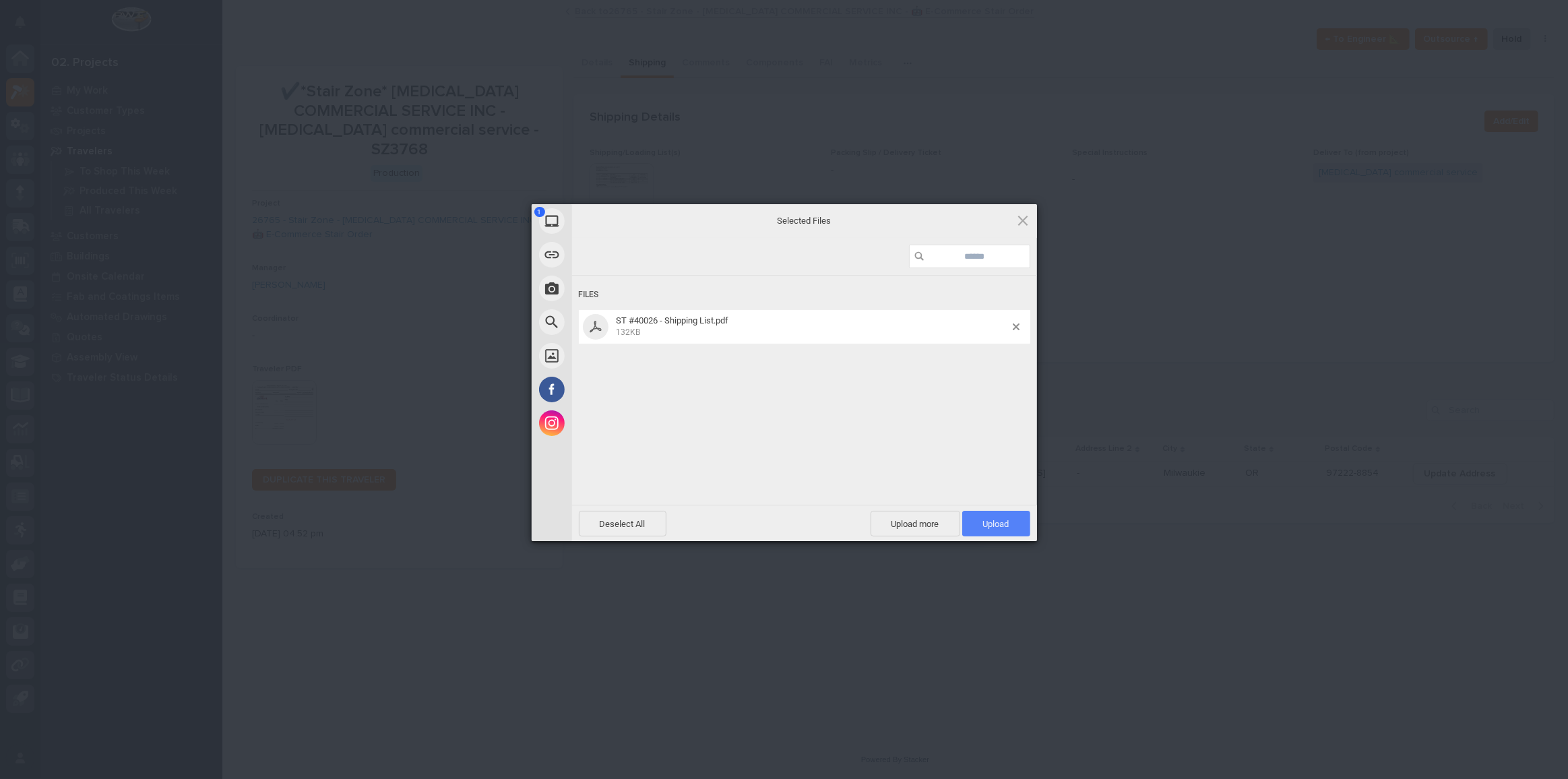
click at [1013, 526] on span "Upload 1" at bounding box center [996, 524] width 68 height 26
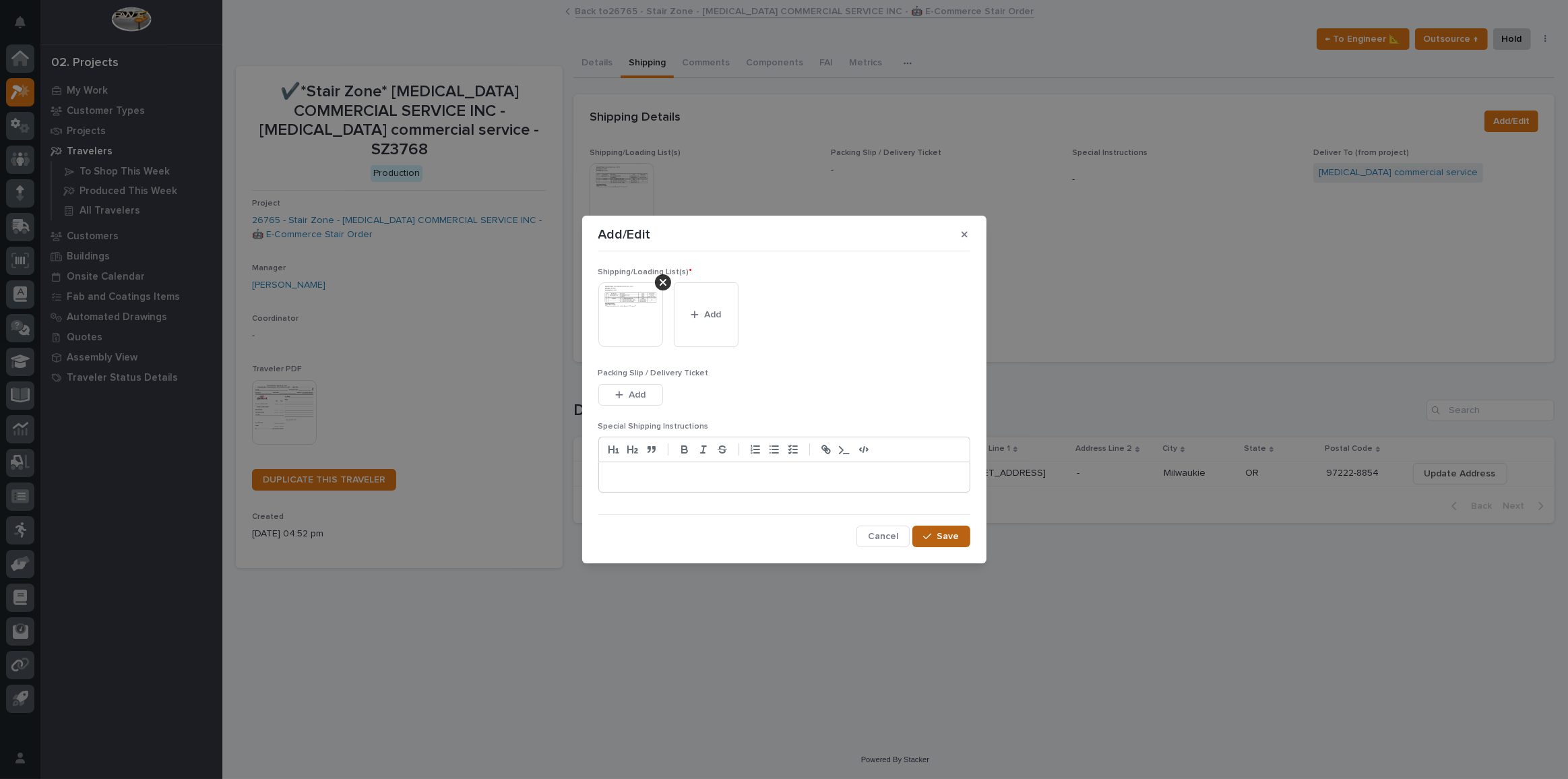
click at [939, 528] on button "Save" at bounding box center [941, 537] width 57 height 22
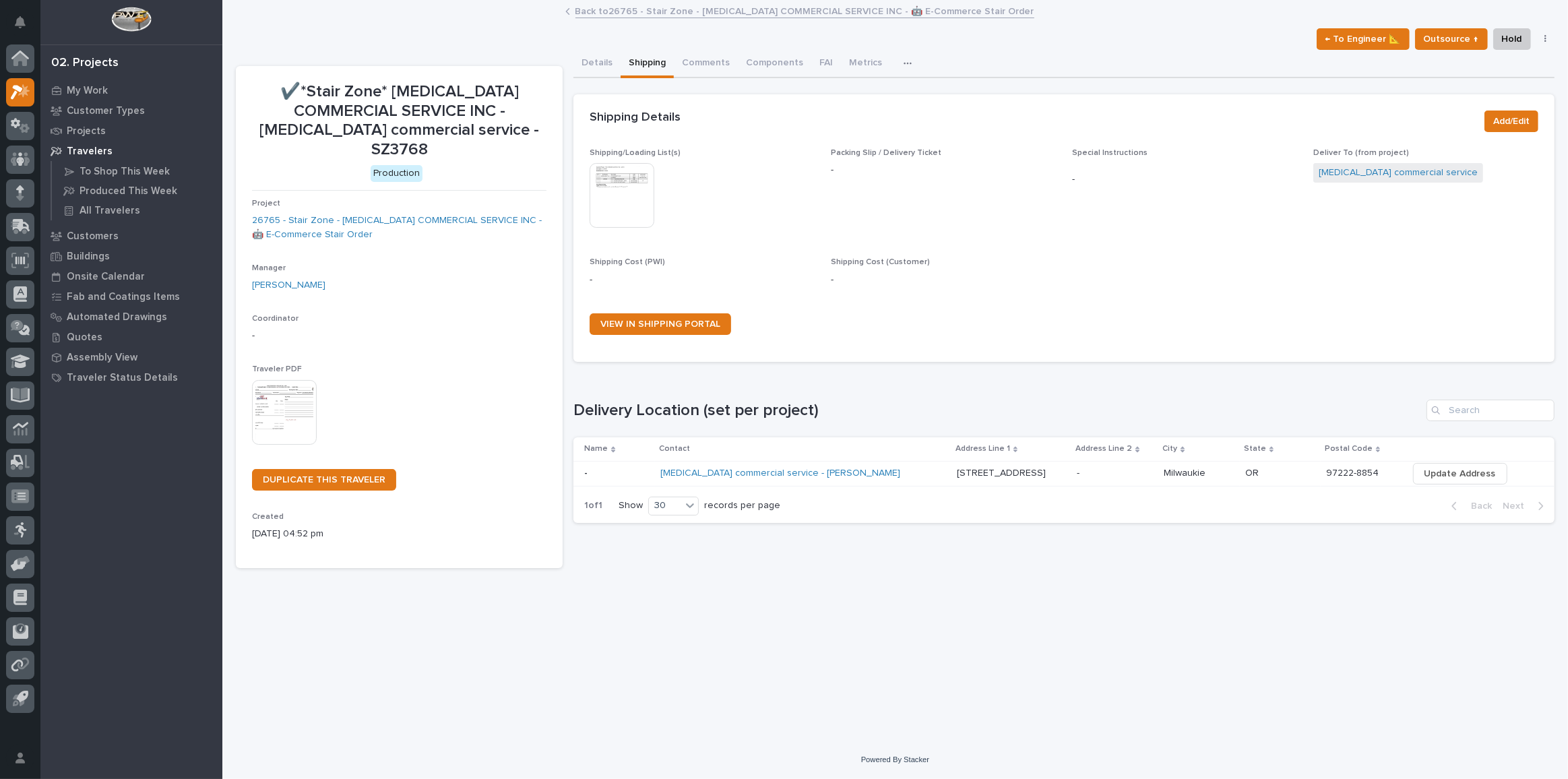
click at [634, 195] on img at bounding box center [621, 195] width 65 height 65
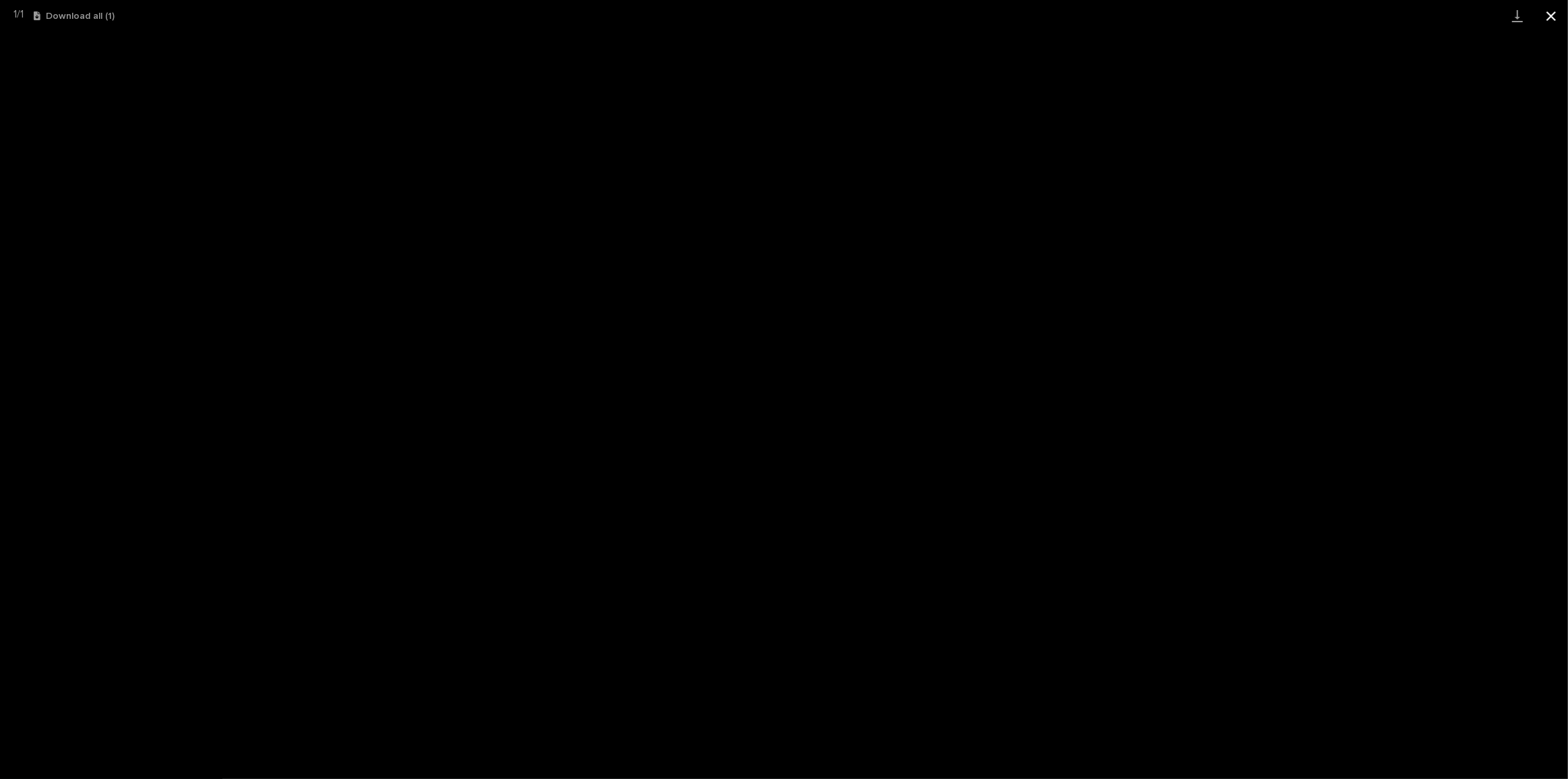
click at [1551, 21] on button "Close gallery" at bounding box center [1552, 16] width 34 height 32
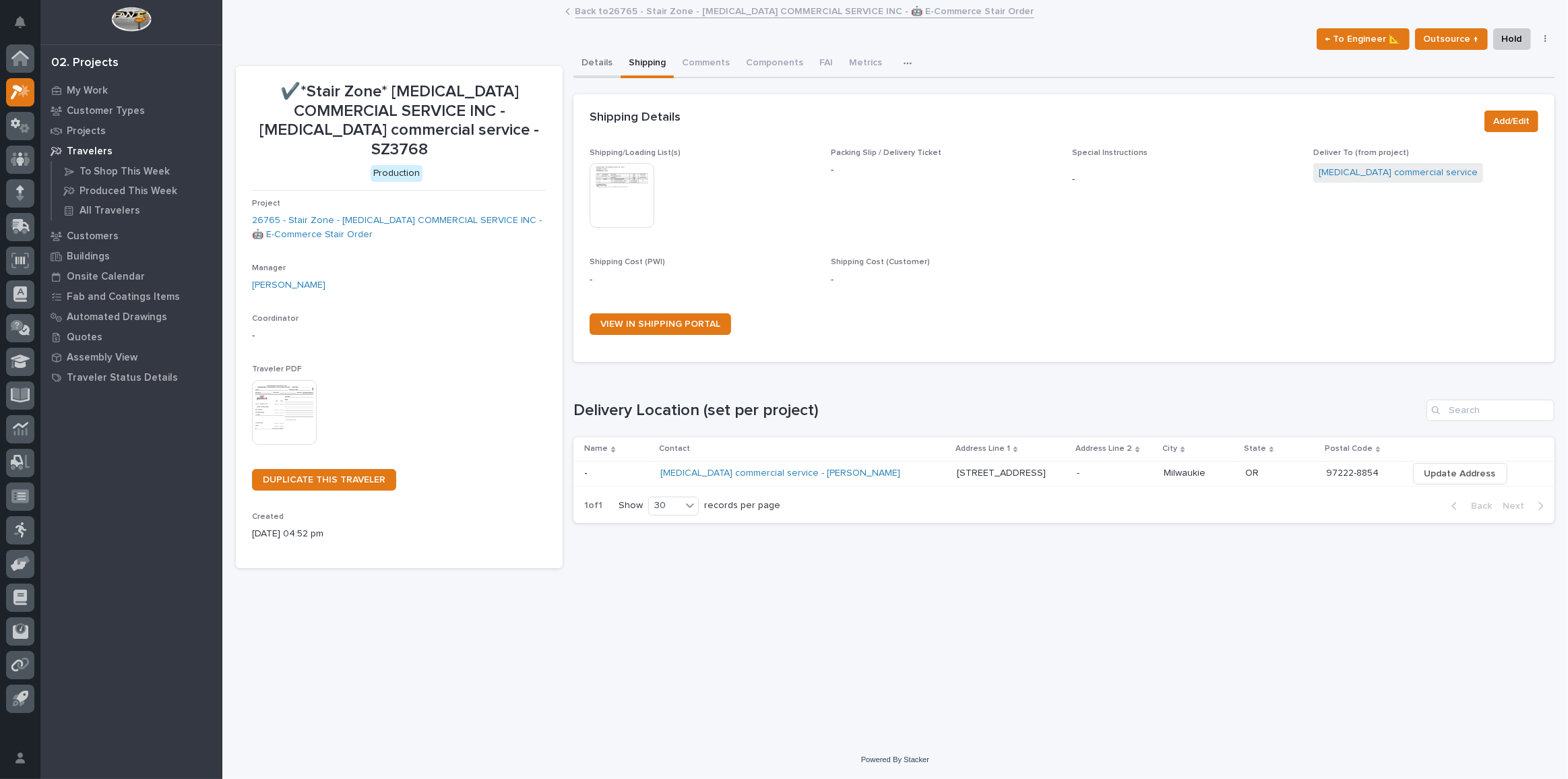
click at [593, 66] on button "Details" at bounding box center [596, 64] width 47 height 28
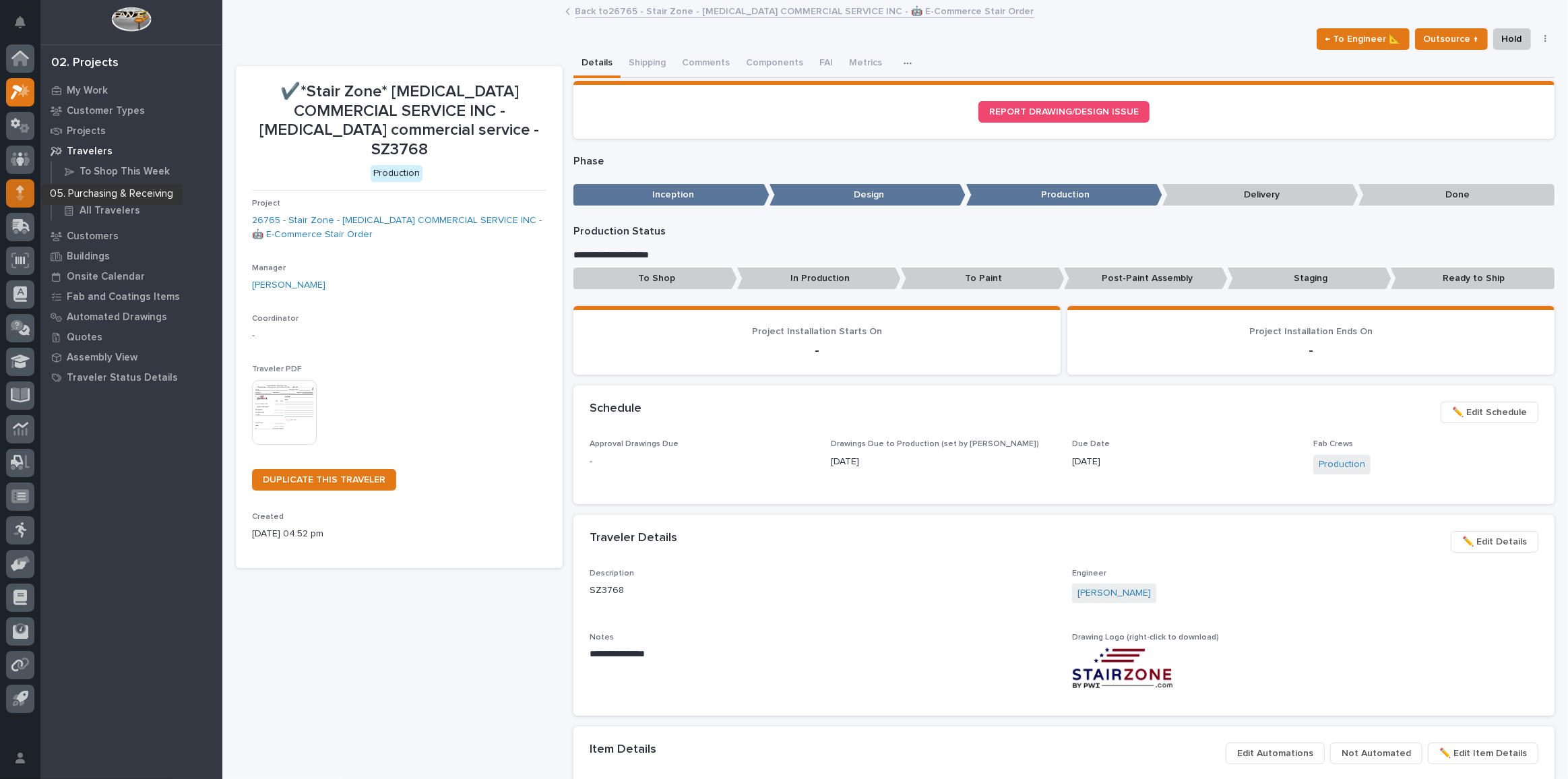
click at [16, 200] on div at bounding box center [20, 194] width 28 height 28
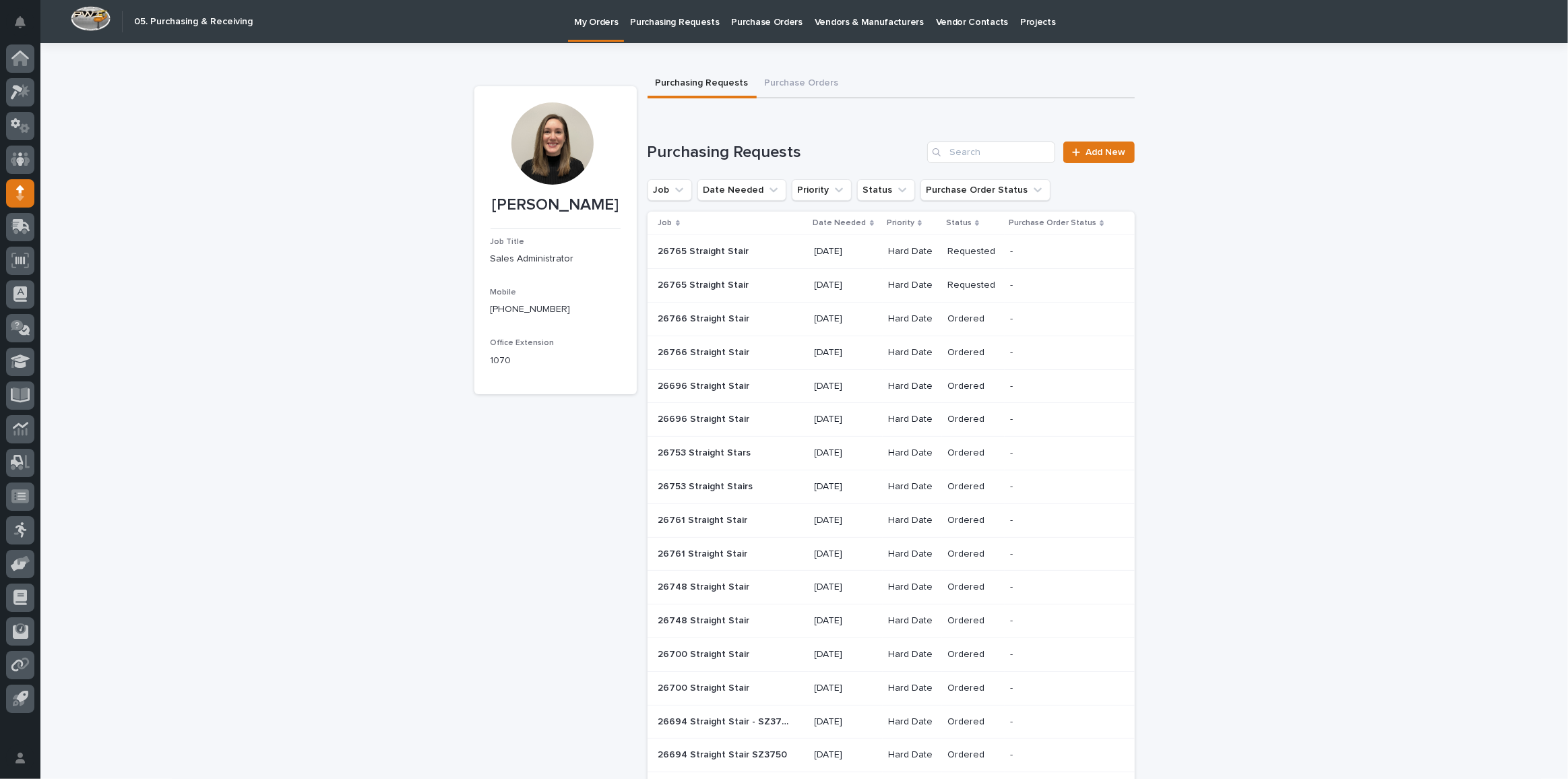
click at [755, 253] on p at bounding box center [725, 251] width 135 height 11
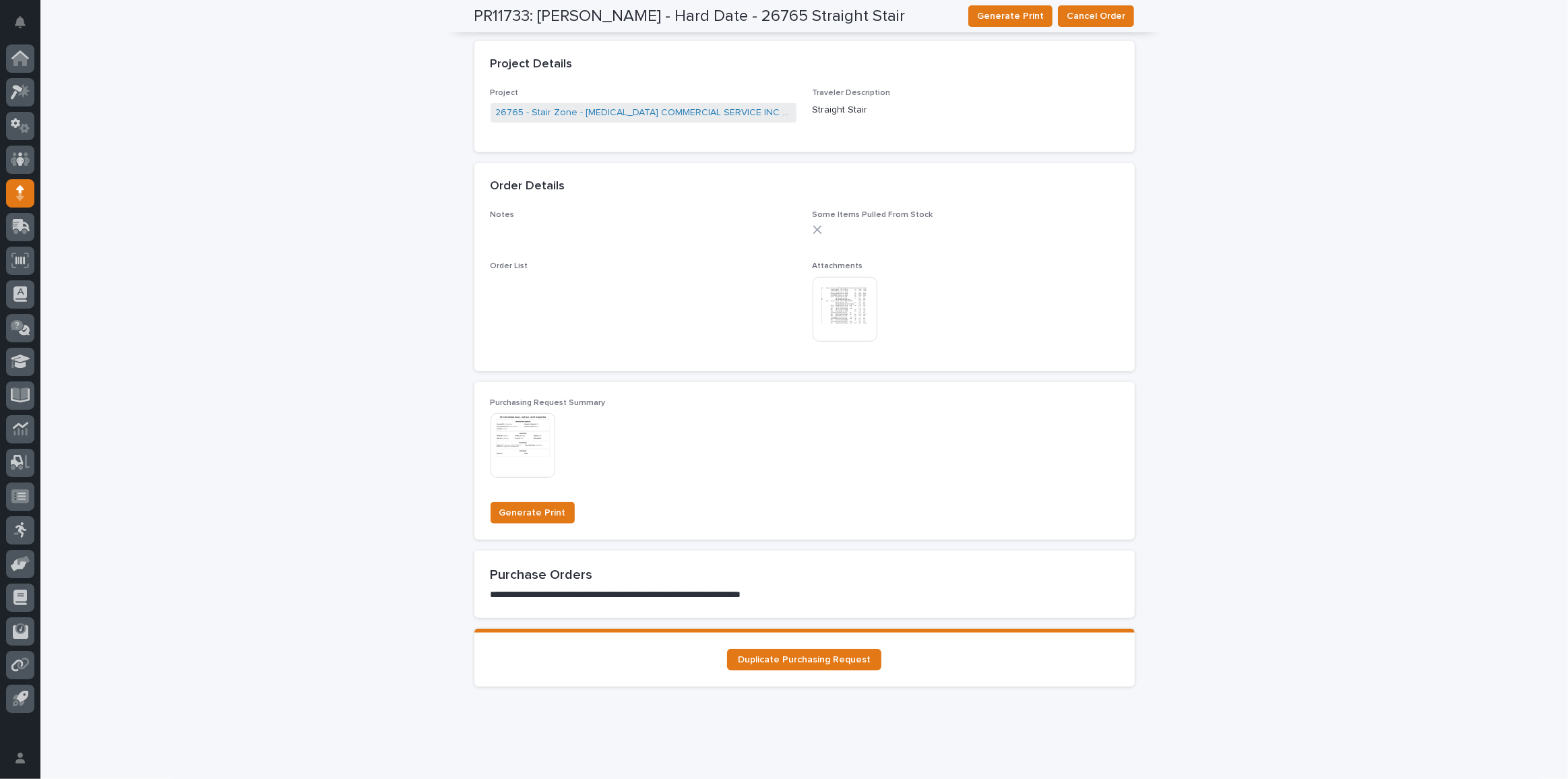
scroll to position [881, 0]
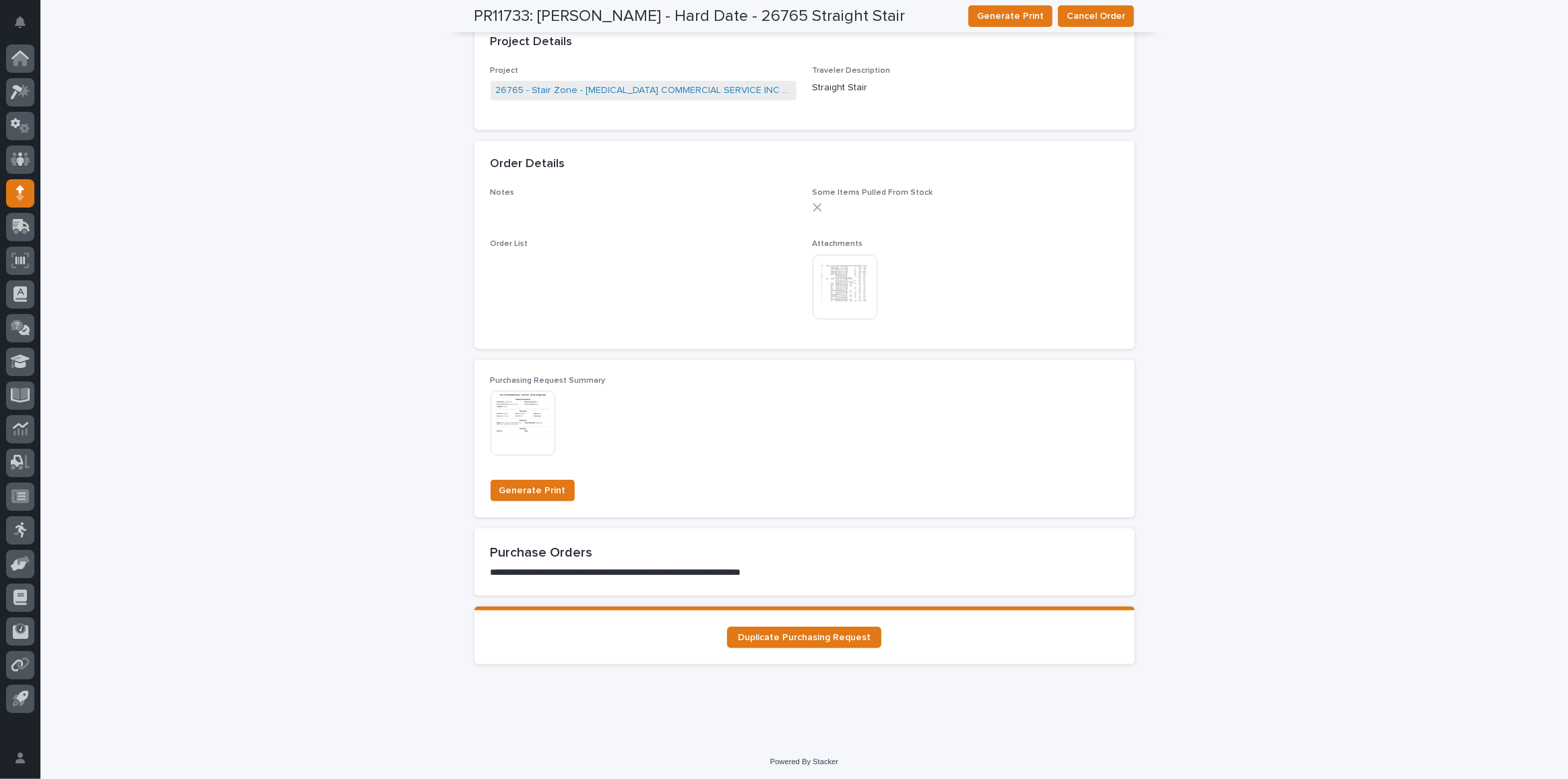
click at [845, 273] on img at bounding box center [845, 286] width 65 height 65
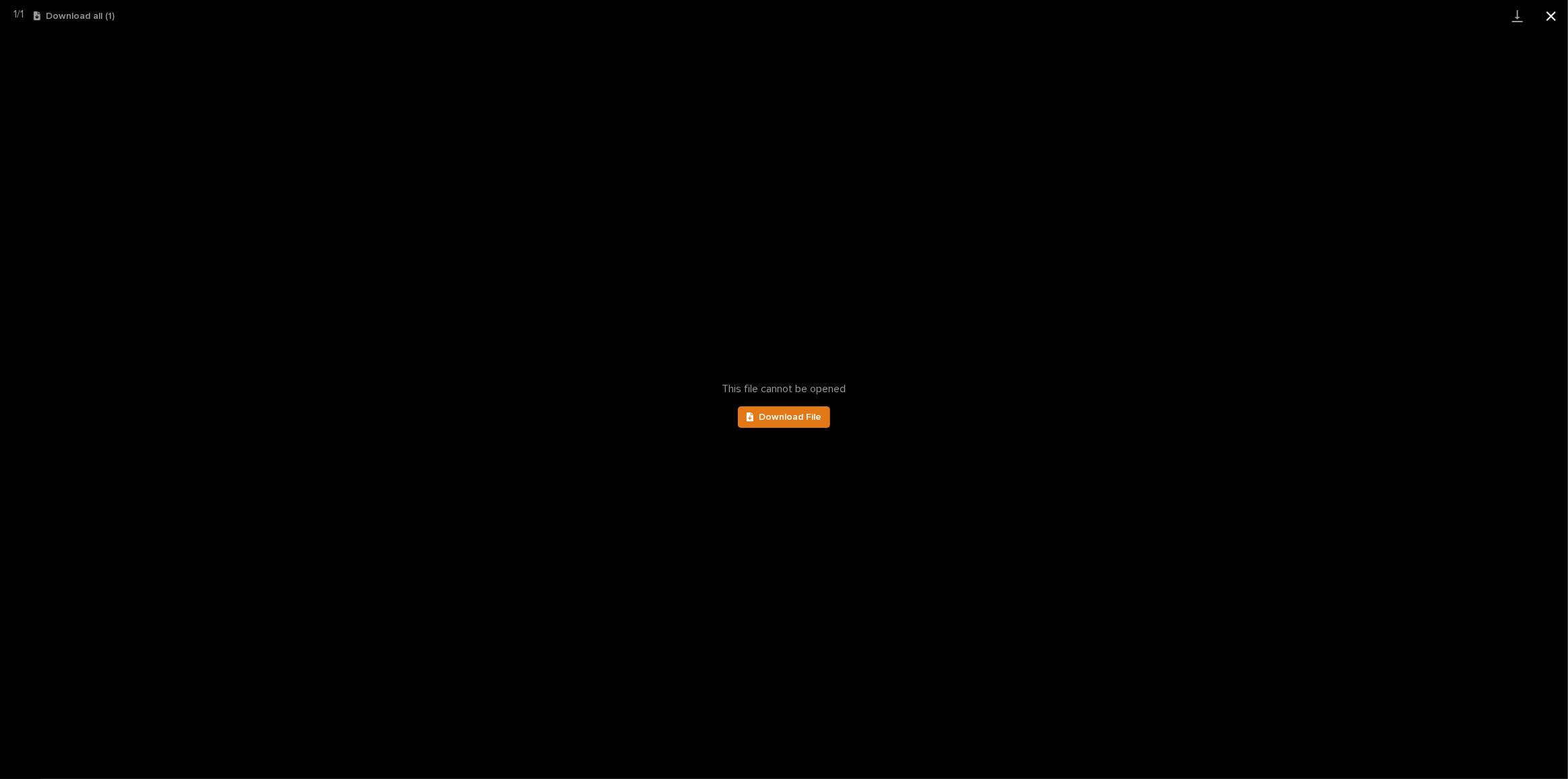
click at [1544, 21] on button "Close gallery" at bounding box center [1552, 16] width 34 height 32
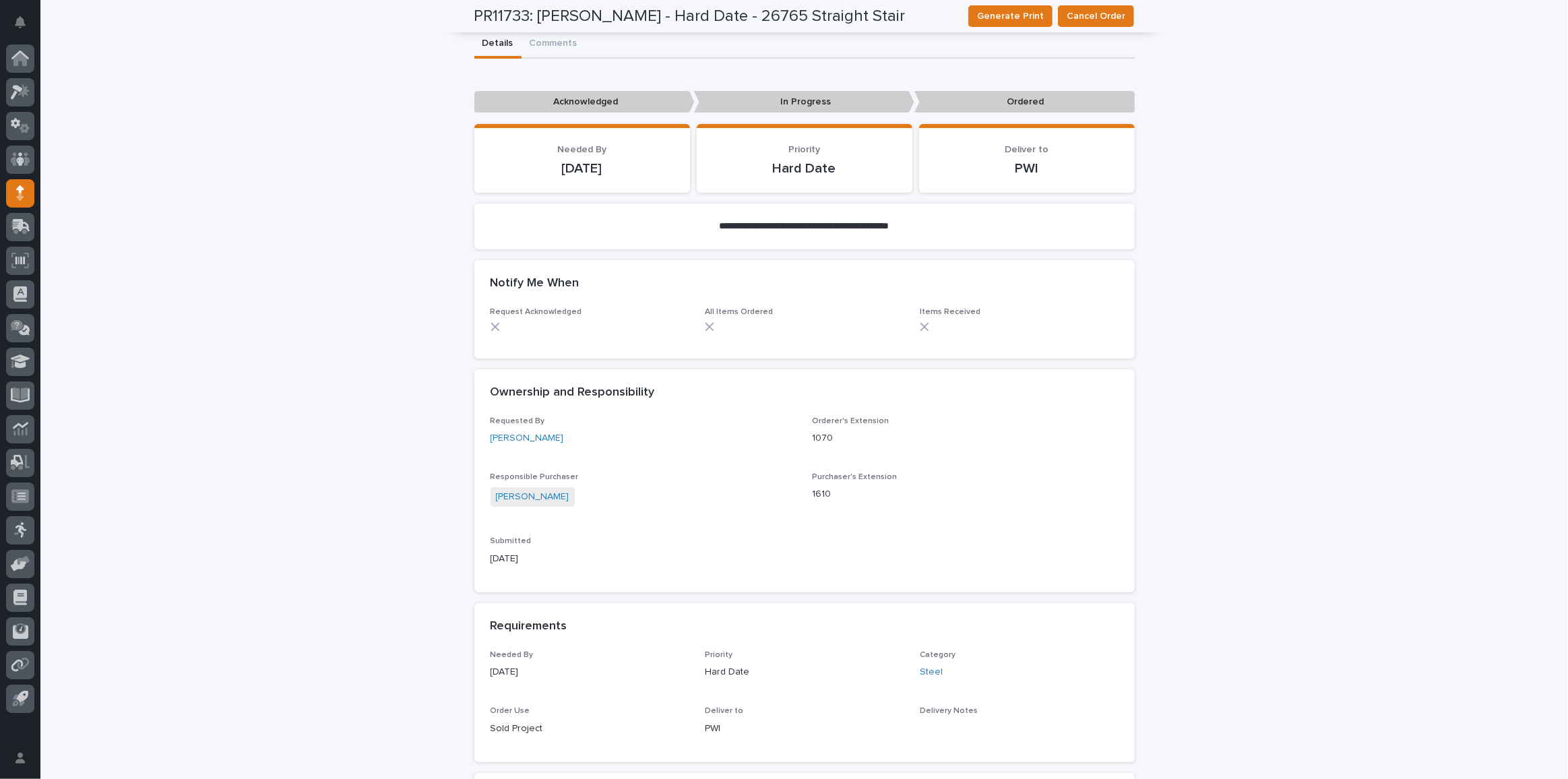
scroll to position [0, 0]
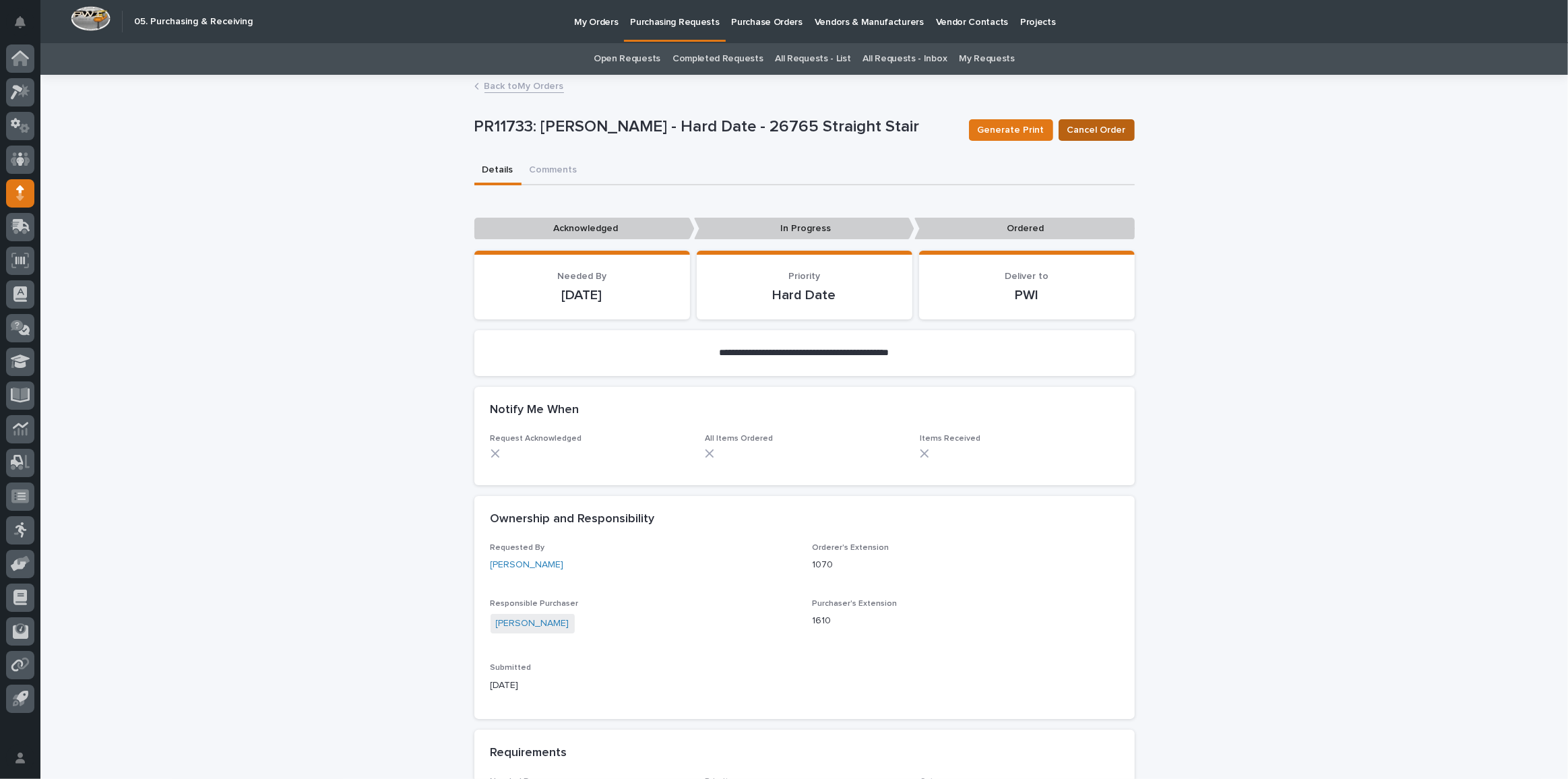
click at [1113, 126] on span "Cancel Order" at bounding box center [1096, 131] width 59 height 14
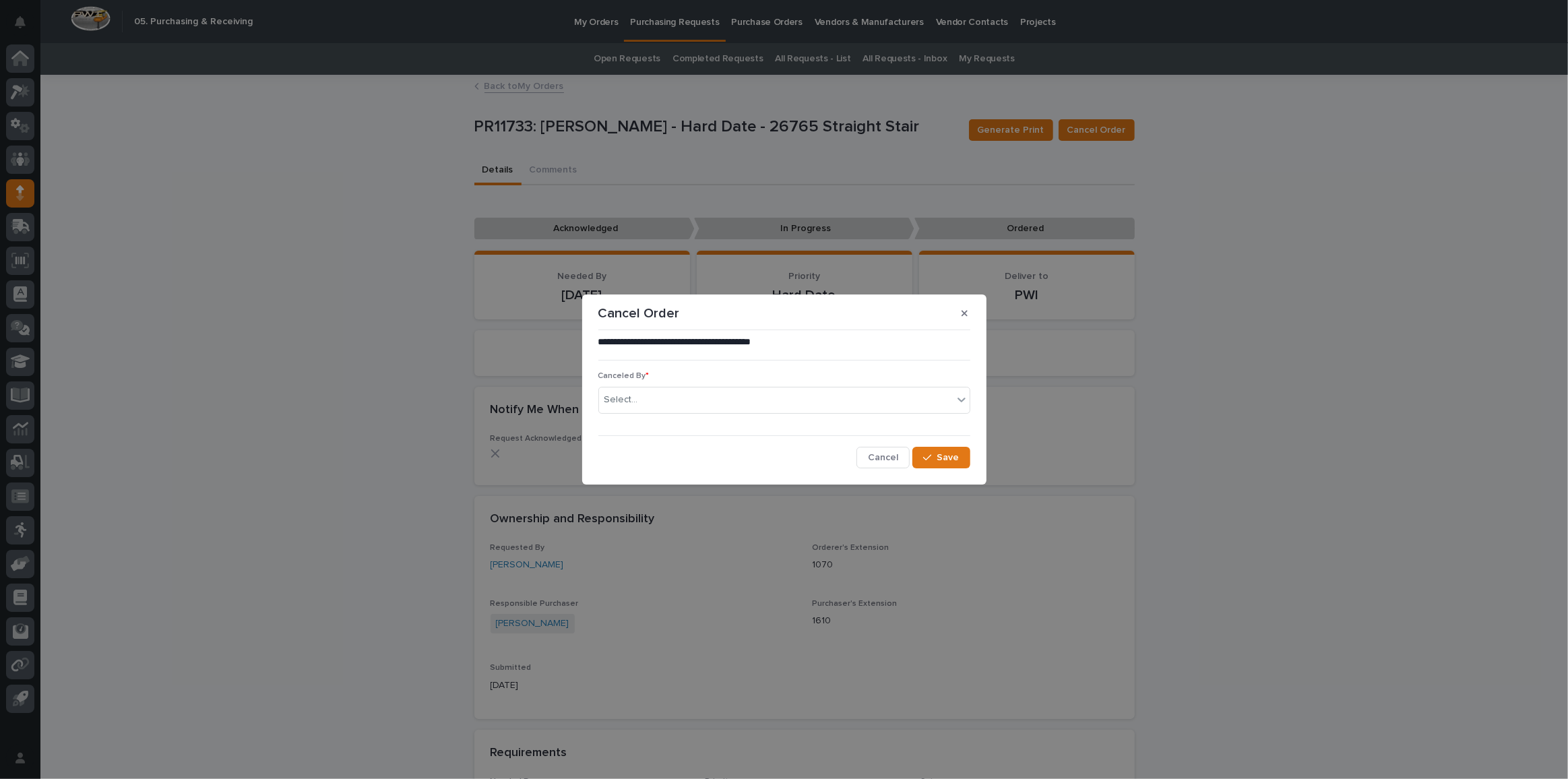
click at [712, 421] on div "Canceled By * Select..." at bounding box center [784, 397] width 372 height 53
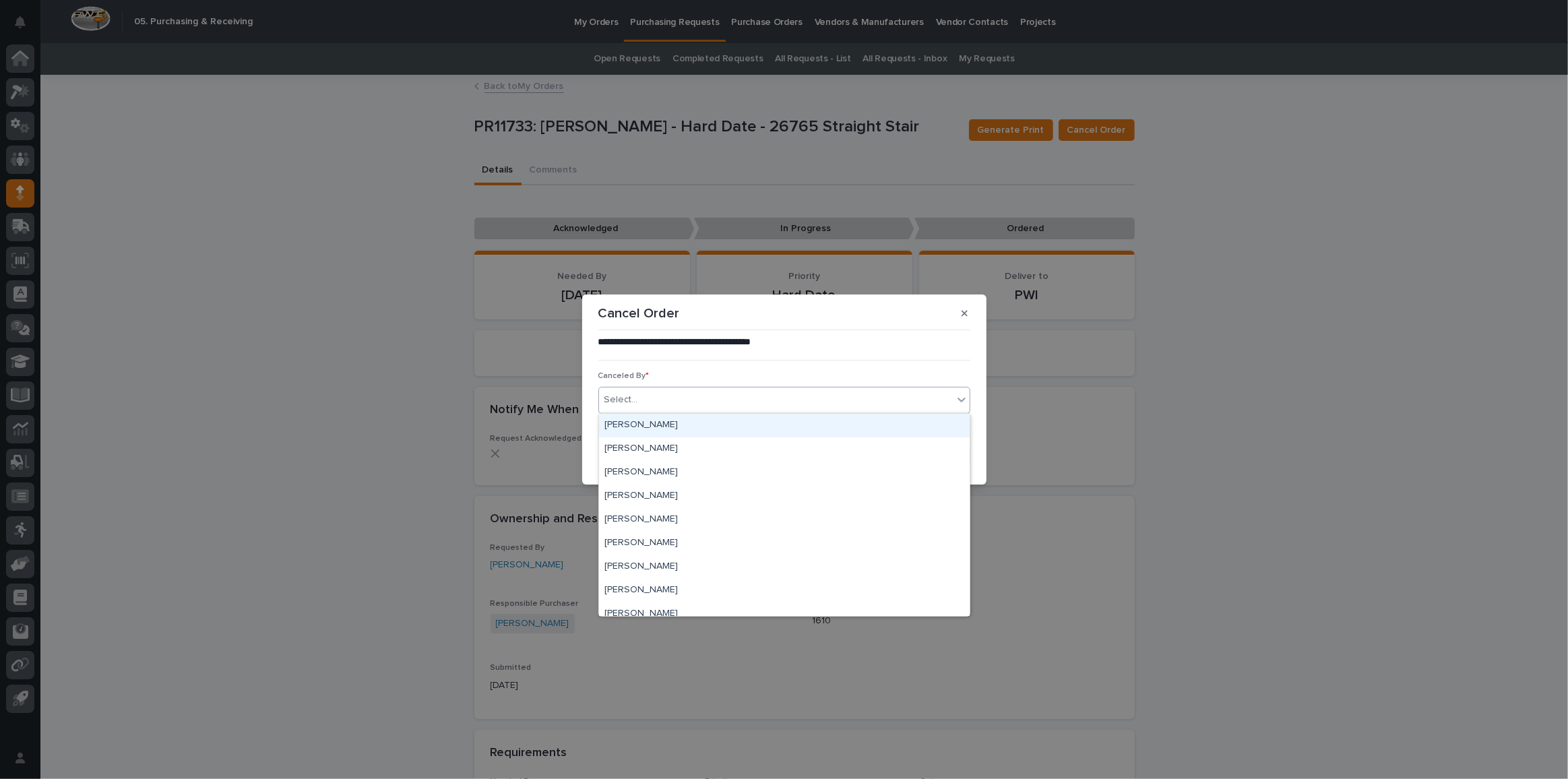
click at [722, 406] on div "Select..." at bounding box center [776, 400] width 354 height 22
type input "*****"
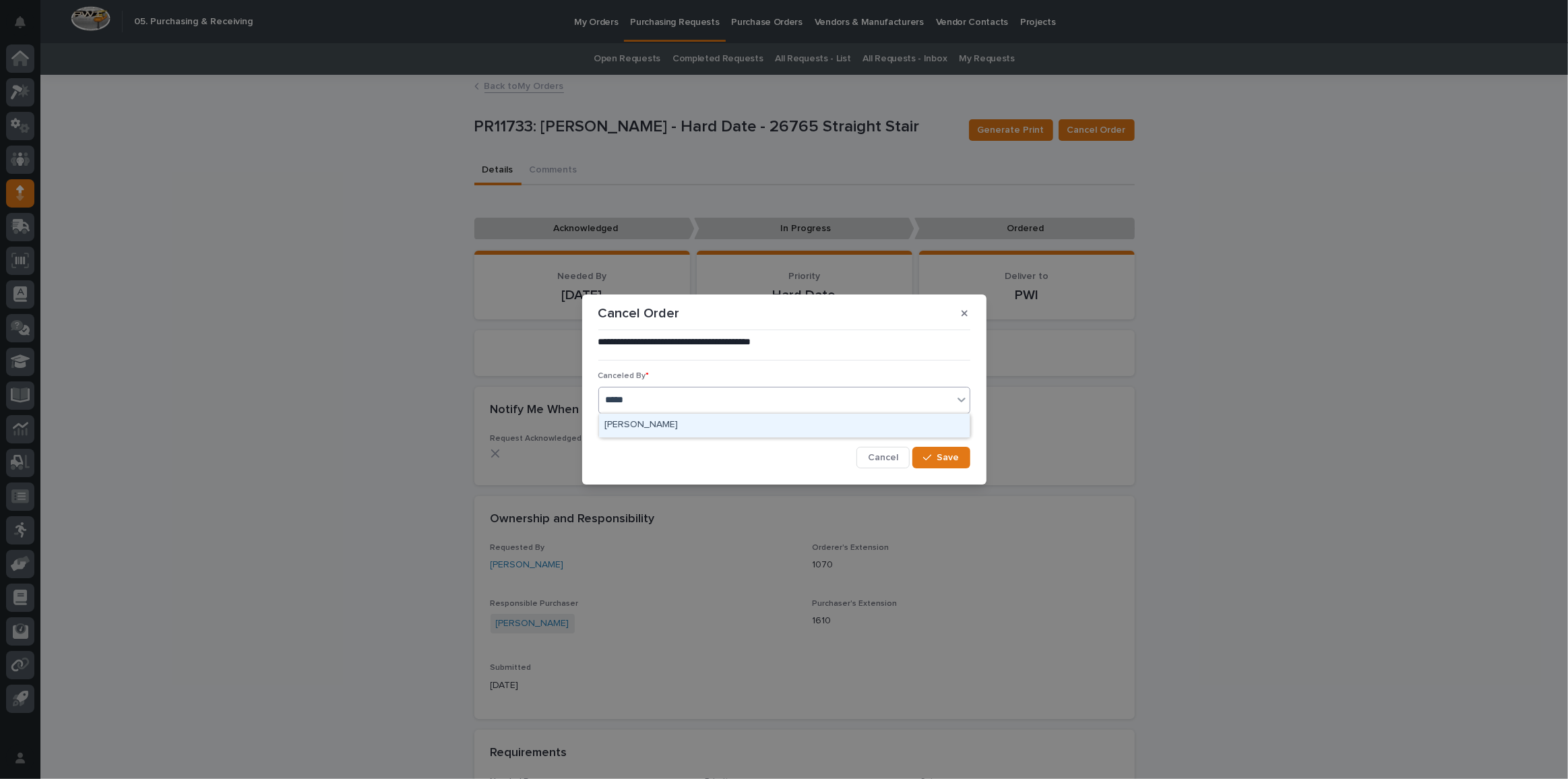
click at [700, 423] on div "[PERSON_NAME]" at bounding box center [785, 426] width 371 height 24
click at [950, 454] on span "Save" at bounding box center [949, 457] width 22 height 9
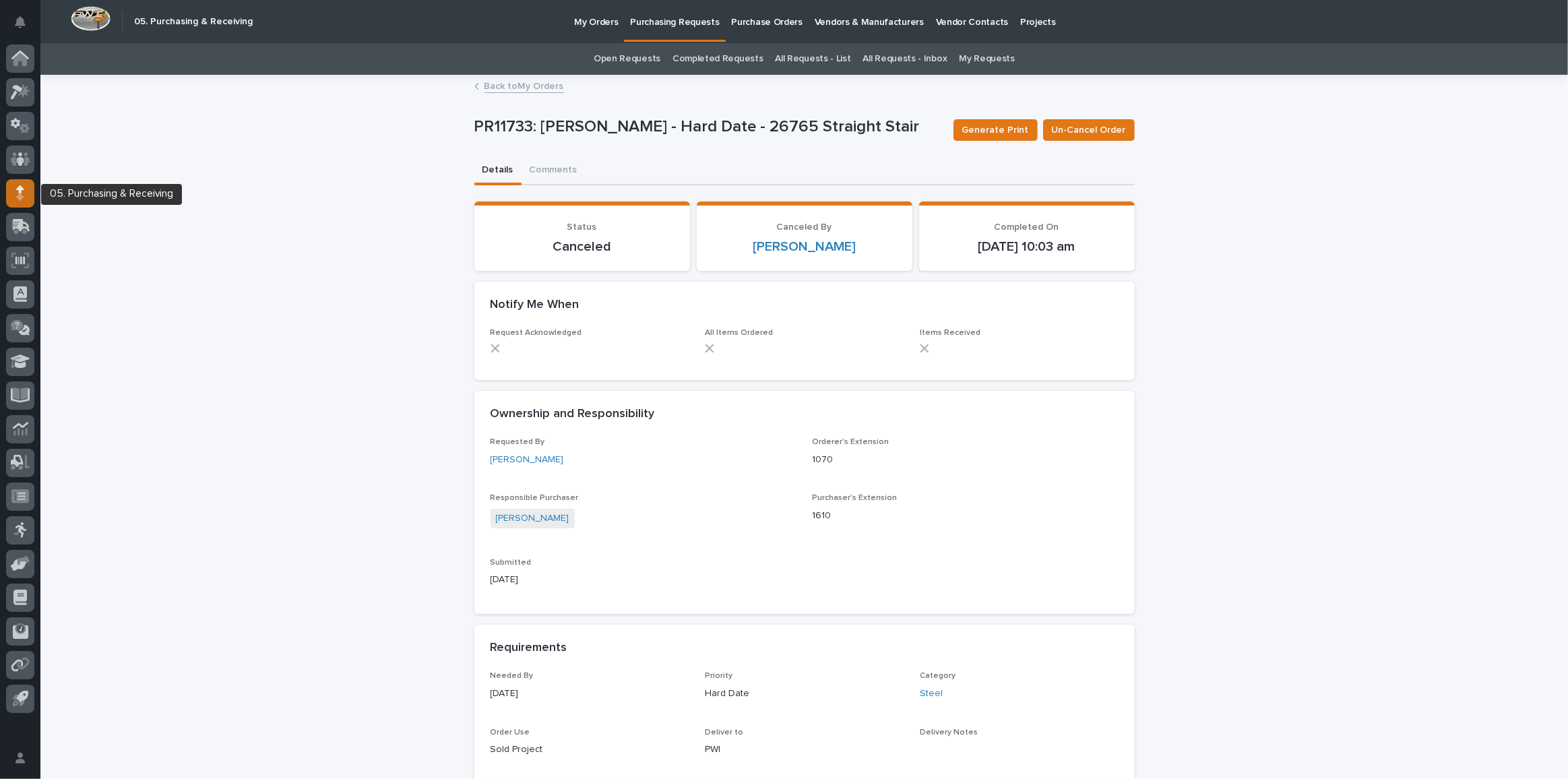
click at [16, 195] on div at bounding box center [20, 194] width 28 height 28
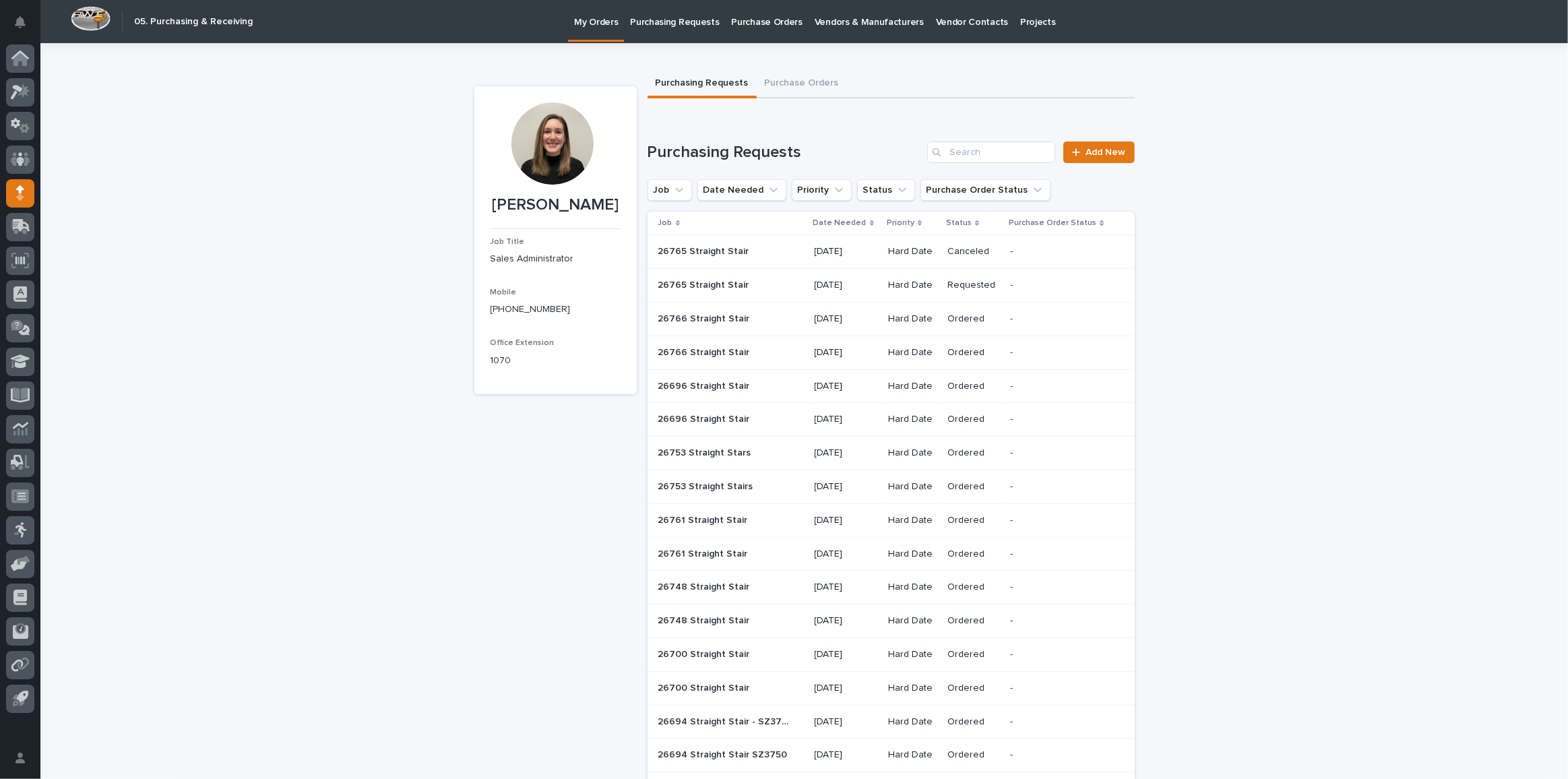
click at [767, 283] on p at bounding box center [725, 284] width 135 height 11
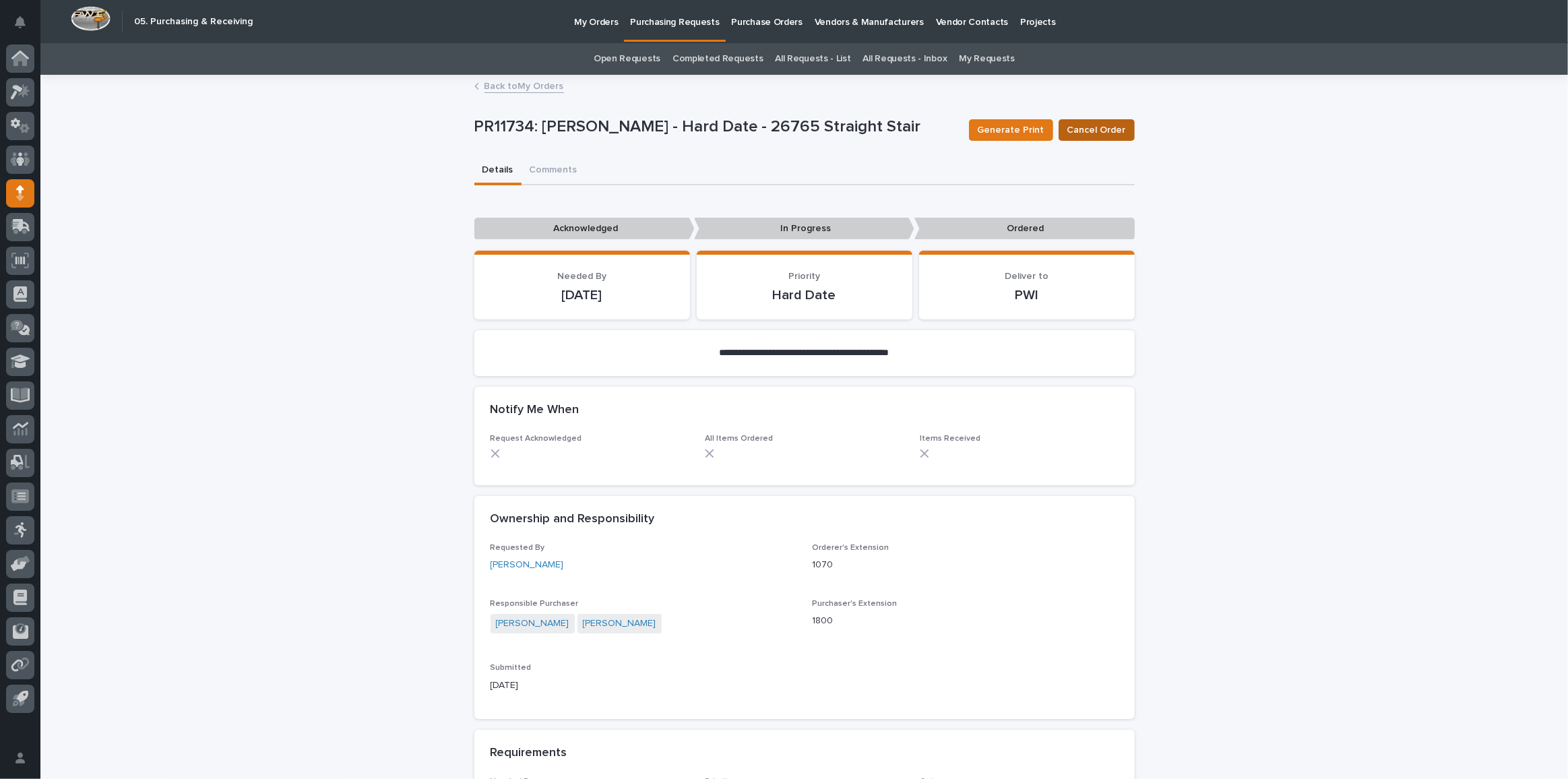
click at [1102, 133] on span "Cancel Order" at bounding box center [1096, 131] width 59 height 14
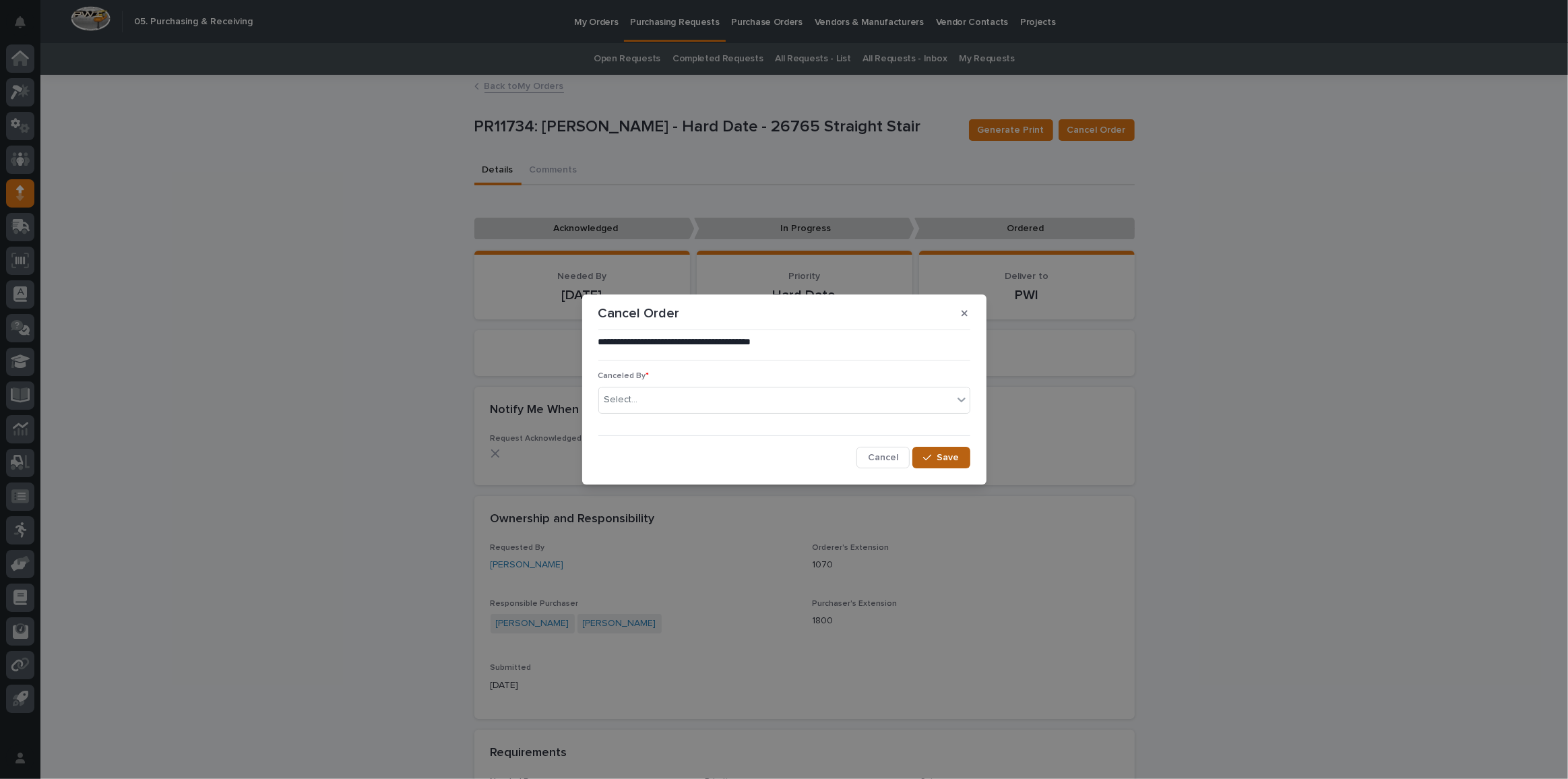
click at [939, 456] on span "Save" at bounding box center [949, 457] width 22 height 9
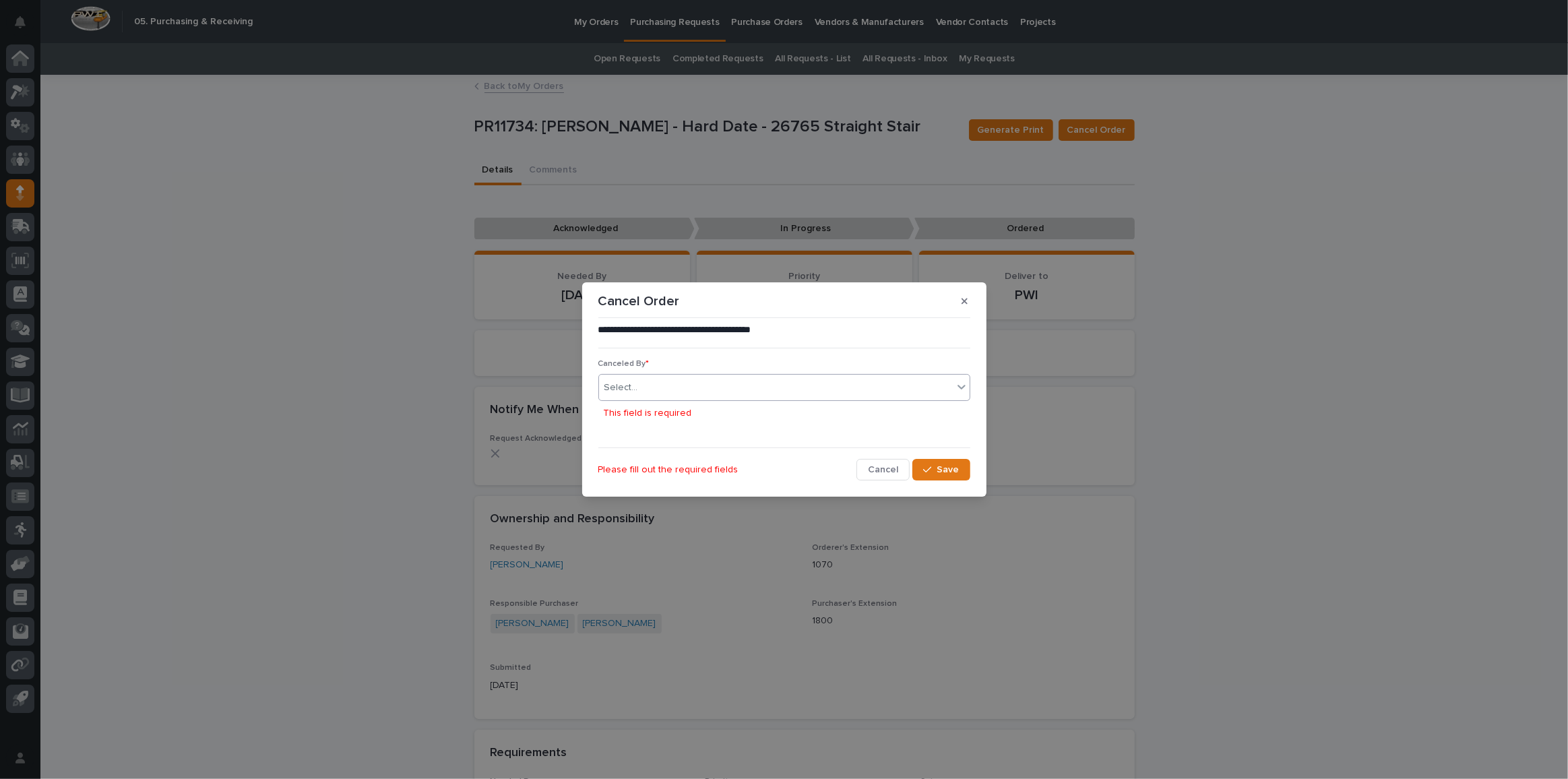
click at [705, 377] on div "Select..." at bounding box center [776, 388] width 354 height 22
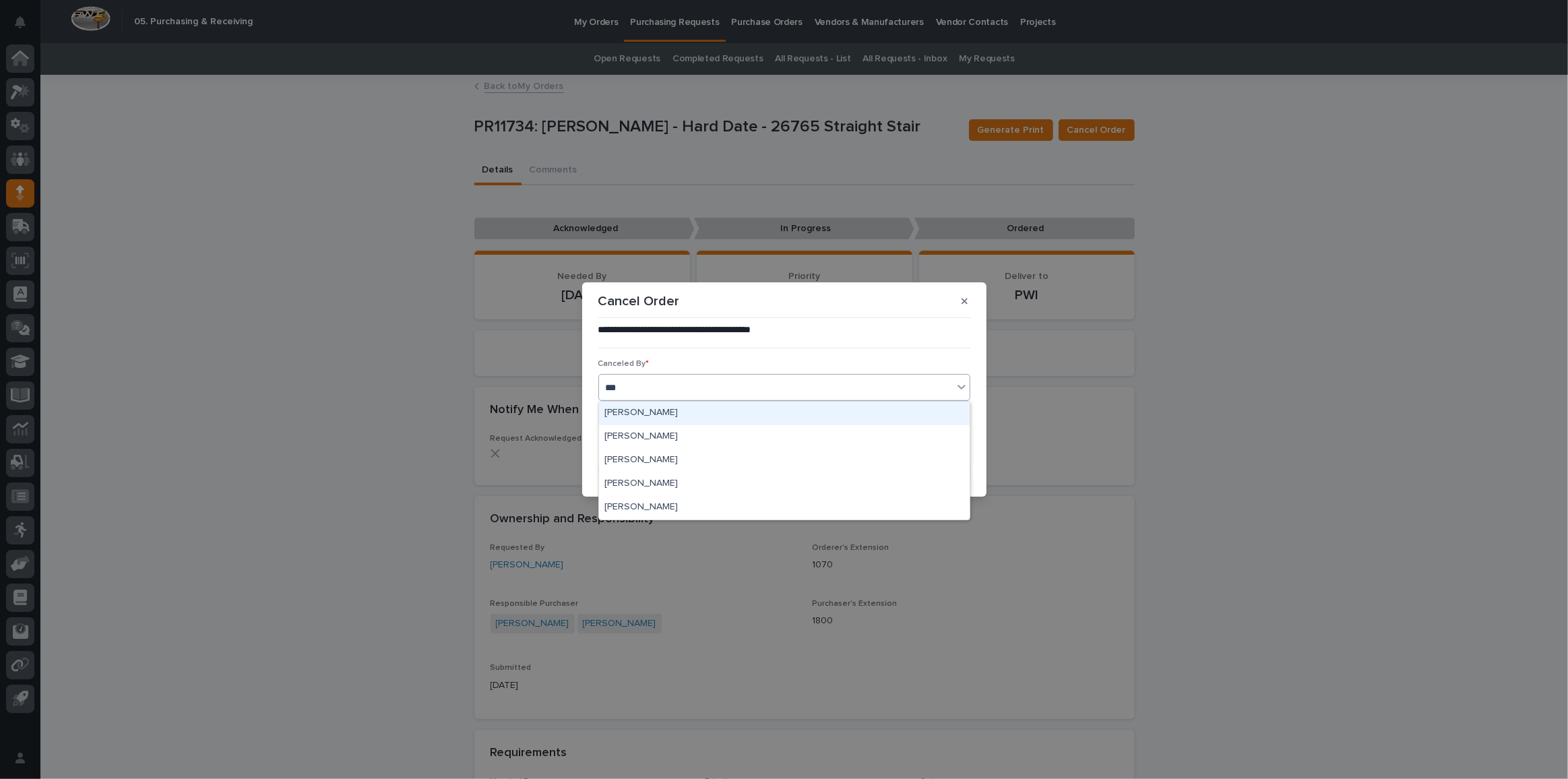
type input "****"
click at [683, 502] on div "[PERSON_NAME]" at bounding box center [785, 508] width 371 height 24
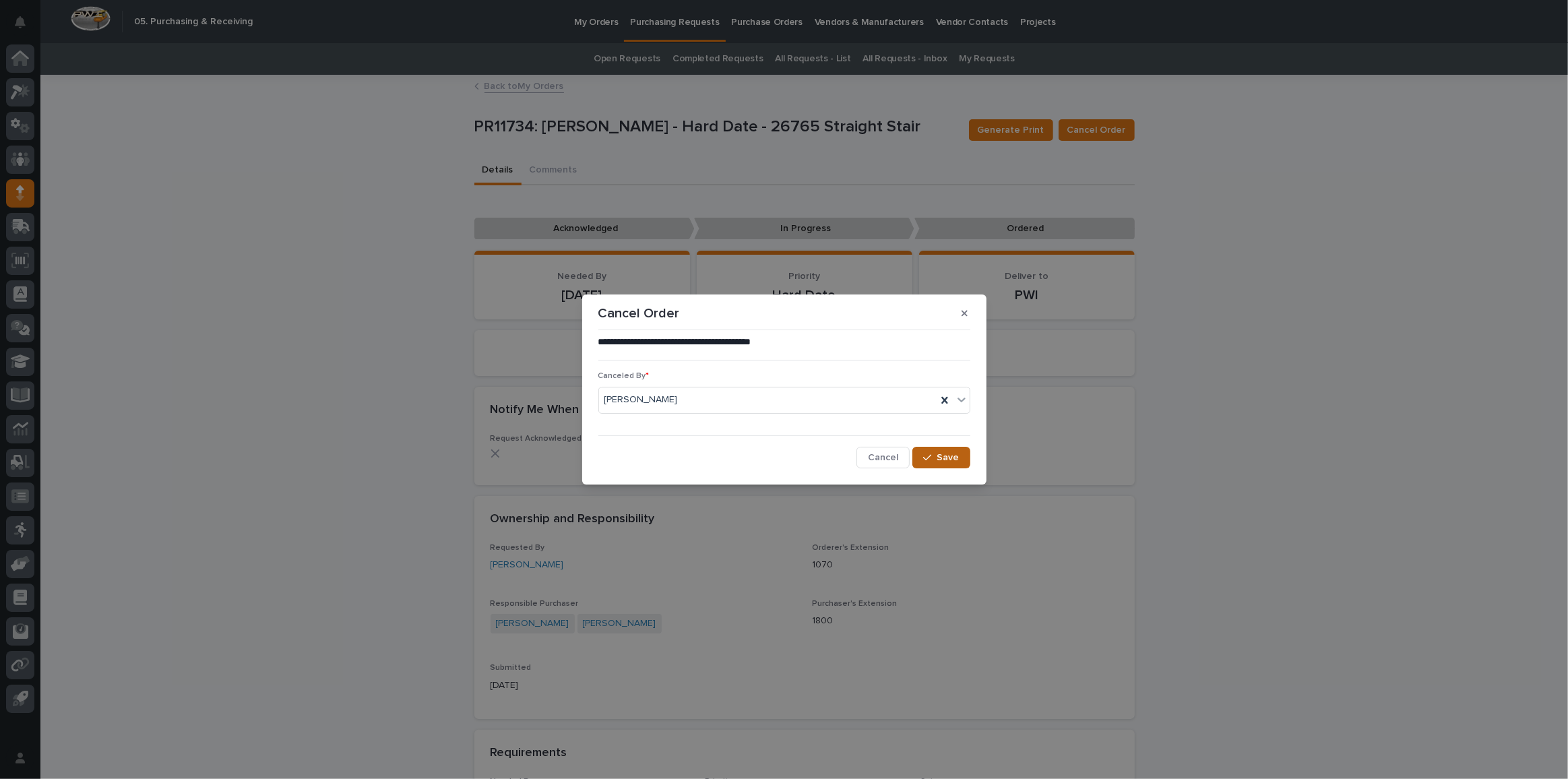
click at [952, 454] on span "Save" at bounding box center [949, 457] width 22 height 9
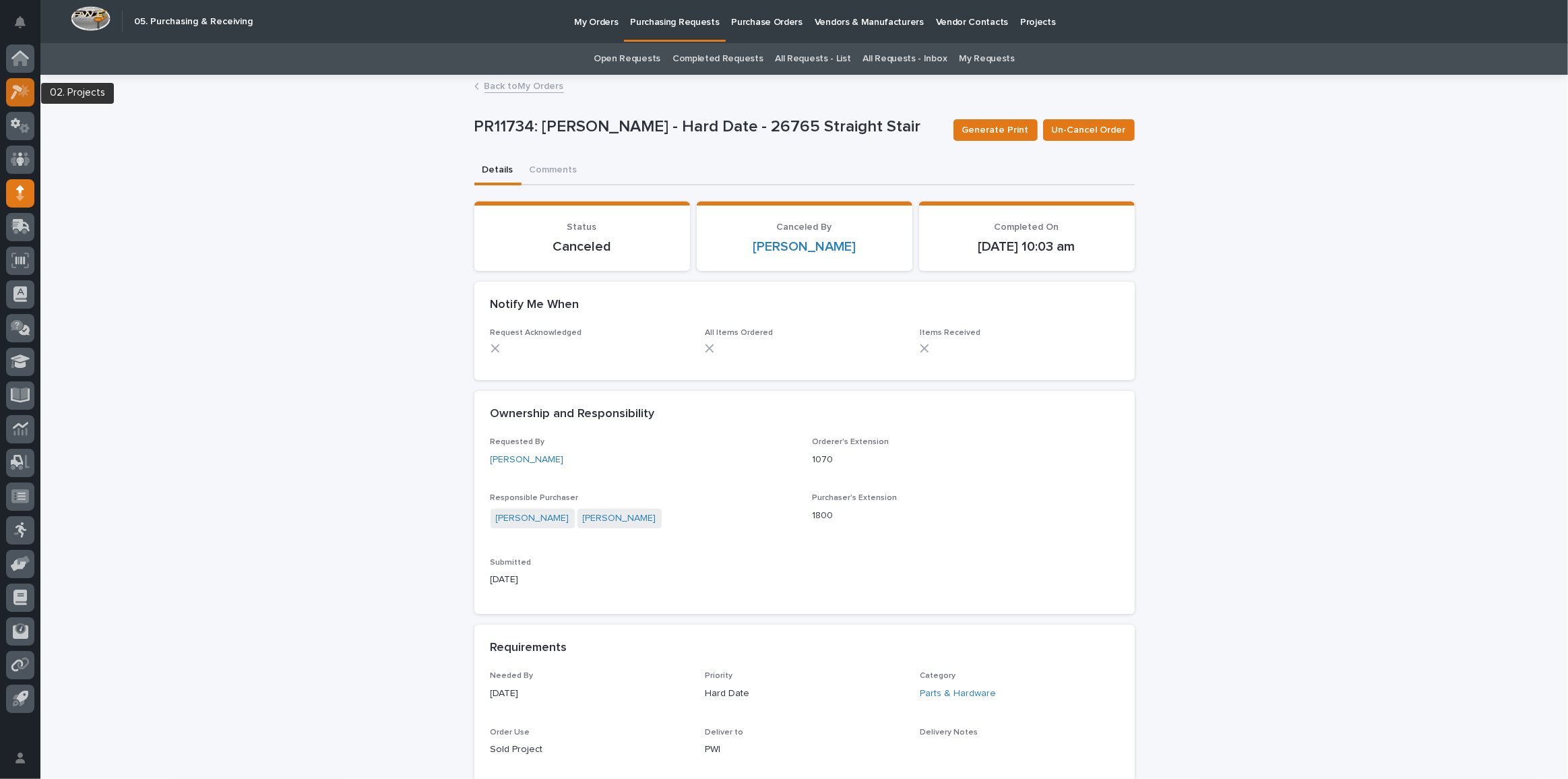
click at [11, 93] on icon at bounding box center [21, 92] width 20 height 16
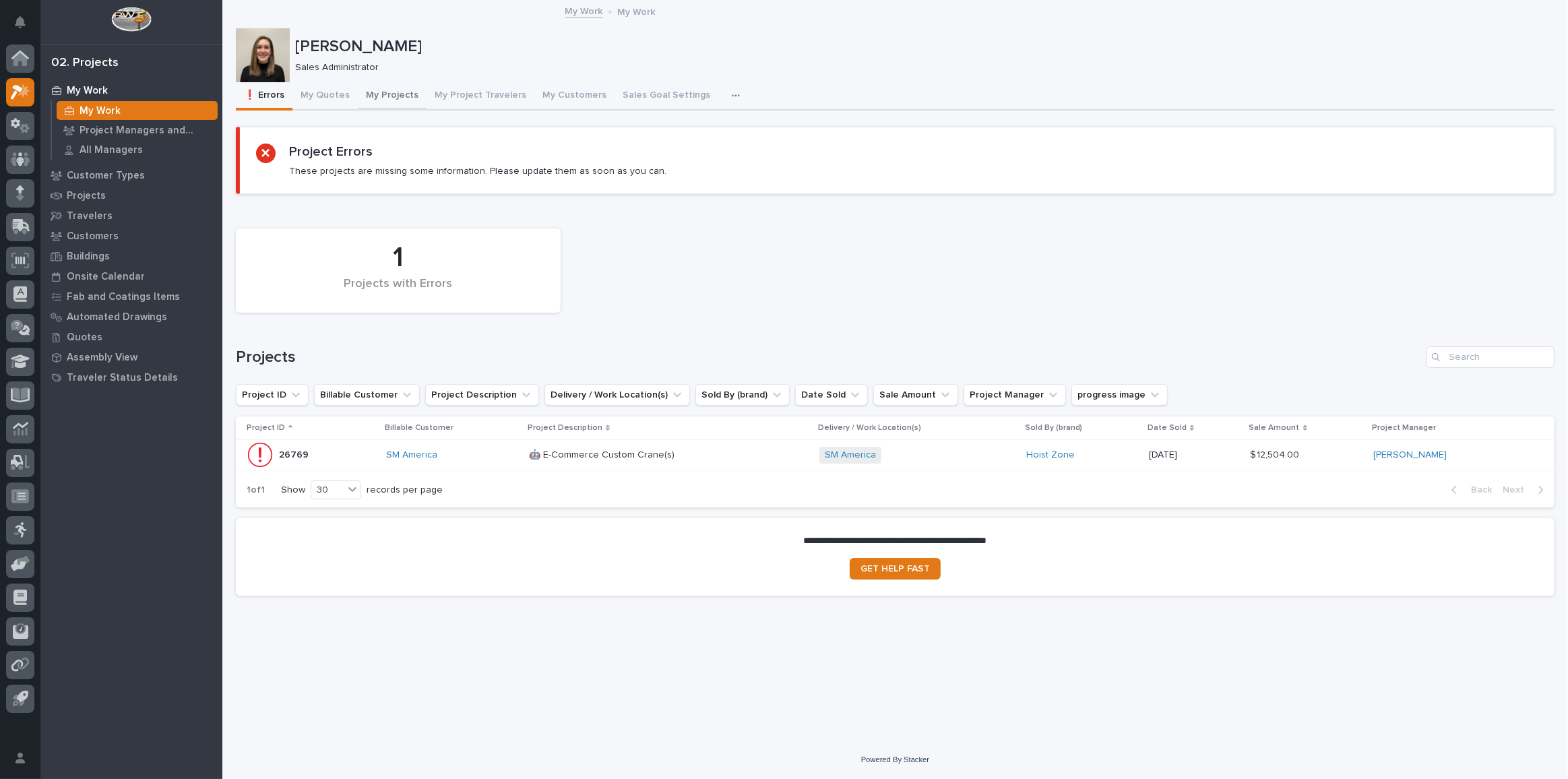
click at [367, 100] on button "My Projects" at bounding box center [392, 96] width 69 height 28
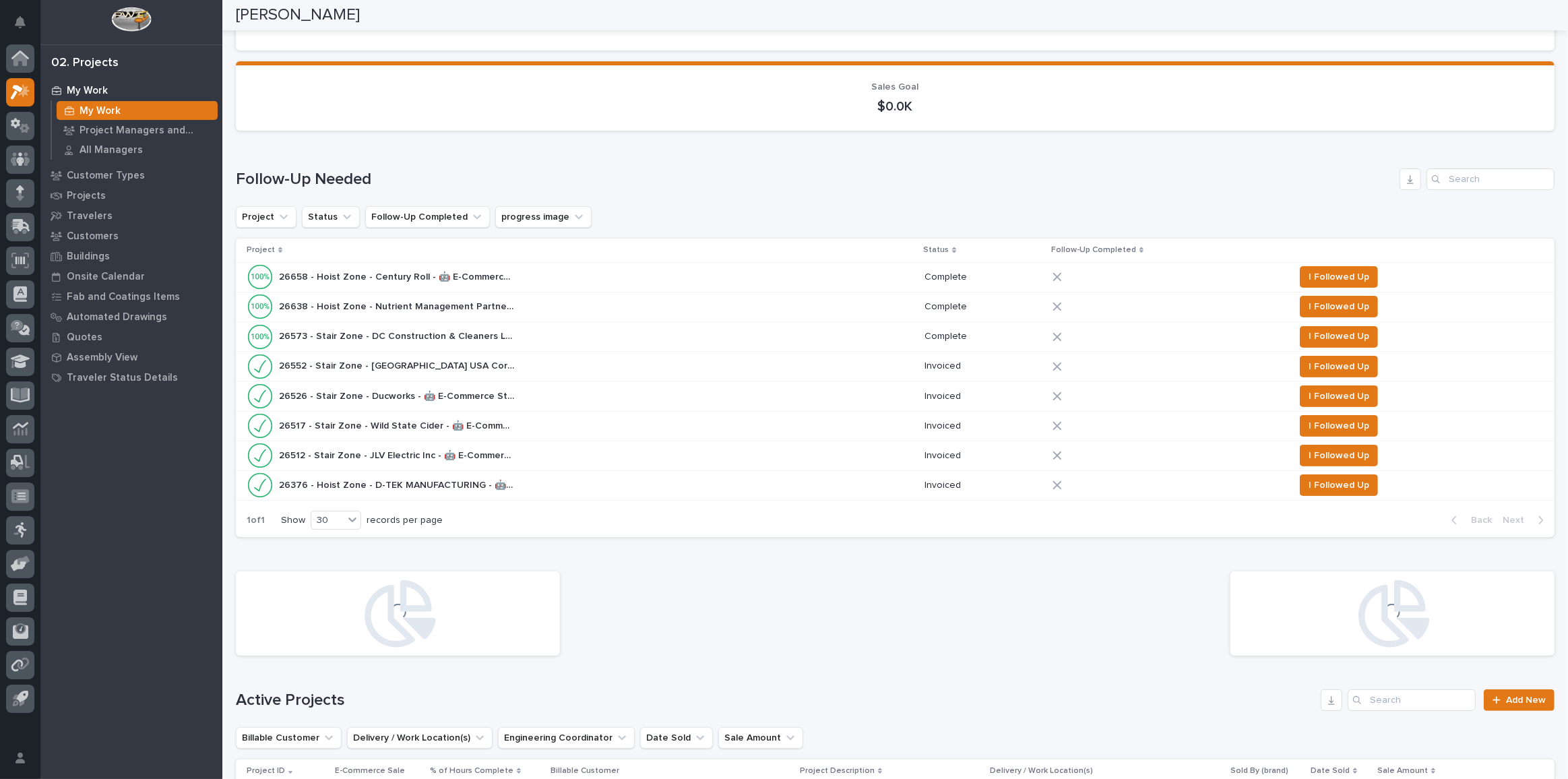
scroll to position [1430, 0]
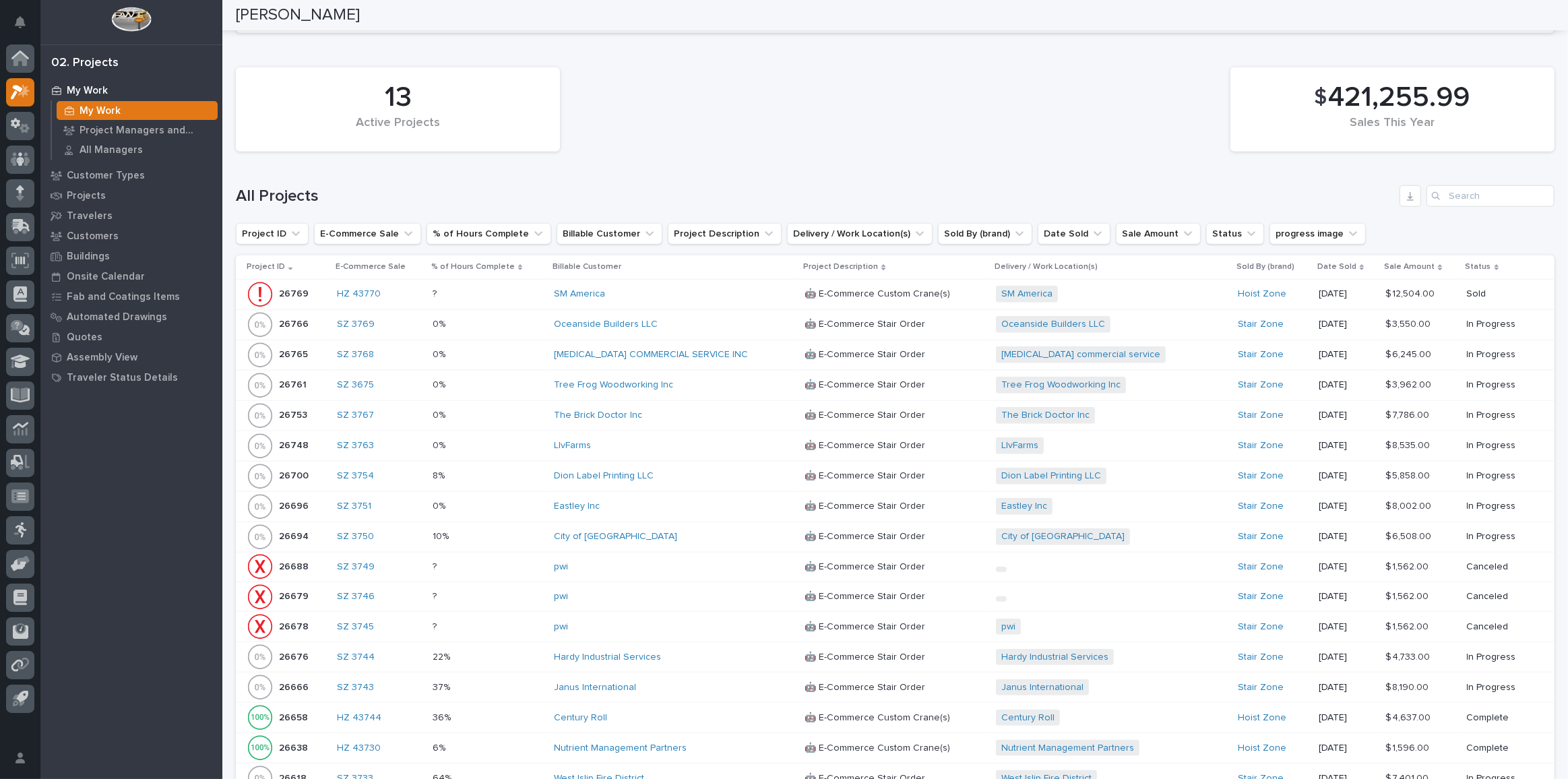
click at [535, 351] on p at bounding box center [488, 354] width 111 height 11
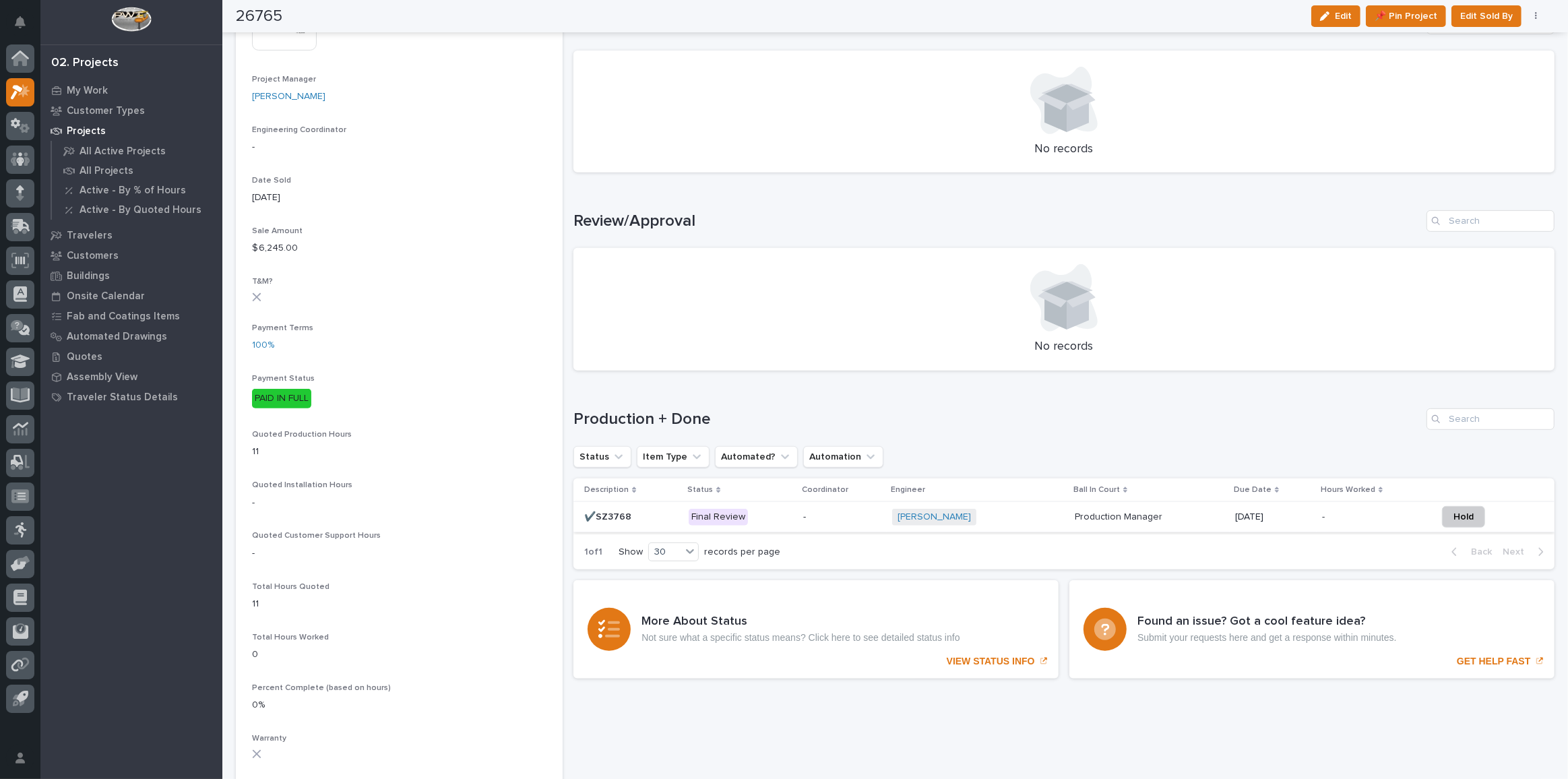
scroll to position [734, 0]
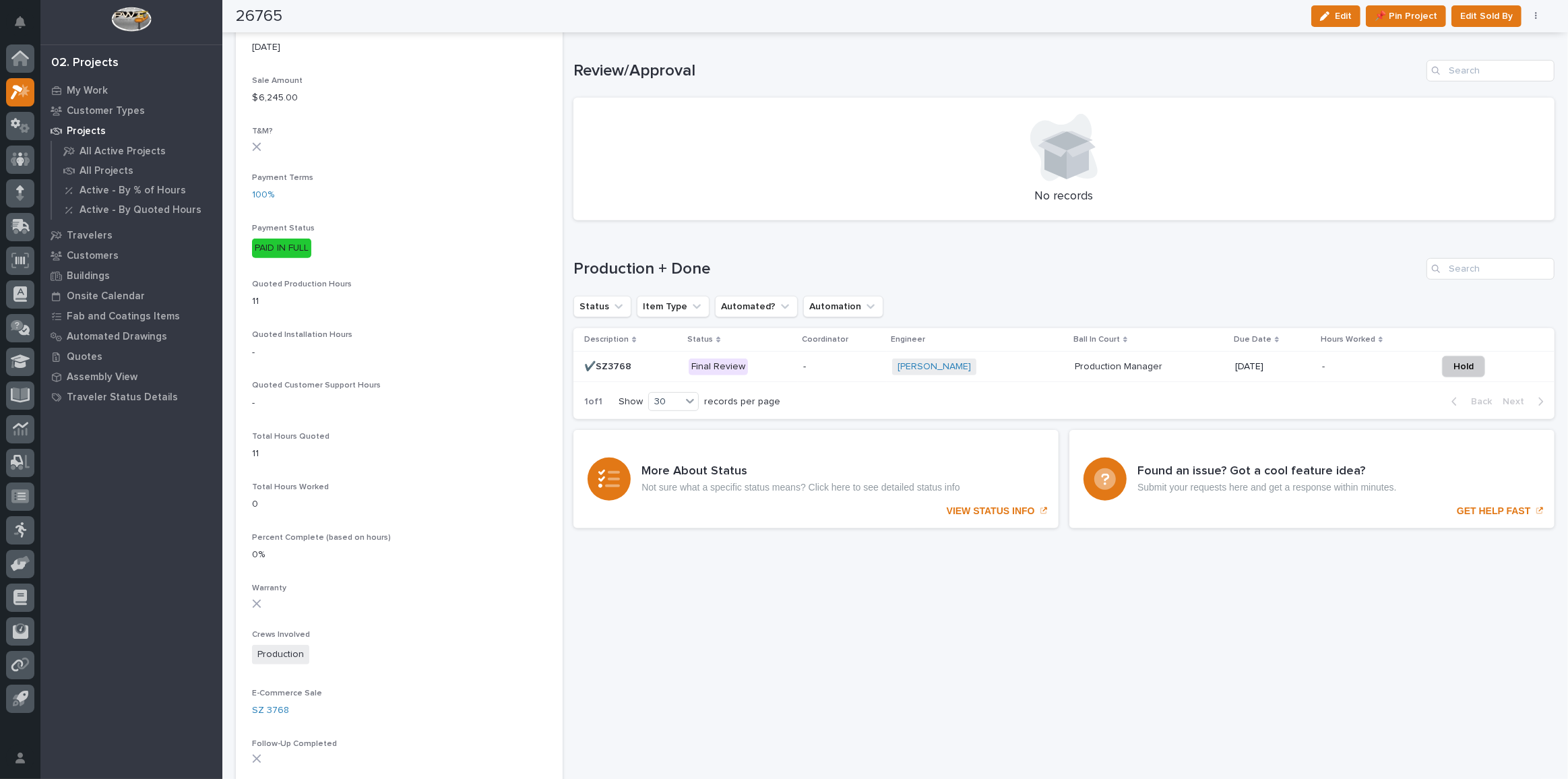
click at [784, 365] on p "Final Review" at bounding box center [741, 366] width 104 height 17
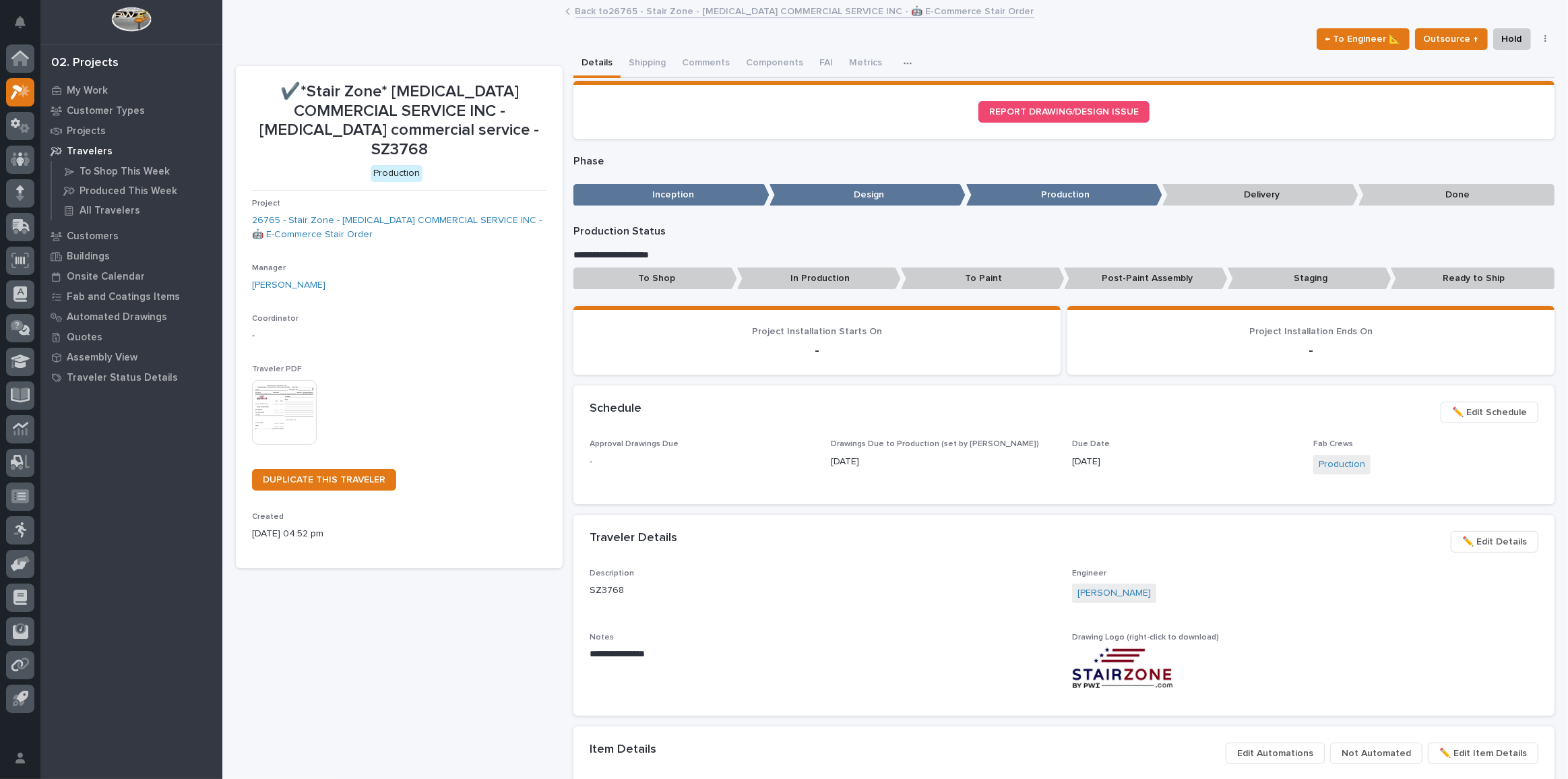
click at [291, 388] on img at bounding box center [284, 412] width 65 height 65
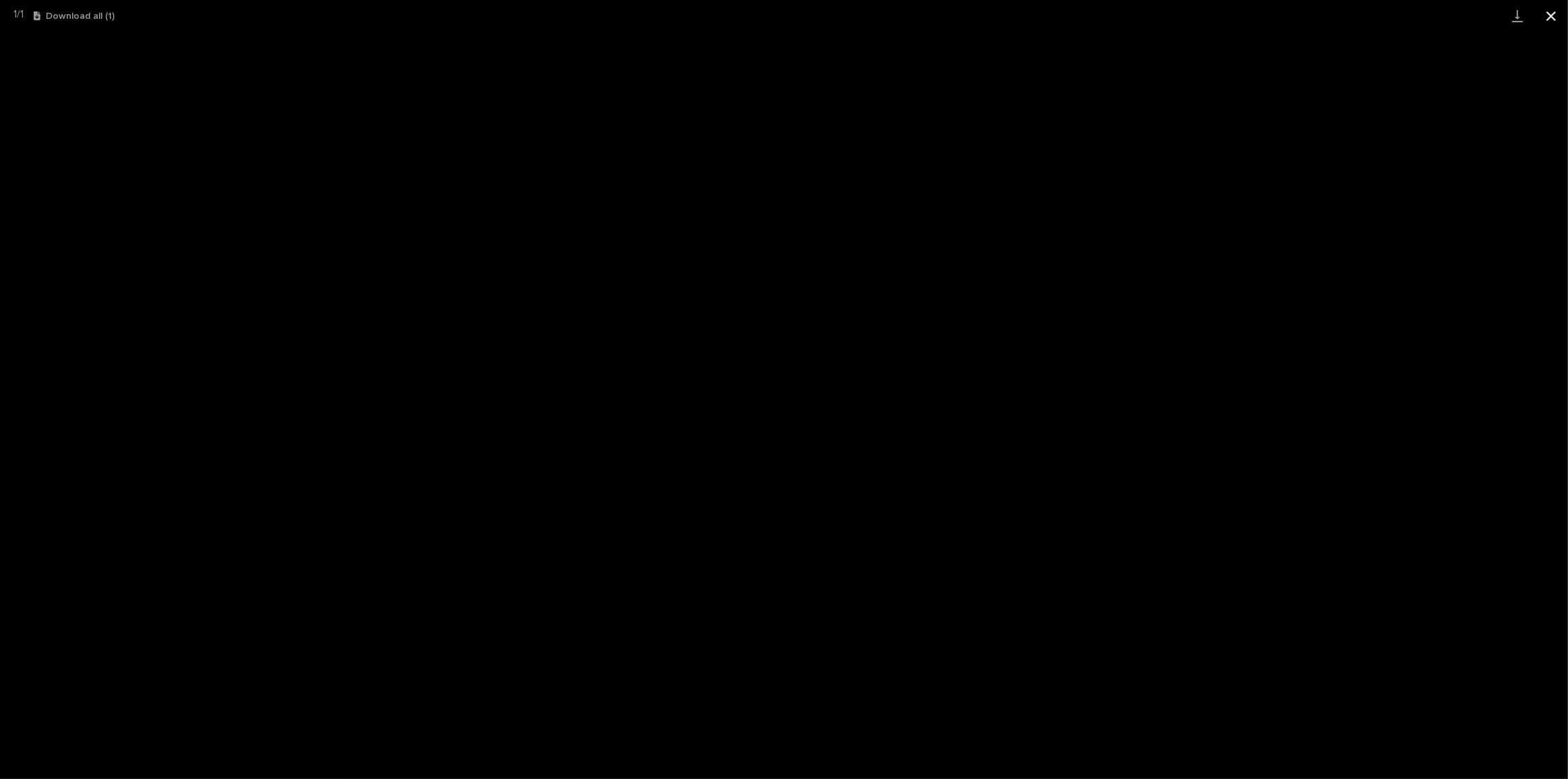
click at [1549, 21] on button "Close gallery" at bounding box center [1552, 16] width 34 height 32
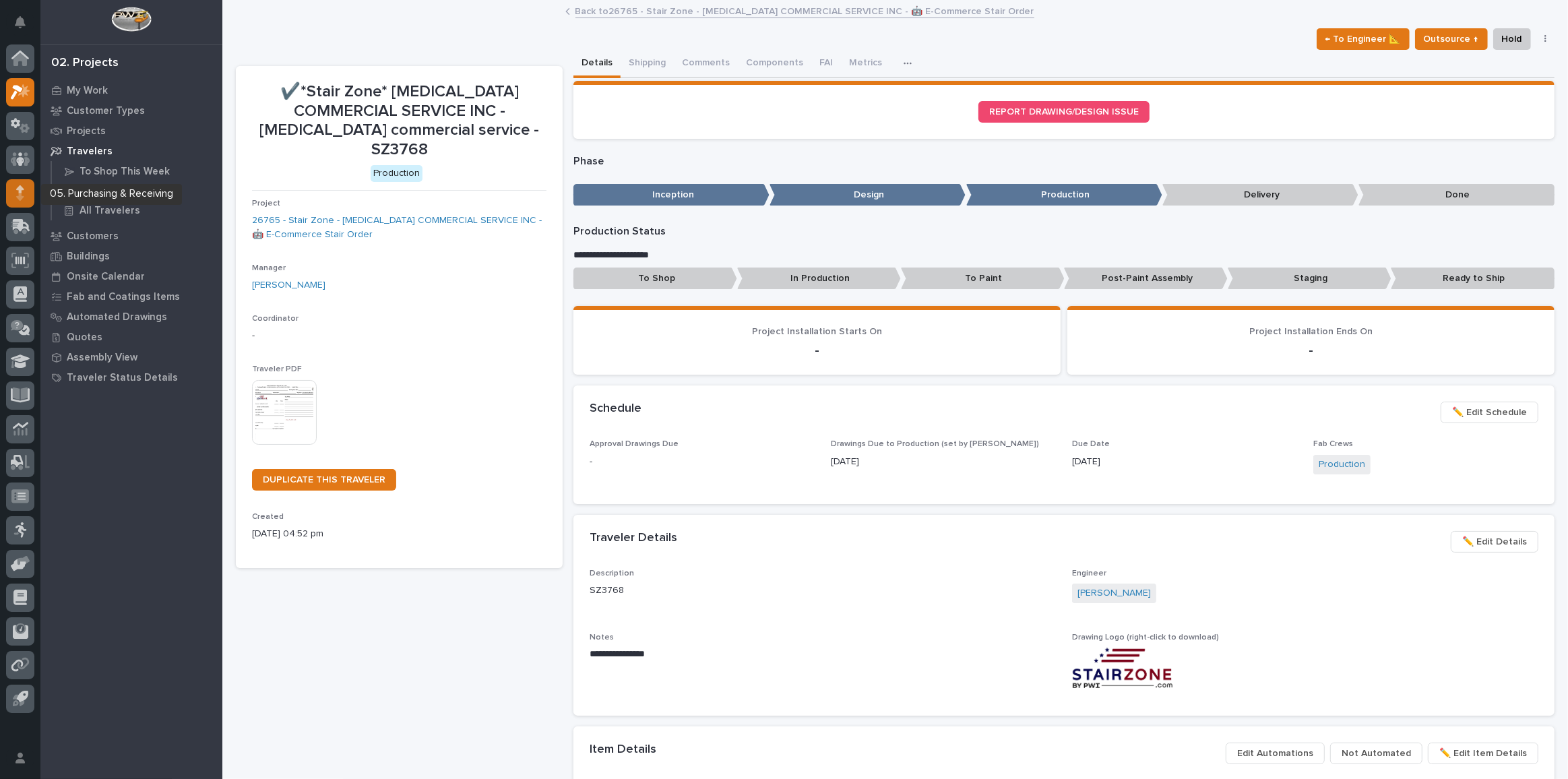
click at [28, 192] on div at bounding box center [20, 194] width 28 height 28
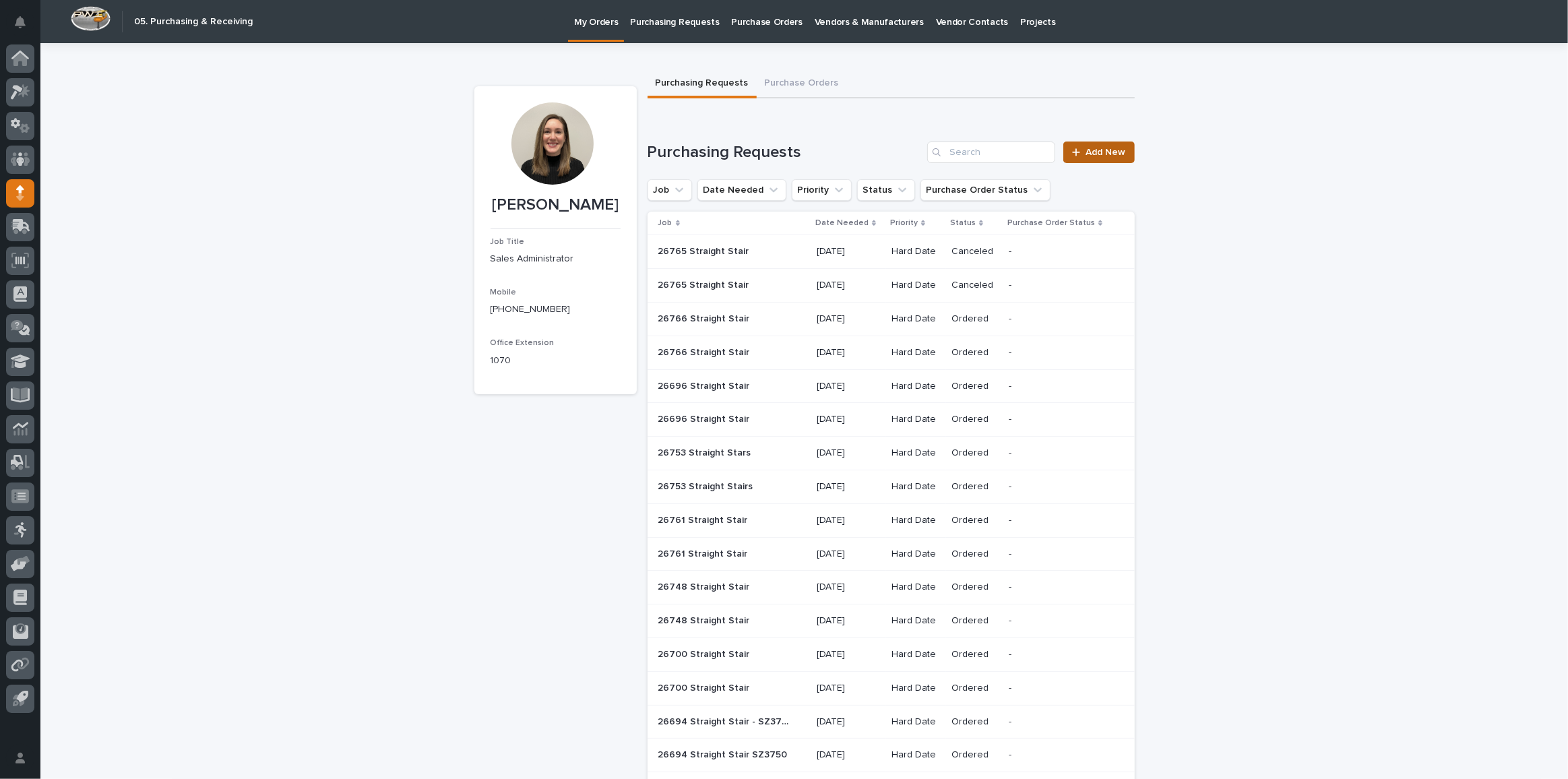
click at [1079, 149] on div at bounding box center [1079, 152] width 14 height 9
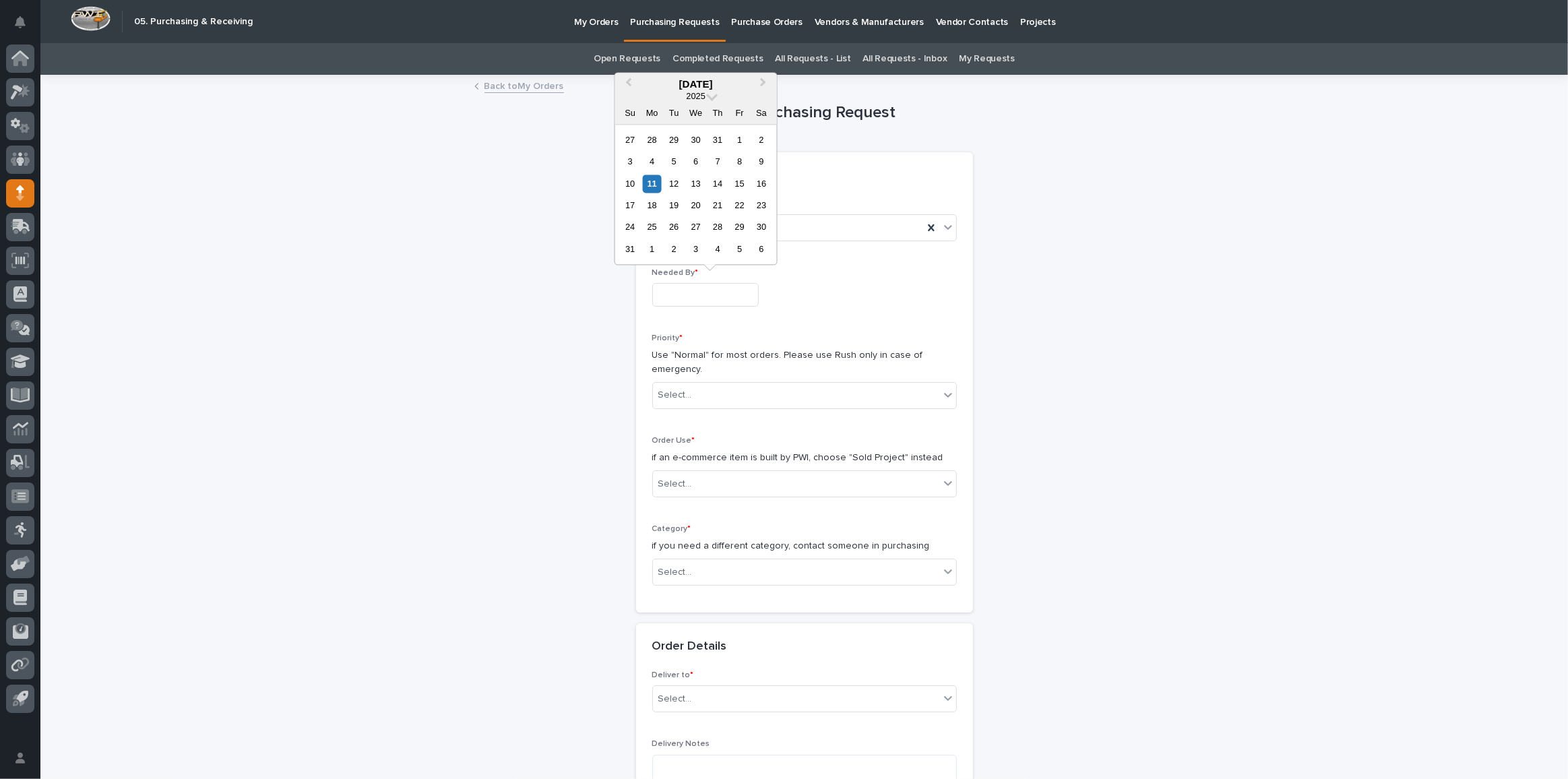
click at [691, 285] on input "text" at bounding box center [705, 295] width 107 height 24
click at [693, 186] on div "13" at bounding box center [696, 184] width 18 height 18
type input "**********"
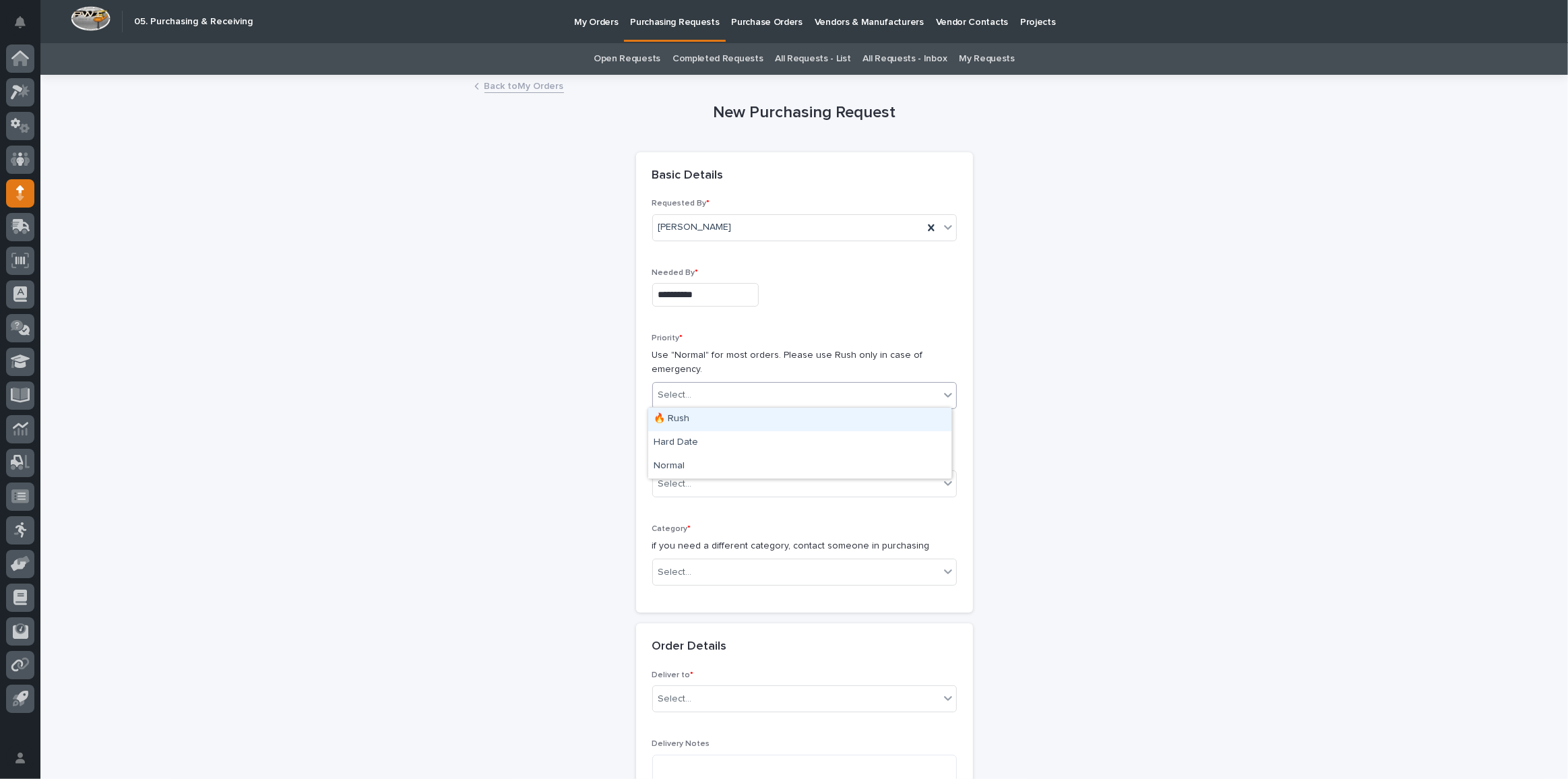
click at [699, 394] on div "Select..." at bounding box center [796, 395] width 286 height 22
click at [703, 444] on div "Hard Date" at bounding box center [800, 443] width 303 height 24
click at [711, 479] on div "Select..." at bounding box center [796, 484] width 286 height 22
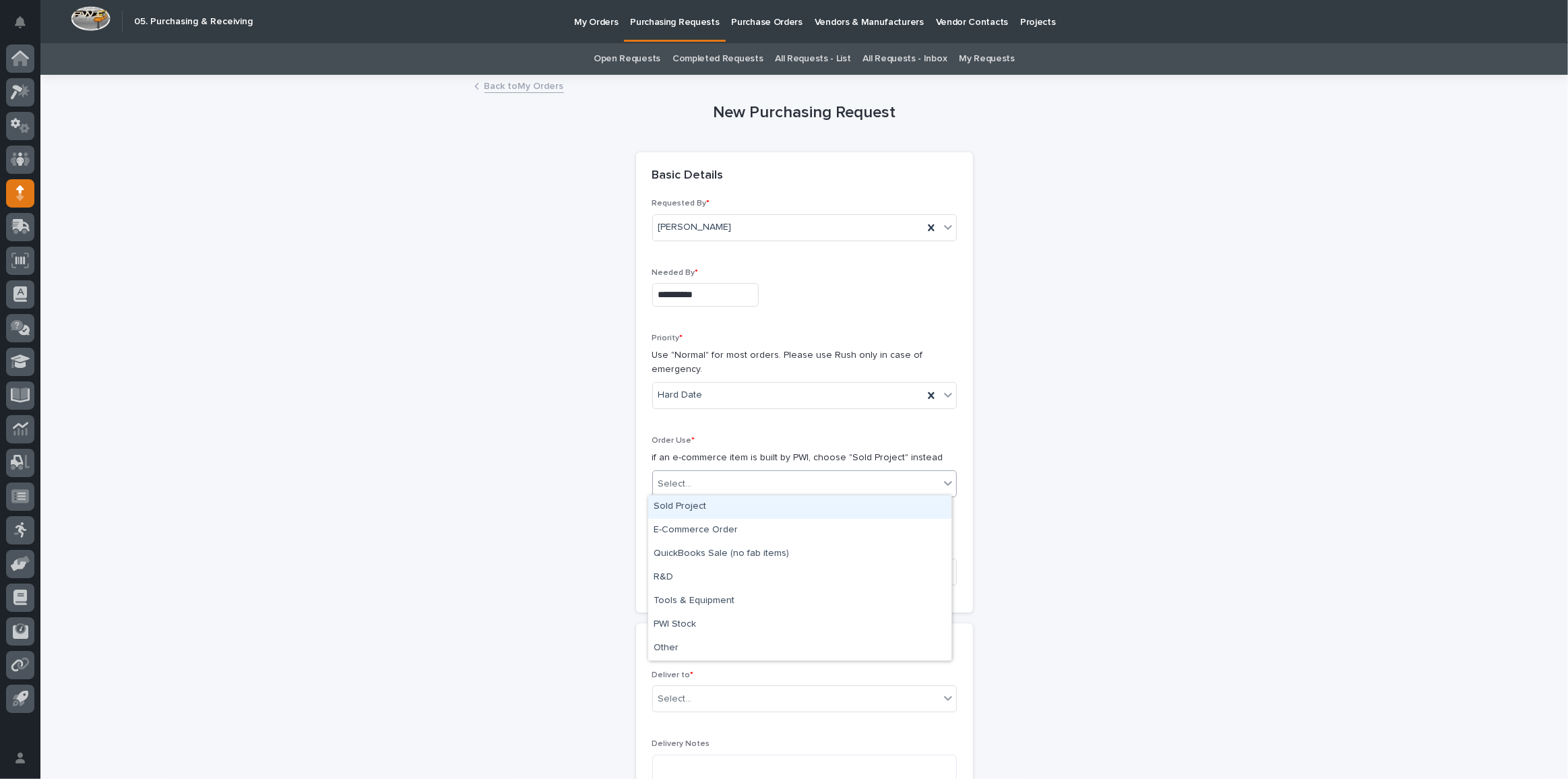
click at [697, 510] on div "Sold Project" at bounding box center [800, 508] width 303 height 24
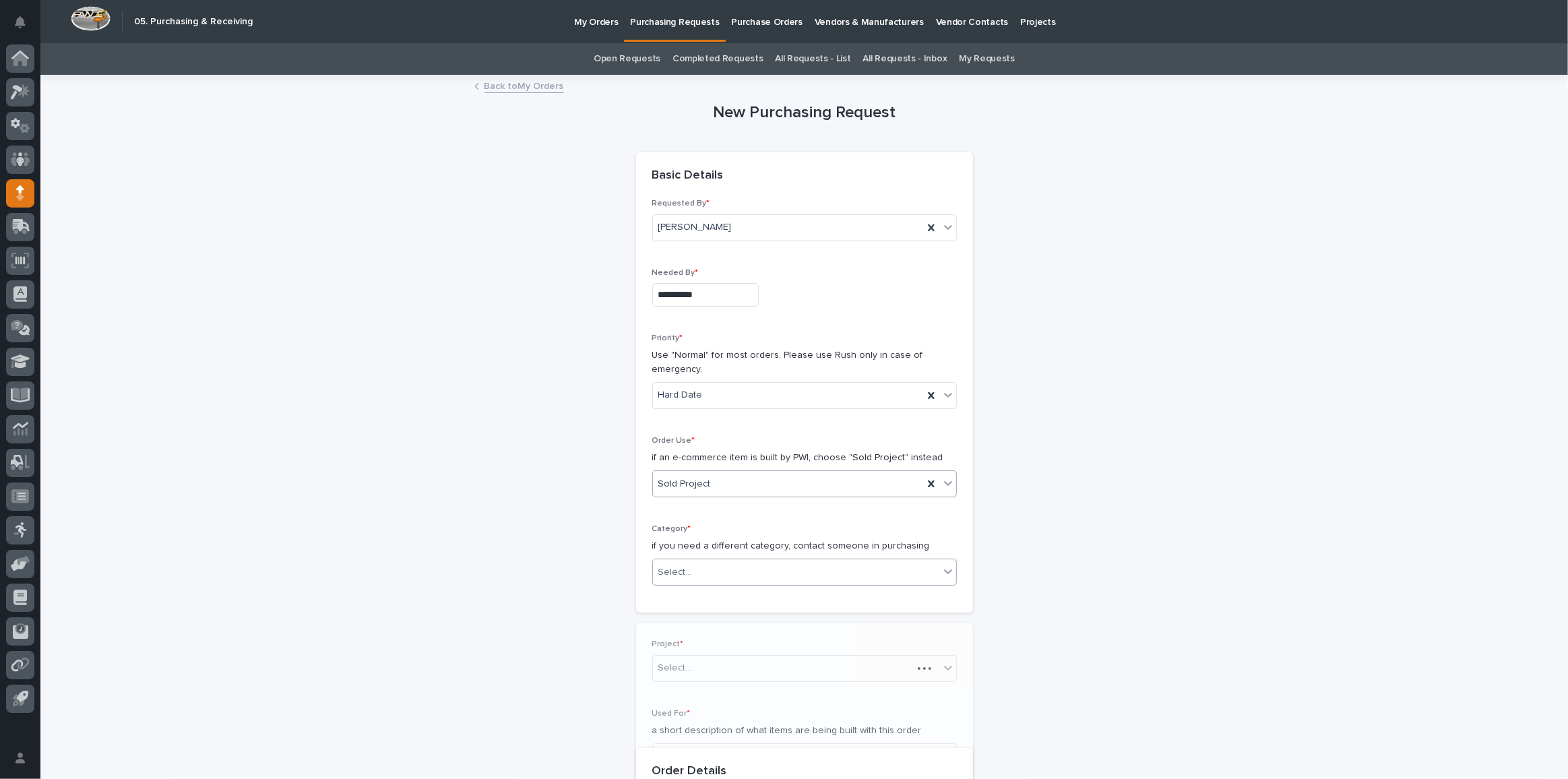
click at [697, 568] on div "Select..." at bounding box center [796, 573] width 286 height 22
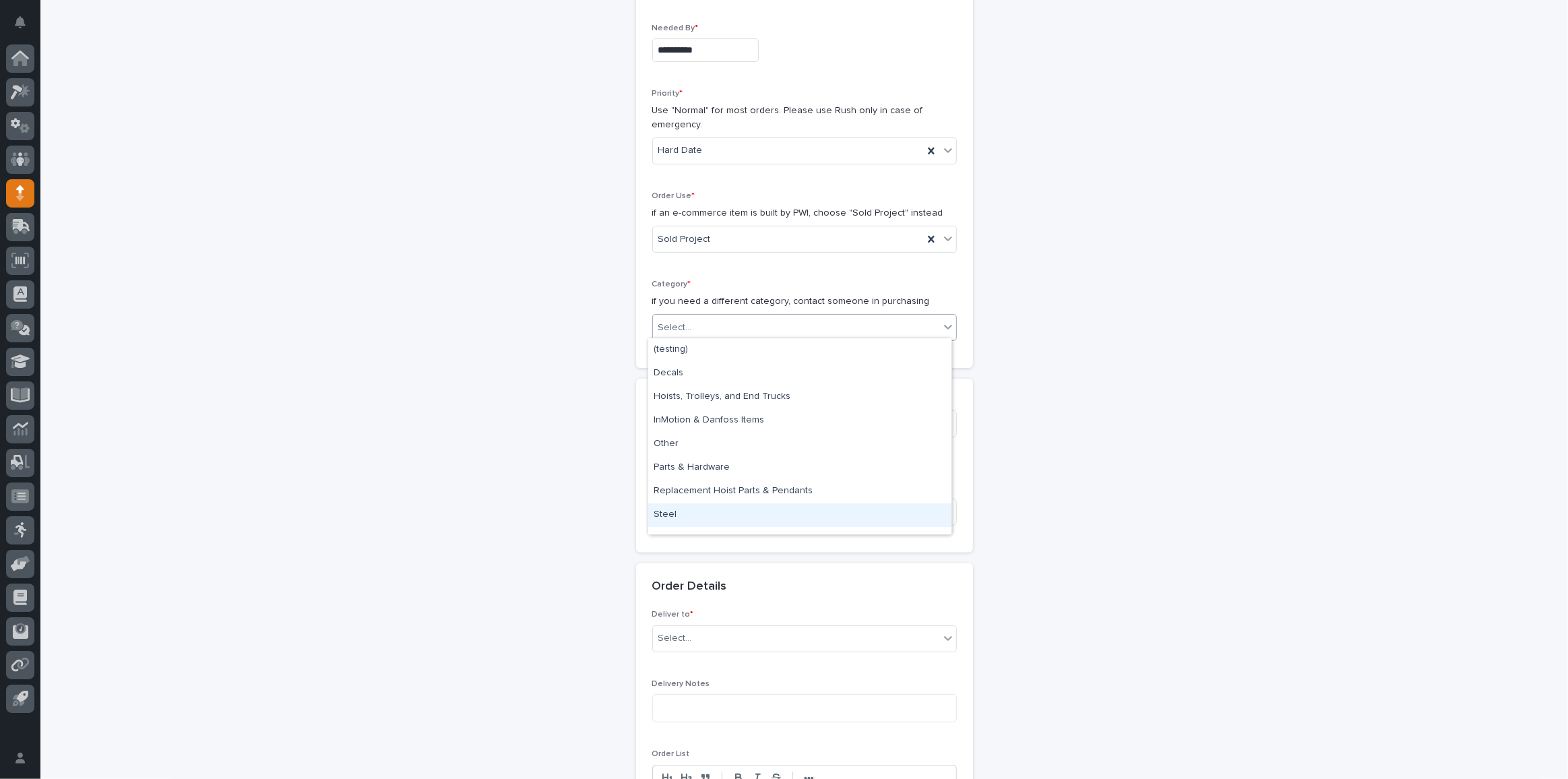
click at [705, 506] on div "Steel" at bounding box center [800, 516] width 303 height 24
click at [693, 424] on div "Select..." at bounding box center [796, 424] width 286 height 22
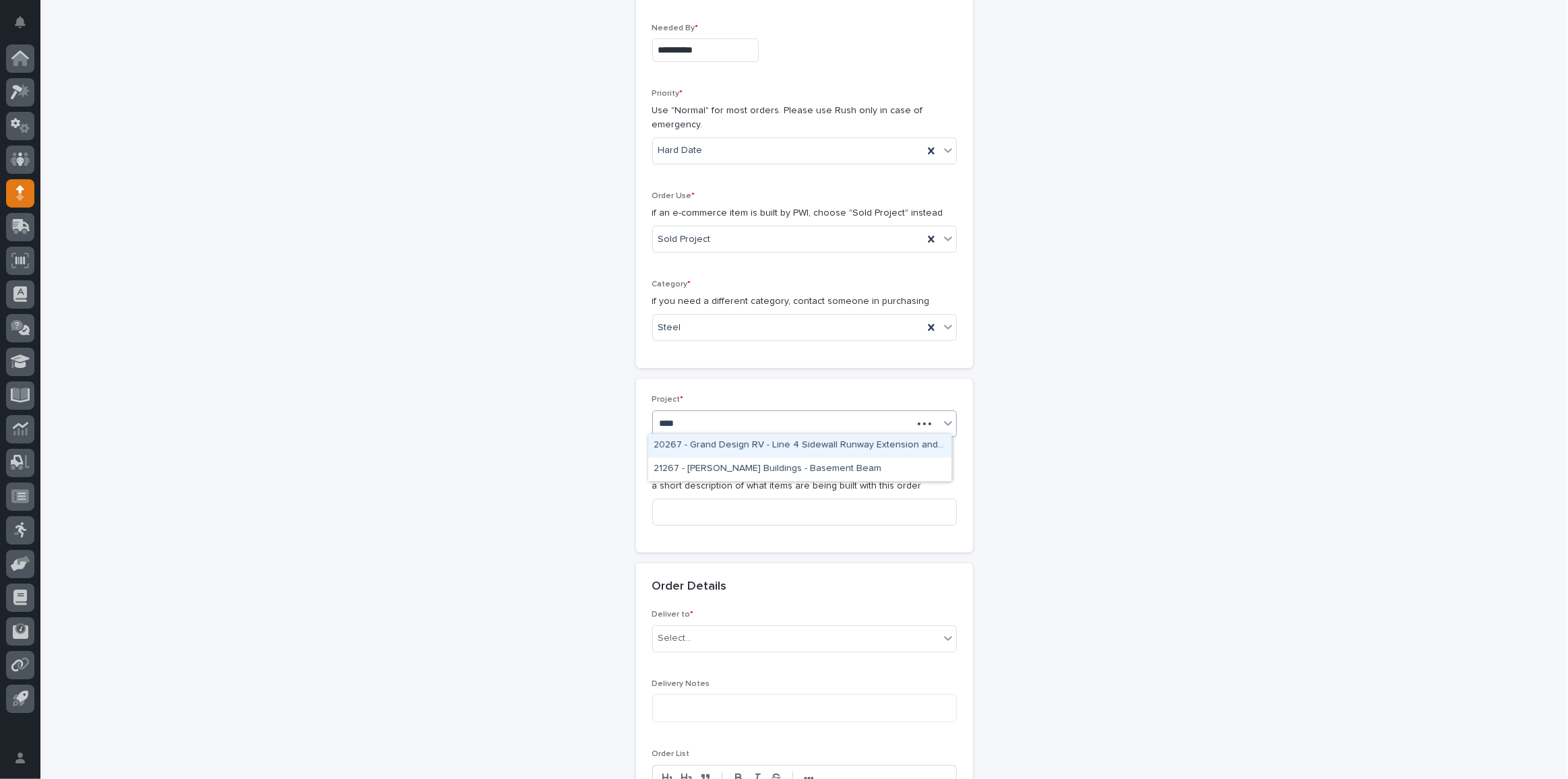
type input "*****"
click at [721, 445] on div "26765 - Stair Zone - [MEDICAL_DATA] COMMERCIAL SERVICE INC - 🤖 E-Commerce Stair…" at bounding box center [800, 446] width 303 height 24
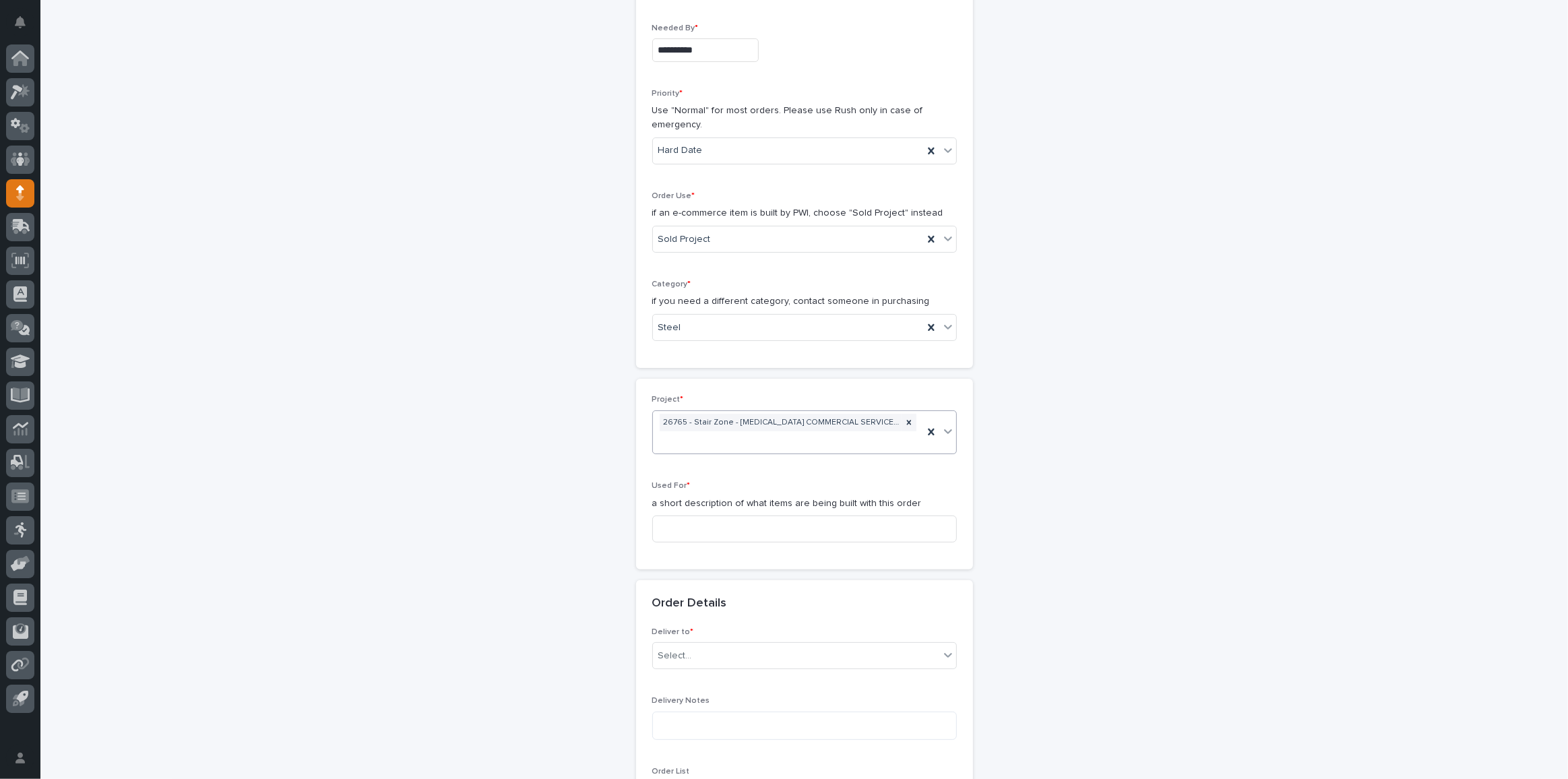
scroll to position [253, 0]
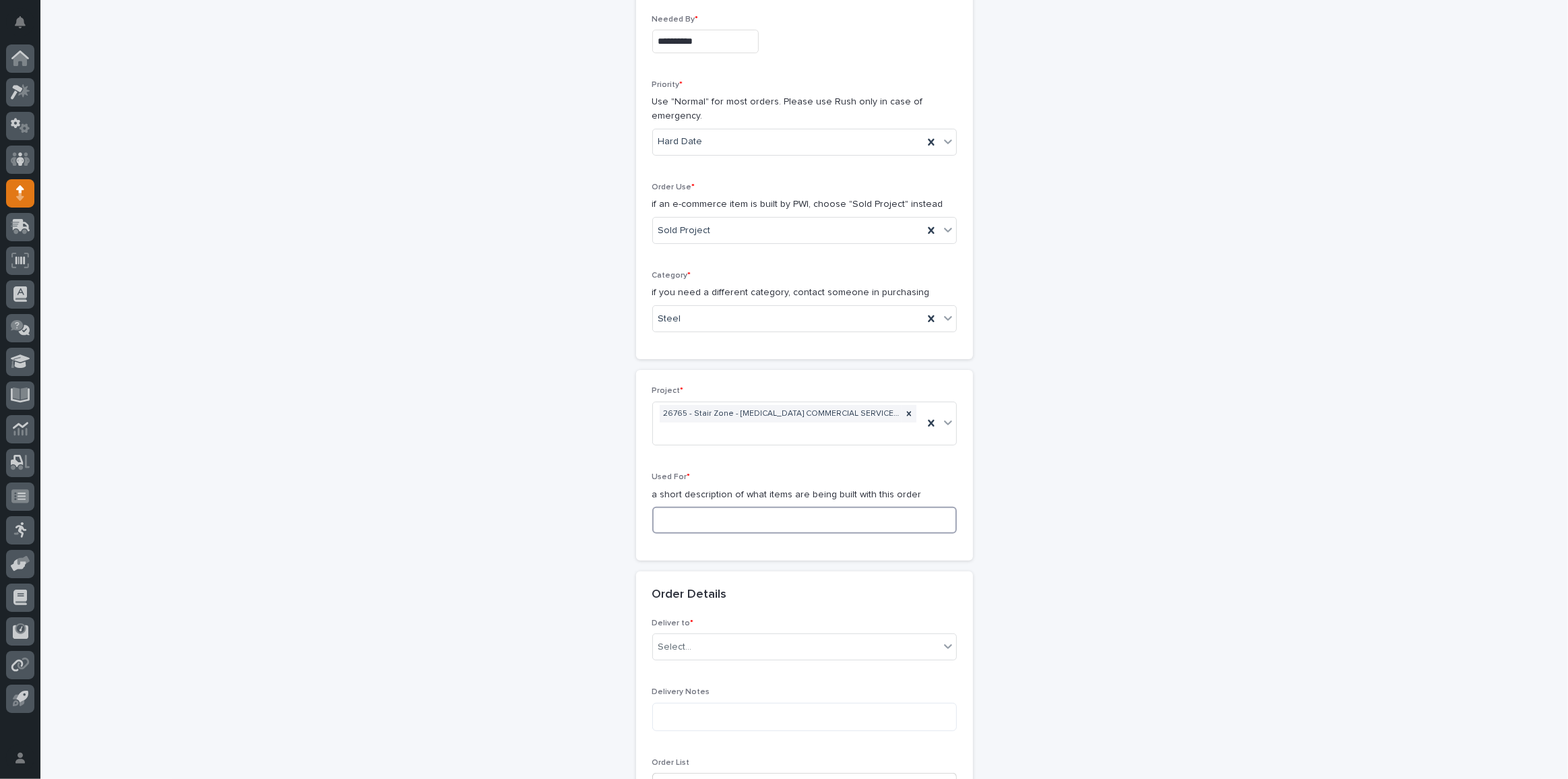
click at [743, 525] on input at bounding box center [804, 520] width 304 height 27
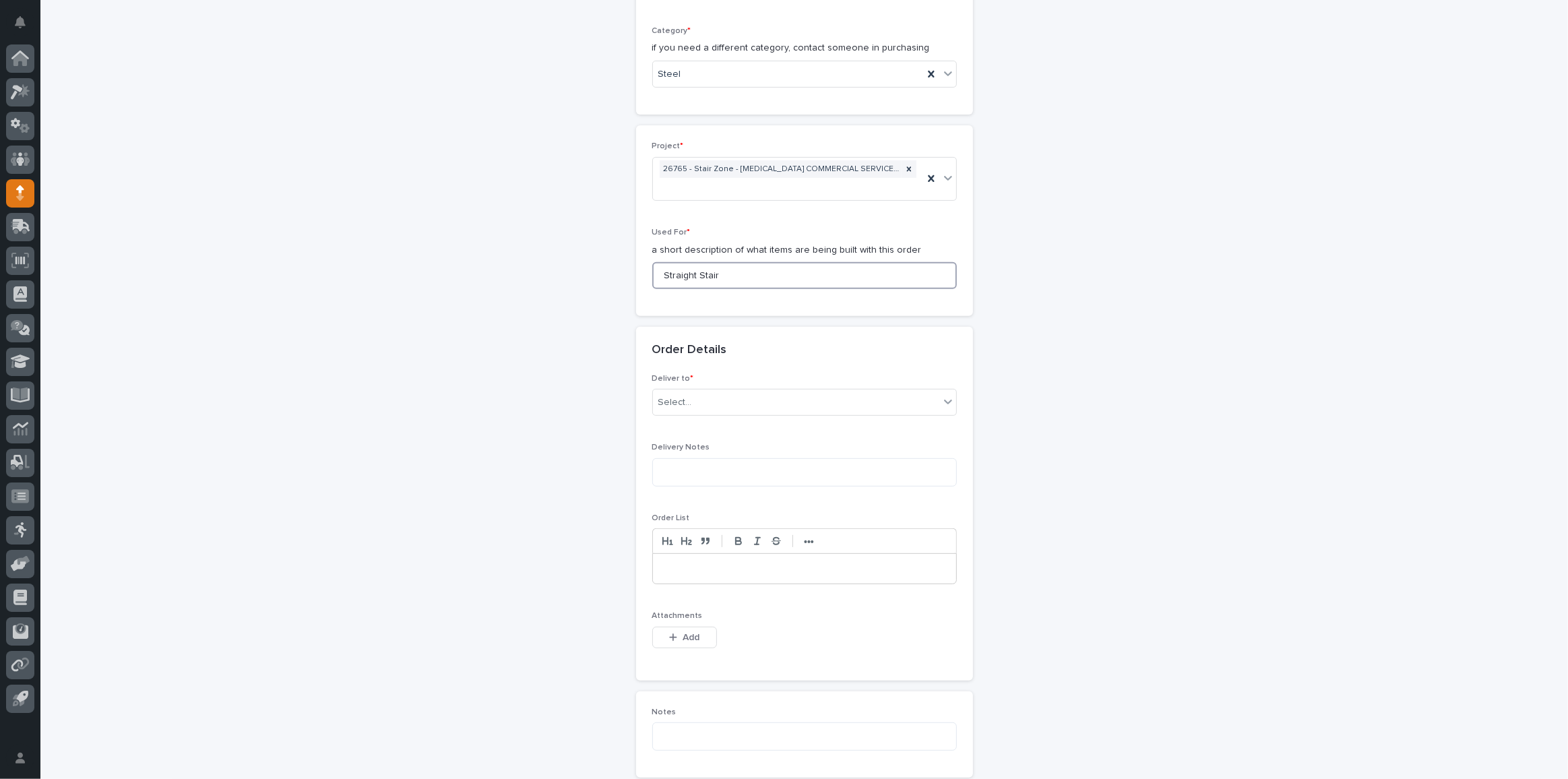
type input "Straight Stair"
click at [687, 379] on div "Deliver to * Select..." at bounding box center [804, 400] width 304 height 53
click at [696, 404] on div "Select..." at bounding box center [796, 403] width 286 height 22
click at [703, 425] on div "PWI" at bounding box center [800, 424] width 303 height 24
click at [694, 632] on span "Add" at bounding box center [690, 636] width 17 height 9
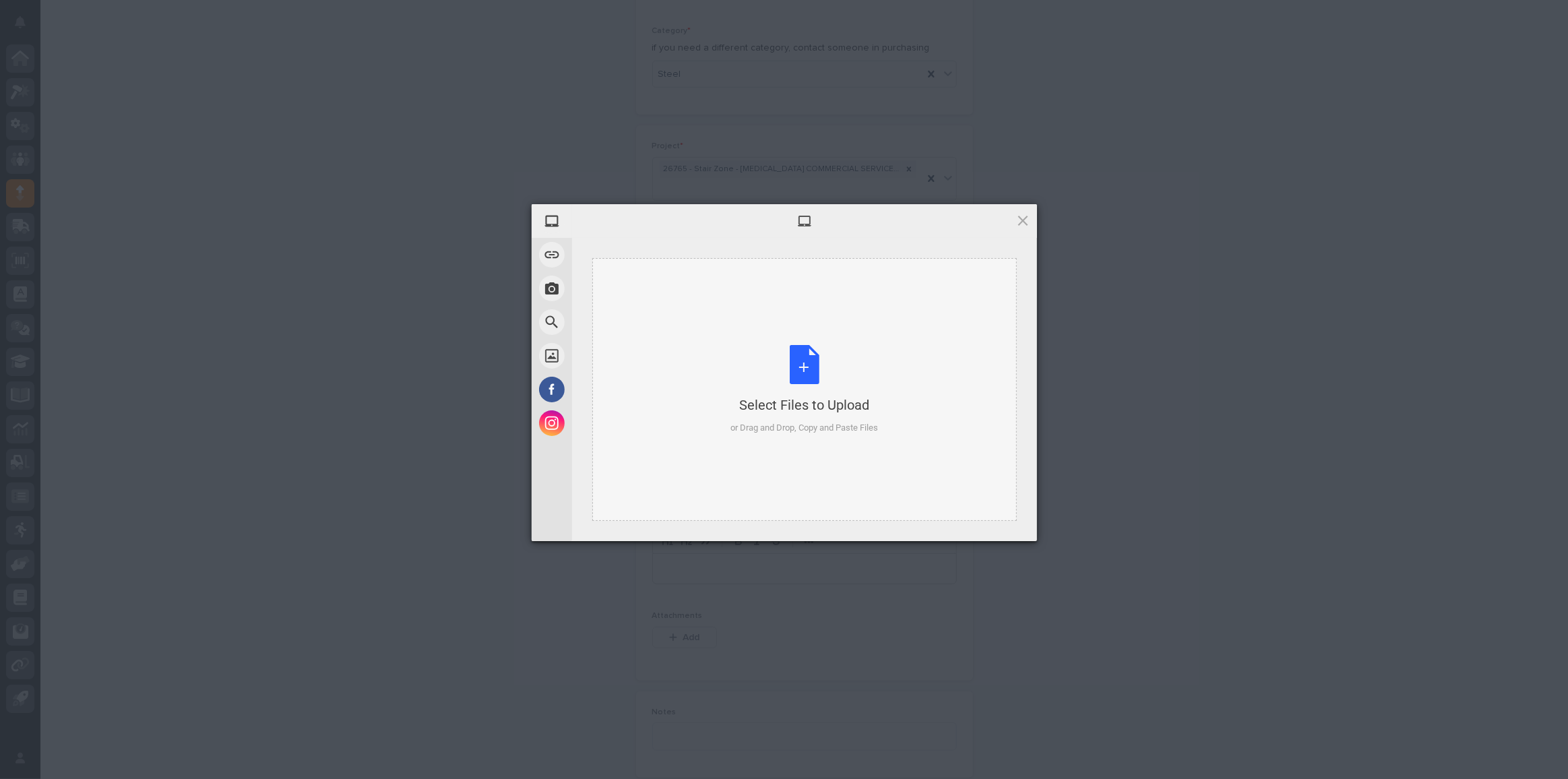
click at [802, 371] on div "Select Files to Upload or Drag and Drop, Copy and Paste Files" at bounding box center [804, 390] width 148 height 90
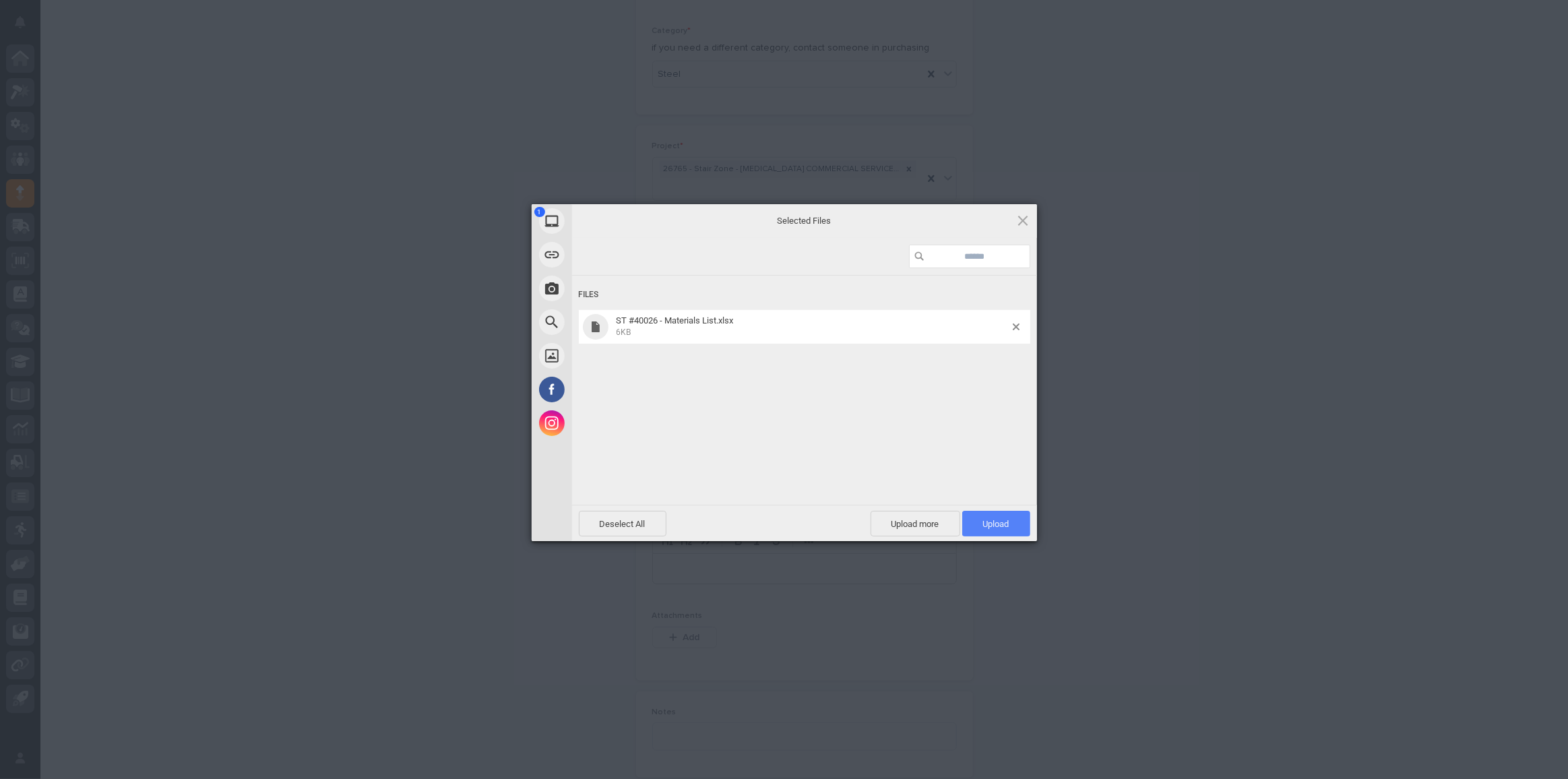
click at [987, 514] on span "Upload 1" at bounding box center [996, 524] width 68 height 26
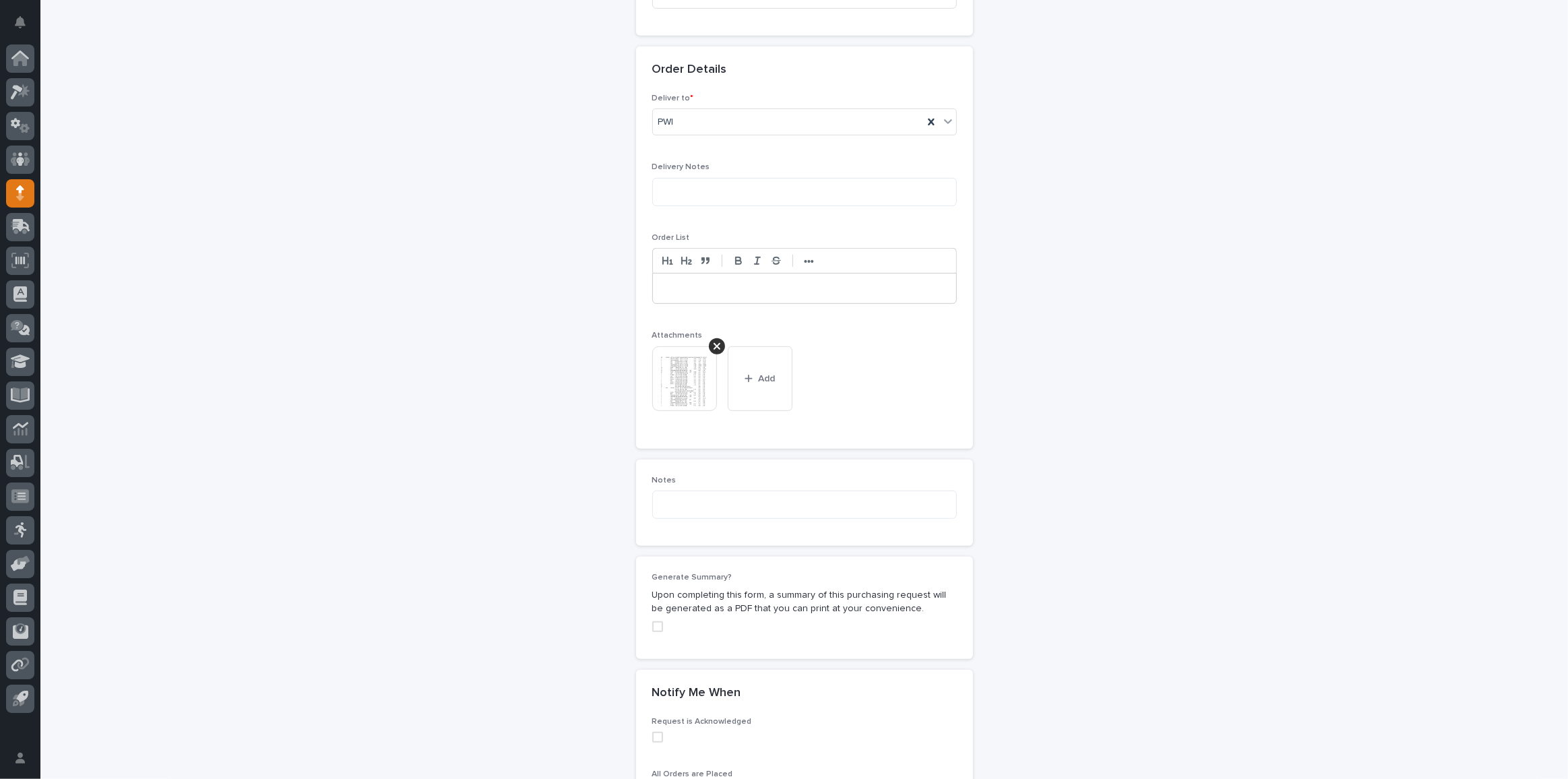
scroll to position [639, 0]
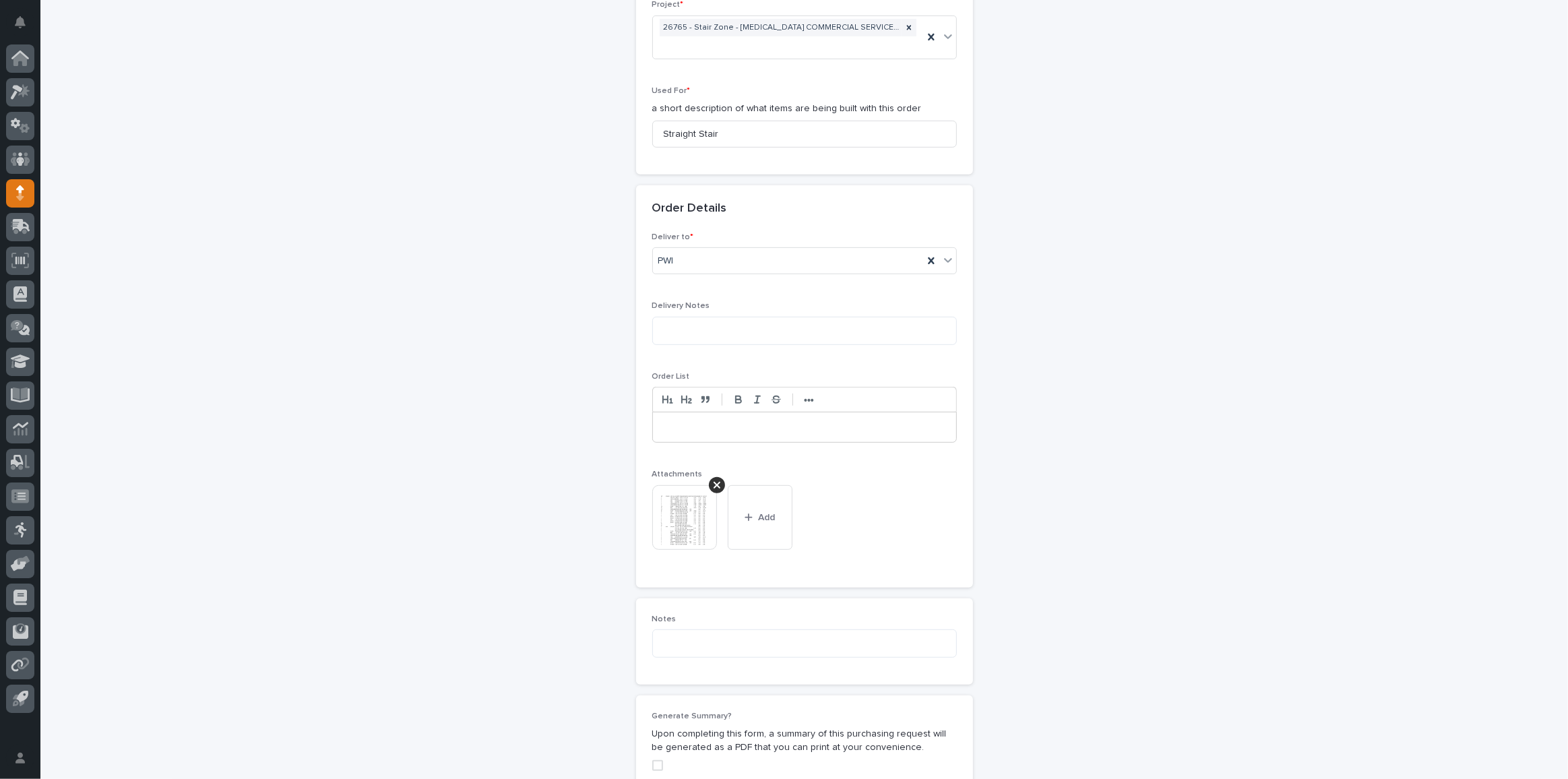
click at [674, 523] on img at bounding box center [684, 517] width 65 height 65
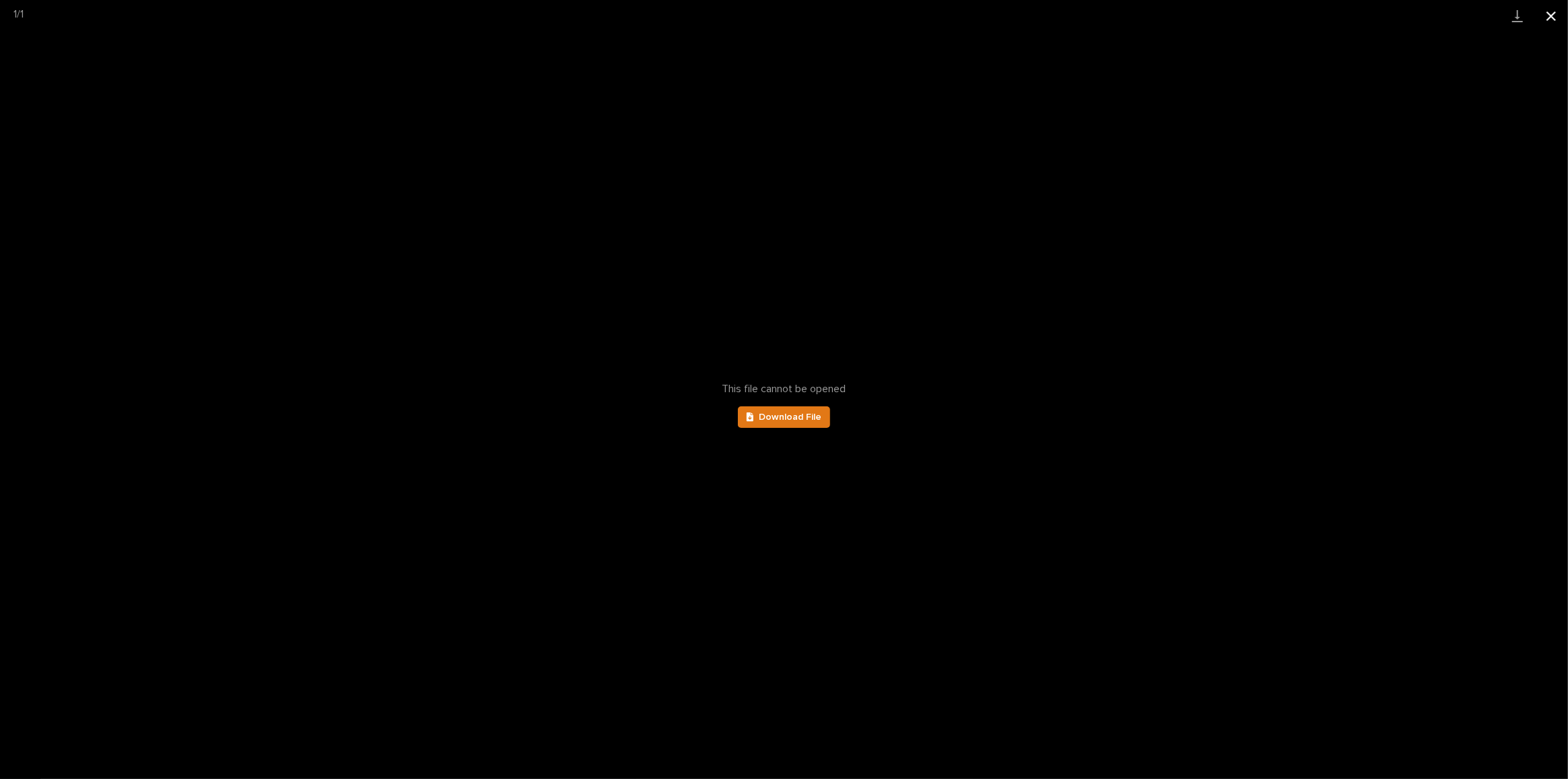
click at [1547, 22] on button "Close gallery" at bounding box center [1552, 16] width 34 height 32
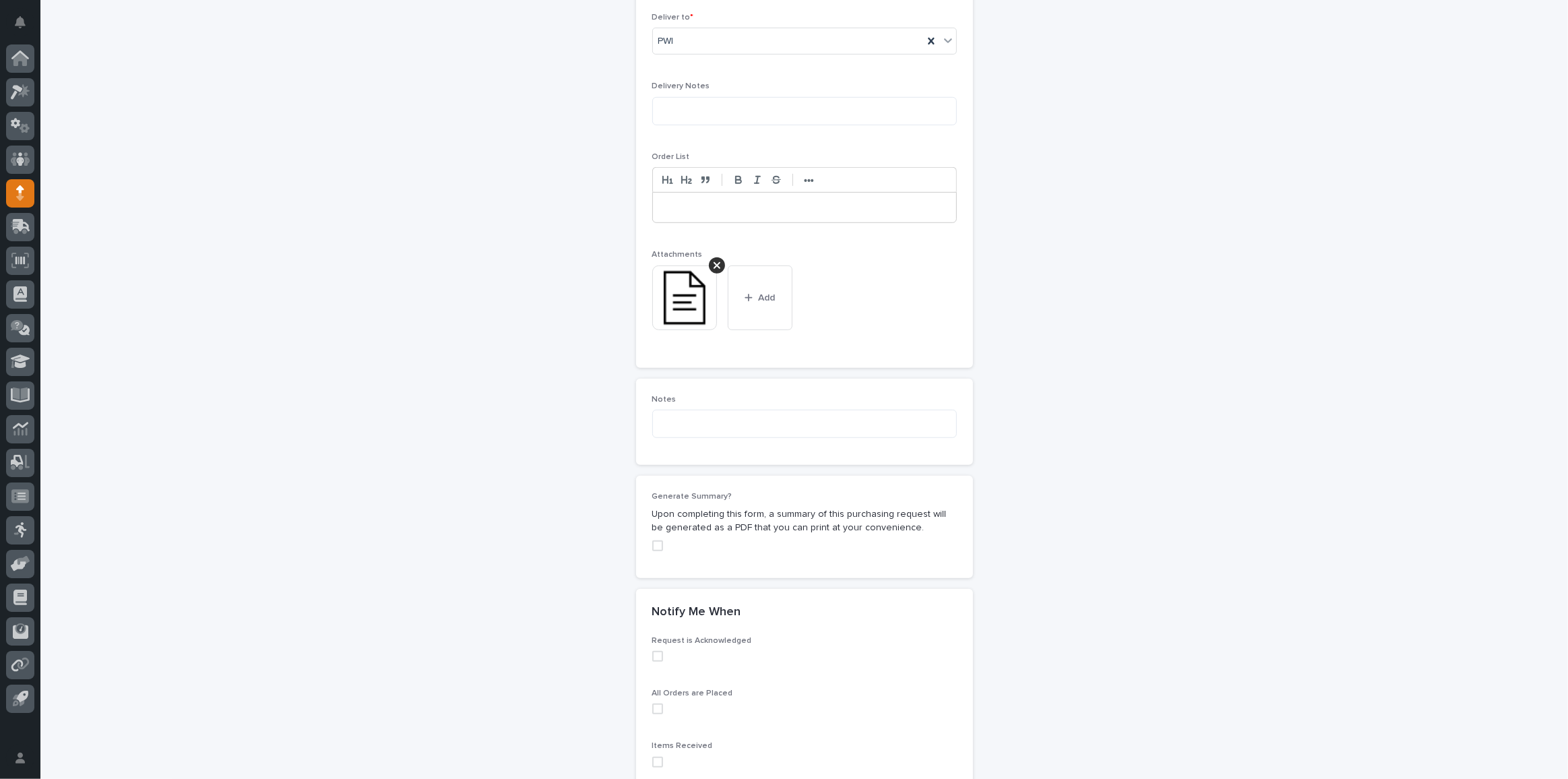
scroll to position [1007, 0]
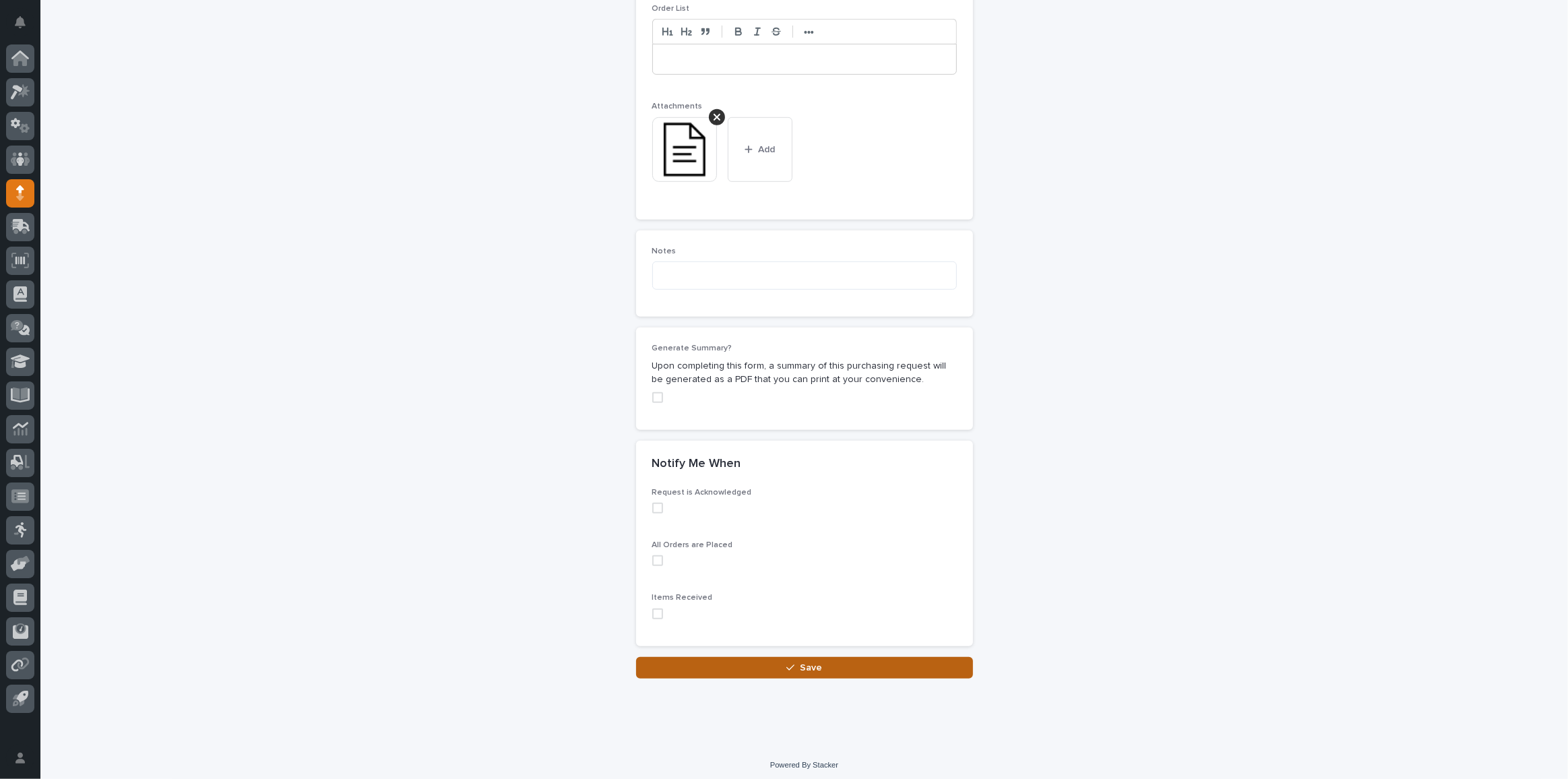
click at [825, 660] on button "Save" at bounding box center [805, 668] width 337 height 22
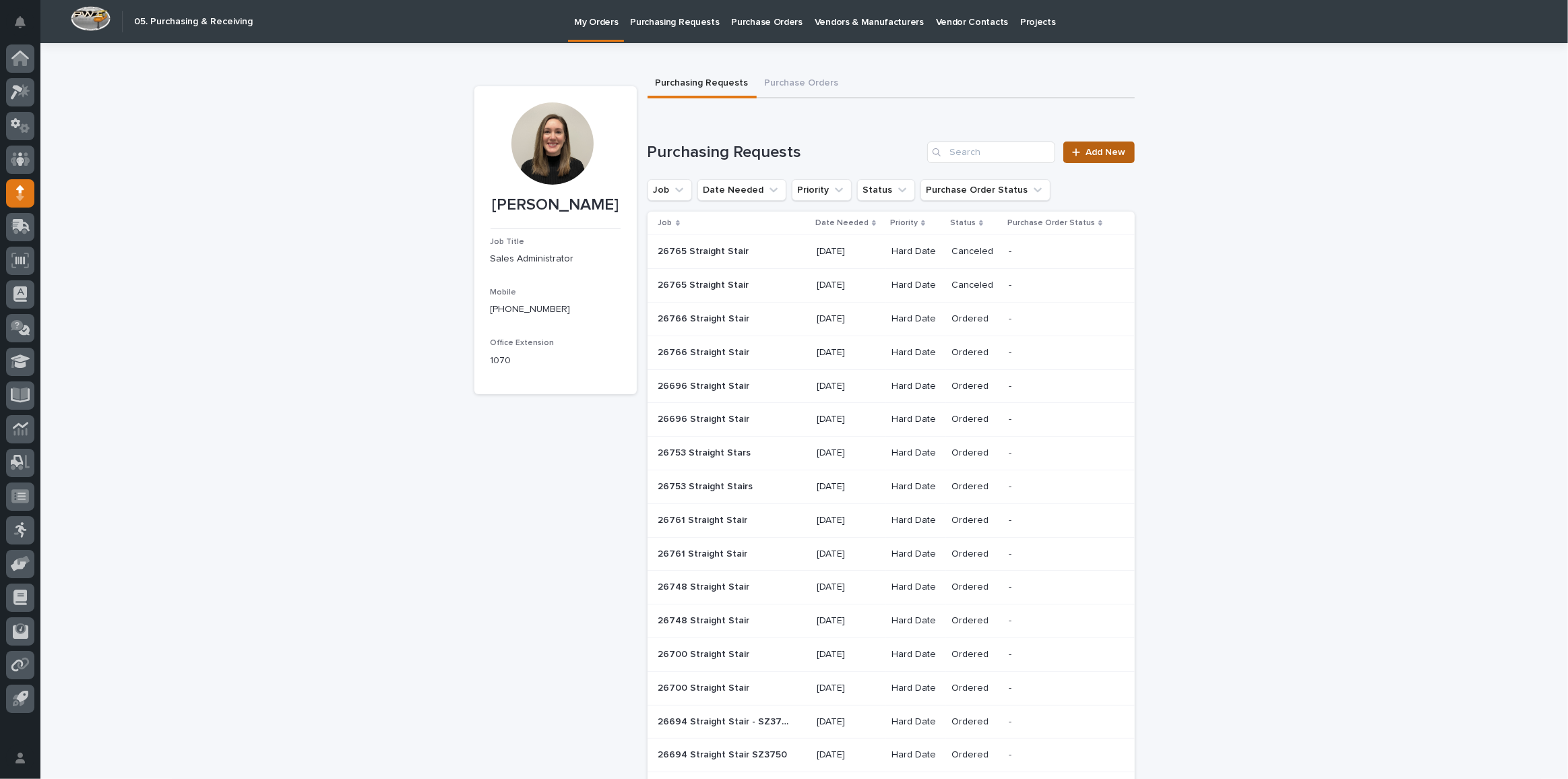
click at [1086, 149] on span "Add New" at bounding box center [1106, 152] width 40 height 9
click at [1080, 152] on div at bounding box center [1079, 152] width 14 height 9
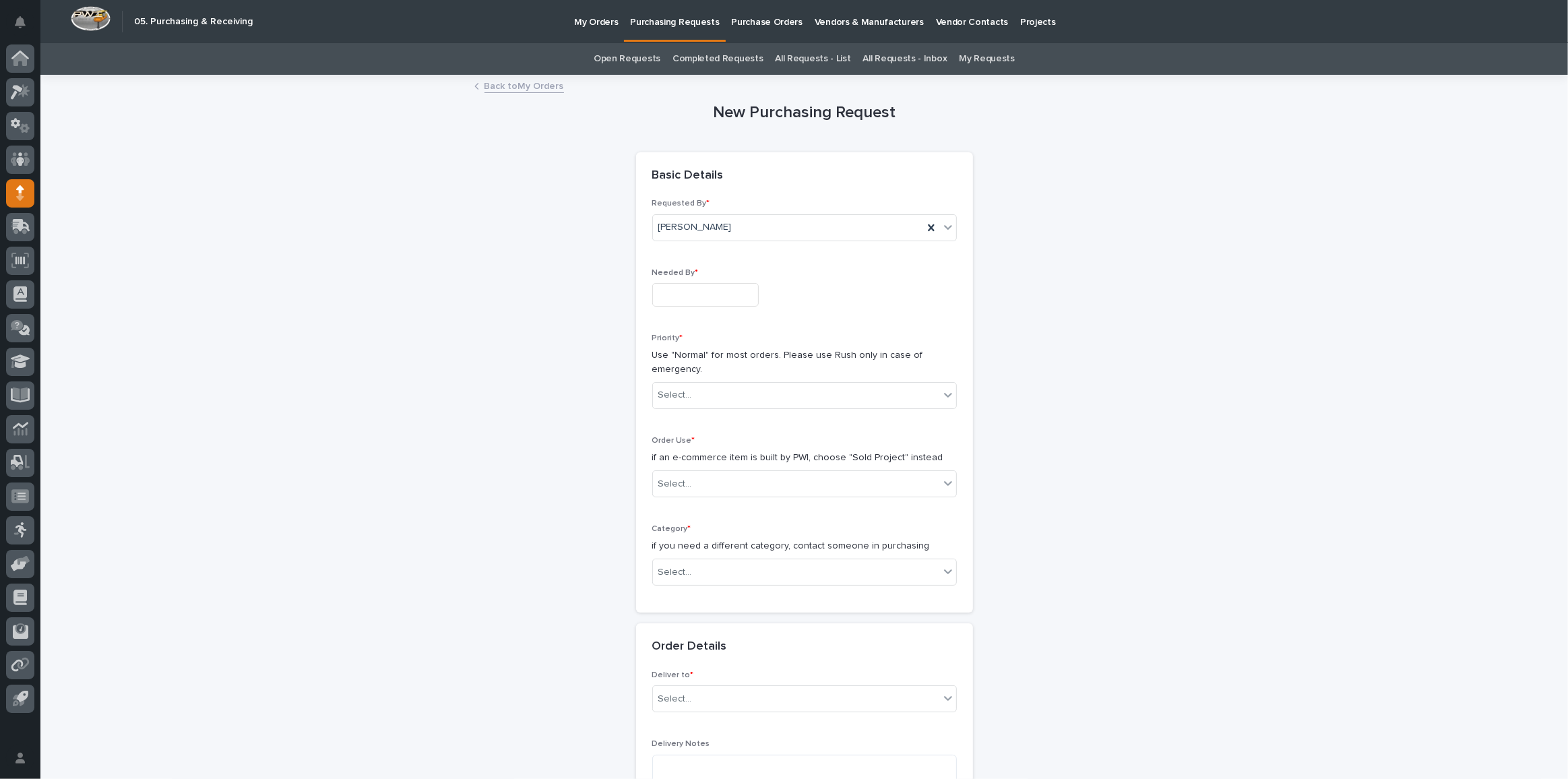
click at [684, 294] on input "text" at bounding box center [705, 295] width 107 height 24
click at [693, 178] on div "13" at bounding box center [696, 184] width 18 height 18
type input "**********"
click at [684, 388] on div "Select..." at bounding box center [675, 395] width 34 height 14
click at [698, 445] on div "Hard Date" at bounding box center [800, 443] width 303 height 24
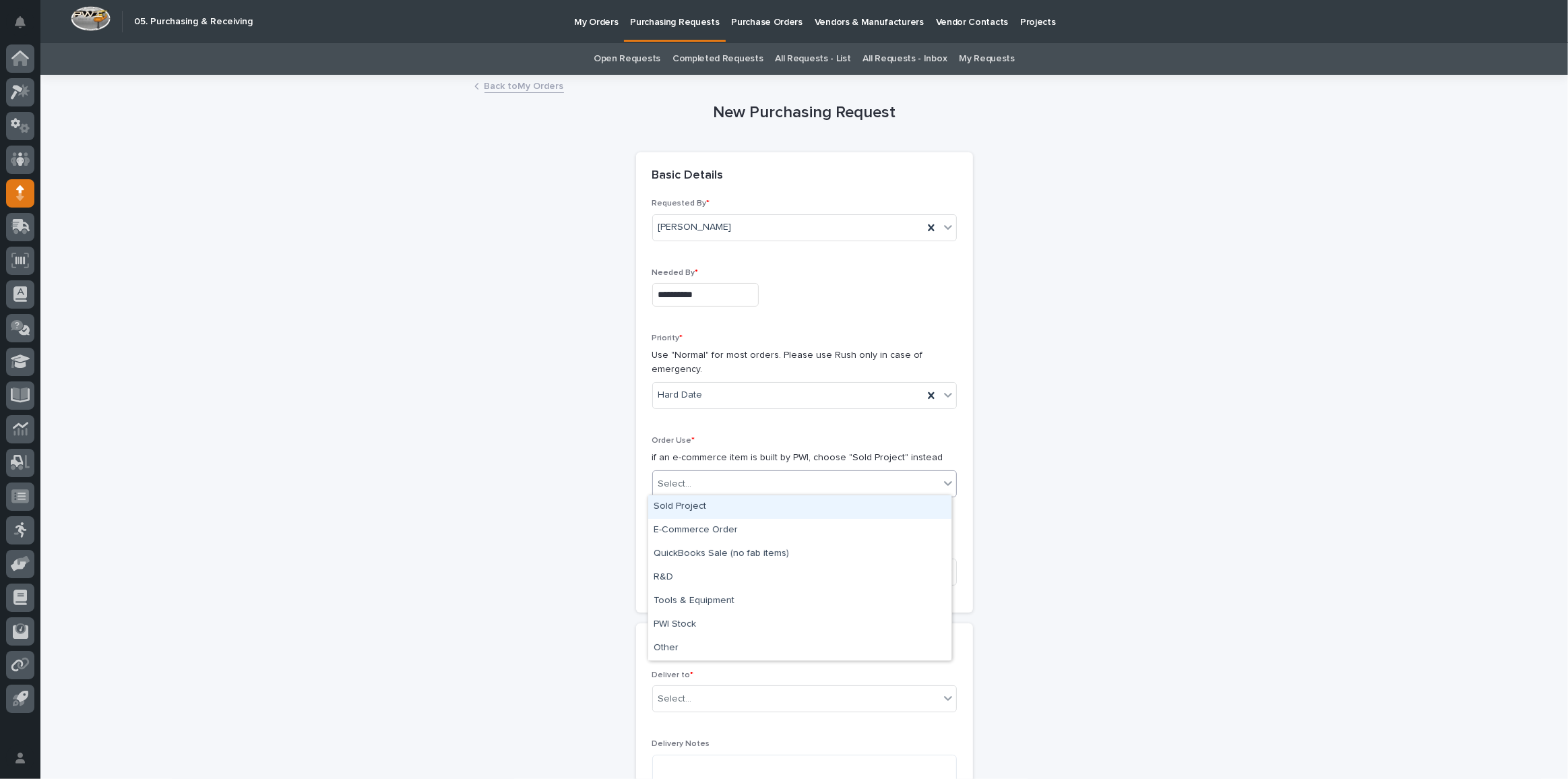
click at [695, 487] on div "Select..." at bounding box center [796, 484] width 286 height 22
click at [707, 510] on div "Sold Project" at bounding box center [800, 508] width 303 height 24
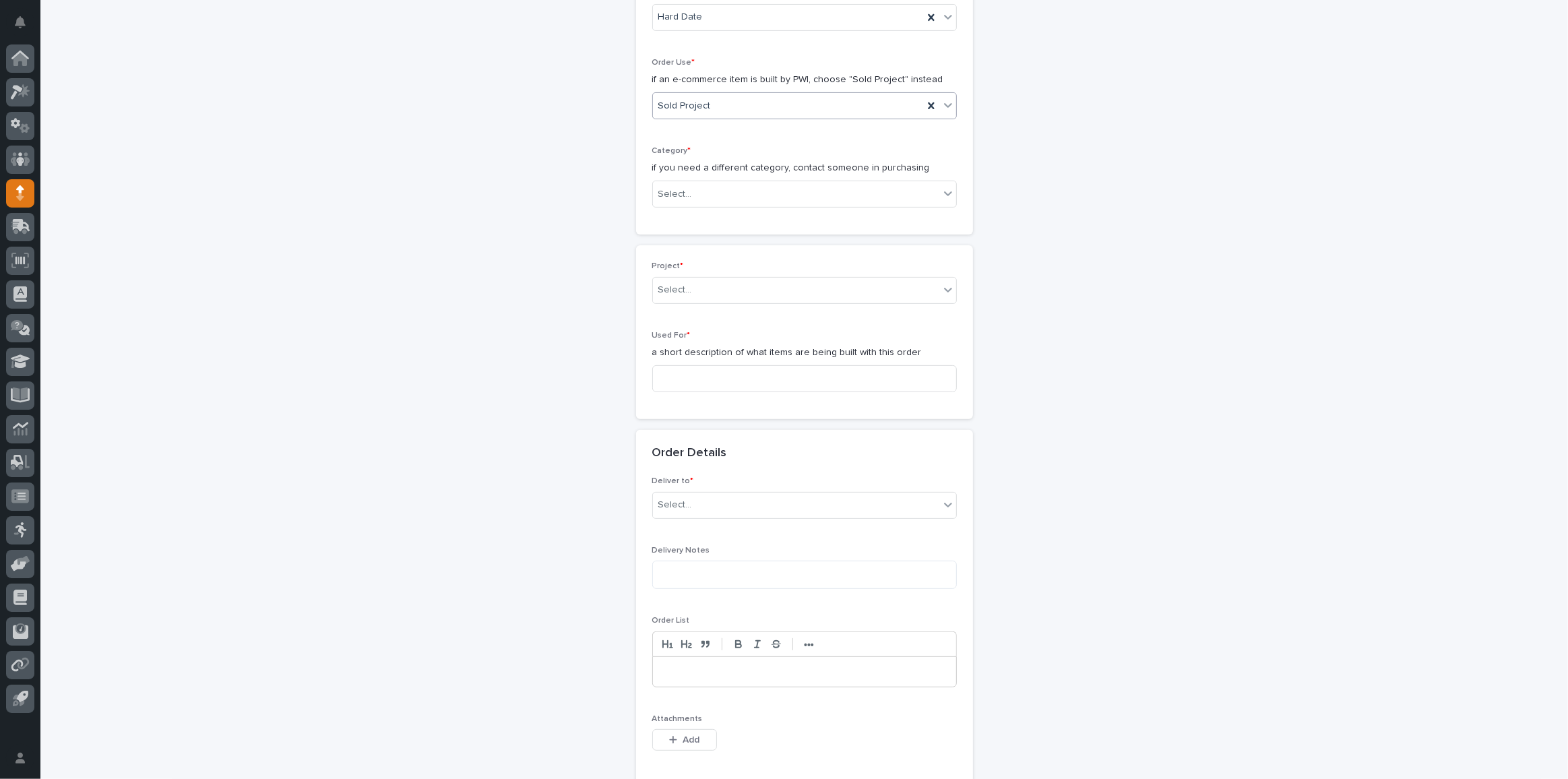
scroll to position [383, 0]
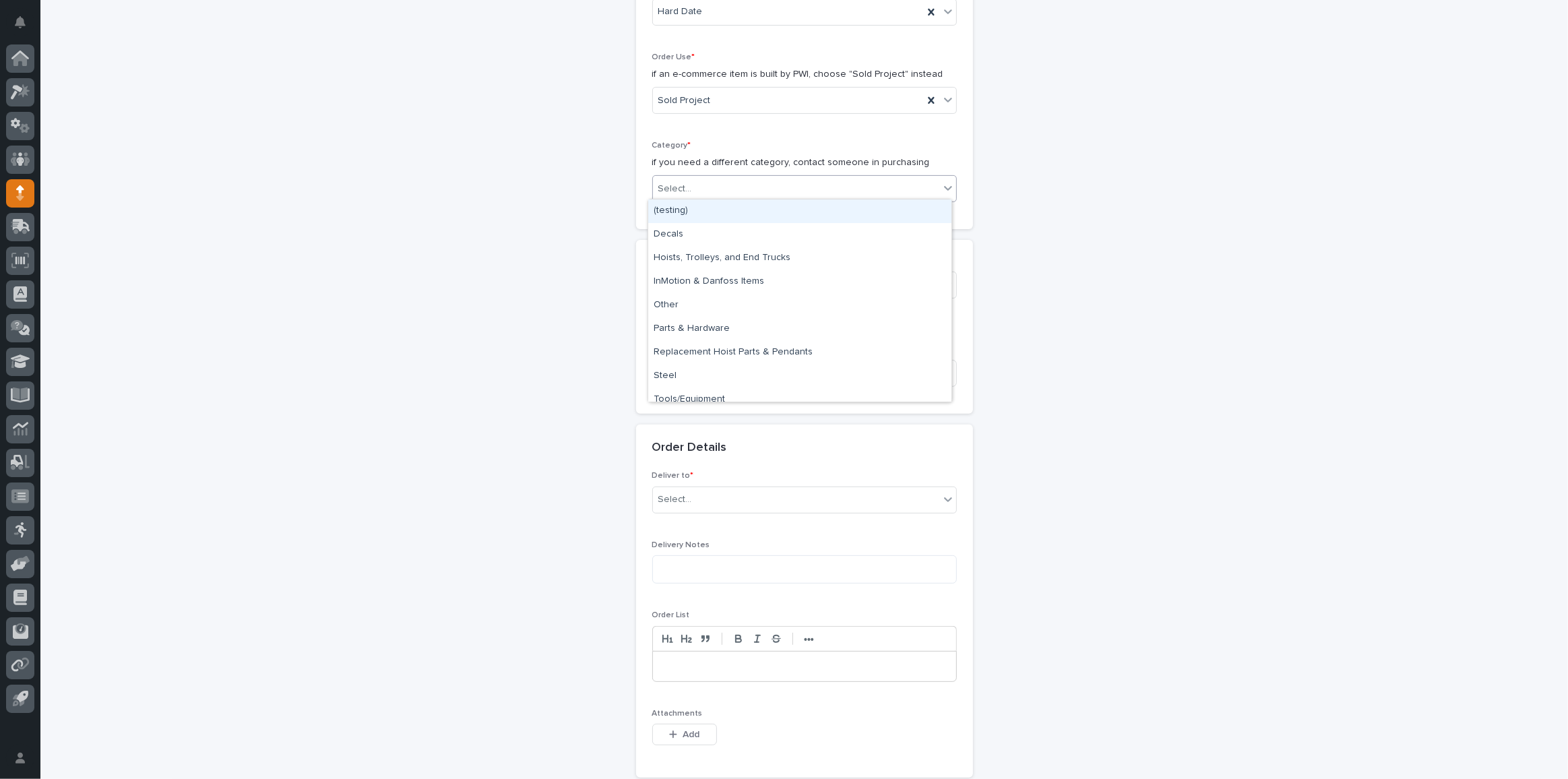
click at [739, 186] on div "Select..." at bounding box center [796, 189] width 286 height 22
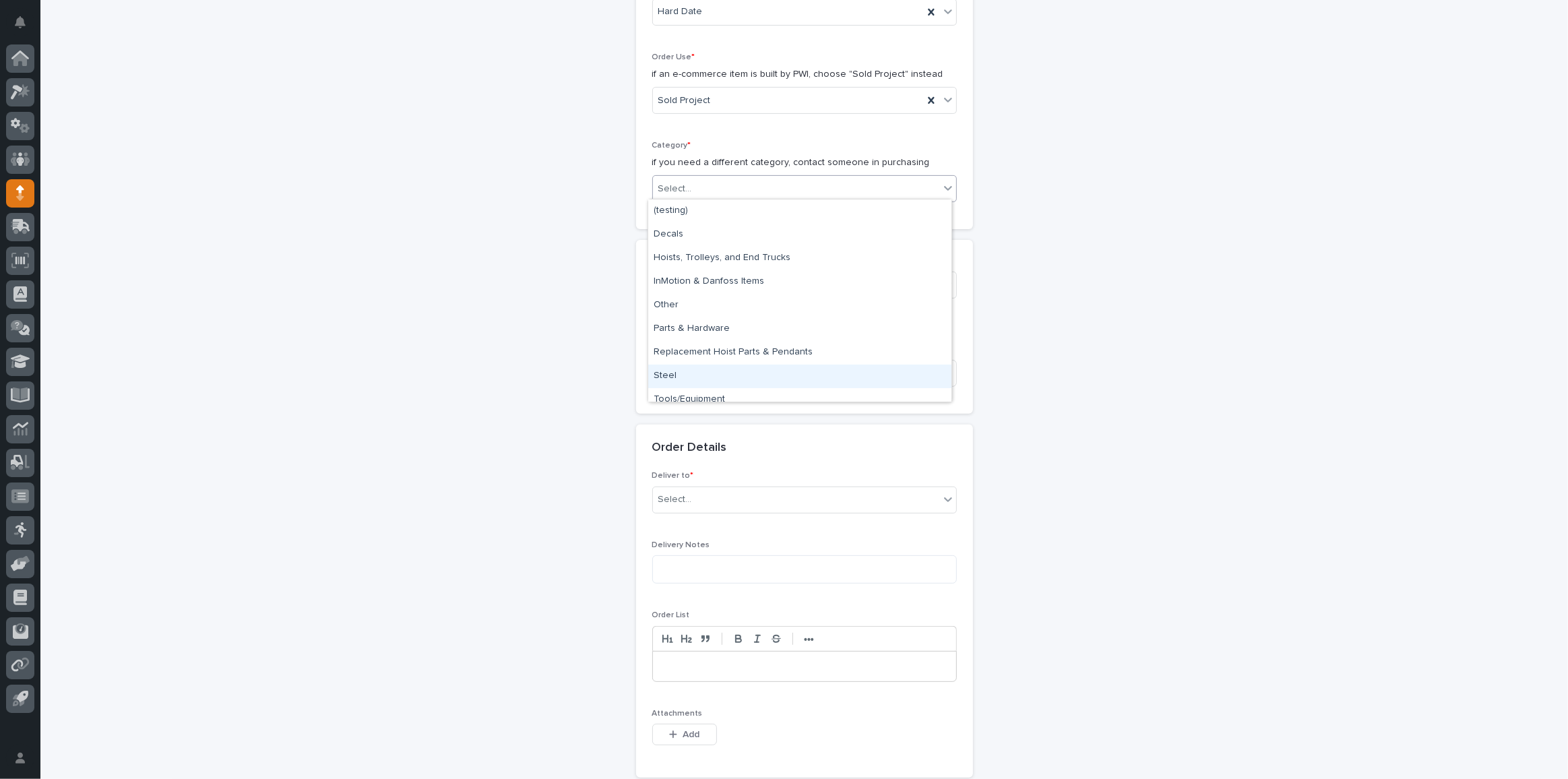
click at [692, 371] on div "Steel" at bounding box center [800, 377] width 303 height 24
click at [732, 197] on div "Steel" at bounding box center [804, 189] width 304 height 27
drag, startPoint x: 705, startPoint y: 323, endPoint x: 725, endPoint y: 267, distance: 59.5
click at [705, 323] on div "Parts & Hardware" at bounding box center [800, 329] width 303 height 24
click at [726, 281] on div "Select..." at bounding box center [796, 284] width 286 height 22
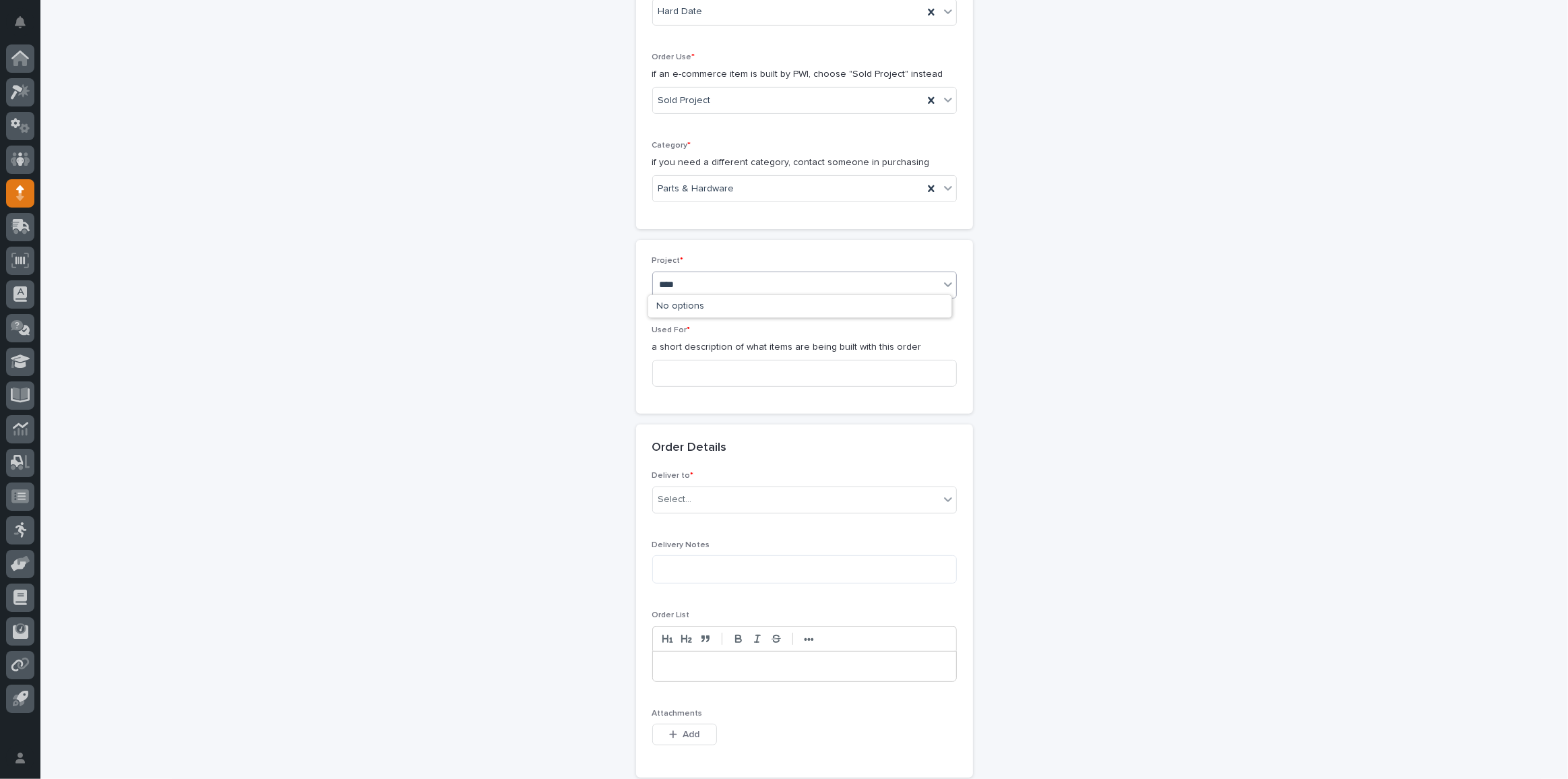
type input "*****"
click at [789, 292] on div "26765" at bounding box center [796, 284] width 286 height 22
click at [771, 285] on div "Select..." at bounding box center [796, 284] width 286 height 22
type input "*****"
click at [734, 310] on div "26765 - Stair Zone - [MEDICAL_DATA] COMMERCIAL SERVICE INC - 🤖 E-Commerce Stair…" at bounding box center [800, 307] width 303 height 24
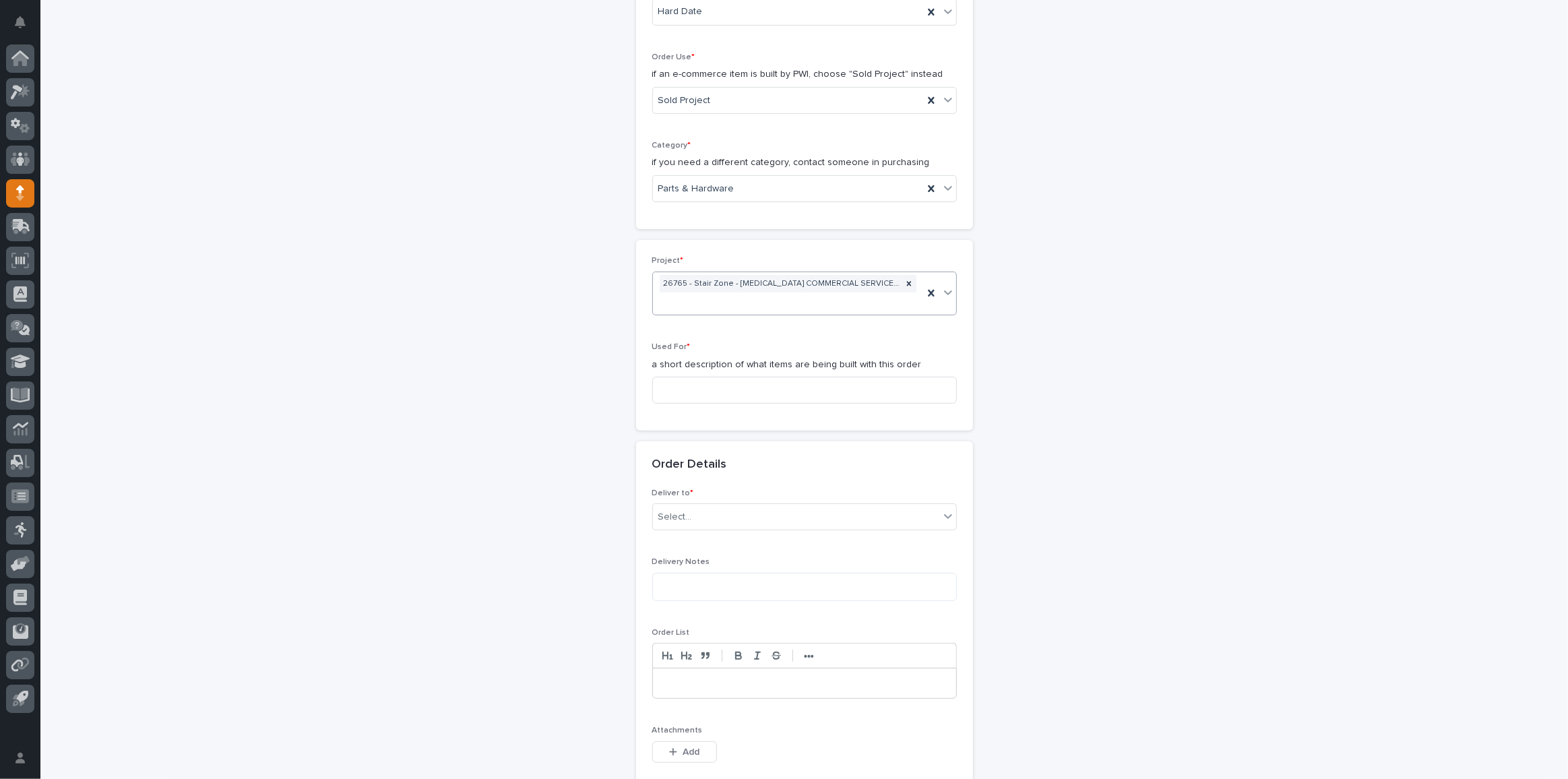
scroll to position [392, 0]
click at [730, 360] on div "Used For * a short description of what items are being built with this order" at bounding box center [804, 370] width 304 height 72
click at [732, 371] on input at bounding box center [804, 382] width 304 height 27
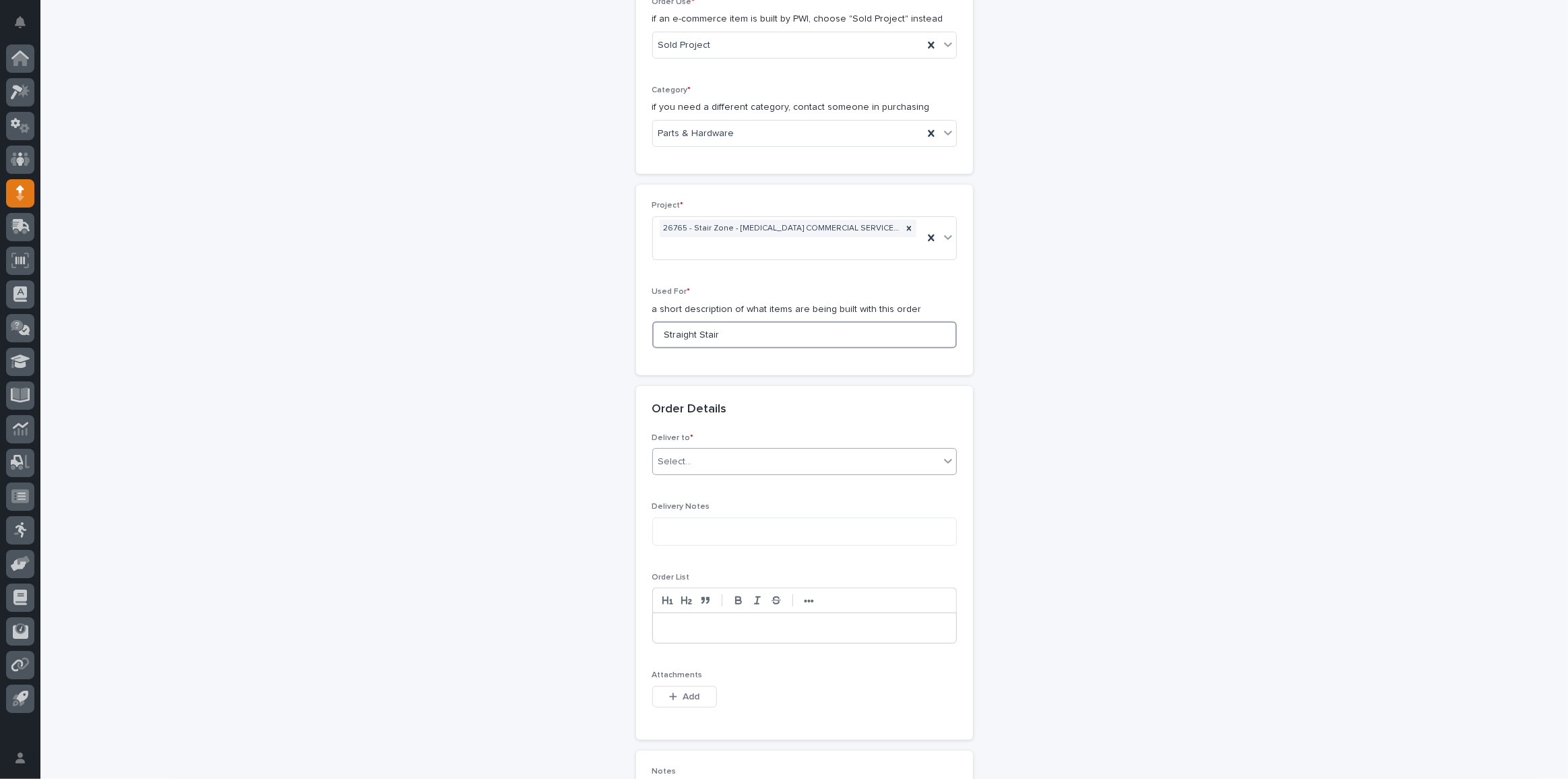
scroll to position [515, 0]
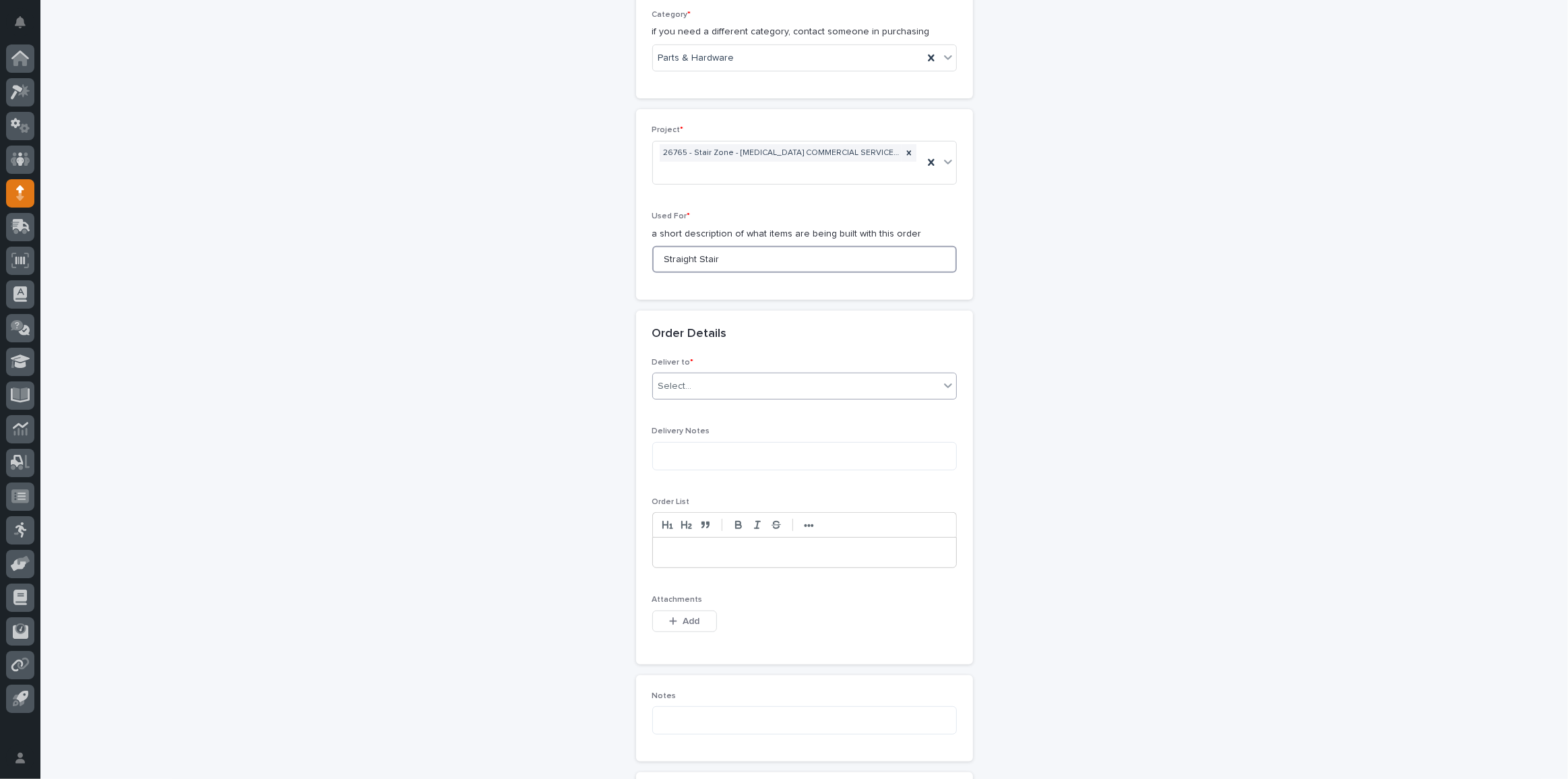
type input "Straight Stair"
click at [713, 375] on div "Select..." at bounding box center [796, 386] width 286 height 22
click at [701, 406] on div "PWI" at bounding box center [800, 408] width 303 height 24
click at [676, 610] on button "Add" at bounding box center [684, 621] width 65 height 22
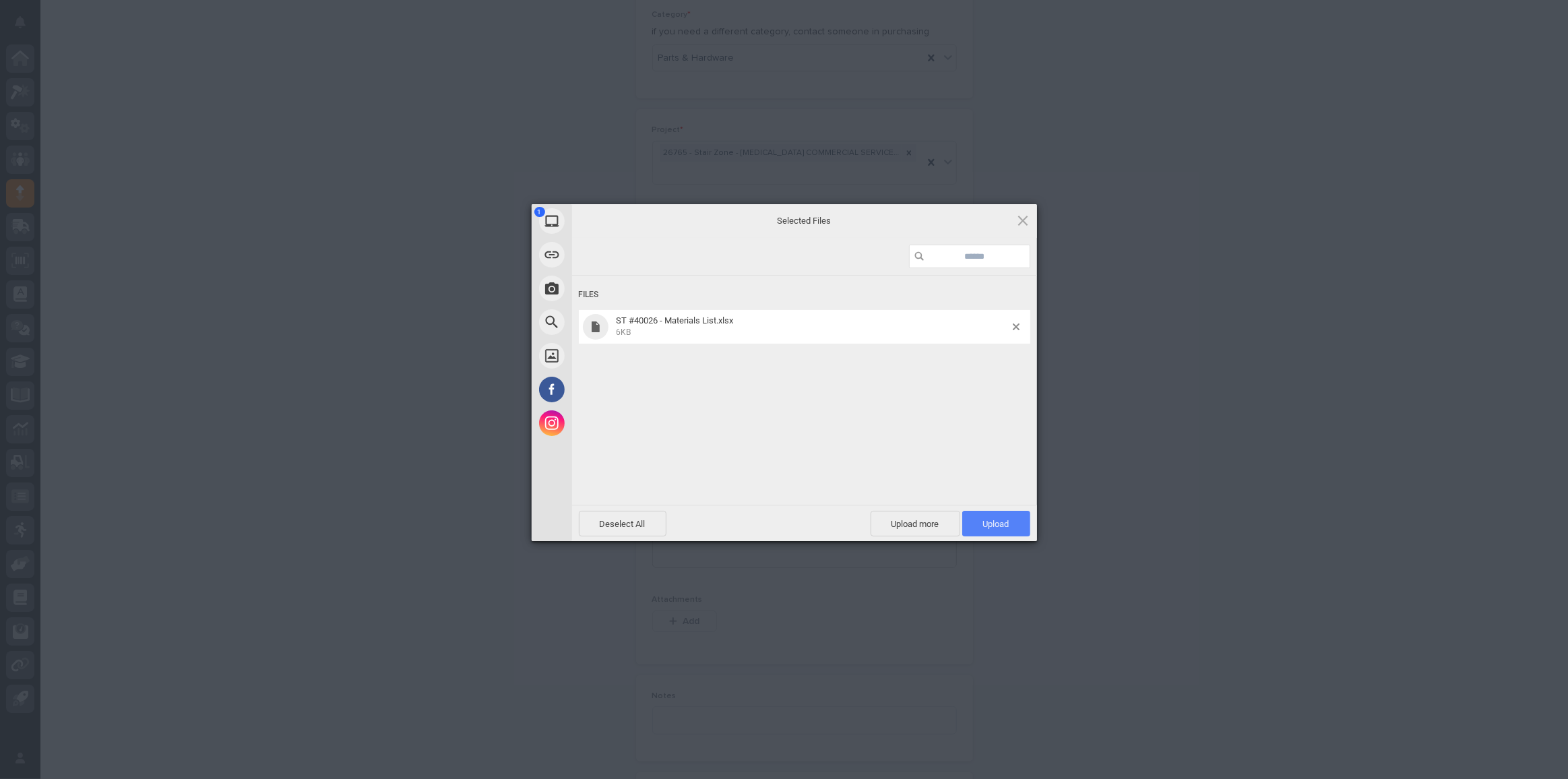
click at [996, 517] on span "Upload 1" at bounding box center [996, 524] width 68 height 26
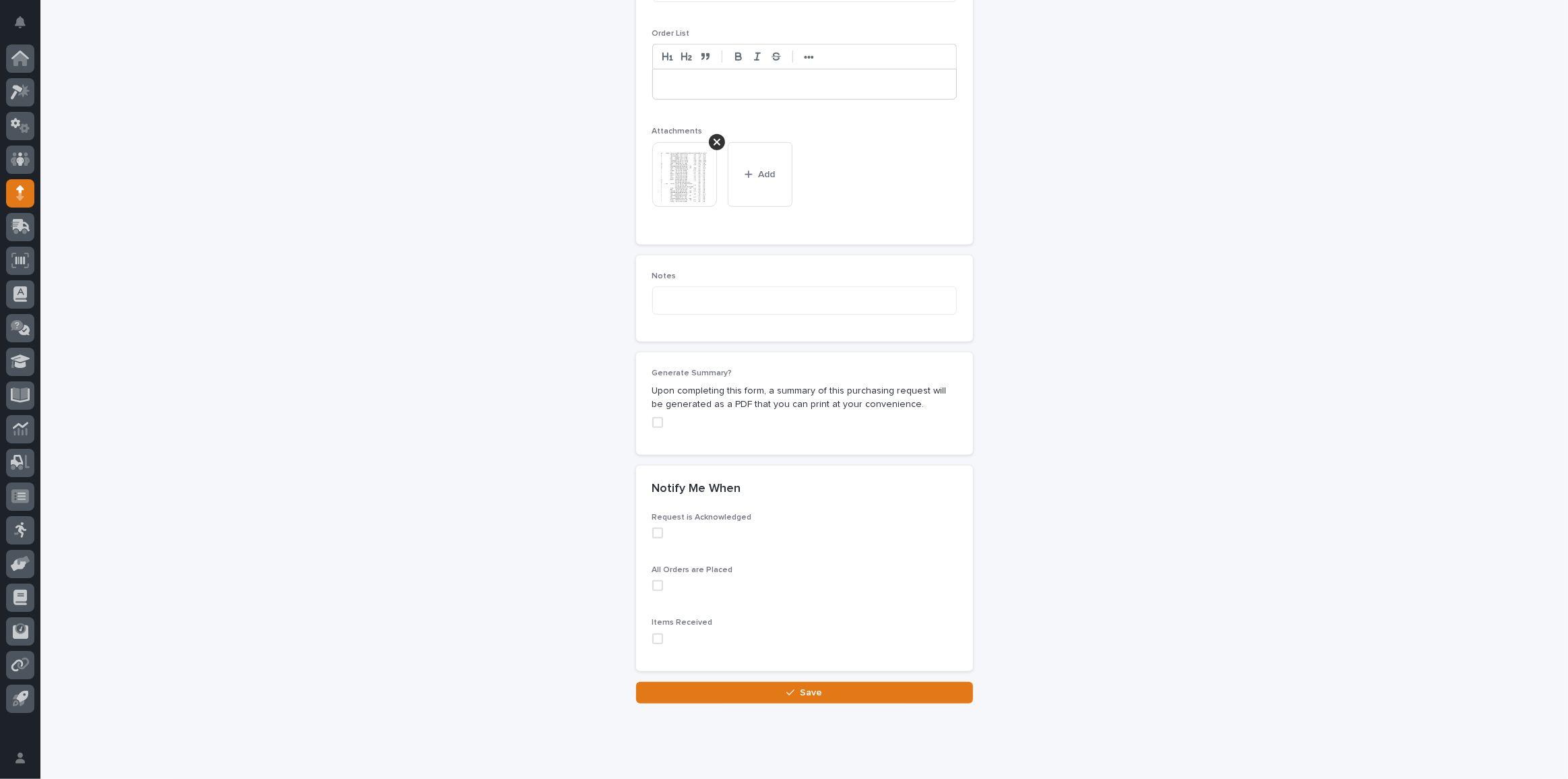
scroll to position [1007, 0]
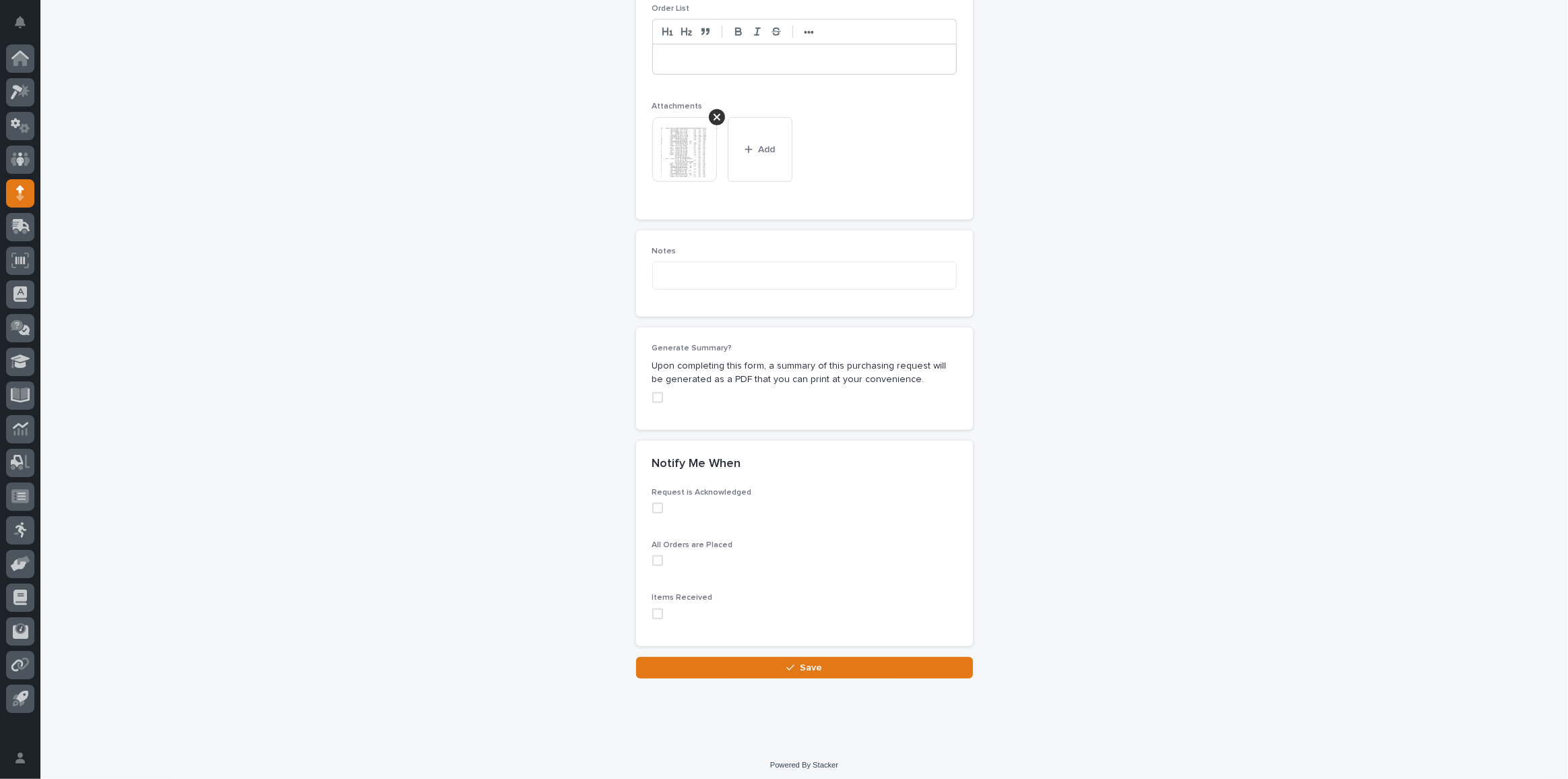
click at [801, 663] on span "Save" at bounding box center [811, 667] width 22 height 9
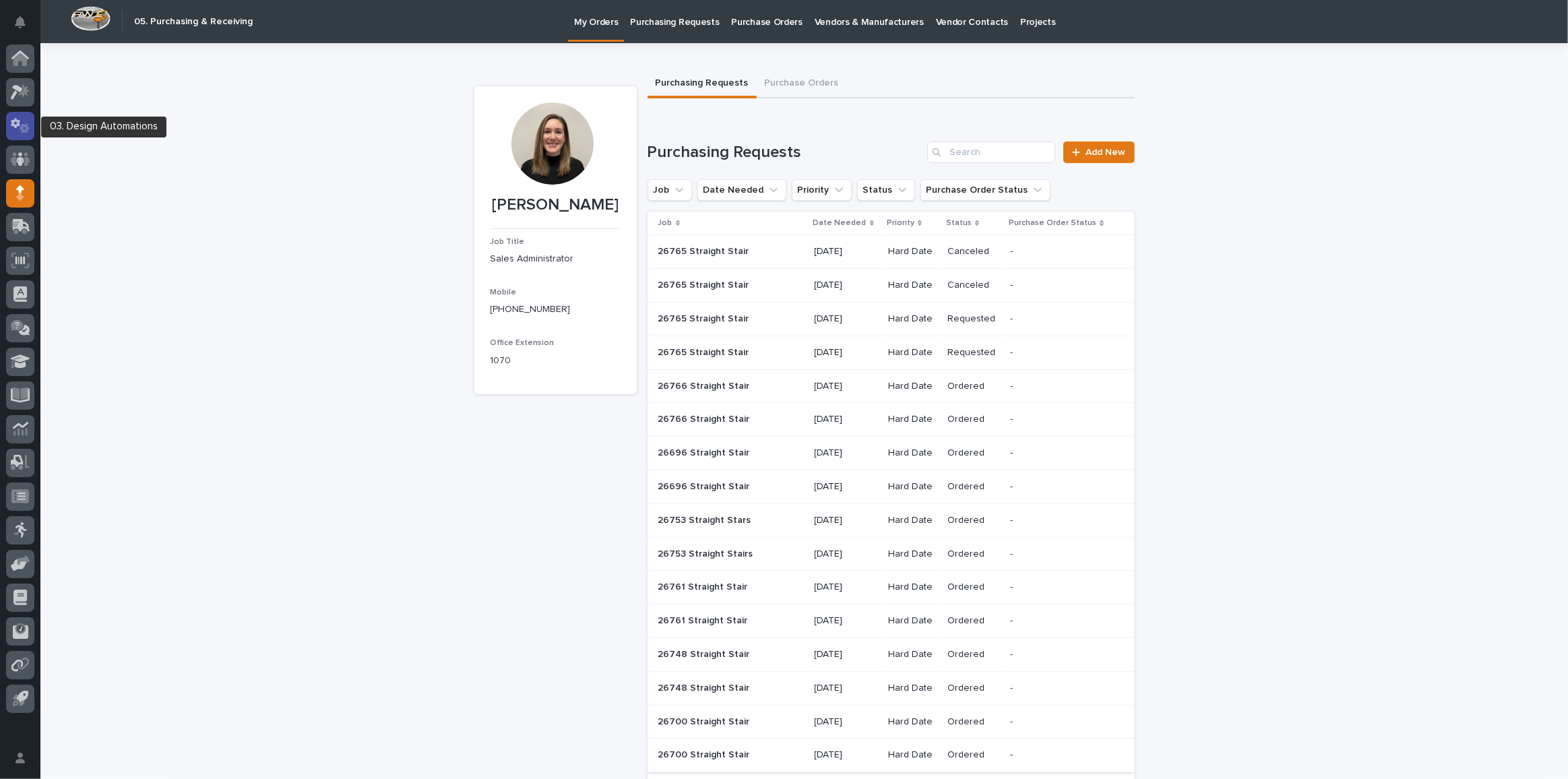
click at [7, 123] on div at bounding box center [20, 126] width 28 height 28
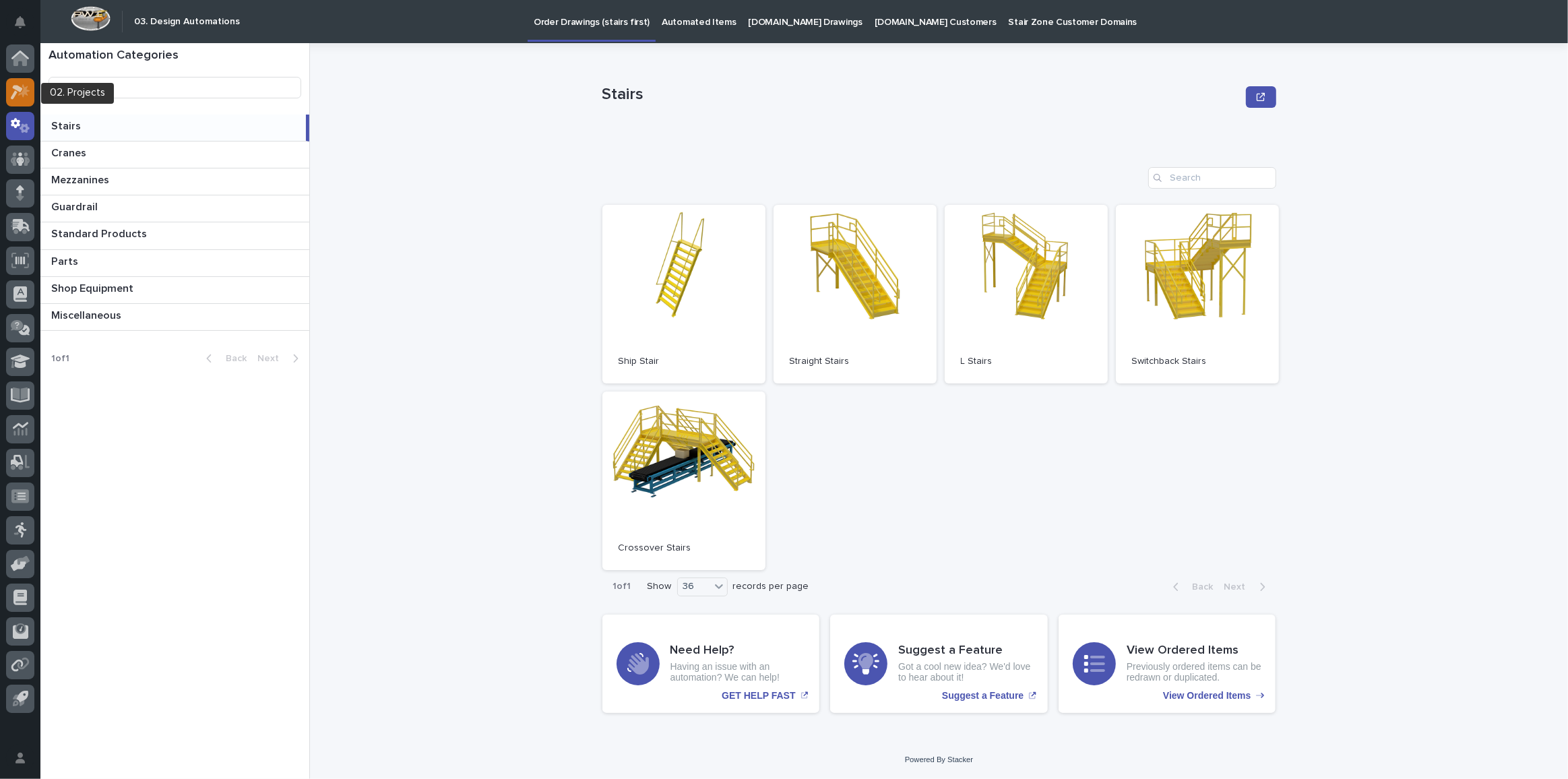
click at [10, 78] on link at bounding box center [20, 92] width 28 height 28
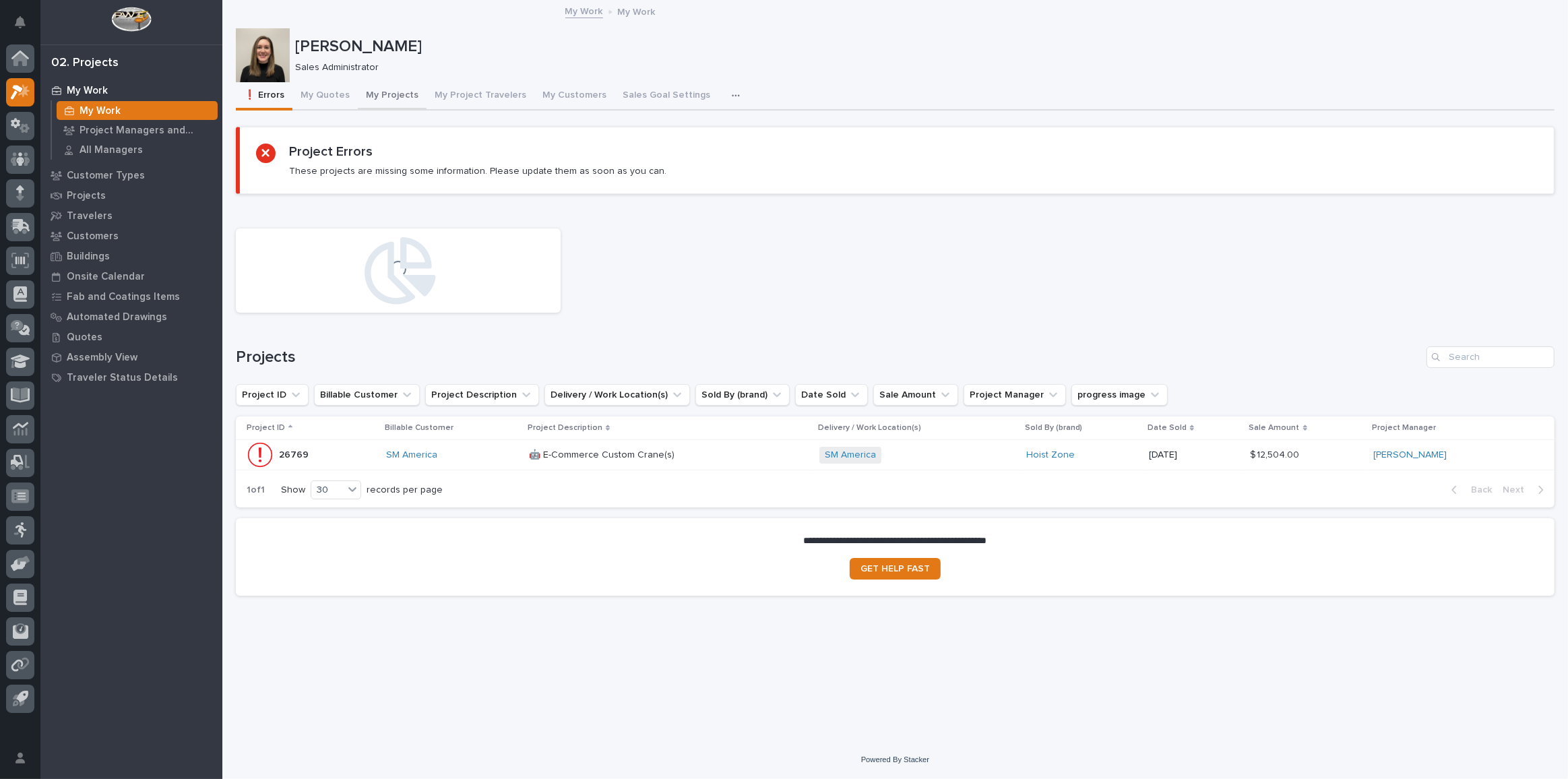
click at [371, 89] on button "My Projects" at bounding box center [392, 96] width 69 height 28
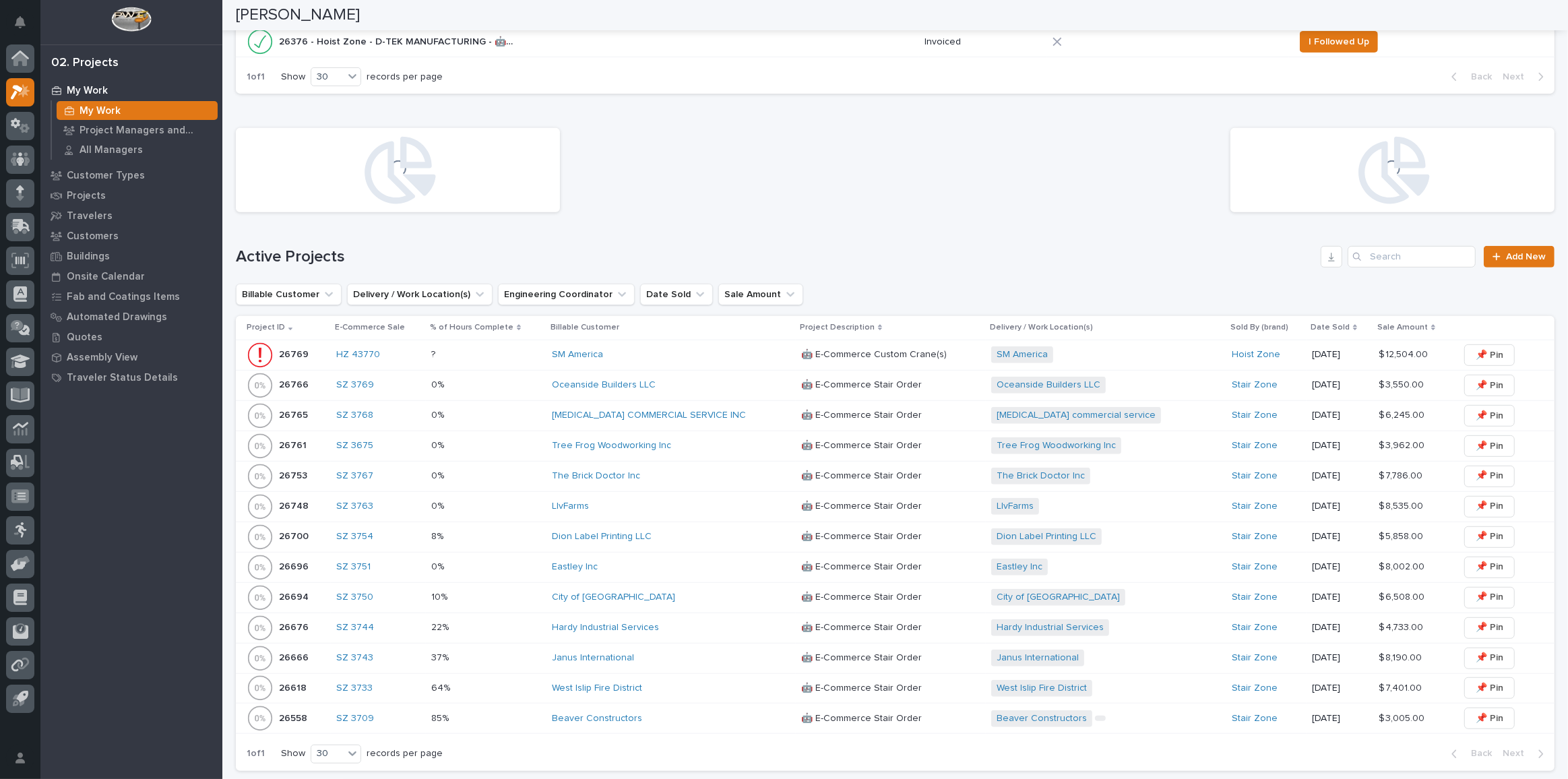
scroll to position [1524, 0]
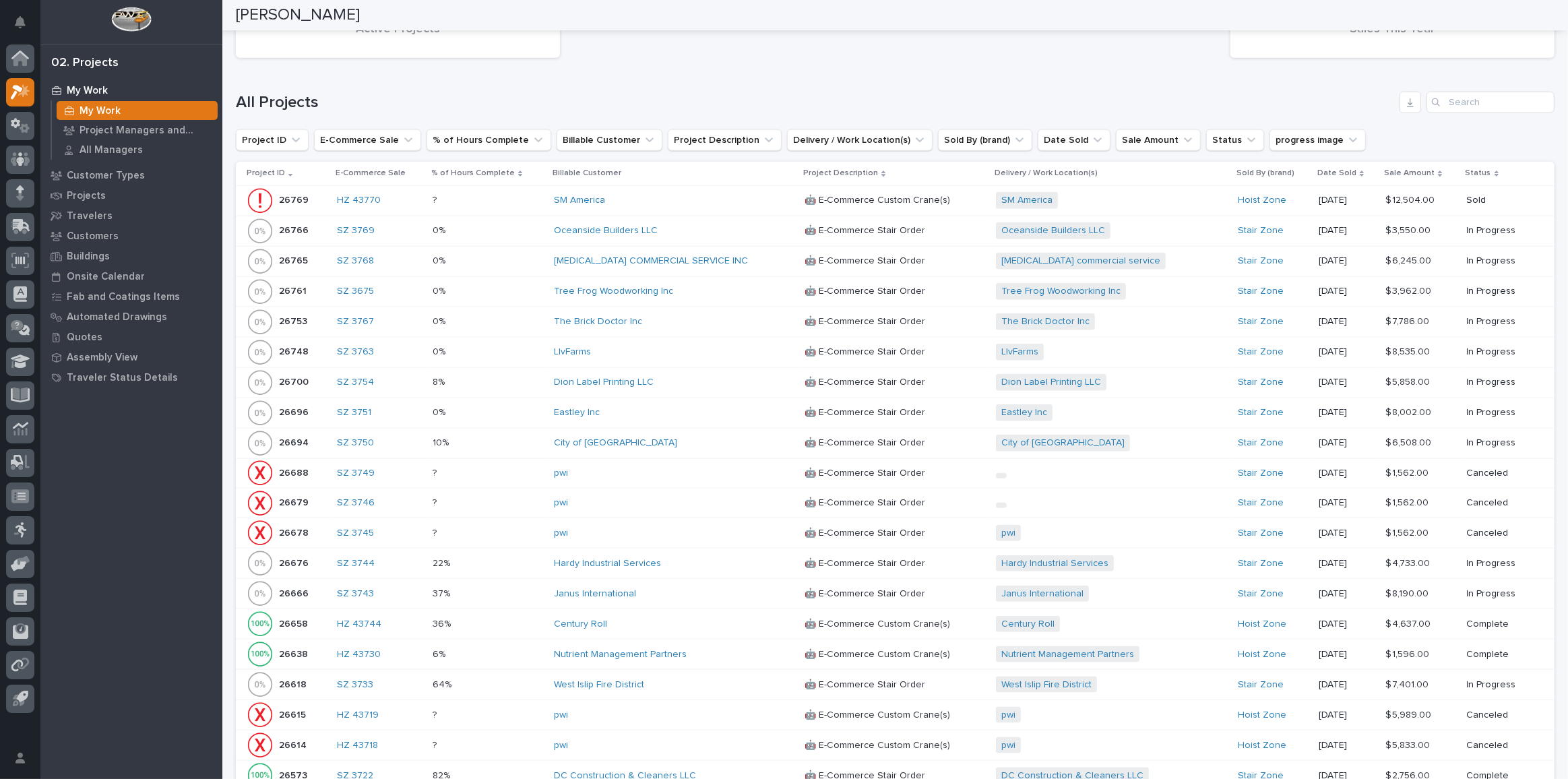
click at [712, 255] on div "[MEDICAL_DATA] COMMERCIAL SERVICE INC" at bounding box center [671, 260] width 235 height 11
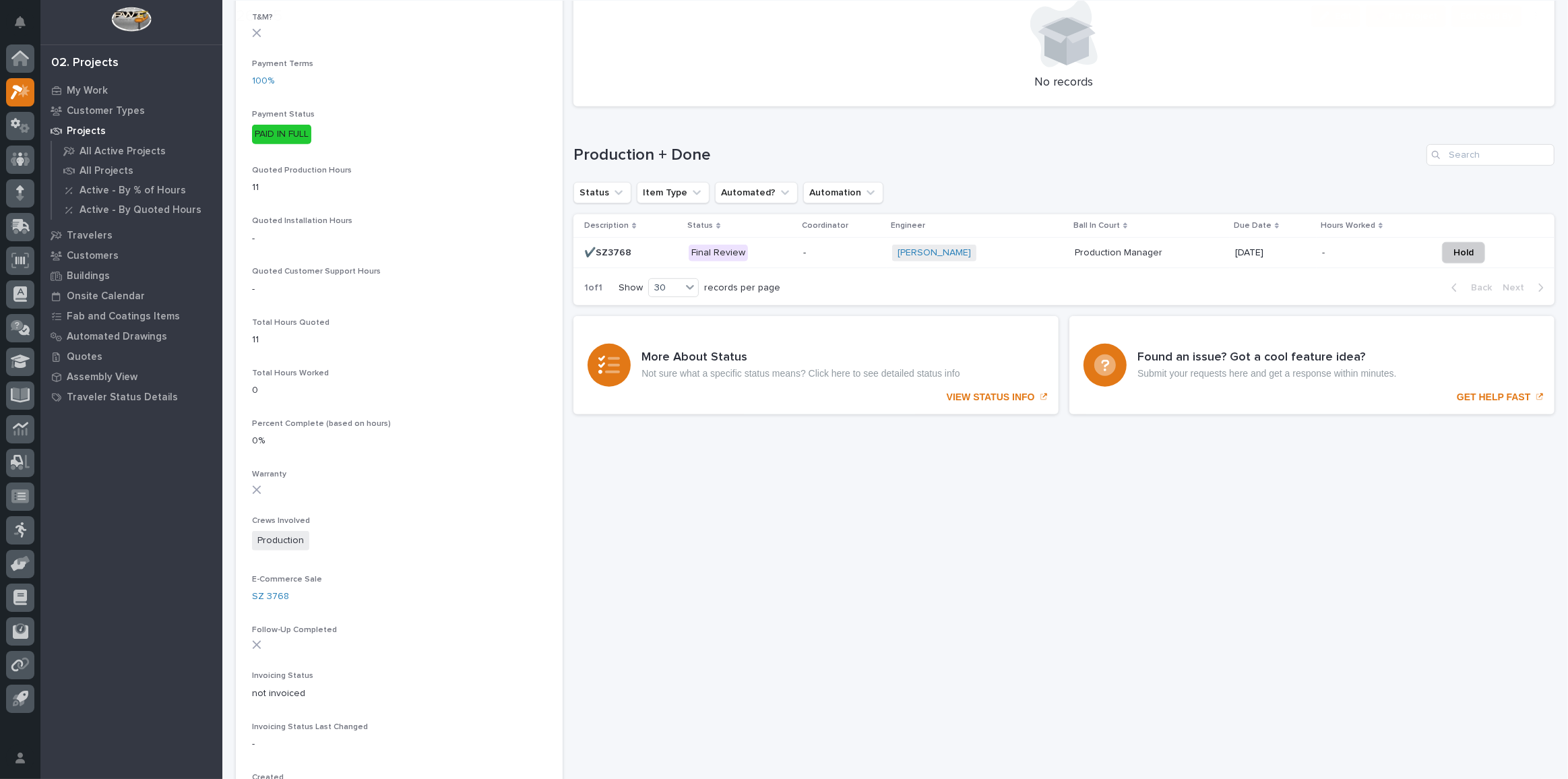
scroll to position [857, 0]
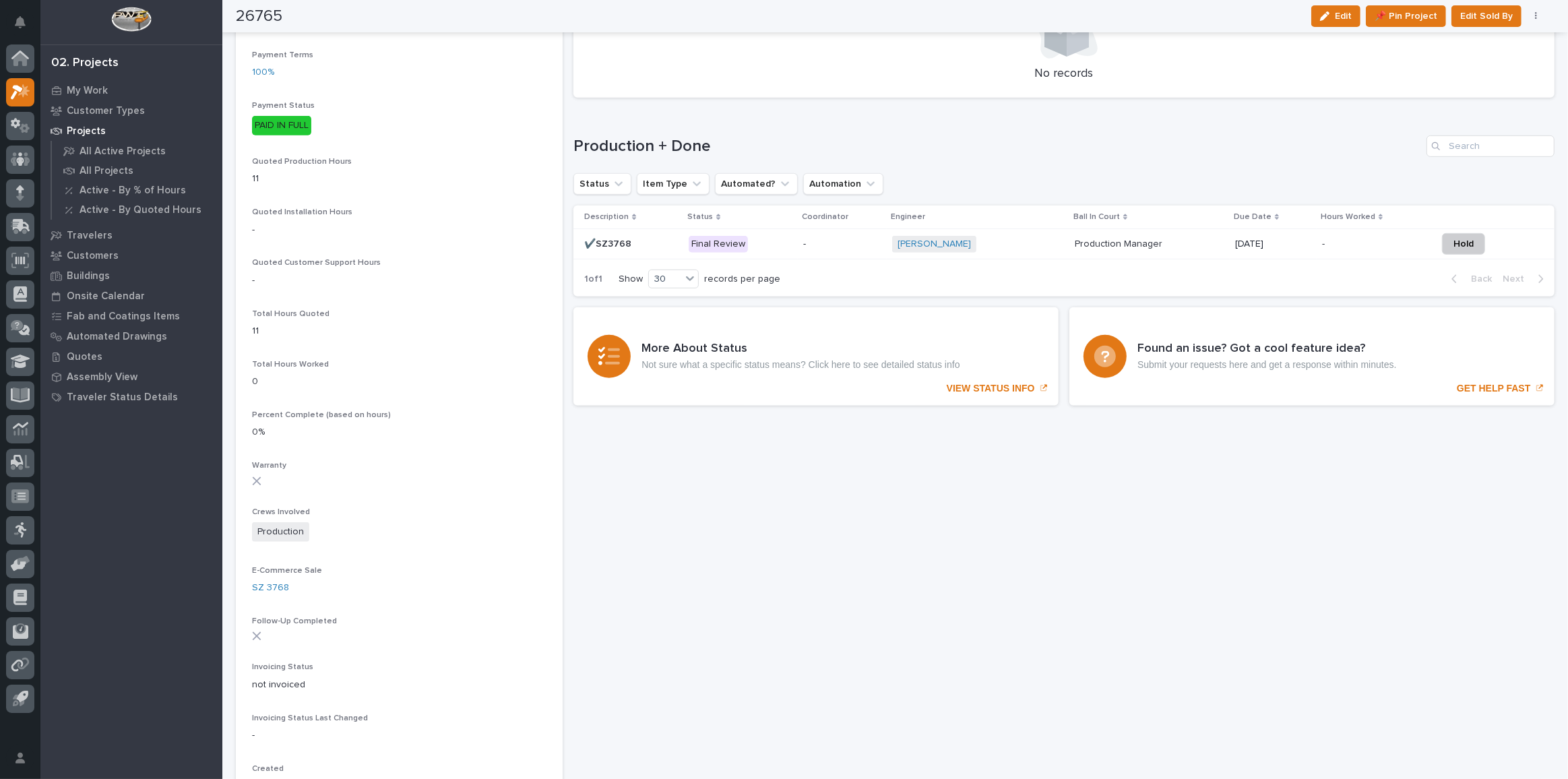
click at [845, 246] on p "-" at bounding box center [842, 243] width 78 height 11
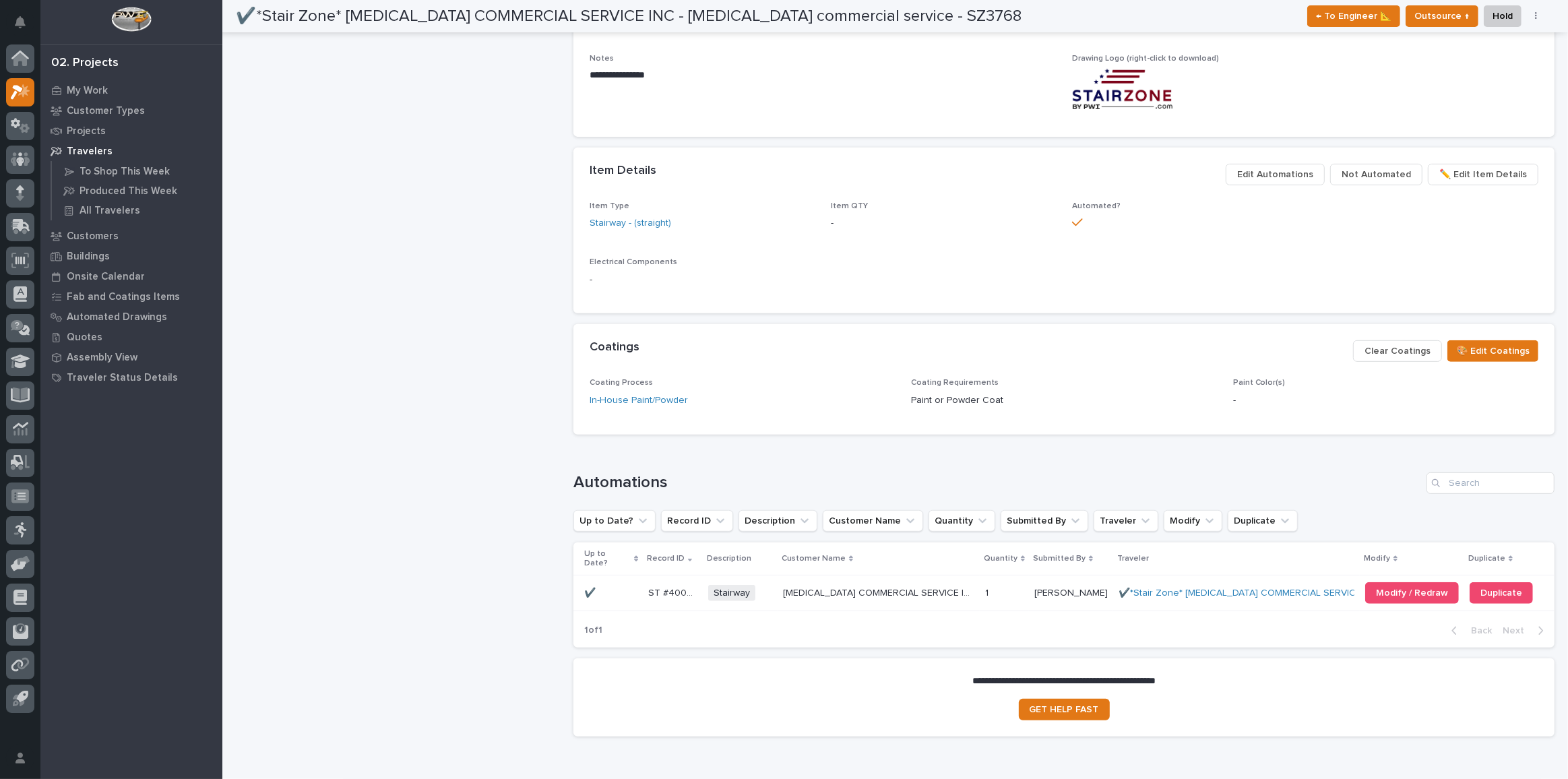
scroll to position [641, 0]
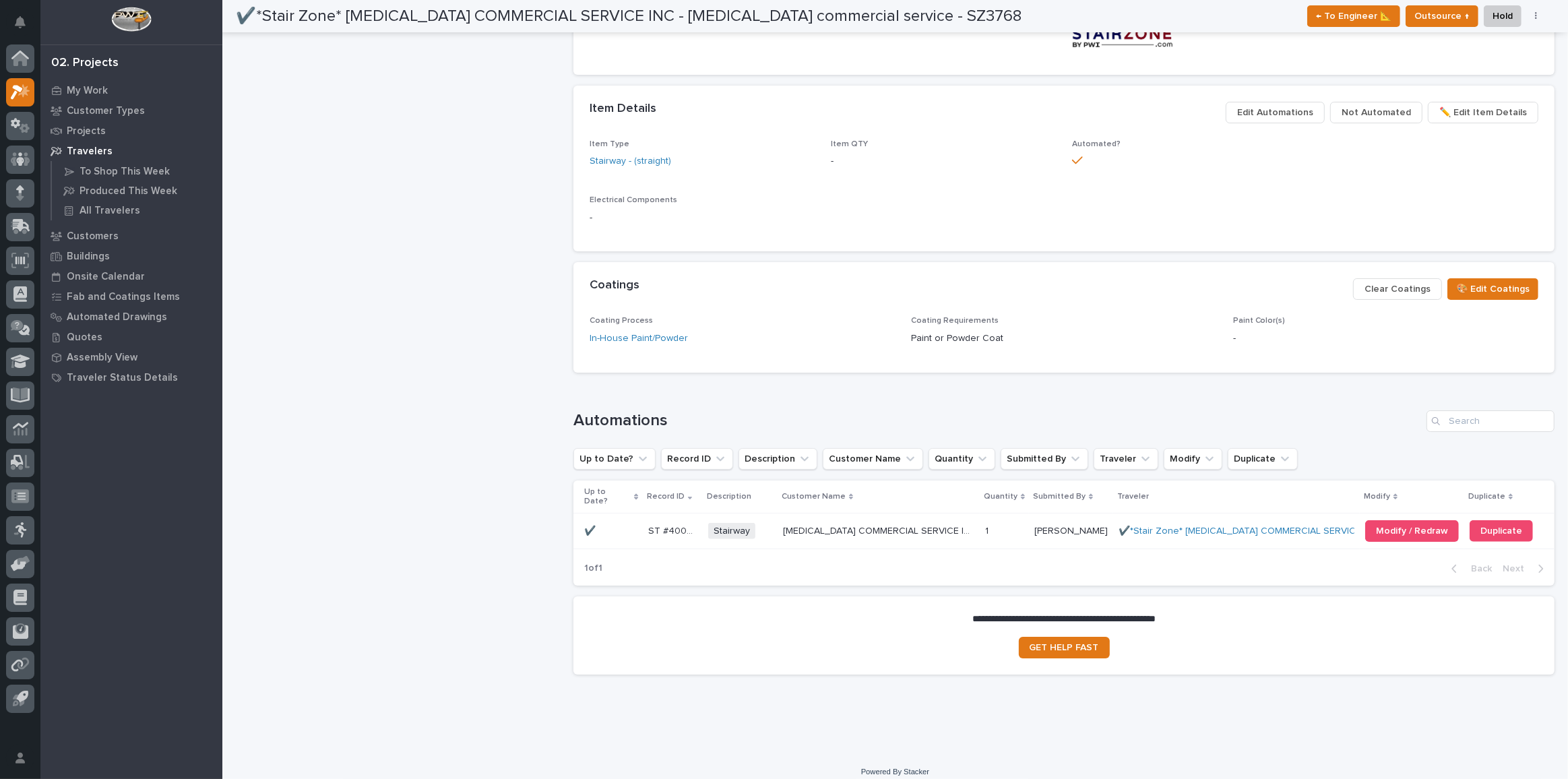
click at [625, 526] on p at bounding box center [610, 531] width 53 height 11
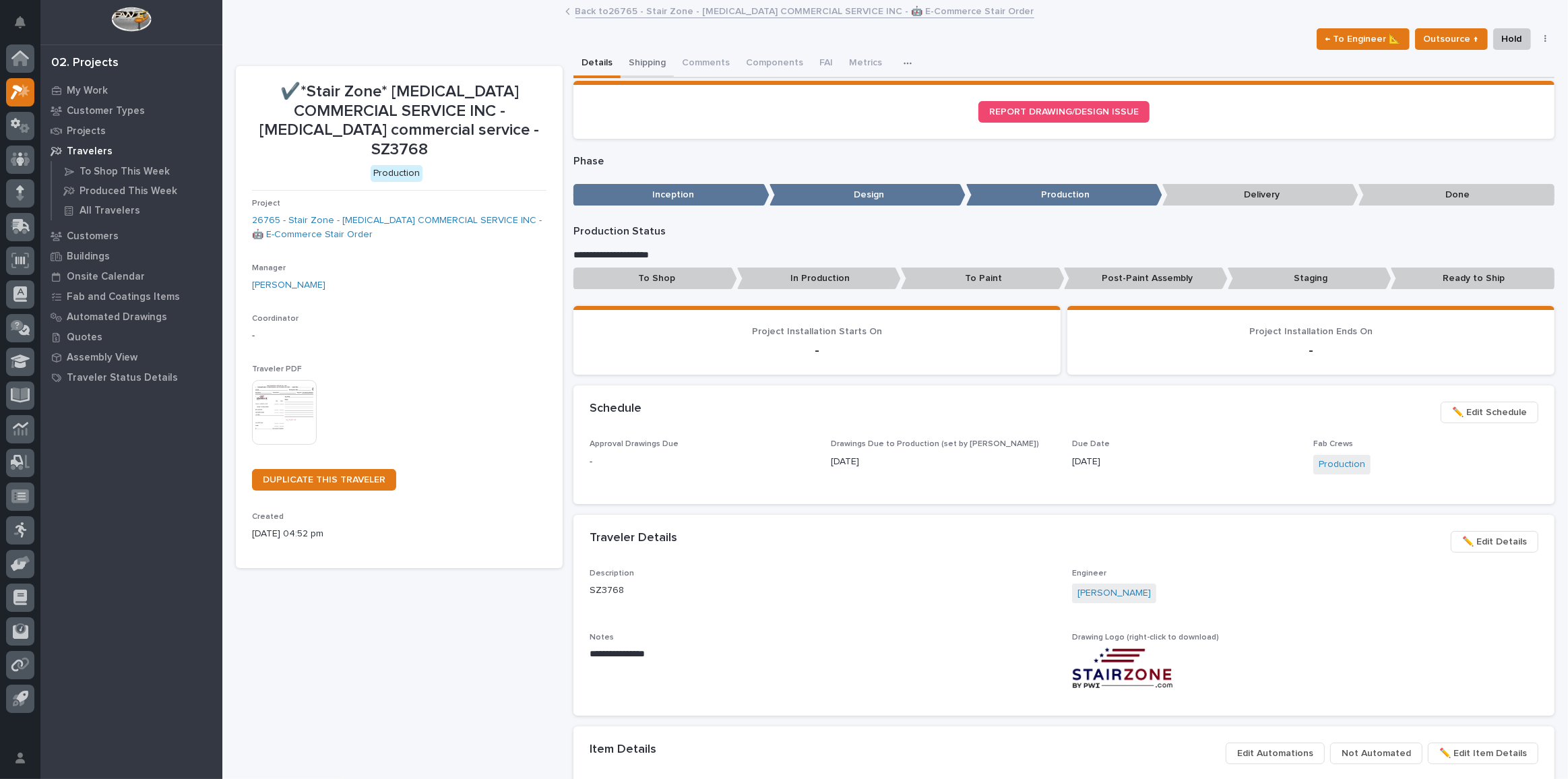
drag, startPoint x: 640, startPoint y: 58, endPoint x: 649, endPoint y: 68, distance: 13.5
click at [640, 58] on button "Shipping" at bounding box center [646, 64] width 53 height 28
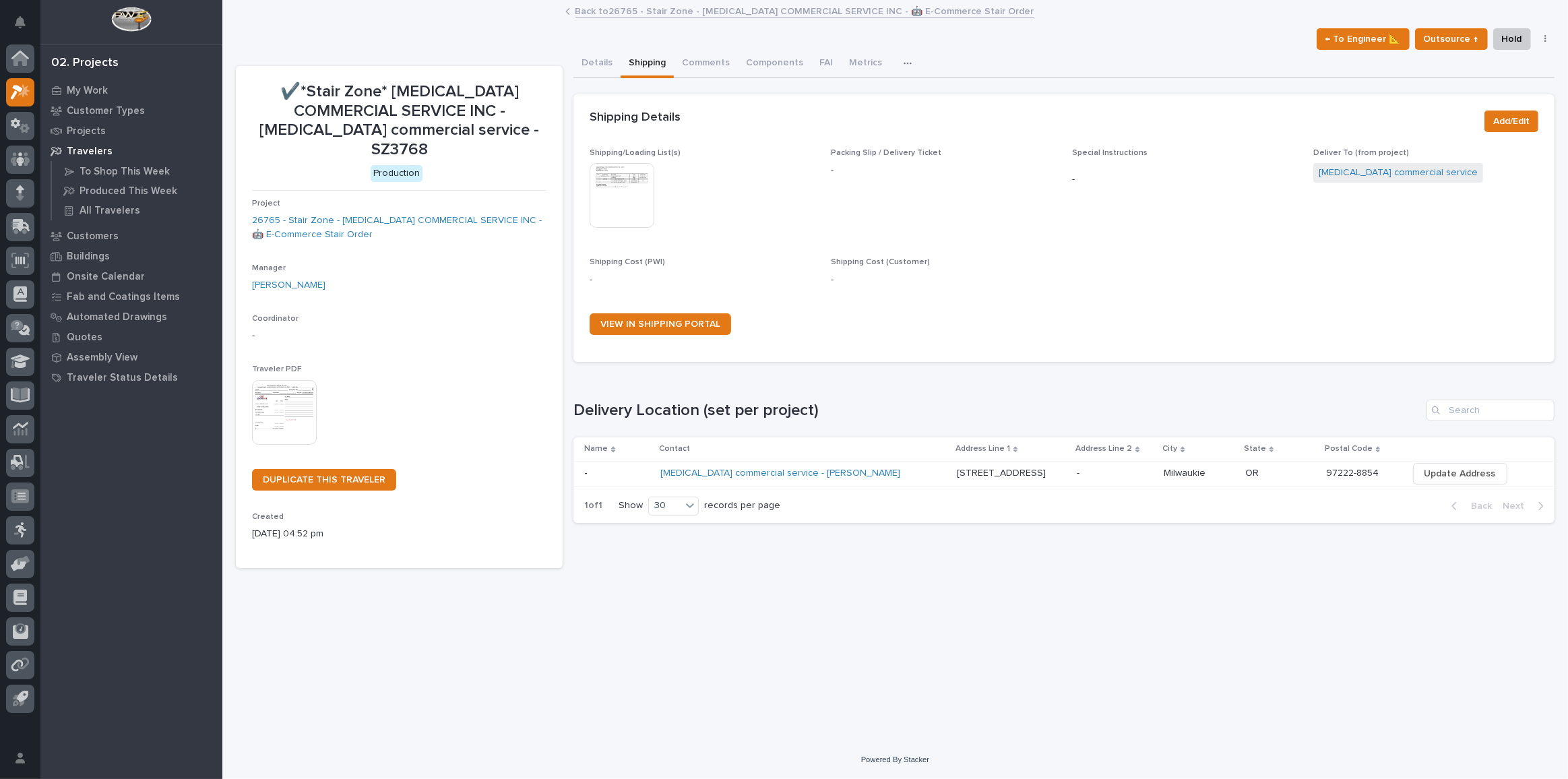
click at [646, 207] on img at bounding box center [621, 195] width 65 height 65
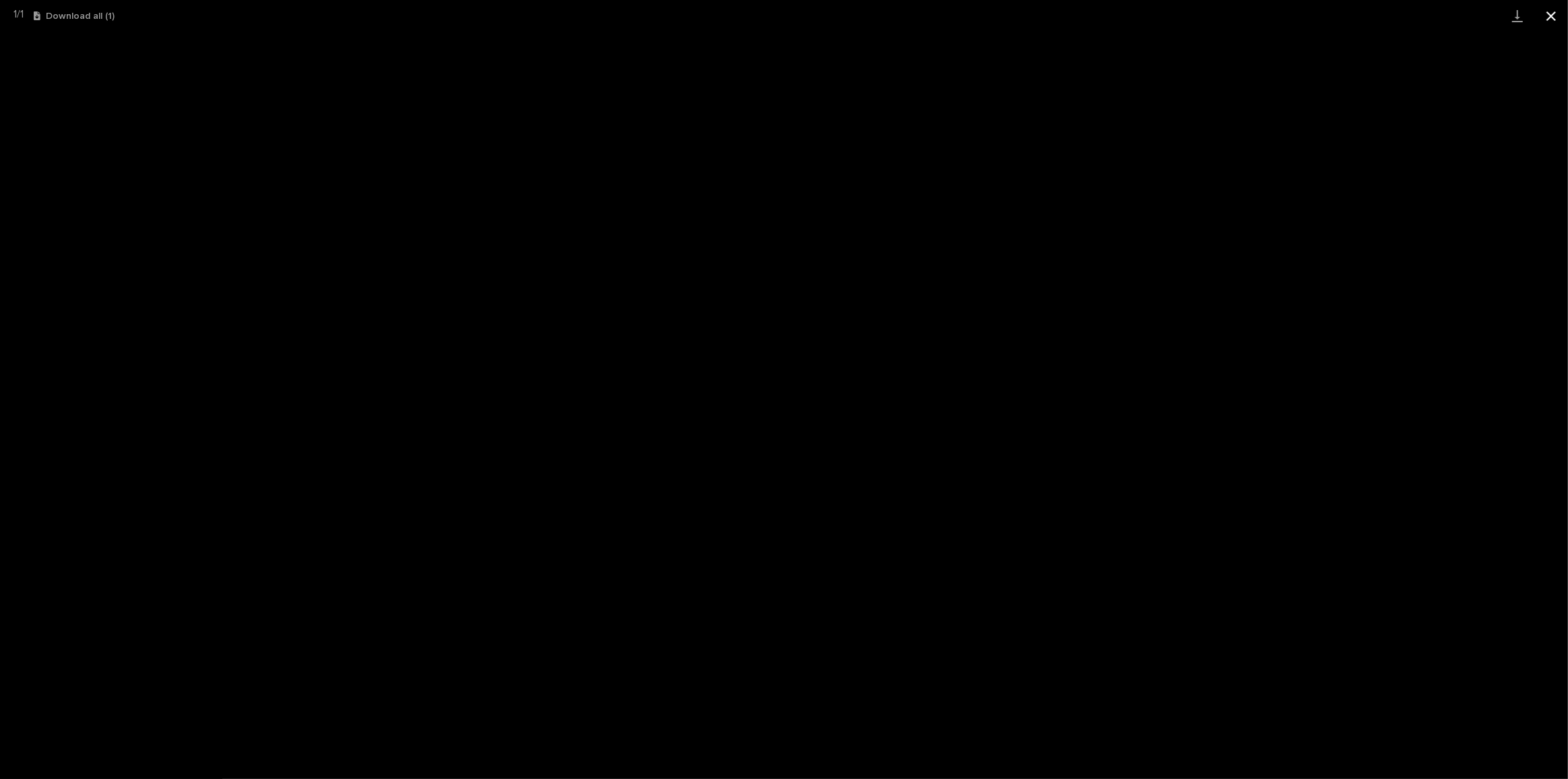
click at [1545, 14] on button "Close gallery" at bounding box center [1552, 16] width 34 height 32
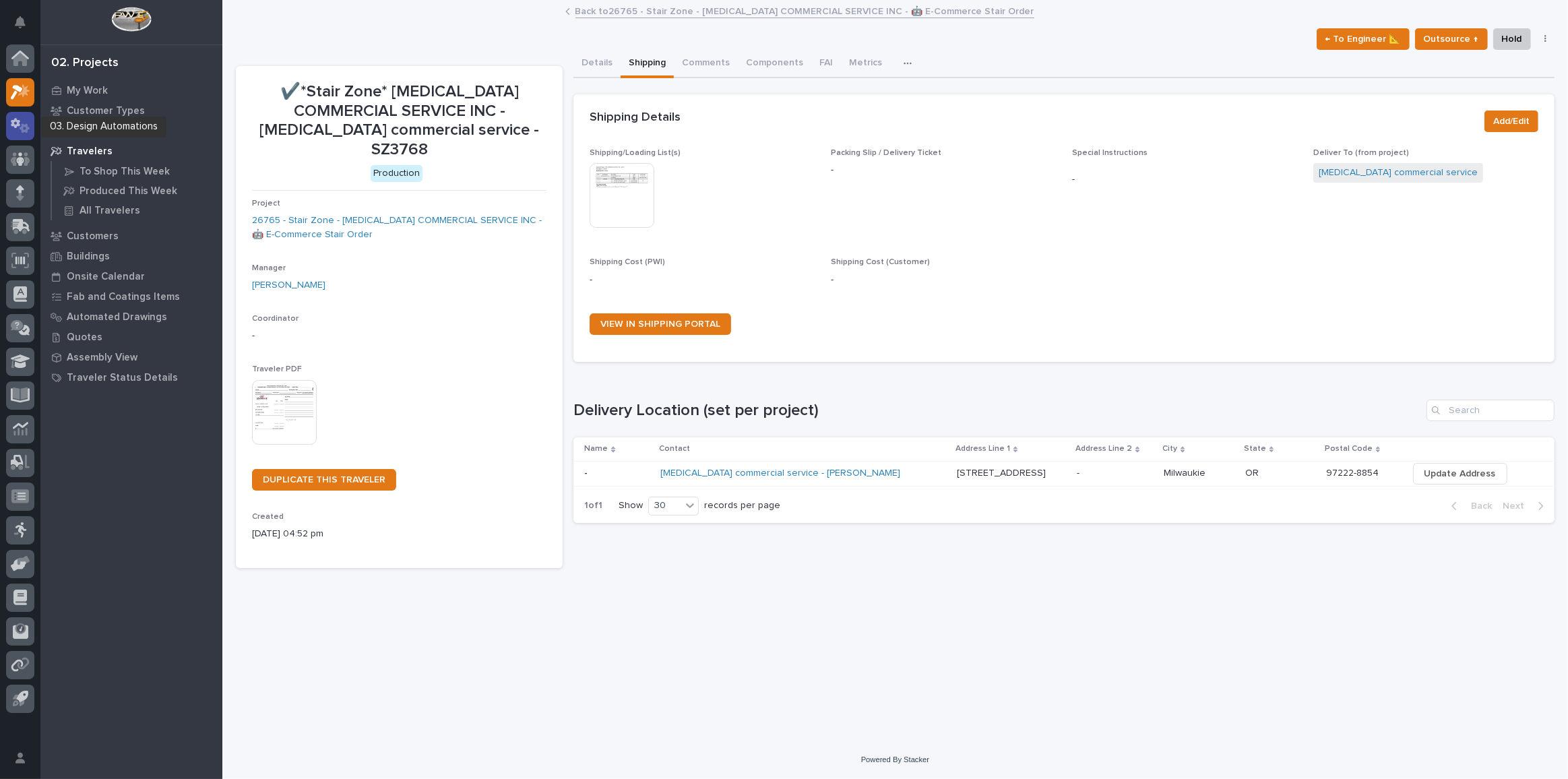
click at [17, 128] on icon at bounding box center [21, 126] width 20 height 16
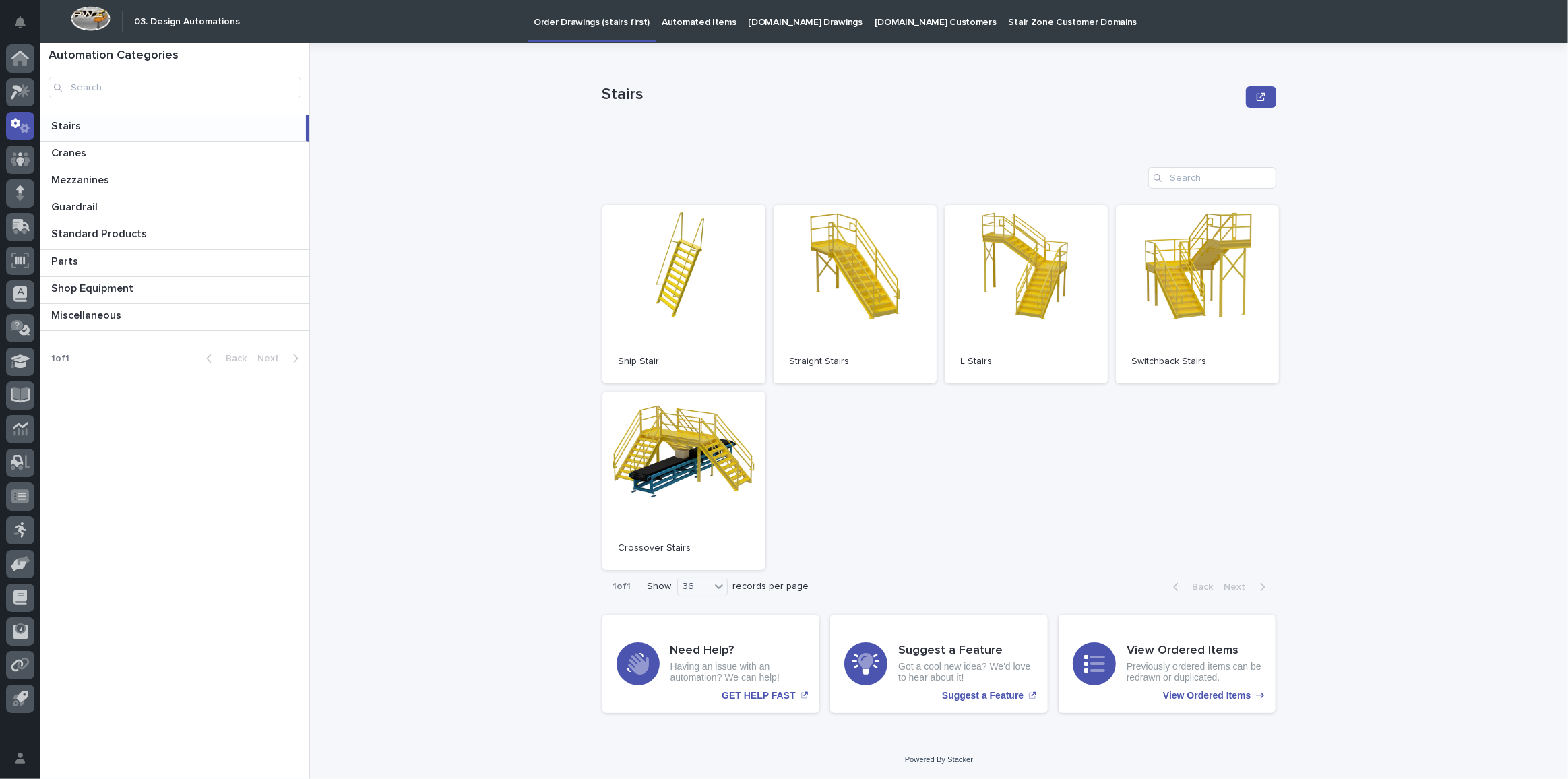
click at [680, 20] on p "Automated Items" at bounding box center [699, 14] width 74 height 28
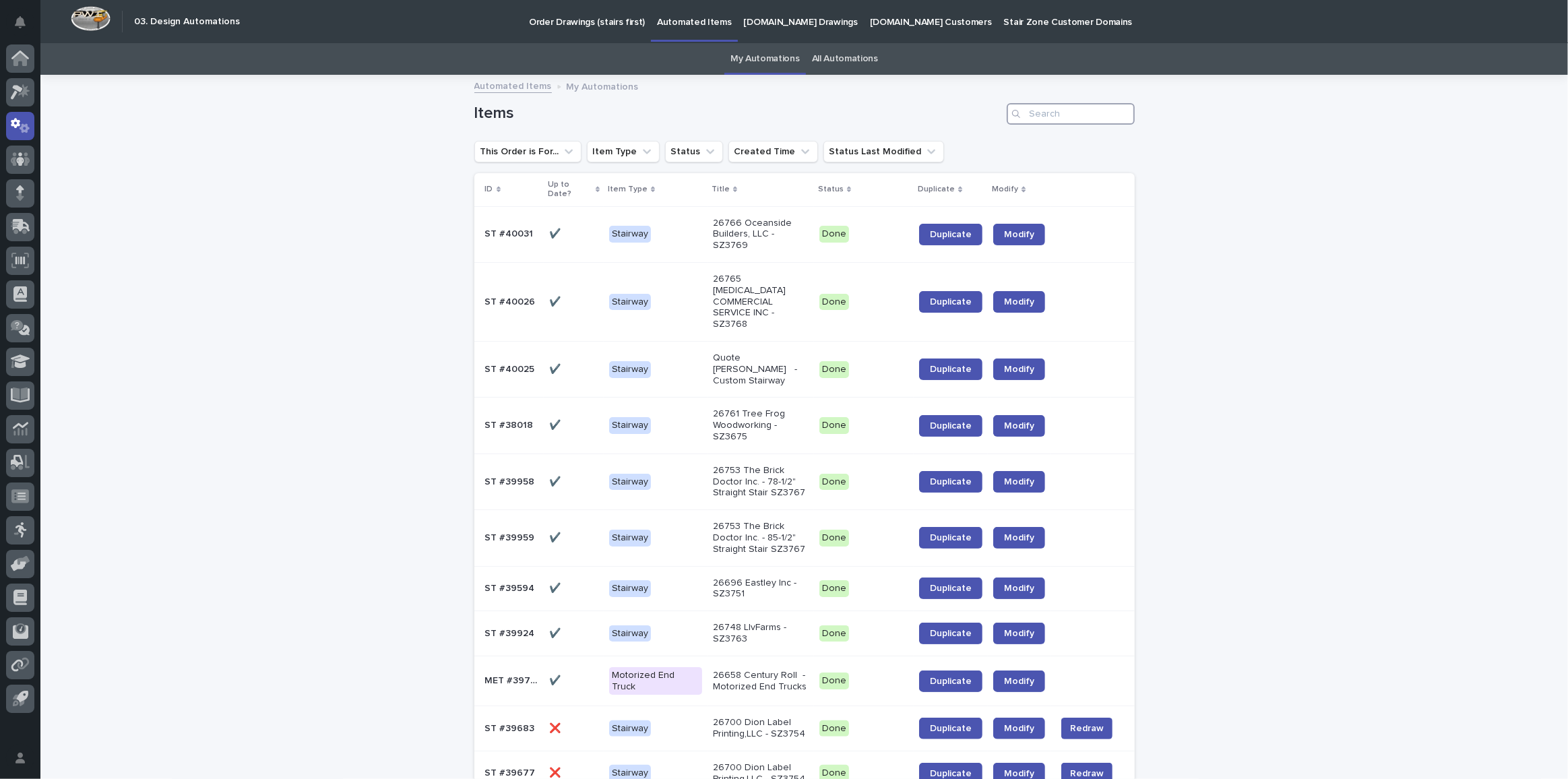
click at [1044, 112] on input "Search" at bounding box center [1070, 114] width 128 height 22
paste input "[PERSON_NAME][EMAIL_ADDRESS][PERSON_NAME][DOMAIN_NAME]"
type input "[PERSON_NAME][EMAIL_ADDRESS][PERSON_NAME][DOMAIN_NAME]"
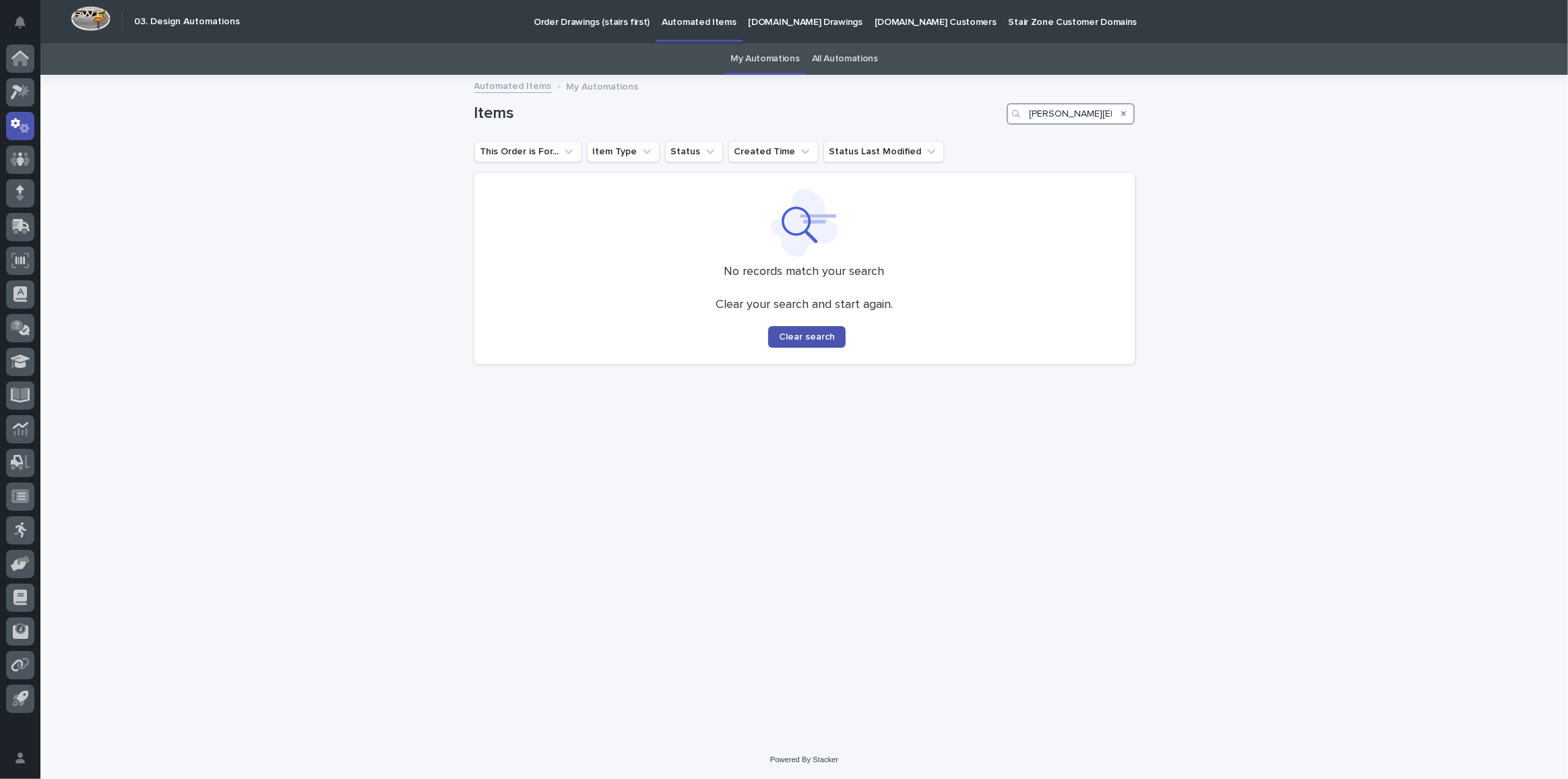
drag, startPoint x: 1110, startPoint y: 112, endPoint x: 809, endPoint y: 89, distance: 301.9
click at [809, 89] on div "My Settings Log Out " 03. Design Automations " was added to your account Open 0…" at bounding box center [805, 389] width 1528 height 779
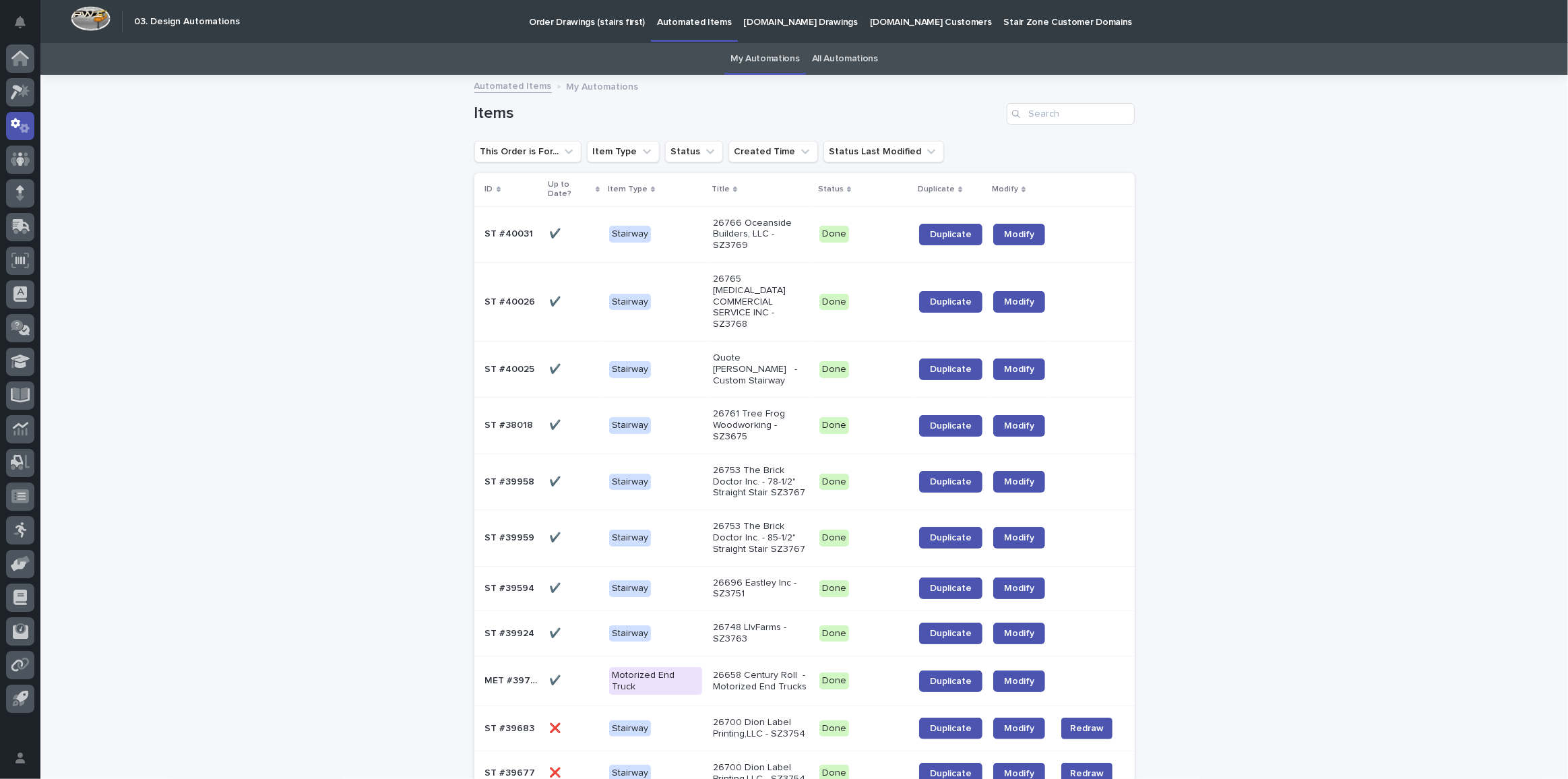
click at [569, 27] on p "Order Drawings (stairs first)" at bounding box center [587, 14] width 116 height 28
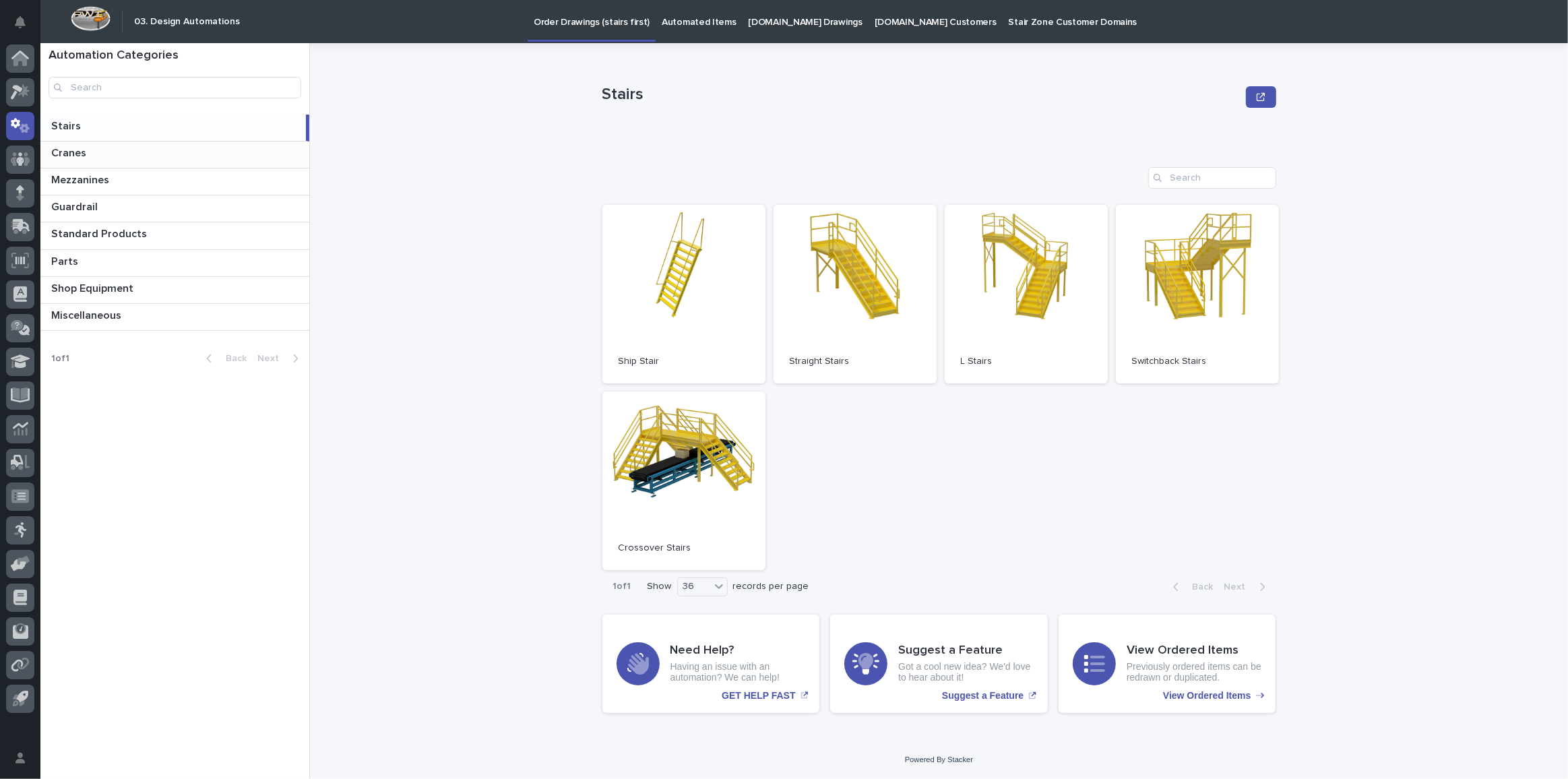
click at [120, 153] on p at bounding box center [177, 153] width 252 height 13
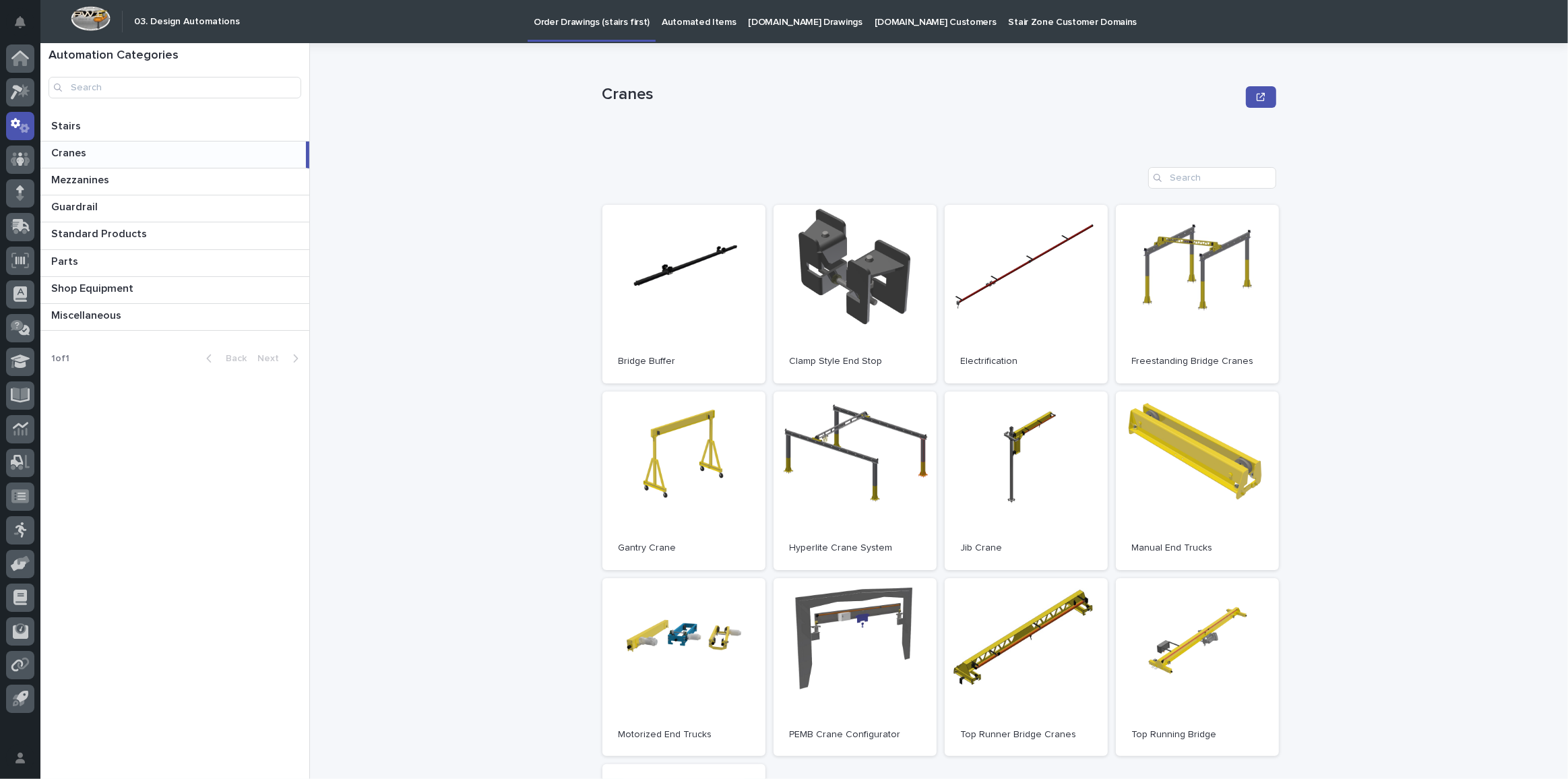
click at [691, 10] on p "Automated Items" at bounding box center [699, 14] width 74 height 28
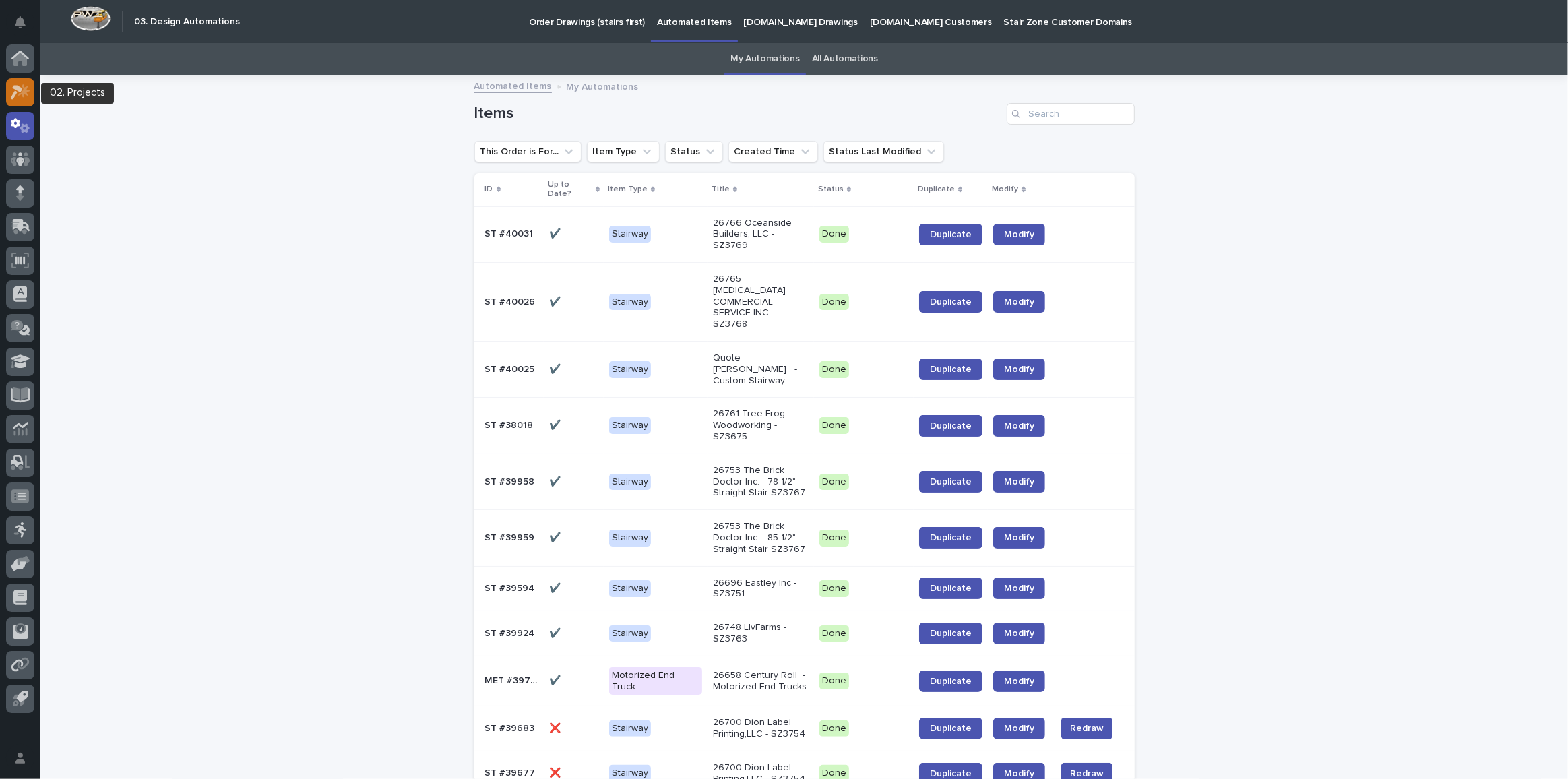
click at [16, 94] on icon at bounding box center [21, 92] width 20 height 16
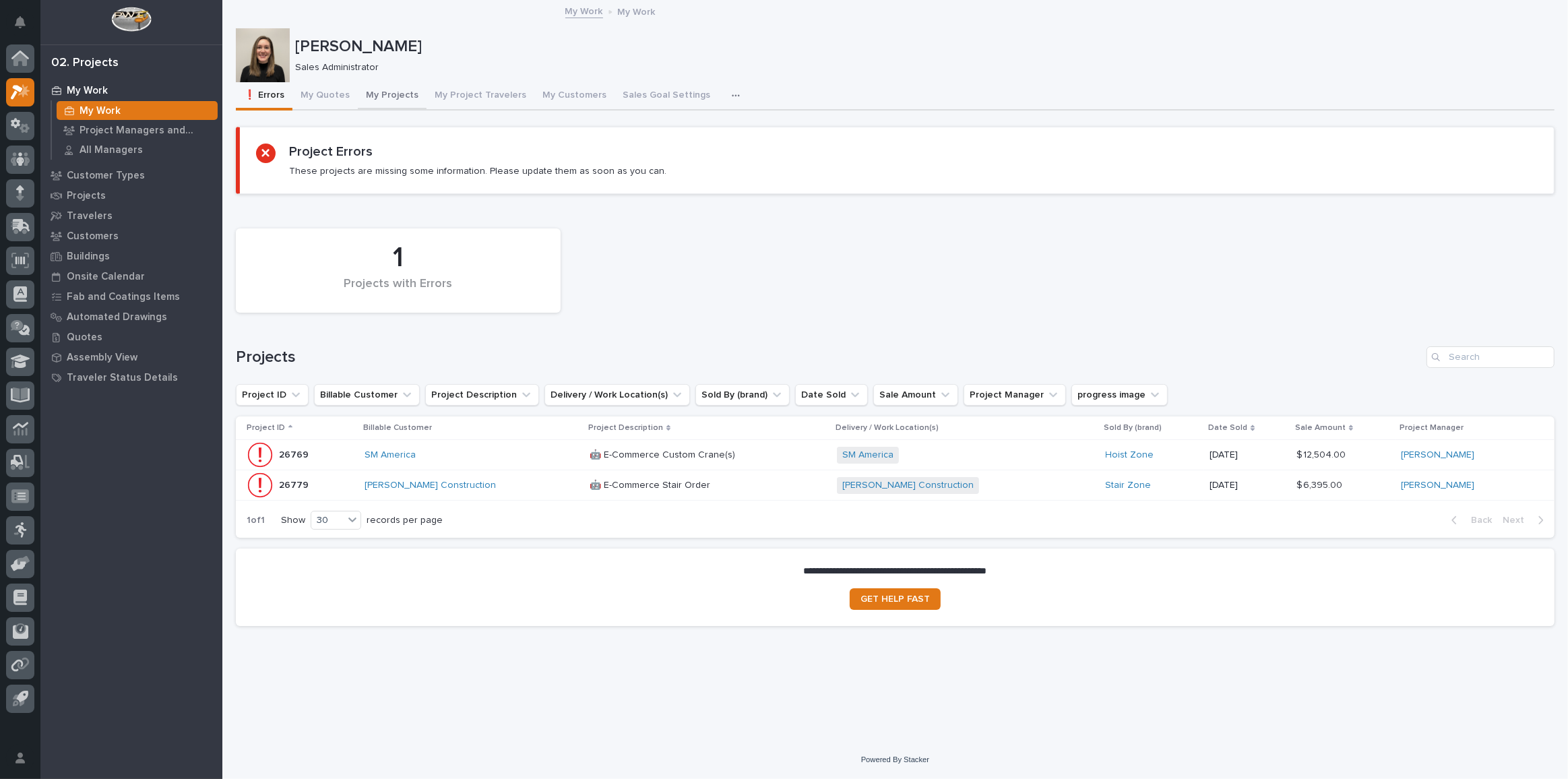
drag, startPoint x: 396, startPoint y: 87, endPoint x: 400, endPoint y: 93, distance: 7.2
click at [396, 88] on button "My Projects" at bounding box center [392, 96] width 69 height 28
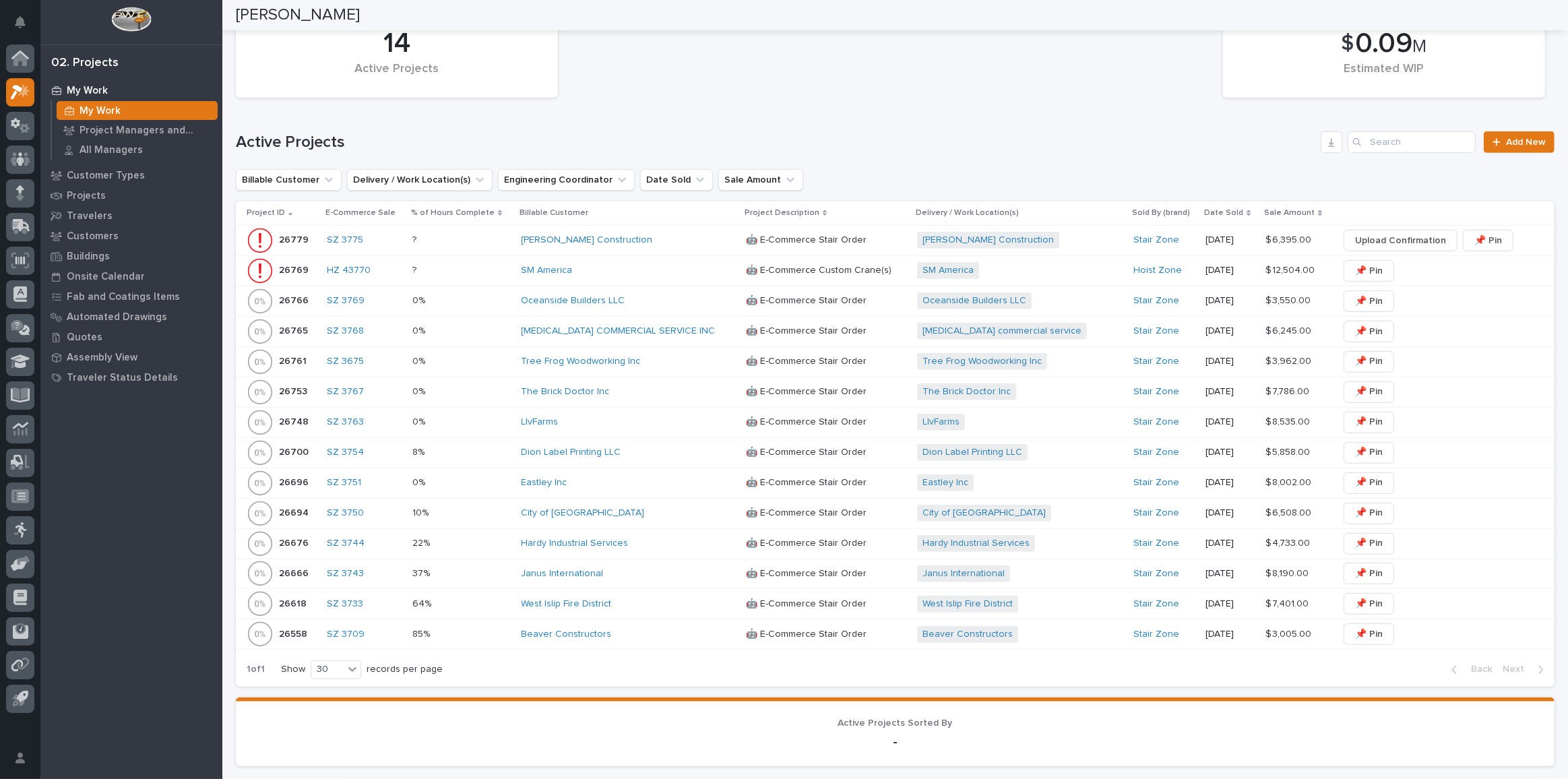
scroll to position [734, 0]
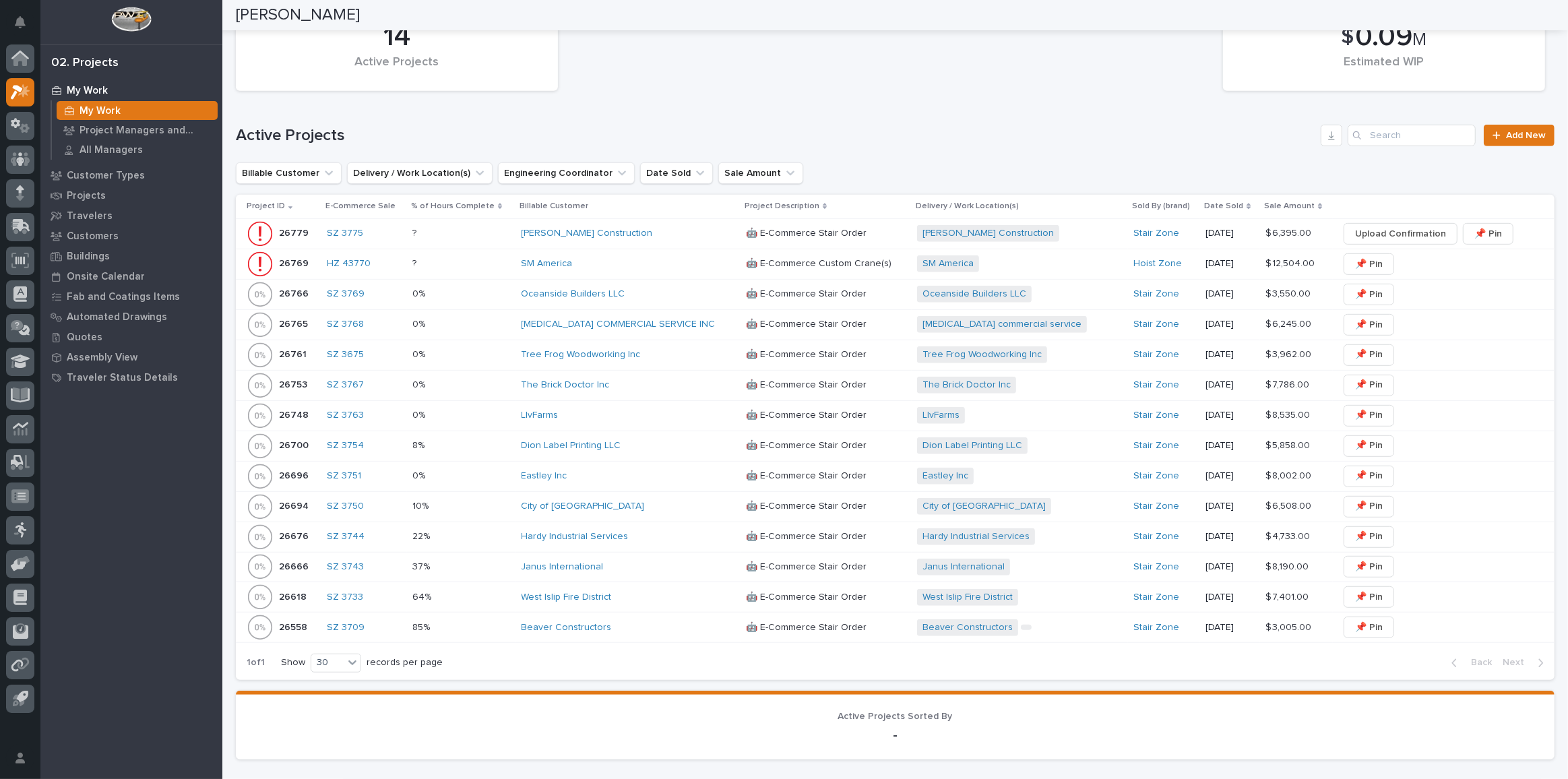
click at [494, 296] on div "0% 0%" at bounding box center [462, 294] width 98 height 22
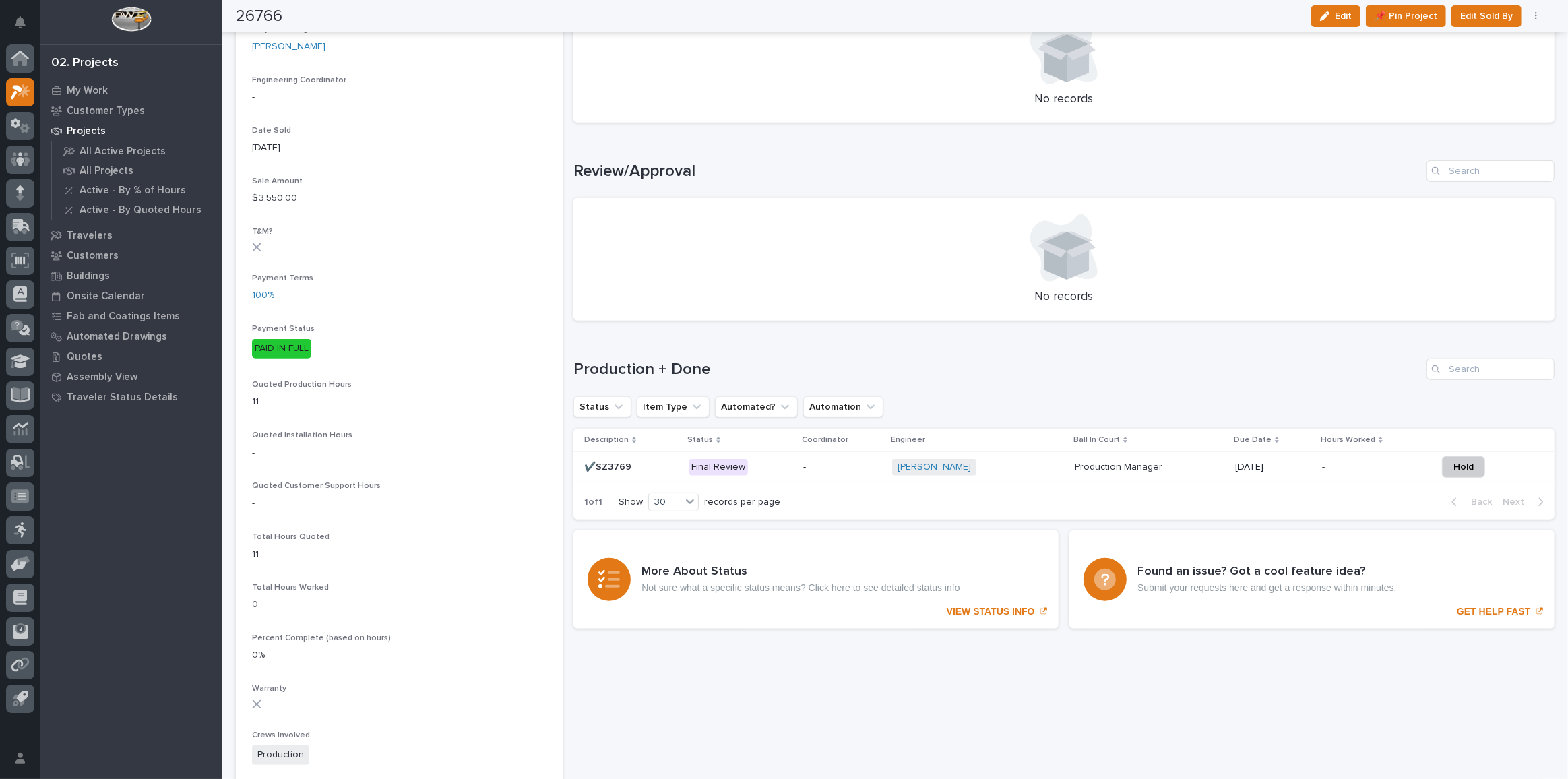
scroll to position [673, 0]
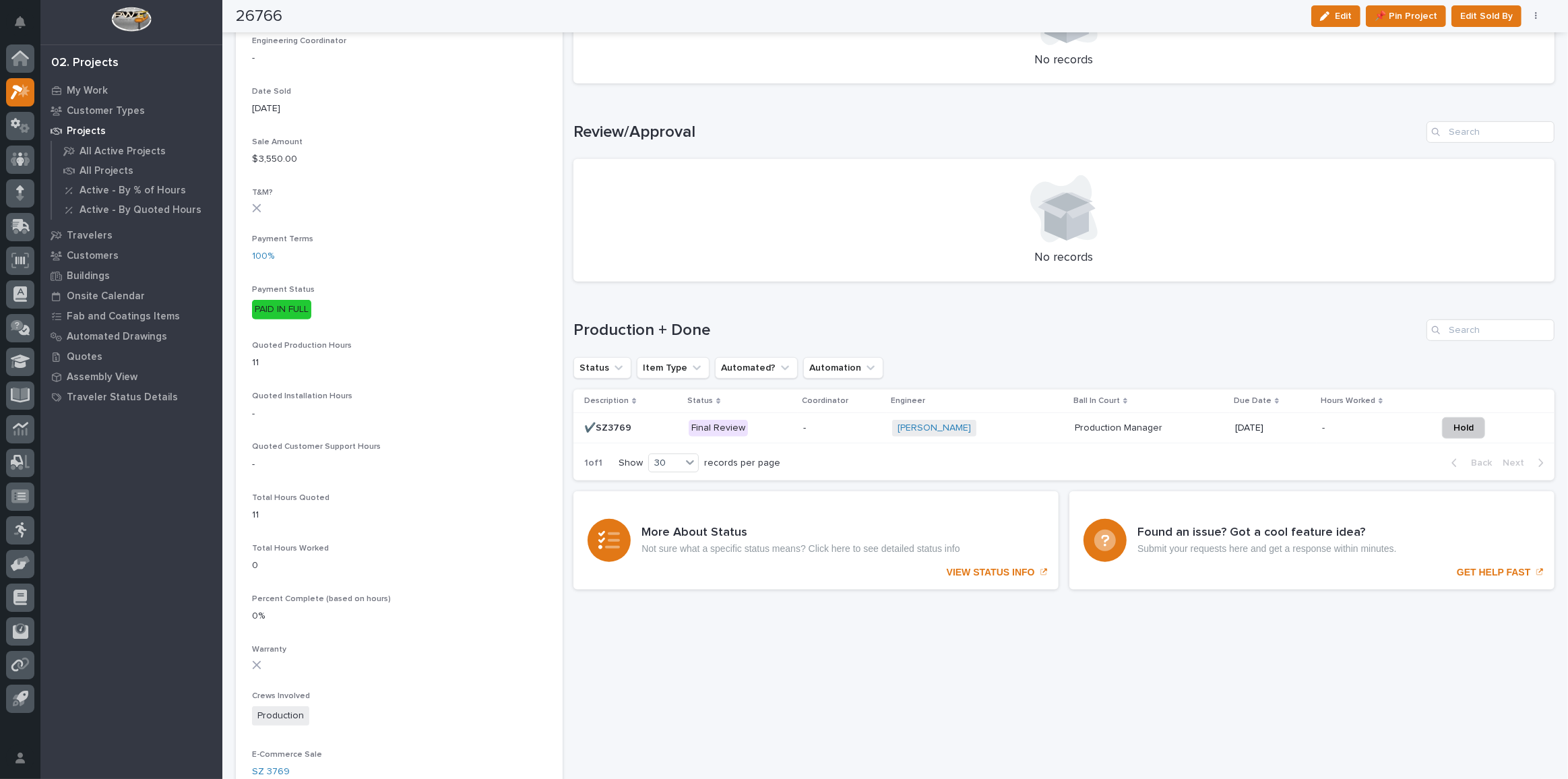
click at [762, 429] on p "Final Review" at bounding box center [741, 428] width 104 height 17
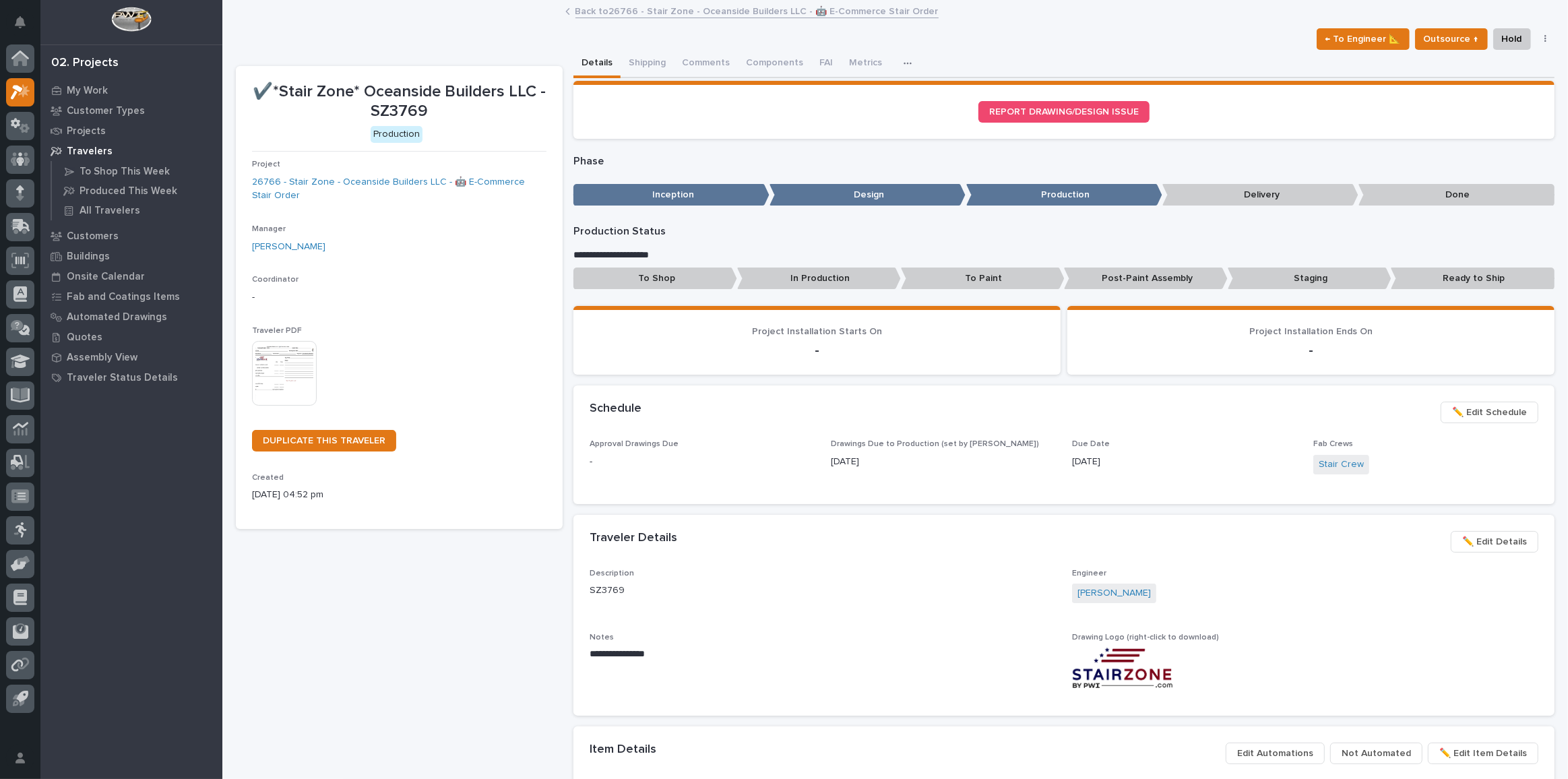
click at [285, 606] on div "✔️*Stair Zone* Oceanside Builders LLC - SZ3769 Production Project 26766 - Stair…" at bounding box center [399, 690] width 327 height 1250
click at [425, 516] on section "✔️*Stair Zone* Oceanside Builders LLC - SZ3769 Production Project 26766 - Stair…" at bounding box center [399, 297] width 327 height 463
click at [1303, 526] on div "Traveler Details ••• ✏️ Edit Details" at bounding box center [1064, 542] width 981 height 54
click at [84, 130] on p "Projects" at bounding box center [86, 132] width 39 height 12
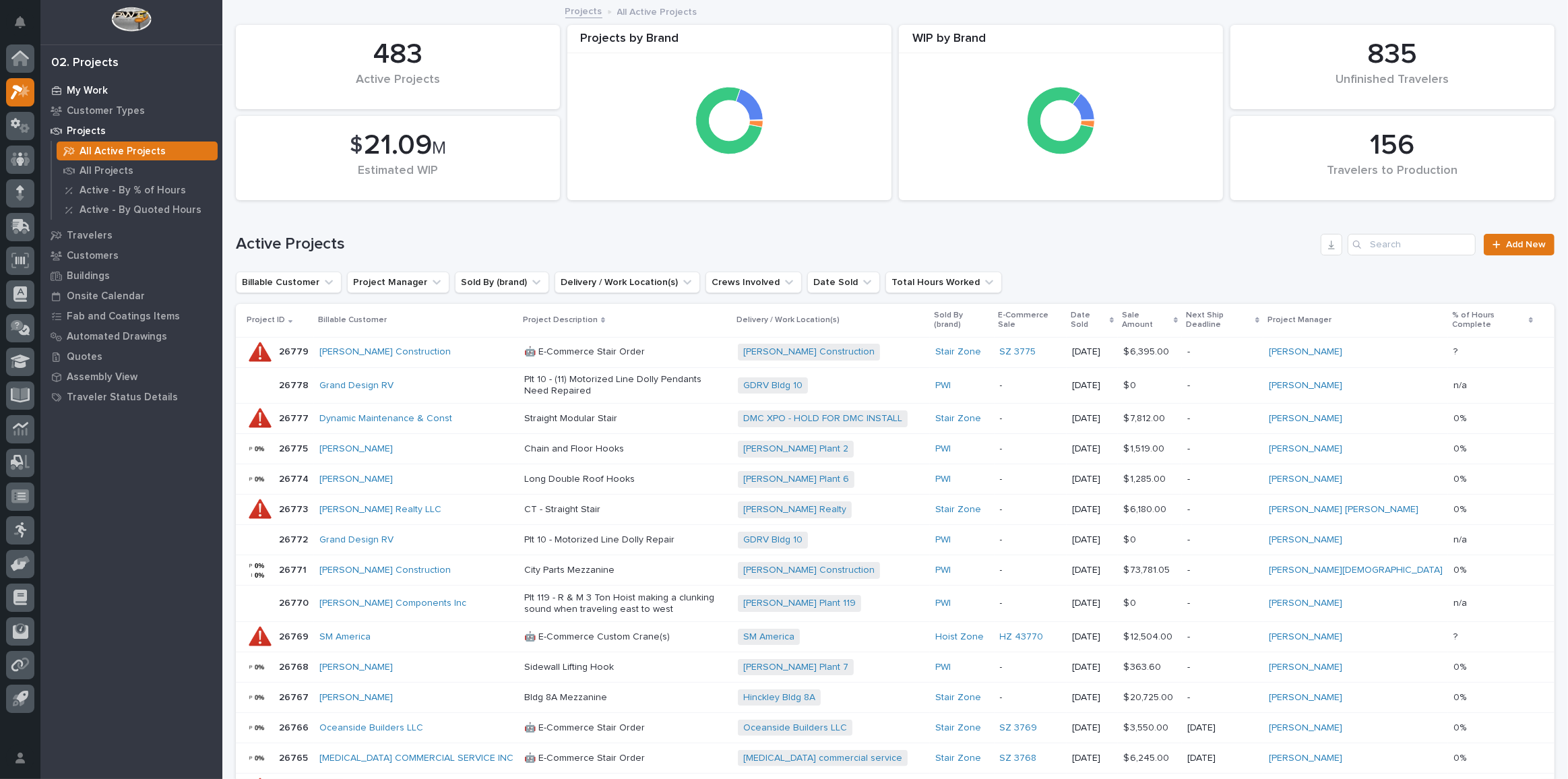
click at [93, 87] on p "My Work" at bounding box center [87, 91] width 41 height 12
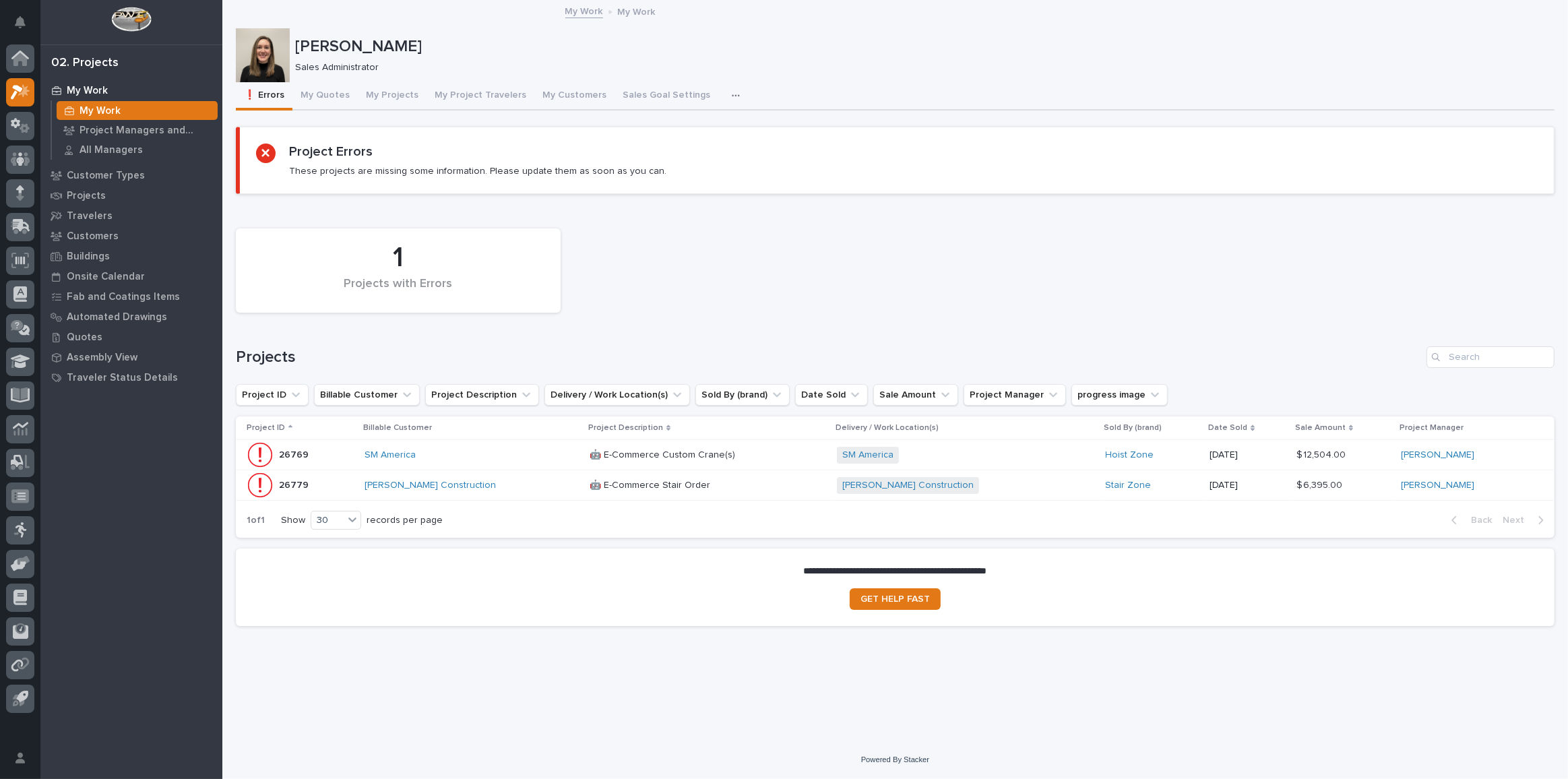
click at [496, 489] on div "[PERSON_NAME] Construction" at bounding box center [472, 485] width 214 height 11
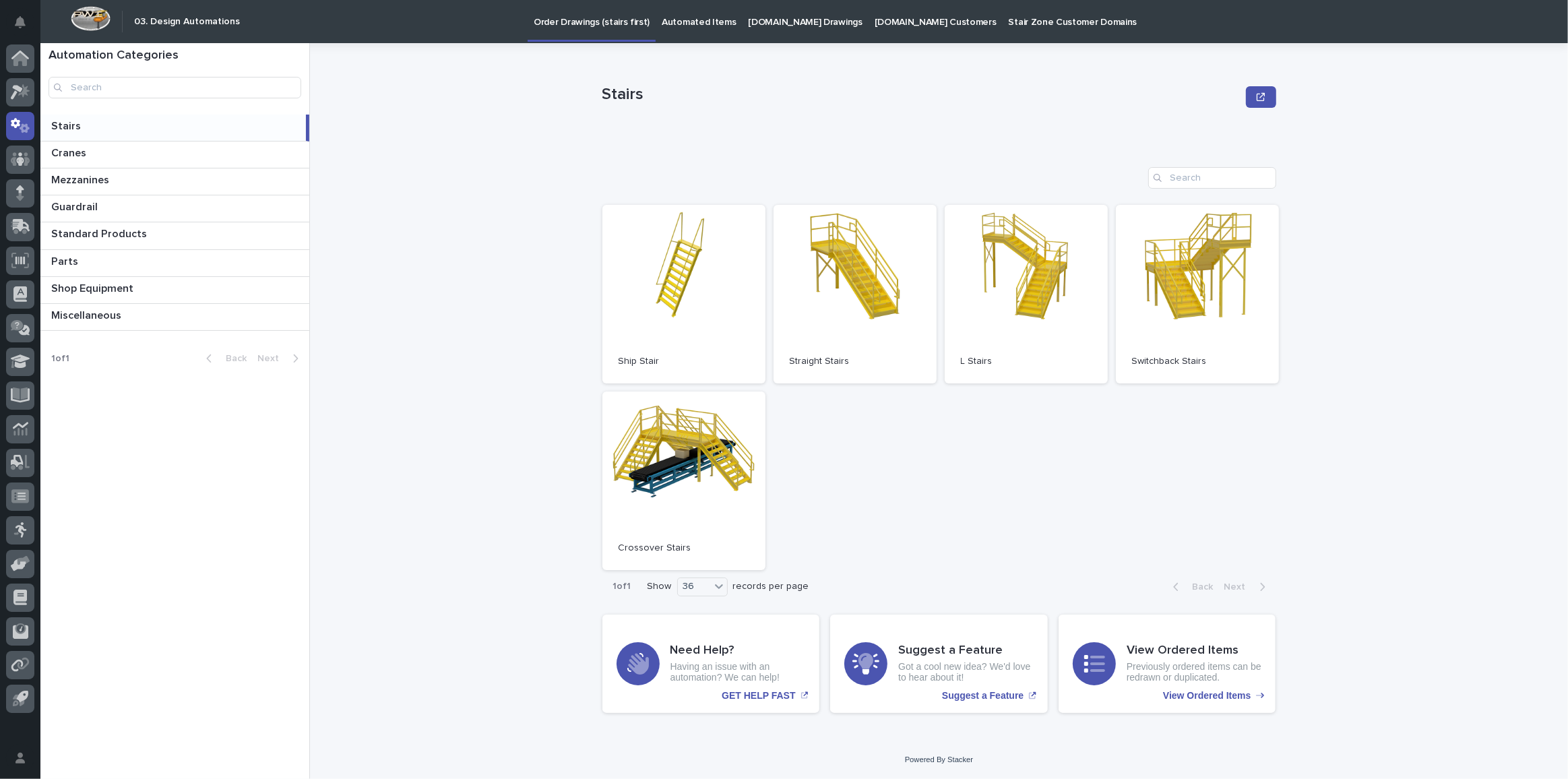
click at [786, 24] on p "[DOMAIN_NAME] Drawings" at bounding box center [806, 14] width 114 height 28
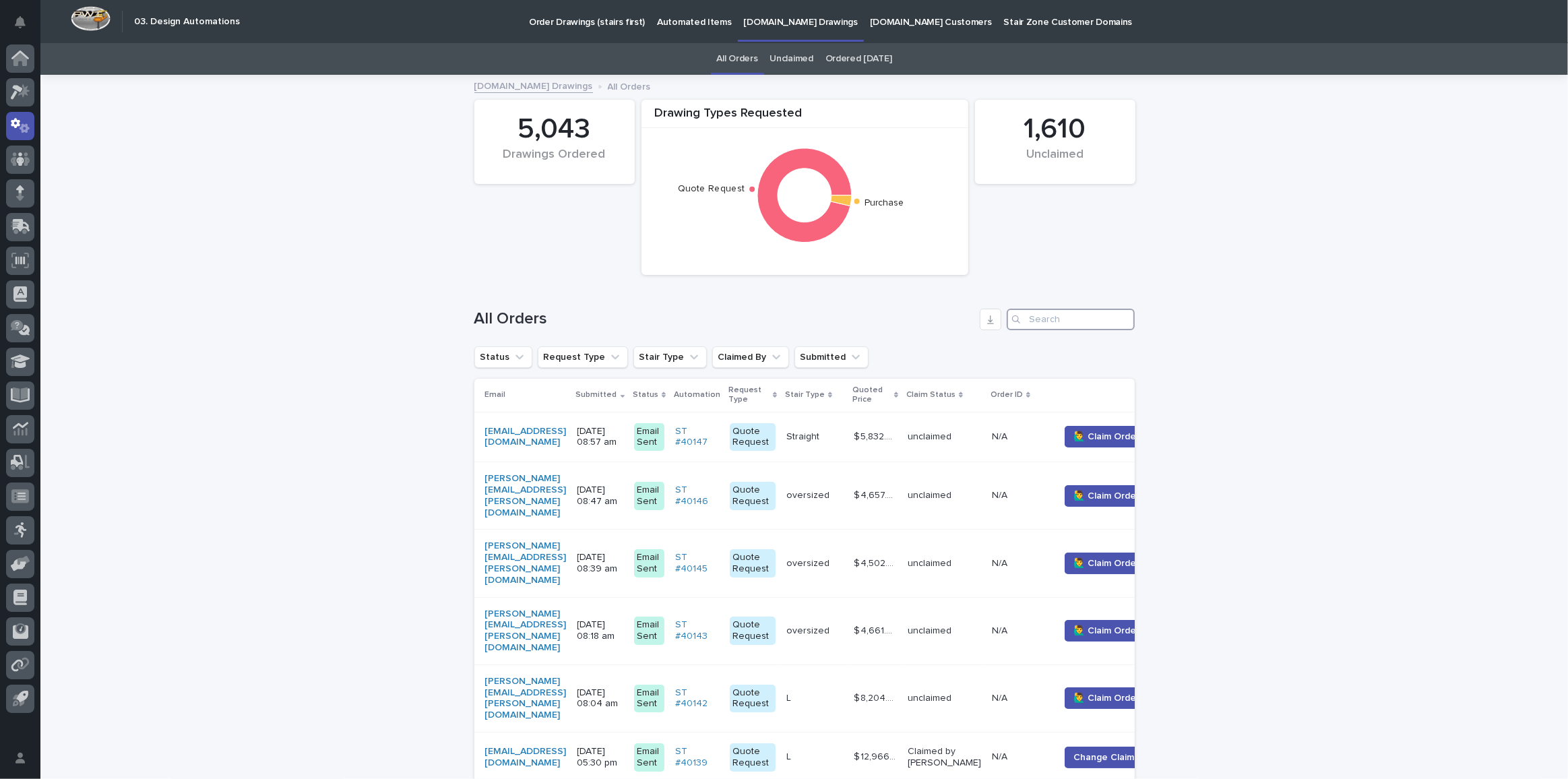
click at [1056, 312] on input "Search" at bounding box center [1070, 319] width 128 height 22
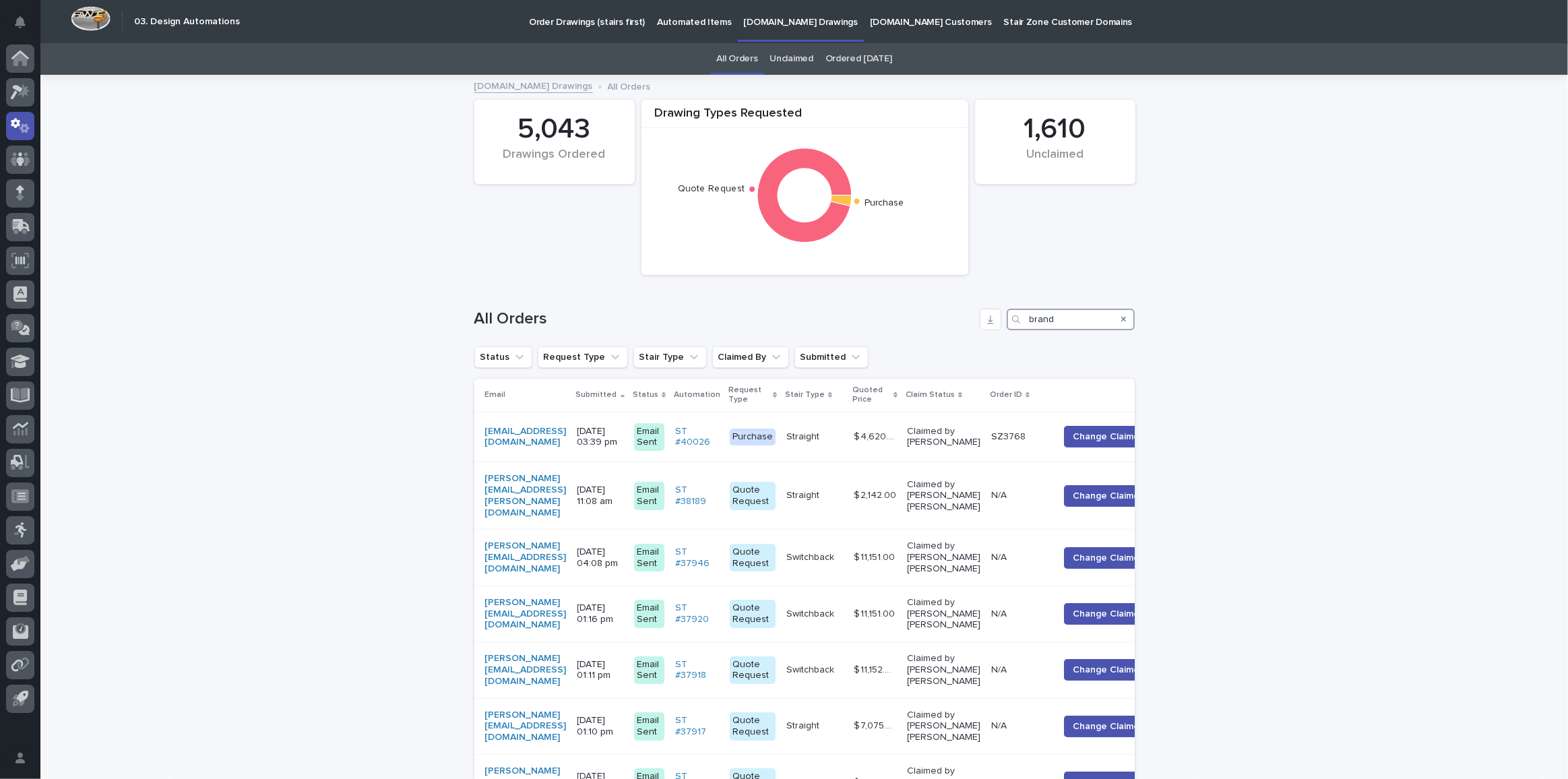
type input "brand"
drag, startPoint x: 1071, startPoint y: 308, endPoint x: 975, endPoint y: 306, distance: 96.0
click at [975, 306] on div "All Orders brand" at bounding box center [805, 313] width 660 height 65
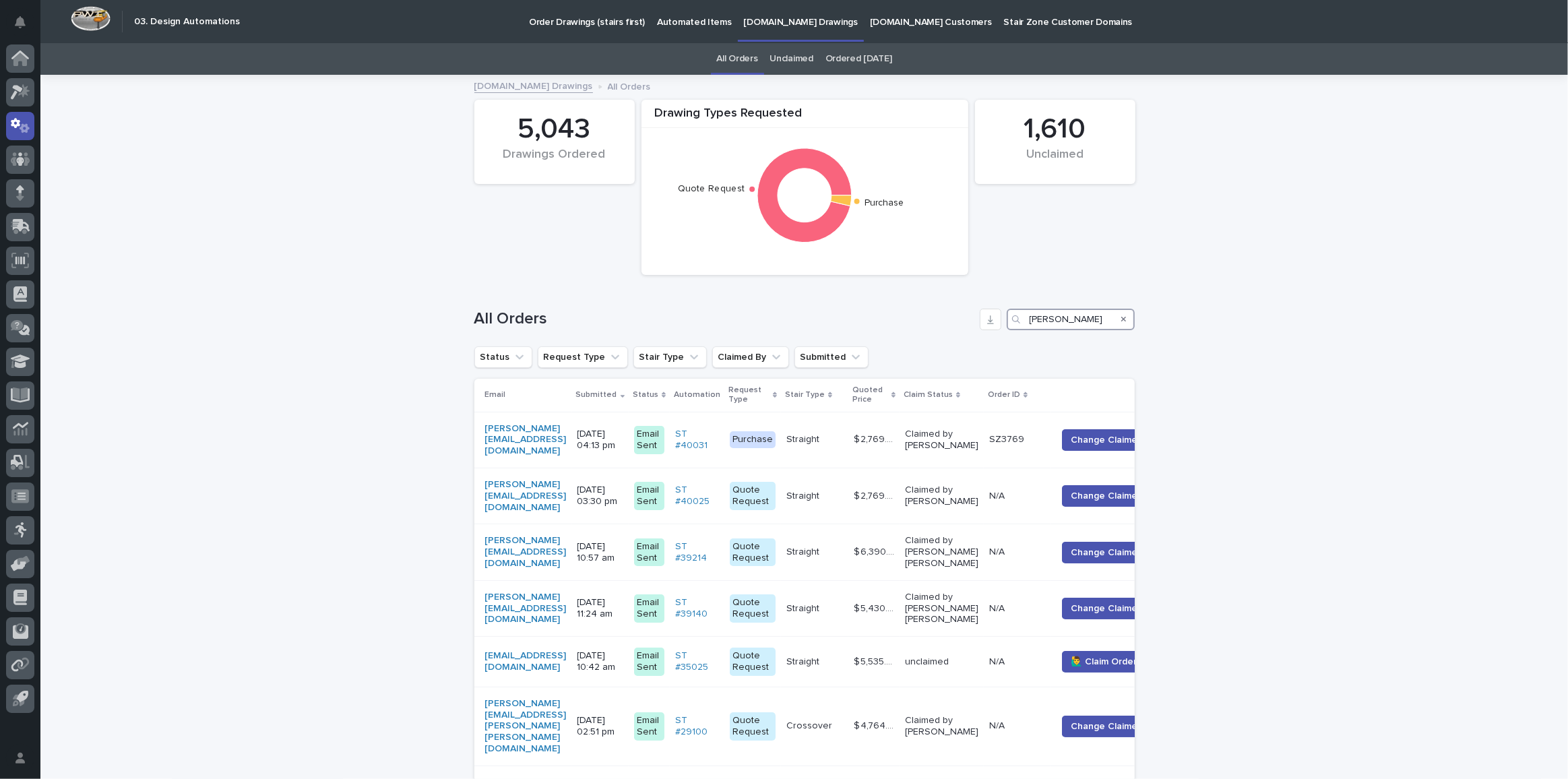
drag, startPoint x: 1065, startPoint y: 323, endPoint x: 851, endPoint y: 303, distance: 214.9
click at [851, 303] on div "All Orders beck" at bounding box center [805, 313] width 660 height 65
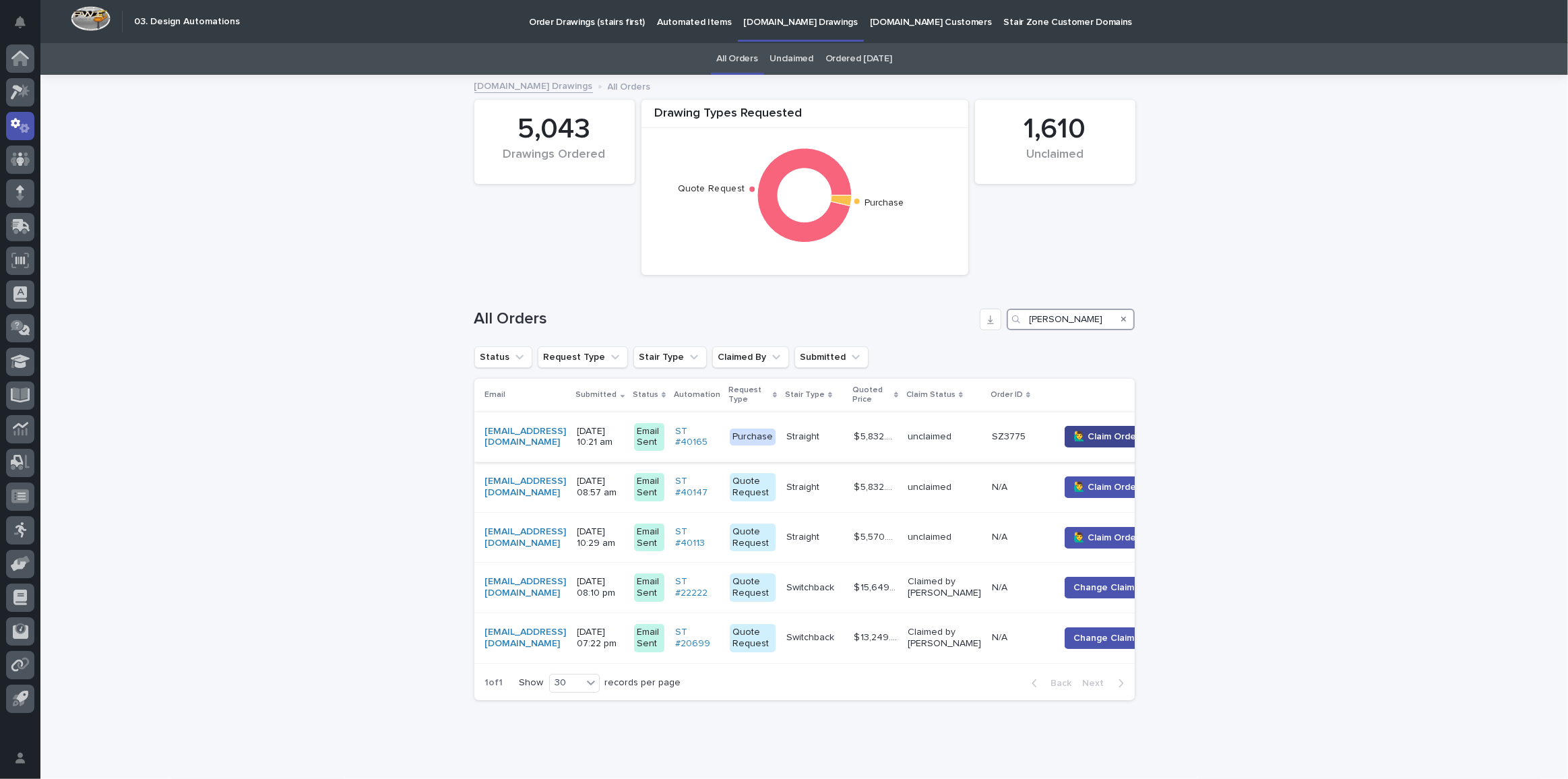
type input "eby"
click at [1119, 433] on button "🙋‍♂️ Claim Order" at bounding box center [1107, 437] width 84 height 22
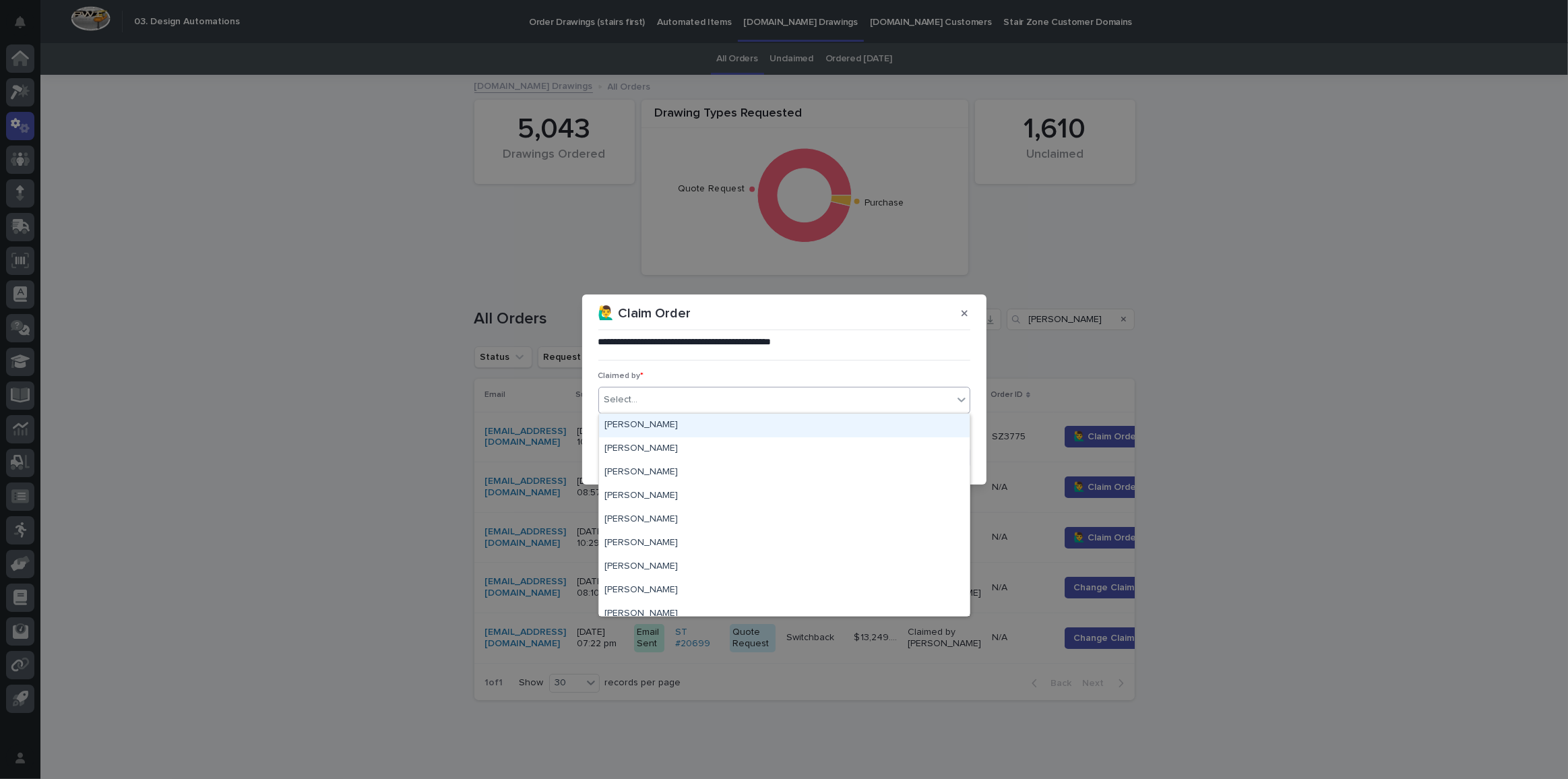
click at [732, 396] on div "Select..." at bounding box center [776, 400] width 354 height 22
type input "***"
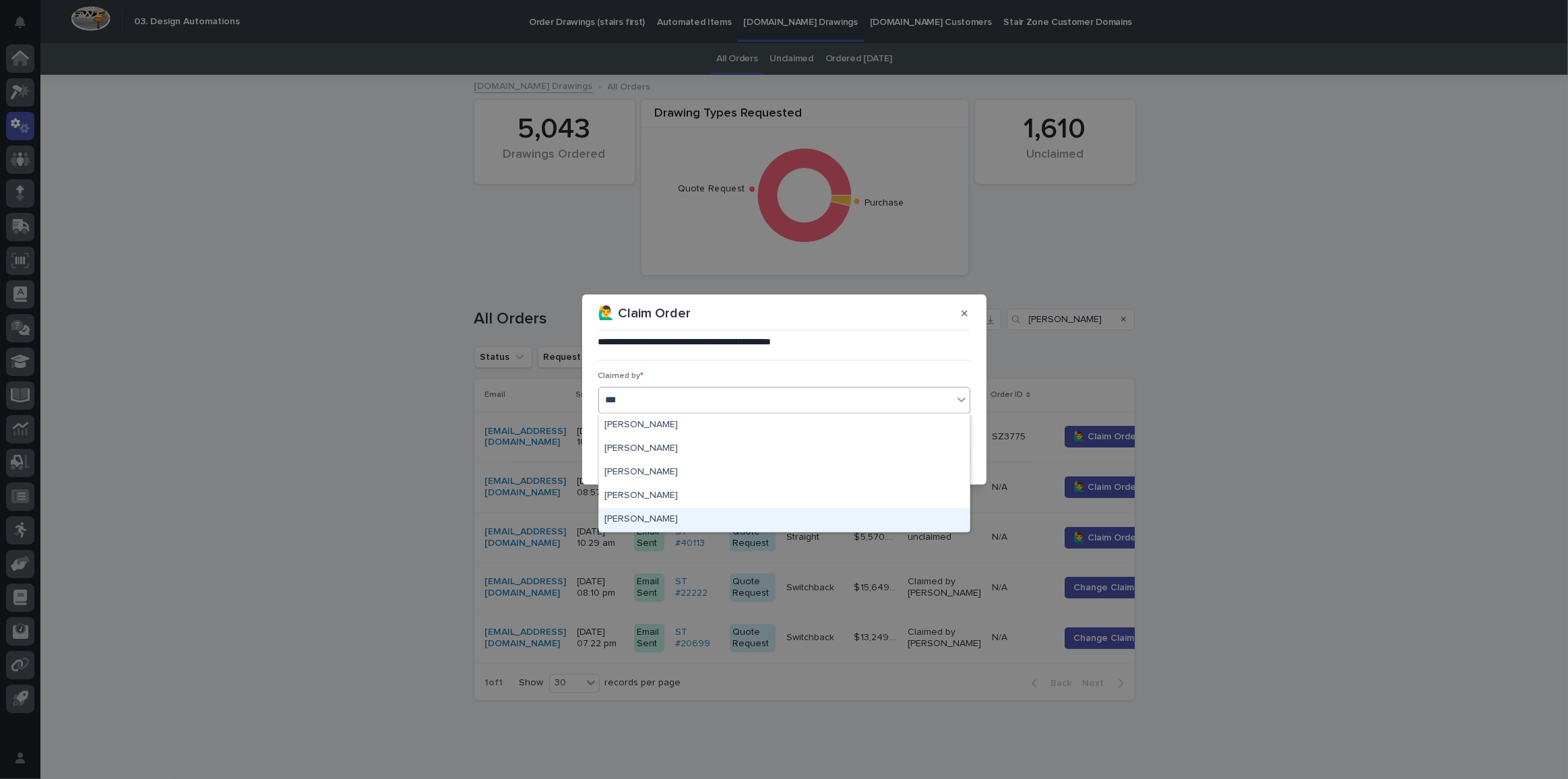
click at [661, 523] on div "[PERSON_NAME]" at bounding box center [785, 520] width 371 height 24
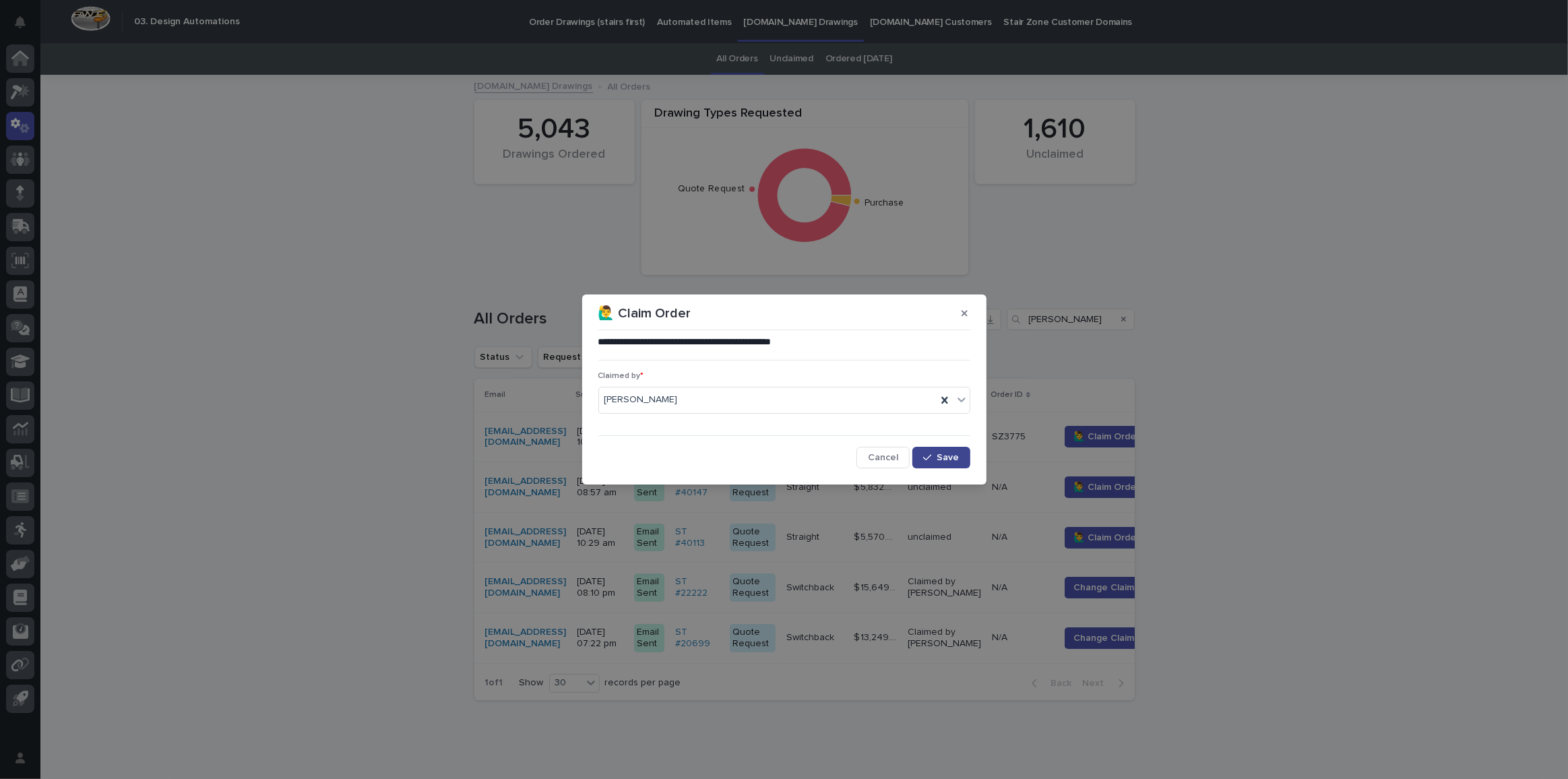
click at [949, 458] on span "Save" at bounding box center [949, 457] width 22 height 9
